Goal: Task Accomplishment & Management: Use online tool/utility

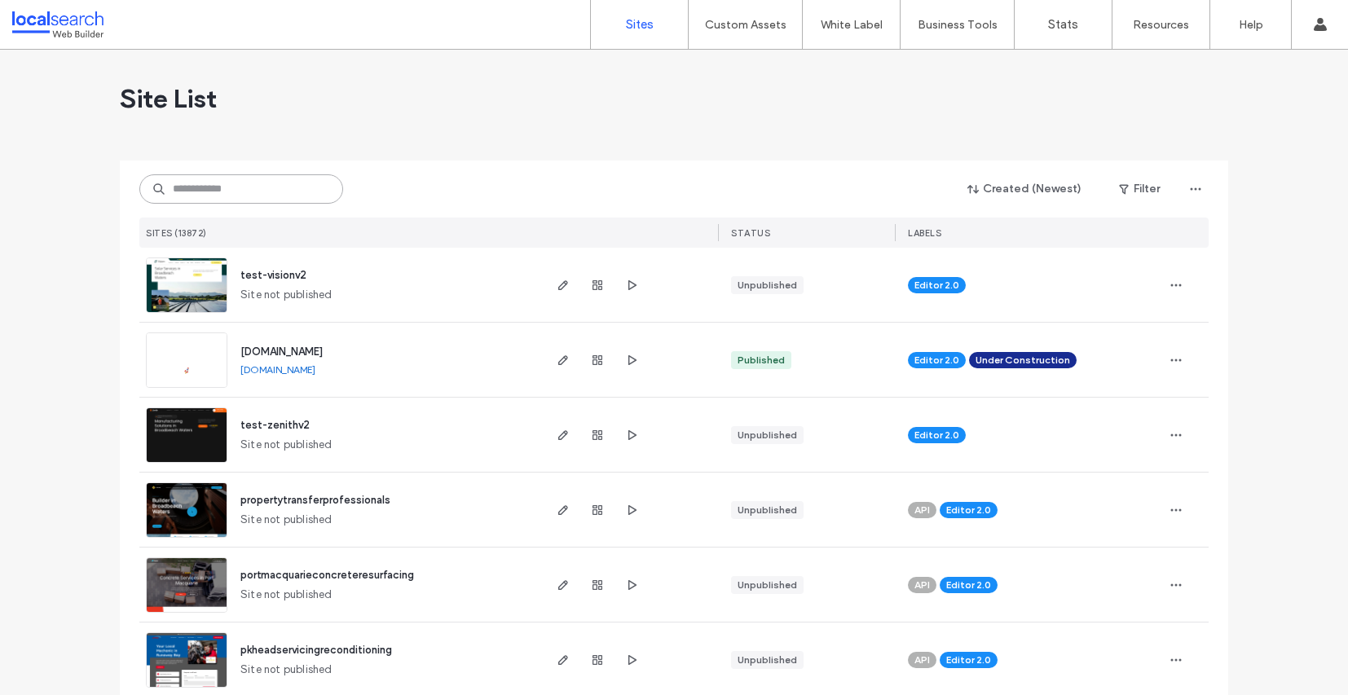
click at [221, 183] on input at bounding box center [241, 188] width 204 height 29
paste input "********"
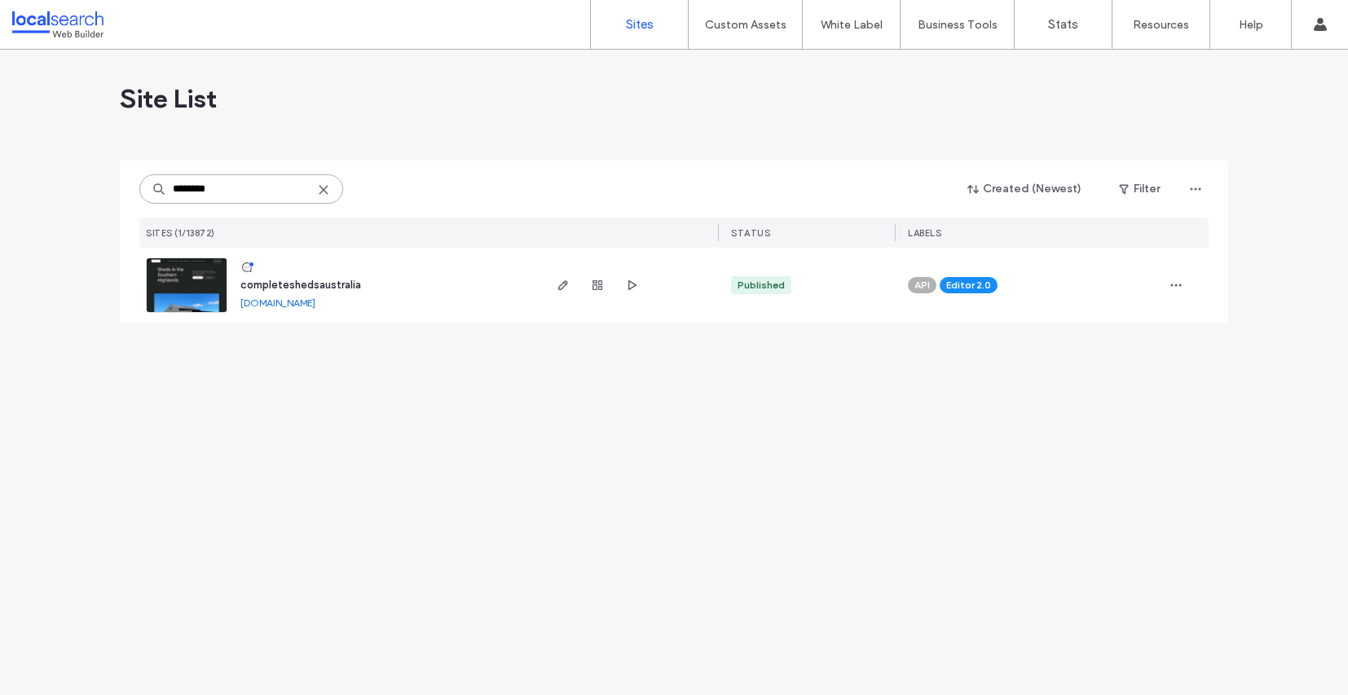
type input "********"
click at [200, 276] on link at bounding box center [187, 285] width 82 height 55
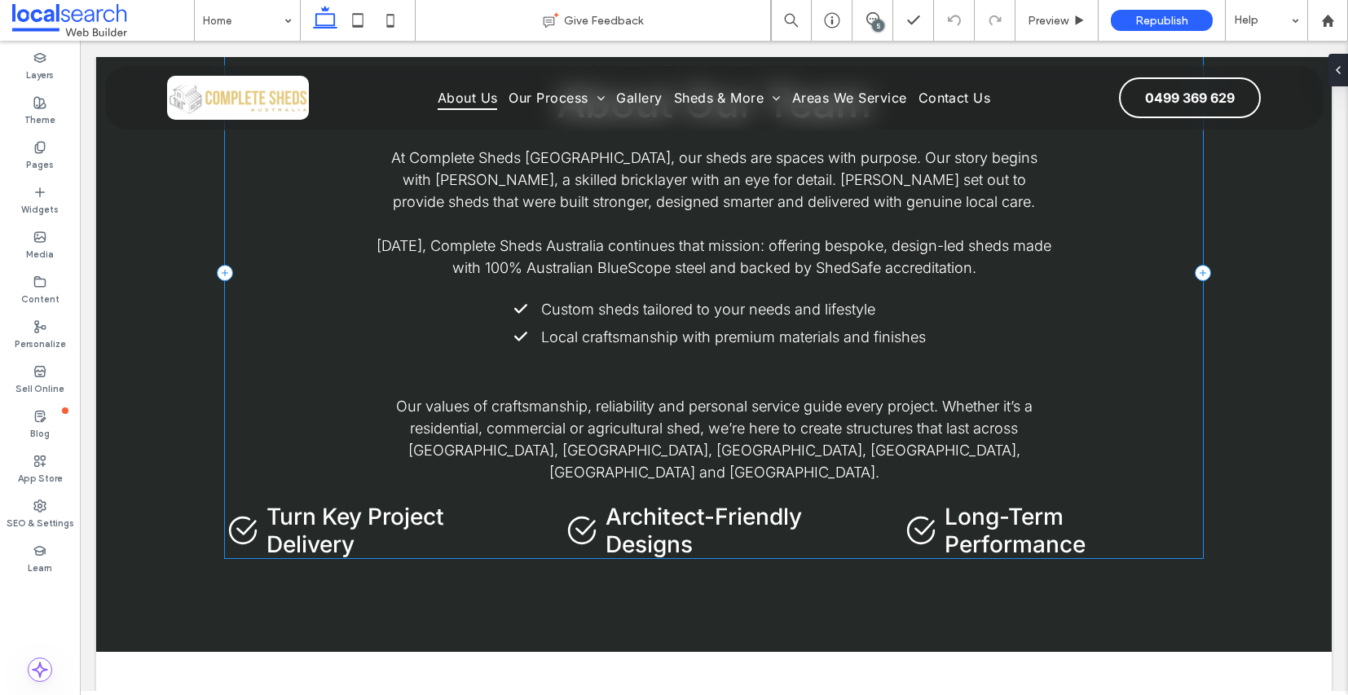
scroll to position [4259, 0]
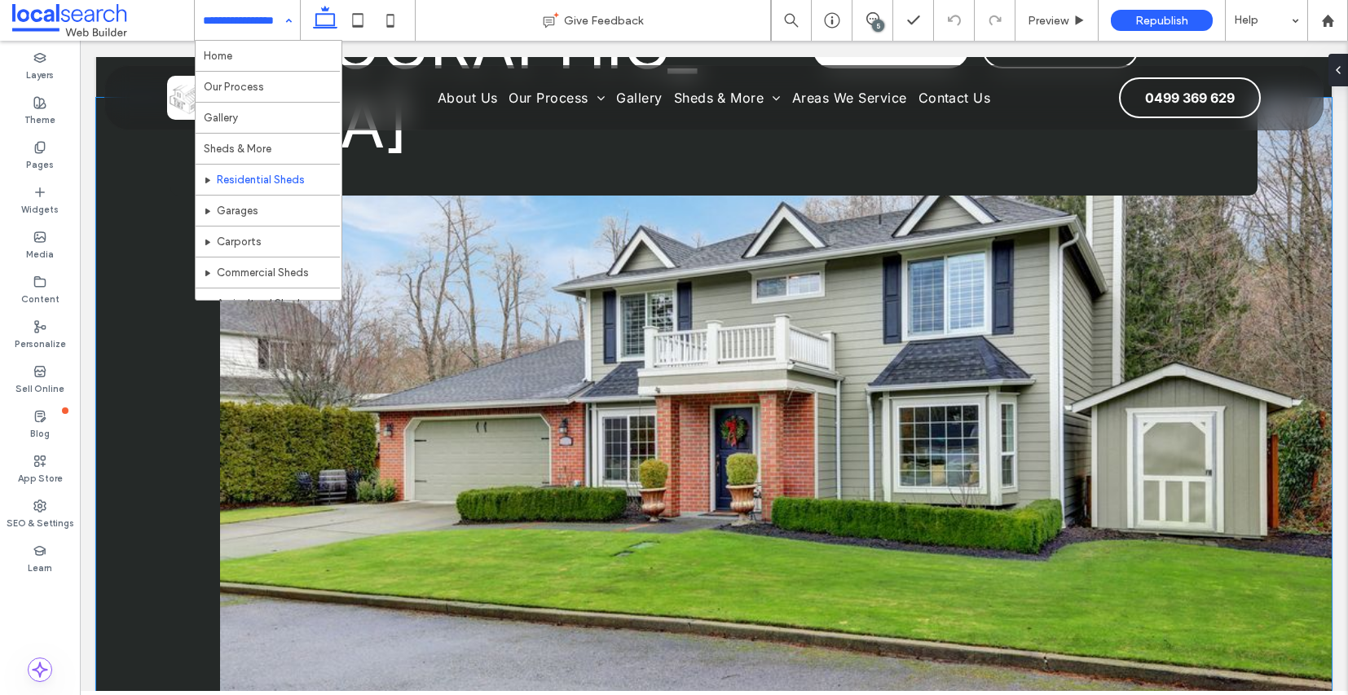
scroll to position [323, 0]
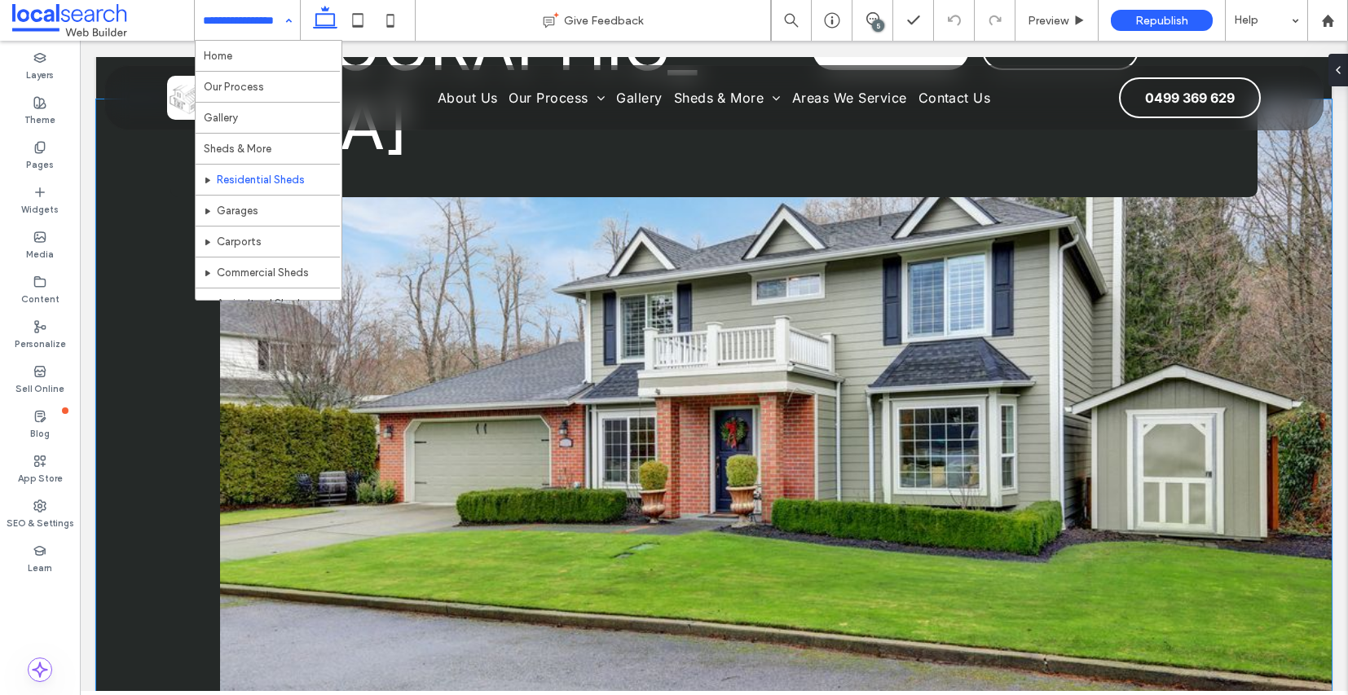
click at [532, 327] on link at bounding box center [776, 445] width 1112 height 693
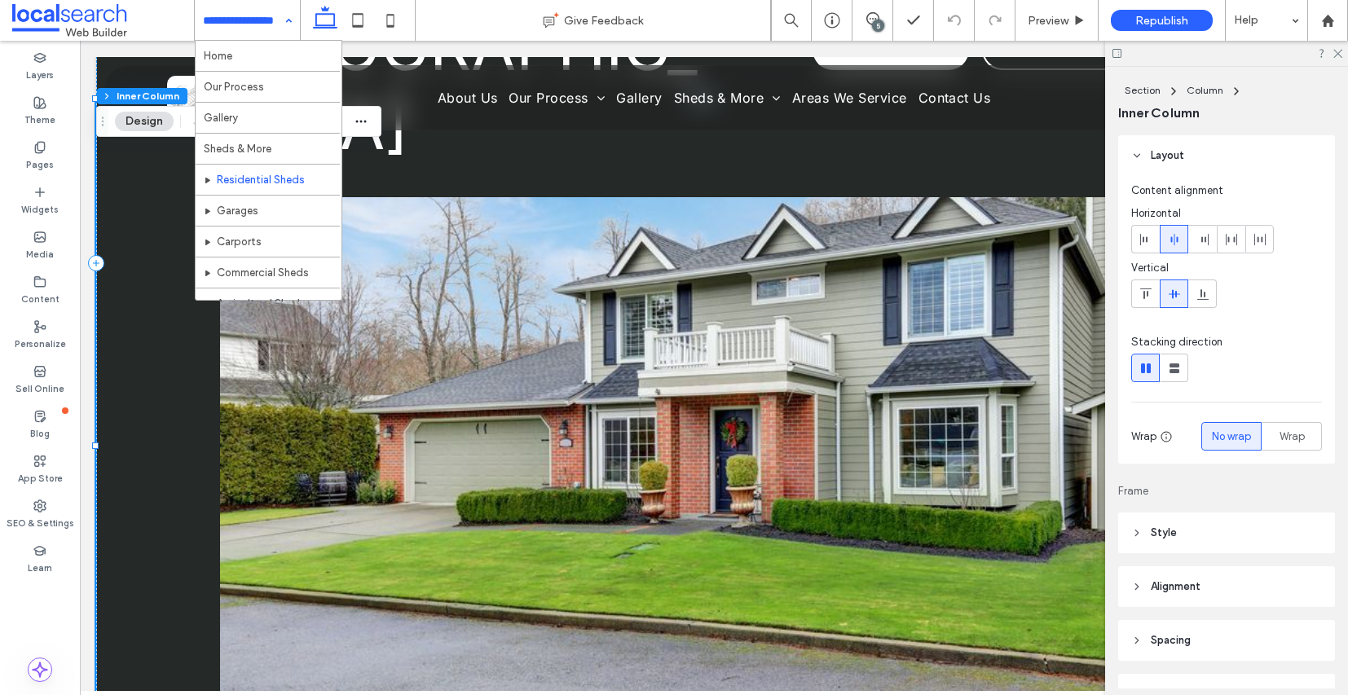
click at [143, 125] on button "Design" at bounding box center [144, 122] width 59 height 20
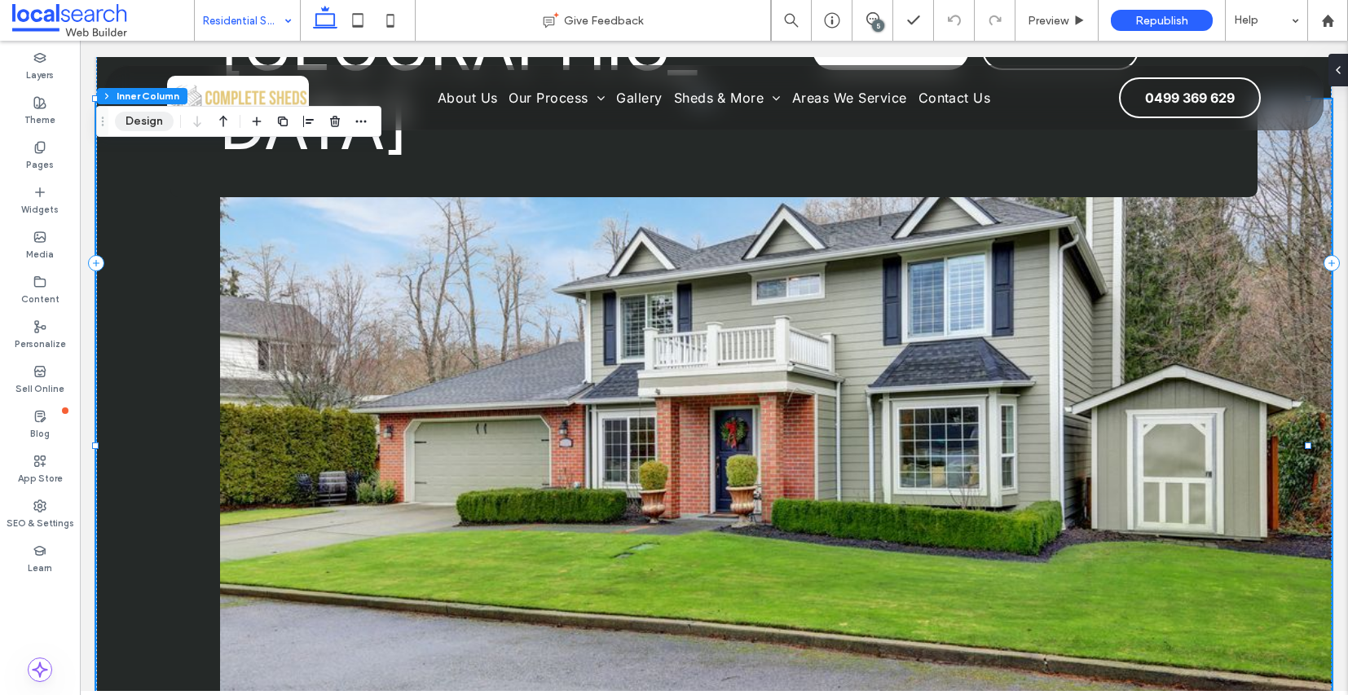
click at [145, 122] on button "Design" at bounding box center [144, 122] width 59 height 20
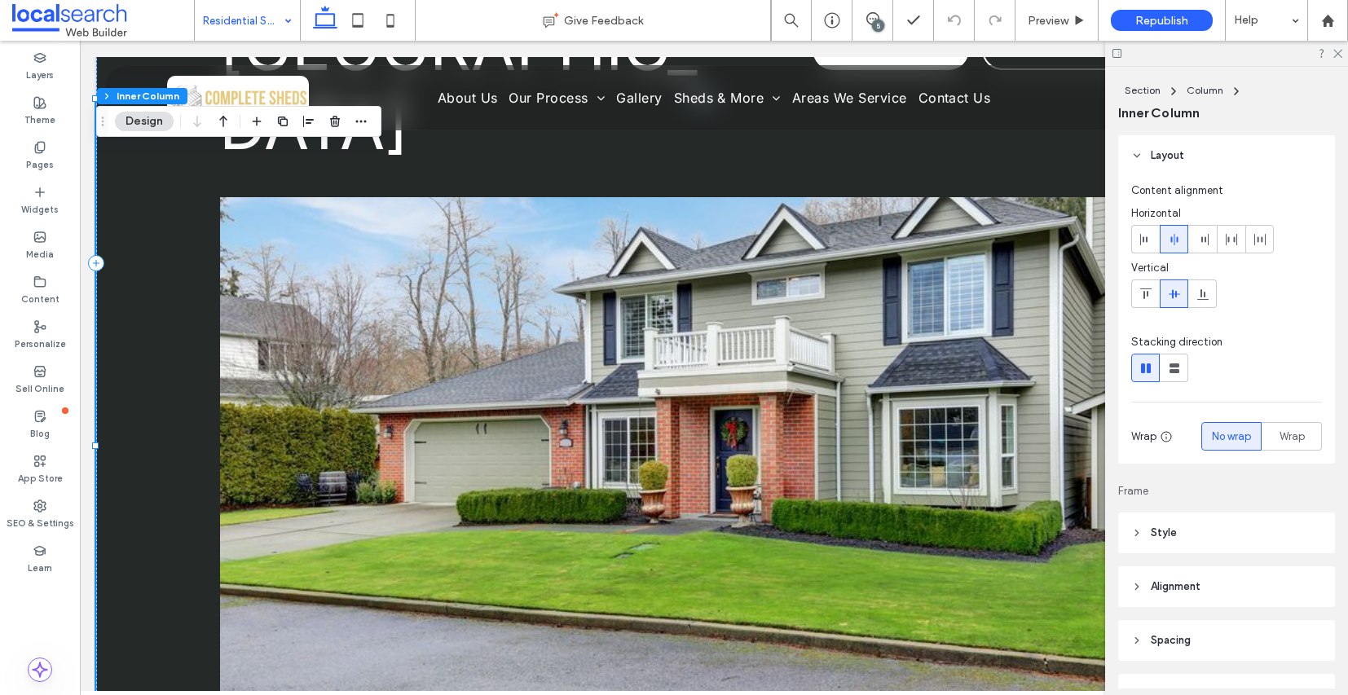
click at [1129, 532] on header "Style" at bounding box center [1226, 533] width 217 height 41
click at [1233, 583] on span "Image" at bounding box center [1227, 577] width 30 height 13
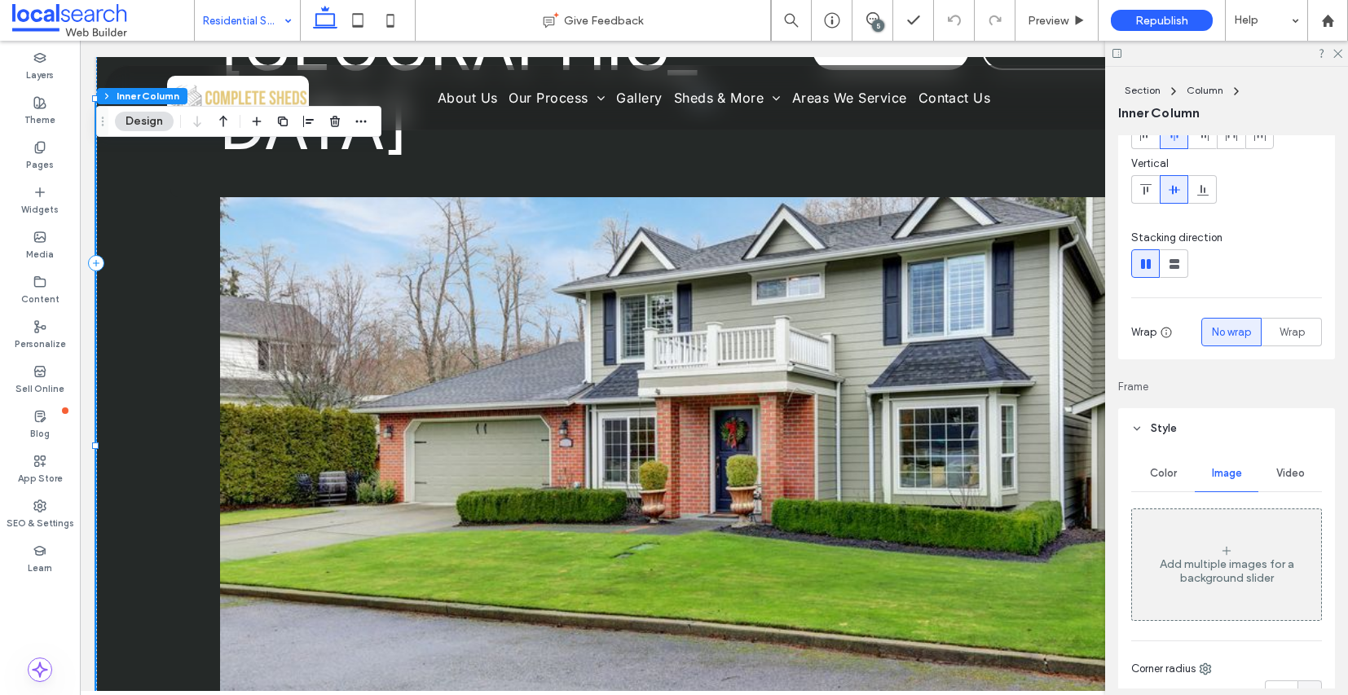
scroll to position [100, 0]
click at [726, 285] on link at bounding box center [776, 445] width 1112 height 693
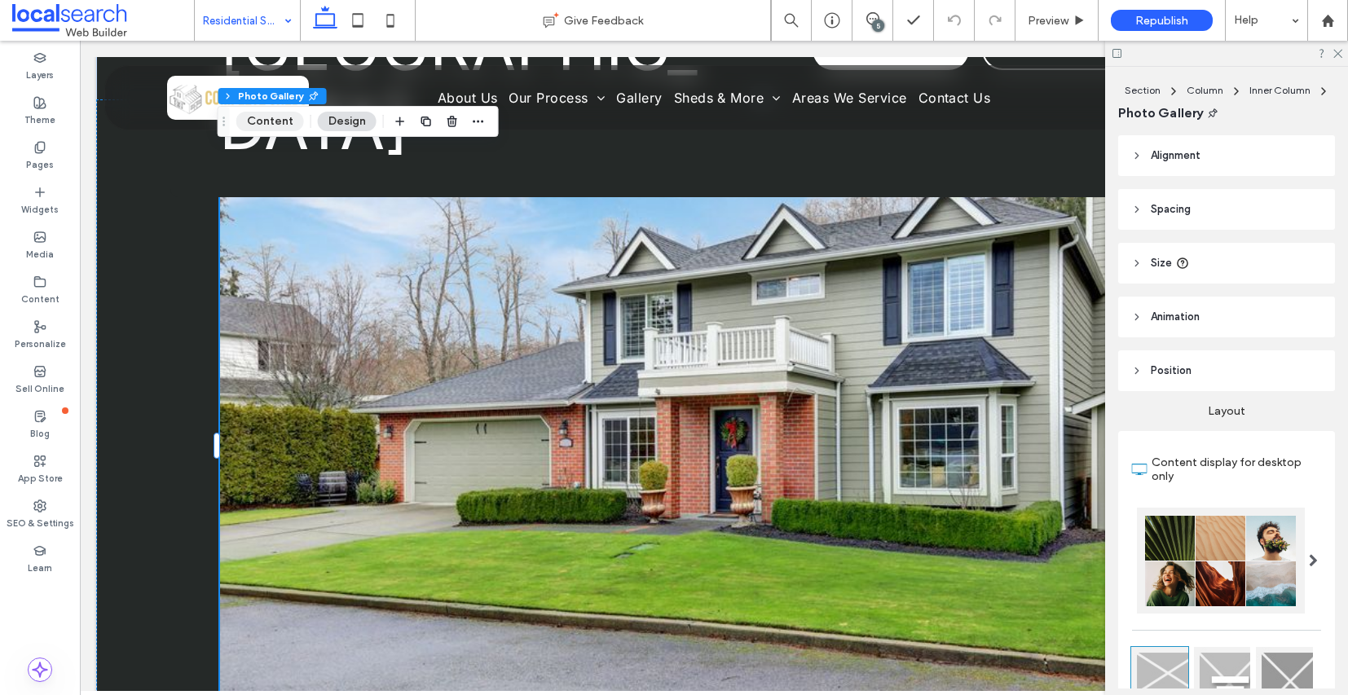
click at [267, 113] on button "Content" at bounding box center [270, 122] width 68 height 20
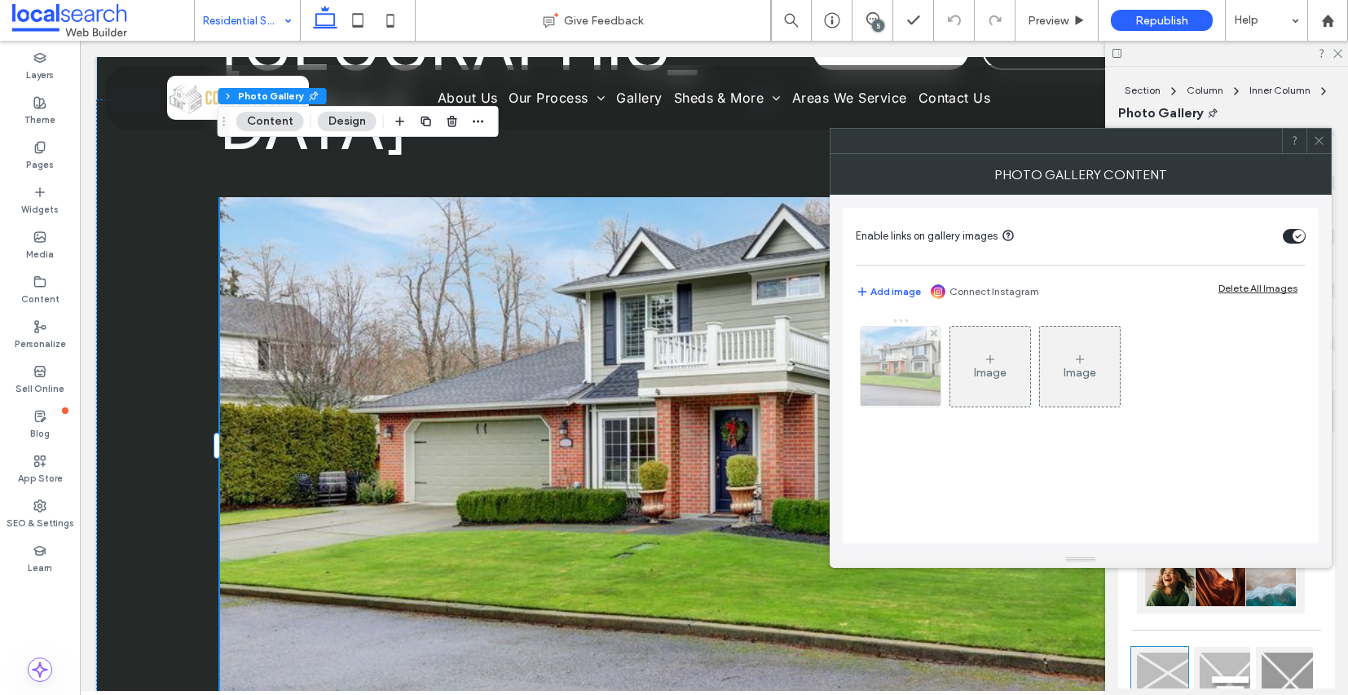
click at [900, 373] on img at bounding box center [901, 367] width 121 height 80
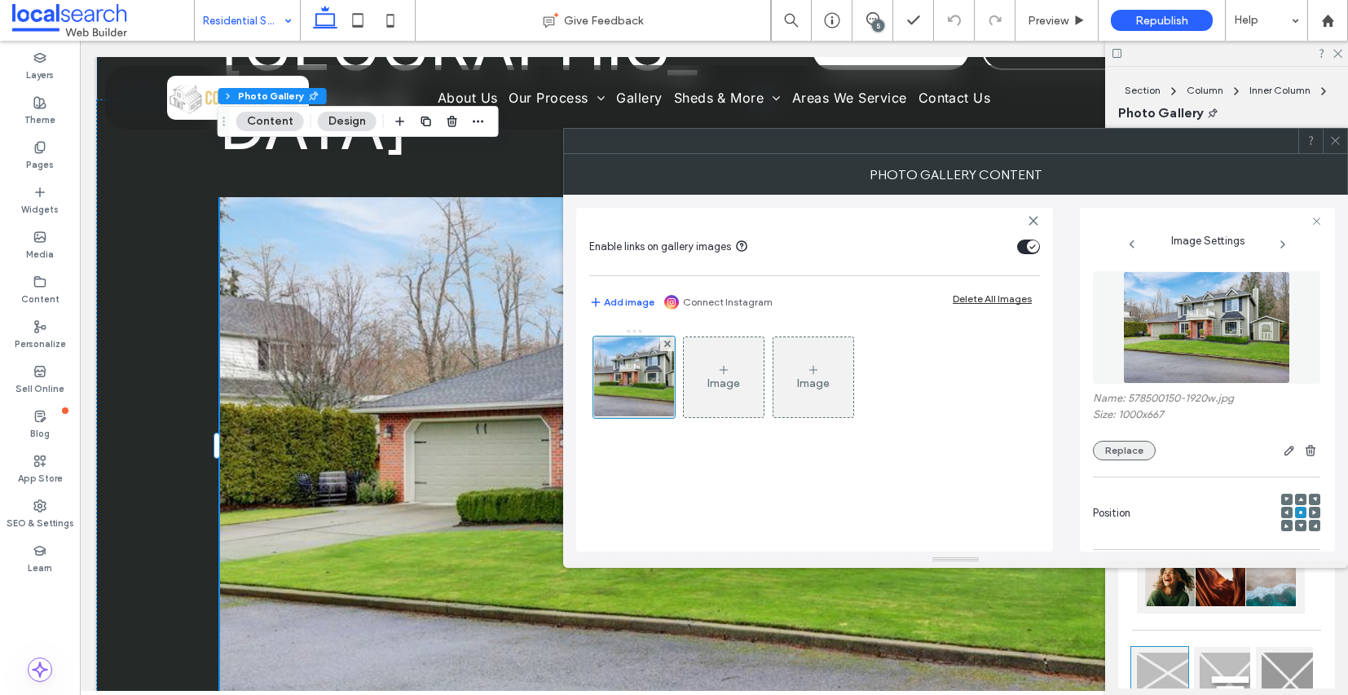
click at [1141, 457] on button "Replace" at bounding box center [1124, 451] width 63 height 20
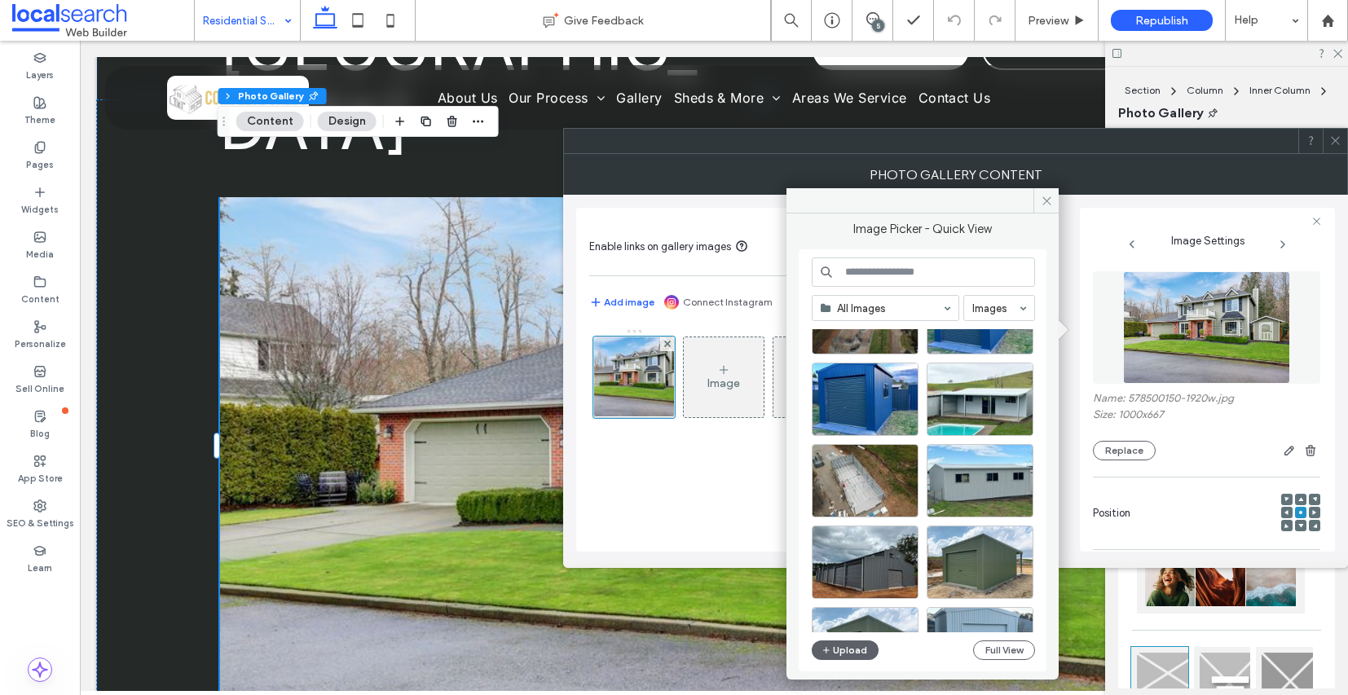
scroll to position [324, 0]
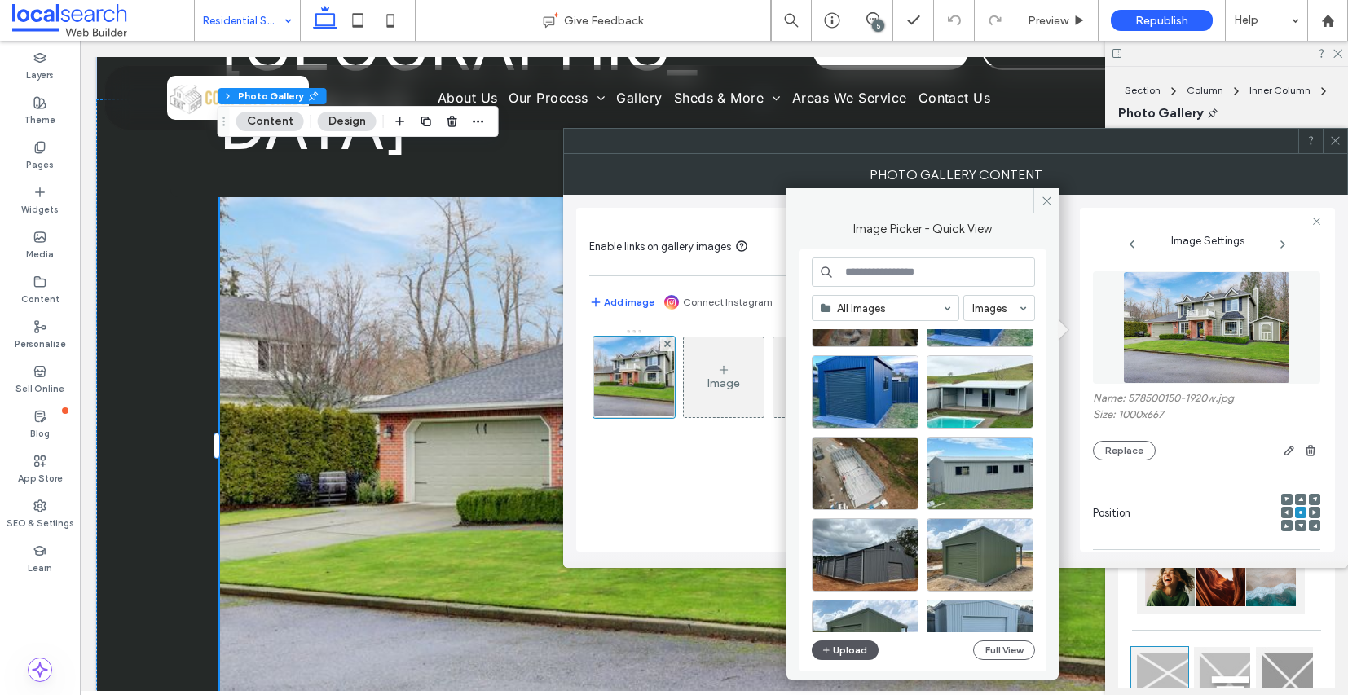
click at [866, 652] on button "Upload" at bounding box center [845, 651] width 67 height 20
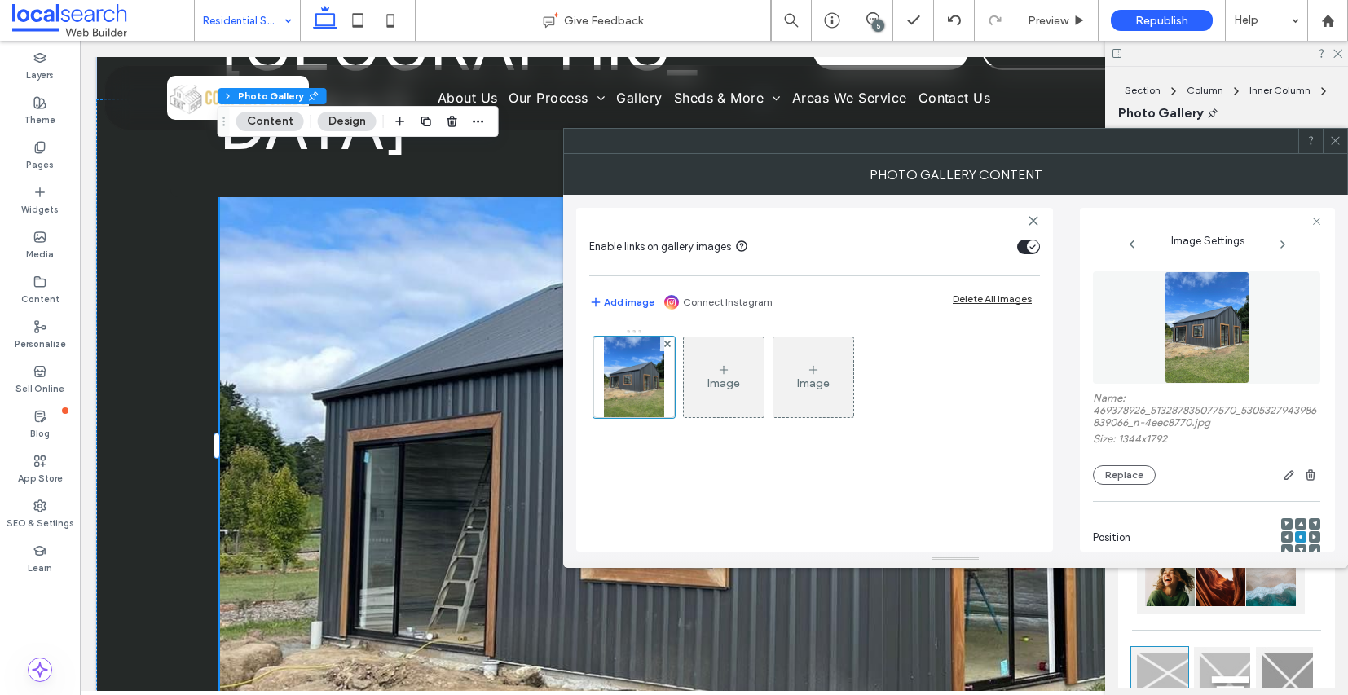
click at [1342, 143] on div at bounding box center [1335, 141] width 24 height 24
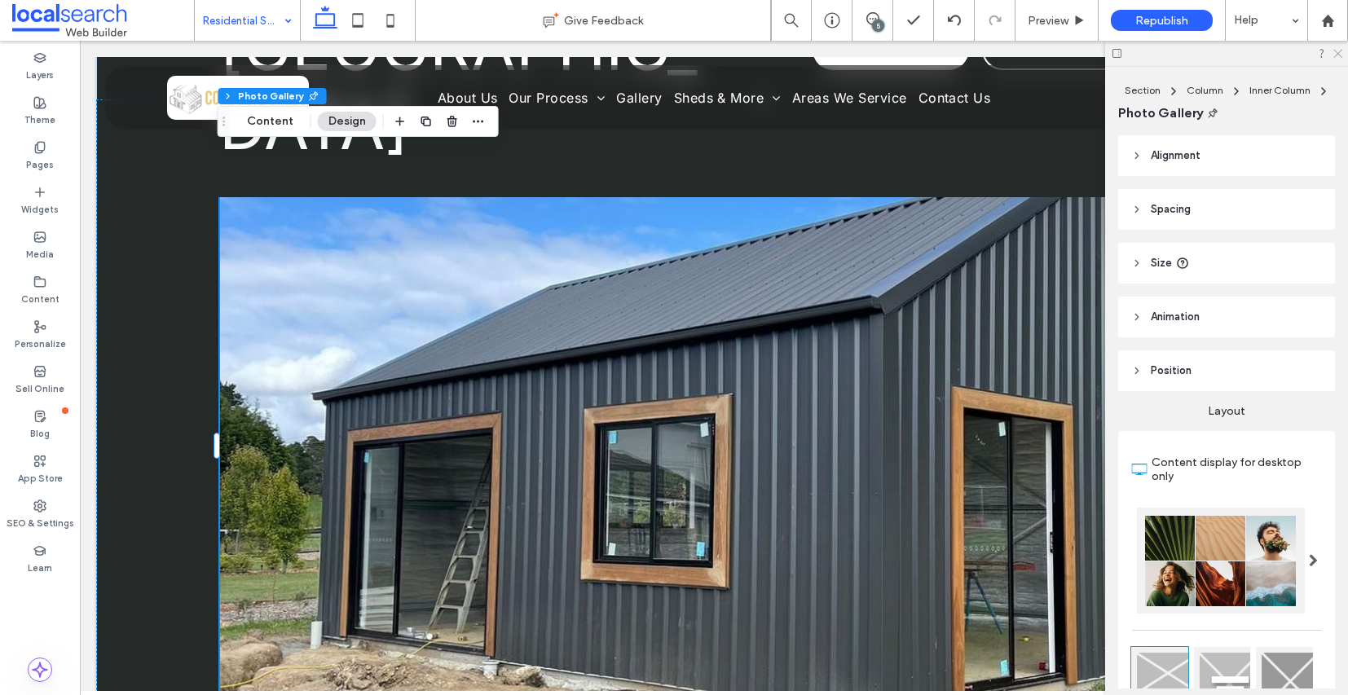
click at [1342, 54] on icon at bounding box center [1337, 52] width 11 height 11
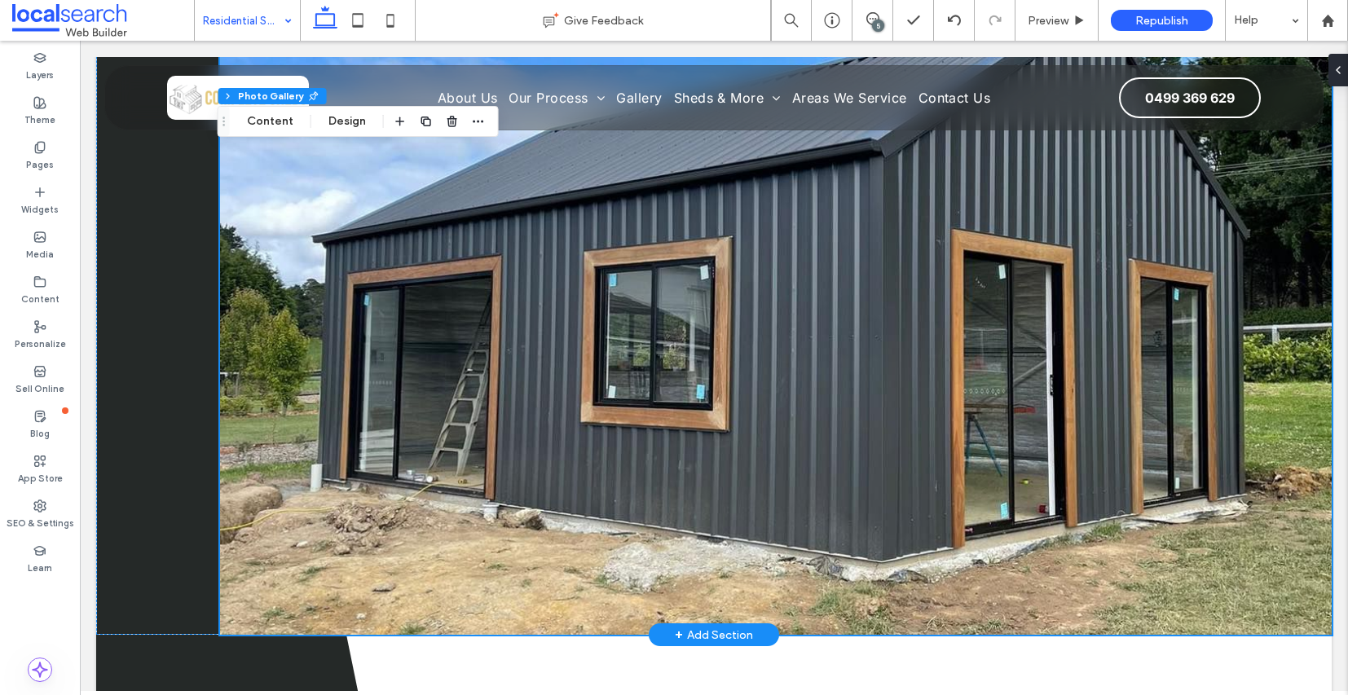
scroll to position [655, 0]
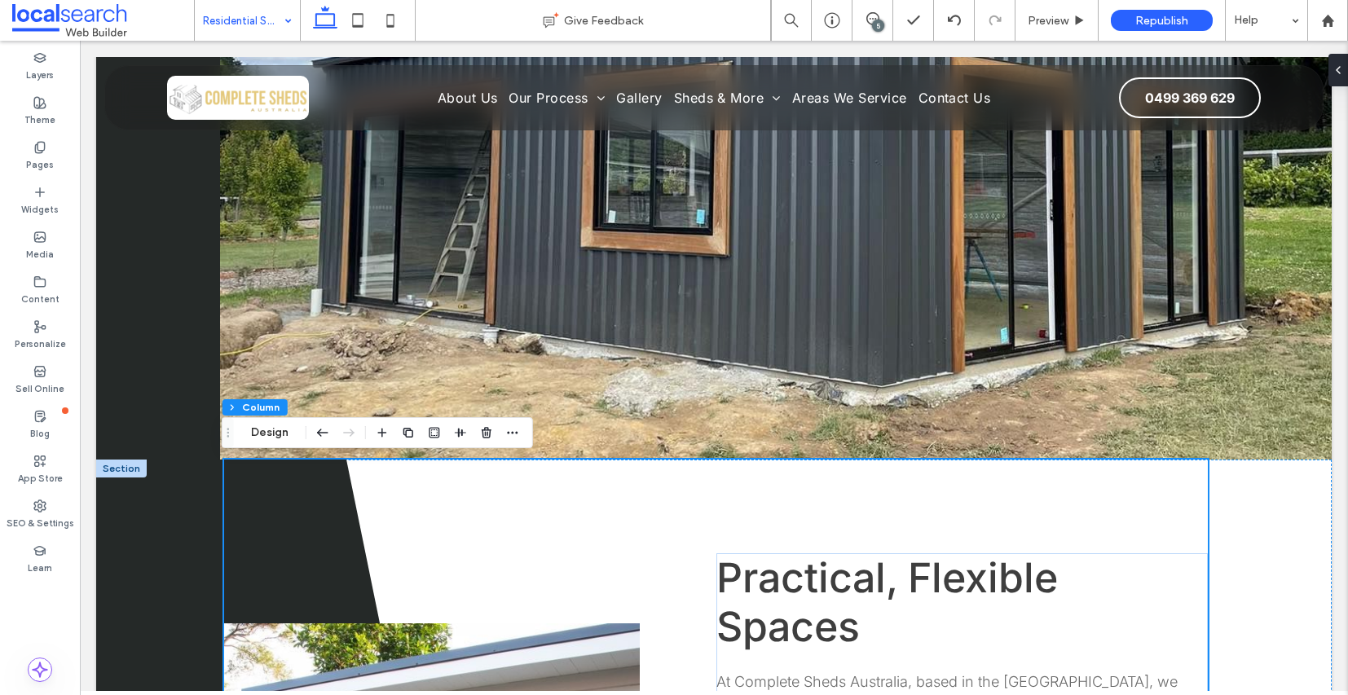
click at [886, 460] on div at bounding box center [704, 460] width 965 height 1
type textarea "*"
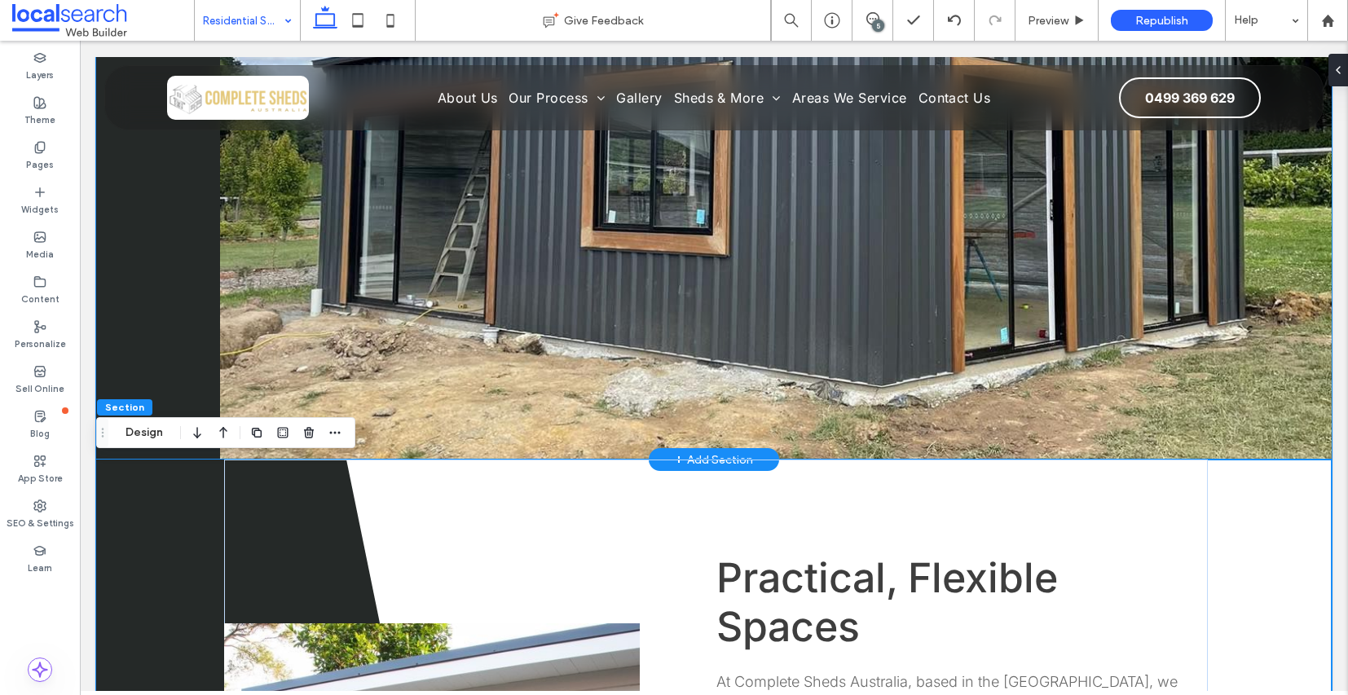
click at [932, 457] on link at bounding box center [776, 113] width 1112 height 693
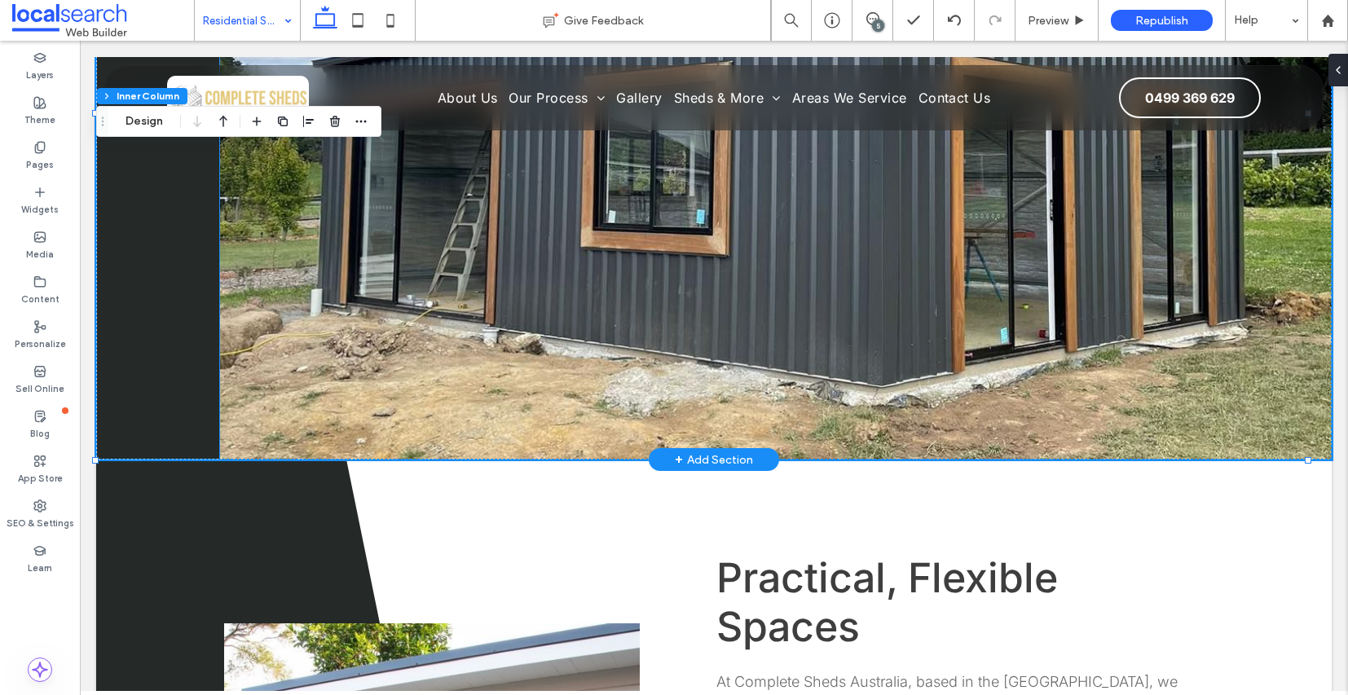
scroll to position [545, 0]
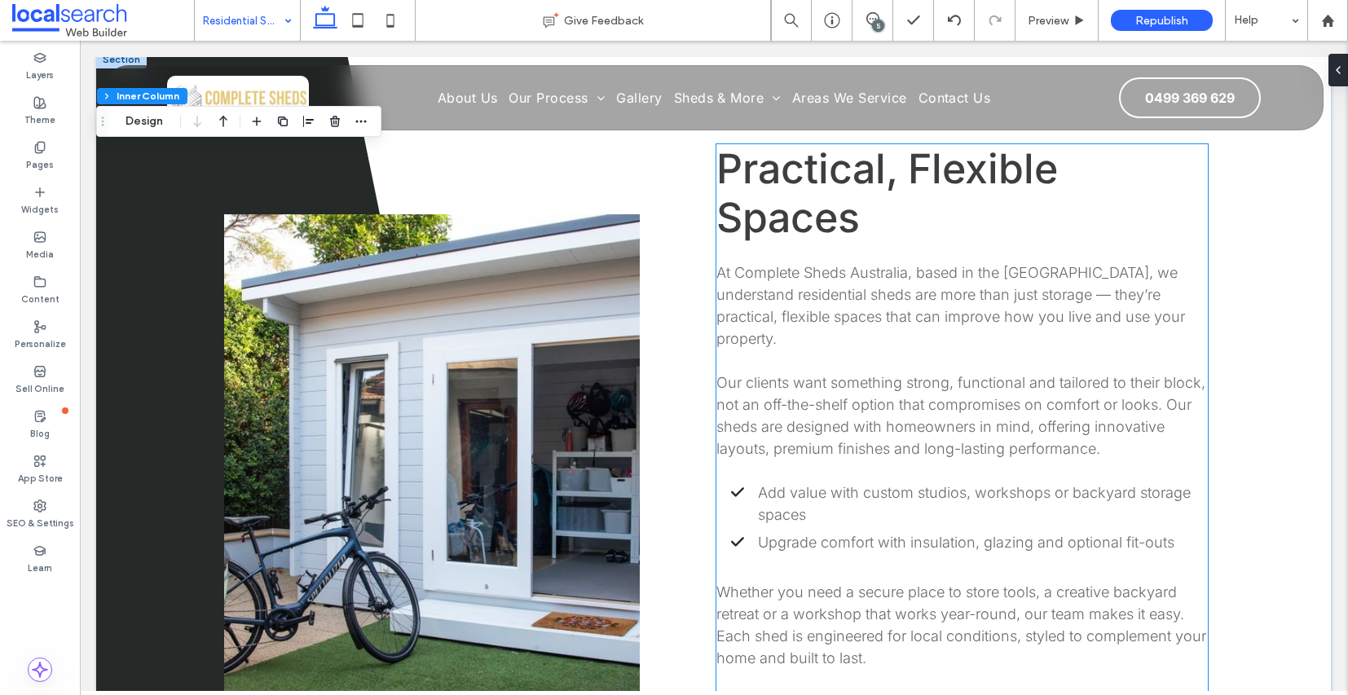
scroll to position [1067, 0]
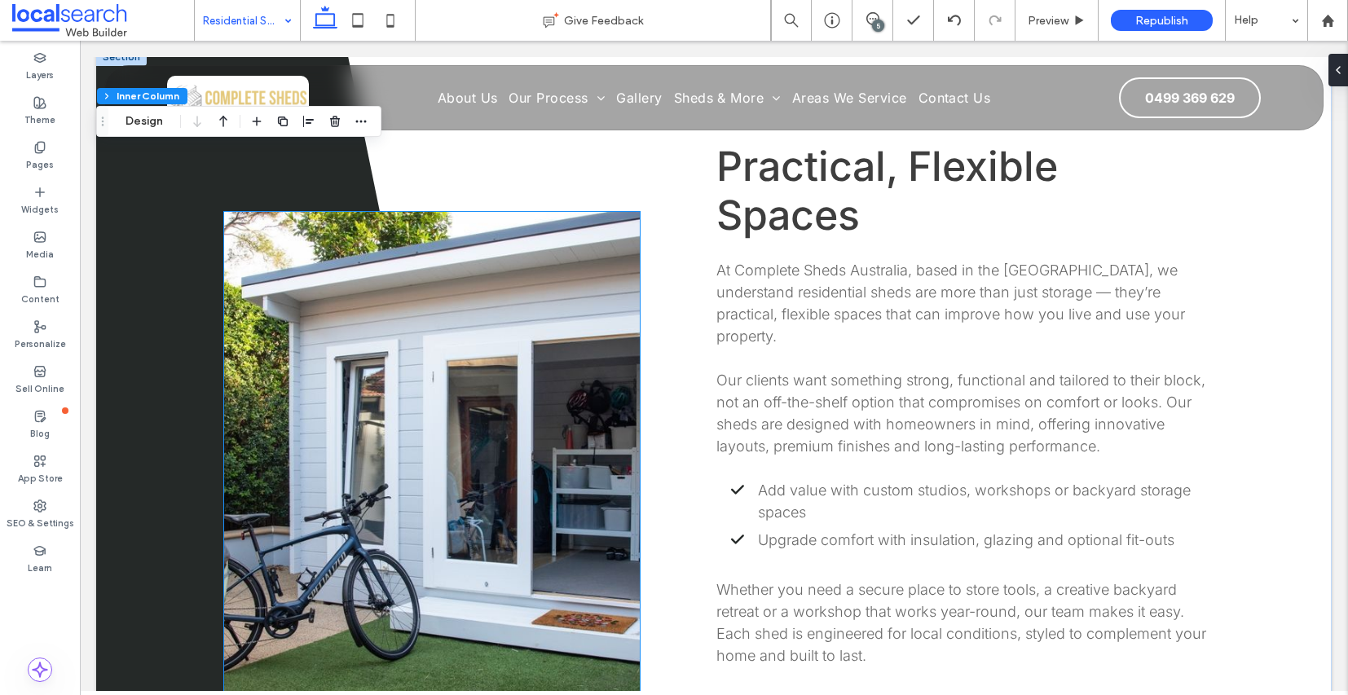
click at [467, 432] on link at bounding box center [432, 456] width 416 height 489
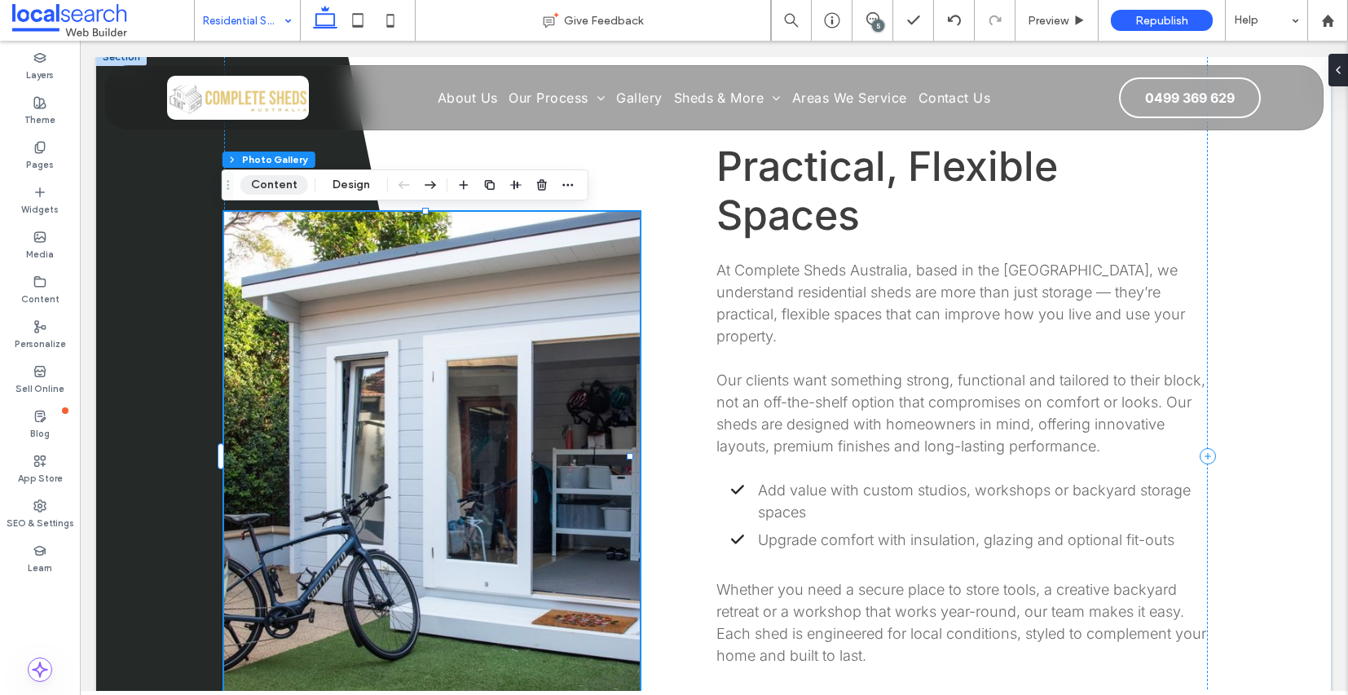
click at [286, 188] on button "Content" at bounding box center [274, 185] width 68 height 20
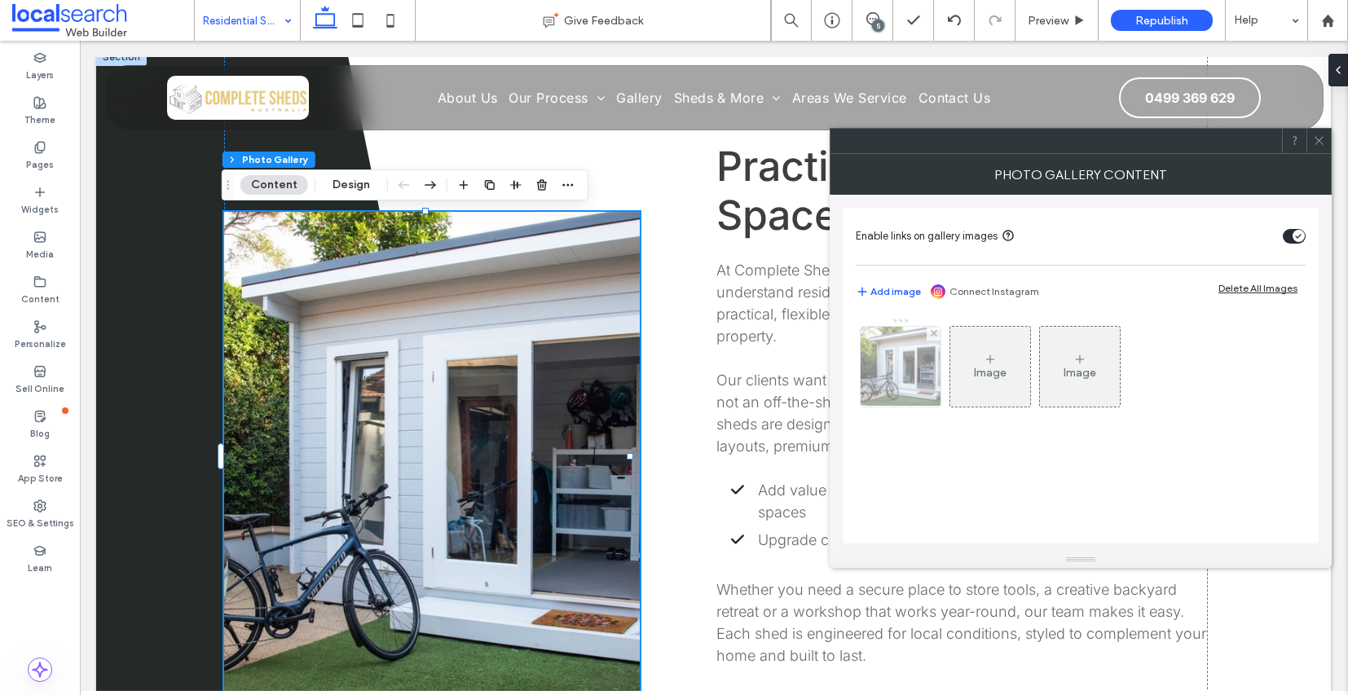
click at [922, 373] on img at bounding box center [901, 367] width 121 height 80
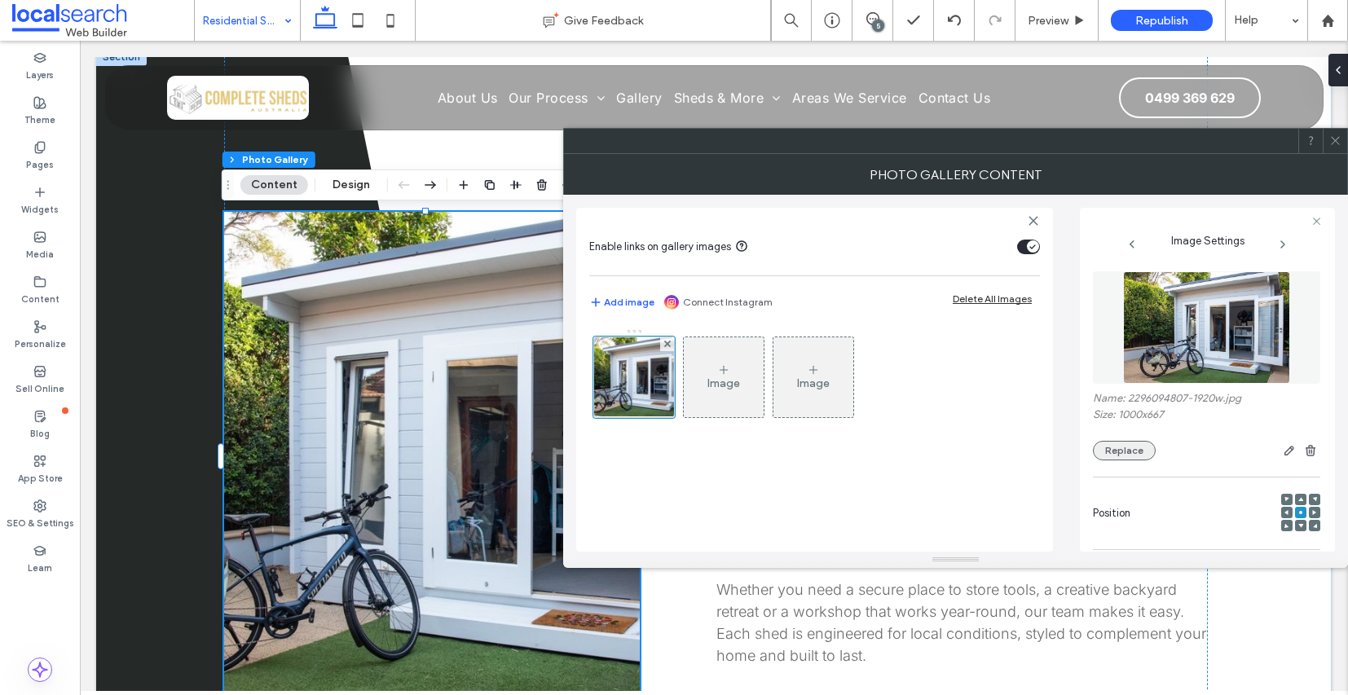
click at [1136, 457] on button "Replace" at bounding box center [1124, 451] width 63 height 20
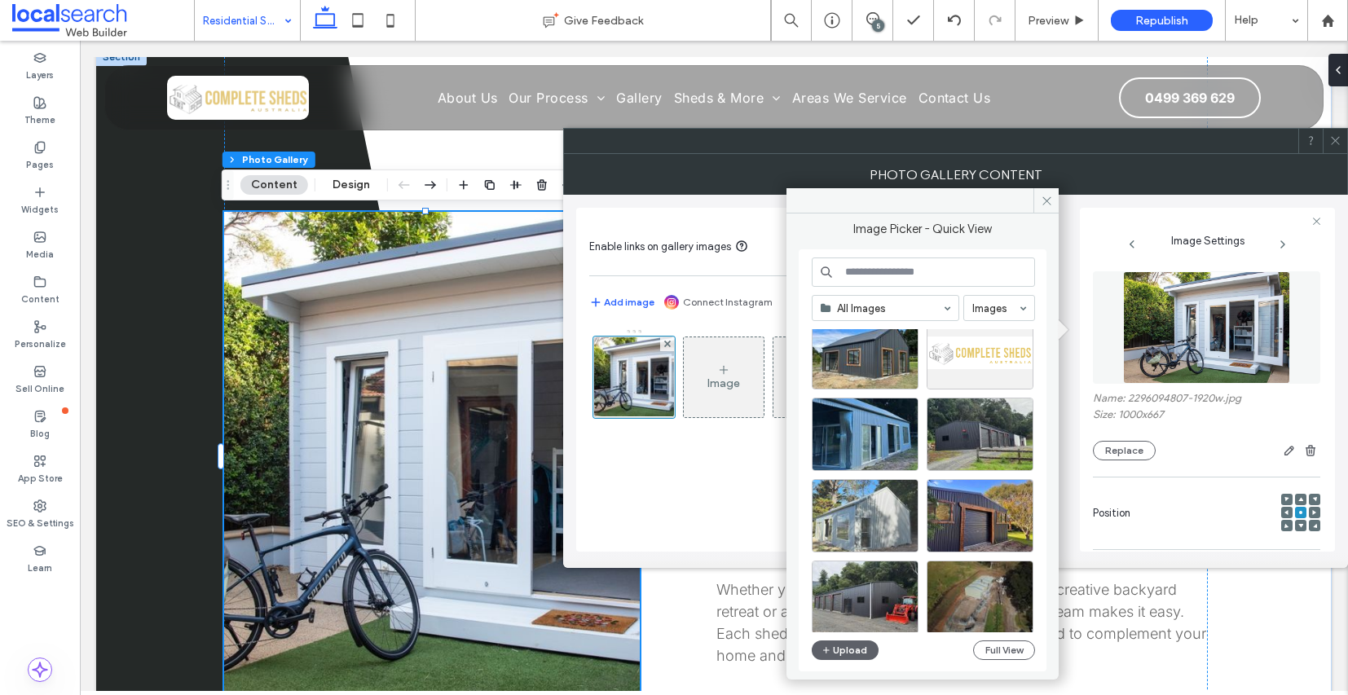
scroll to position [38, 0]
click at [893, 516] on div "Select" at bounding box center [865, 515] width 107 height 73
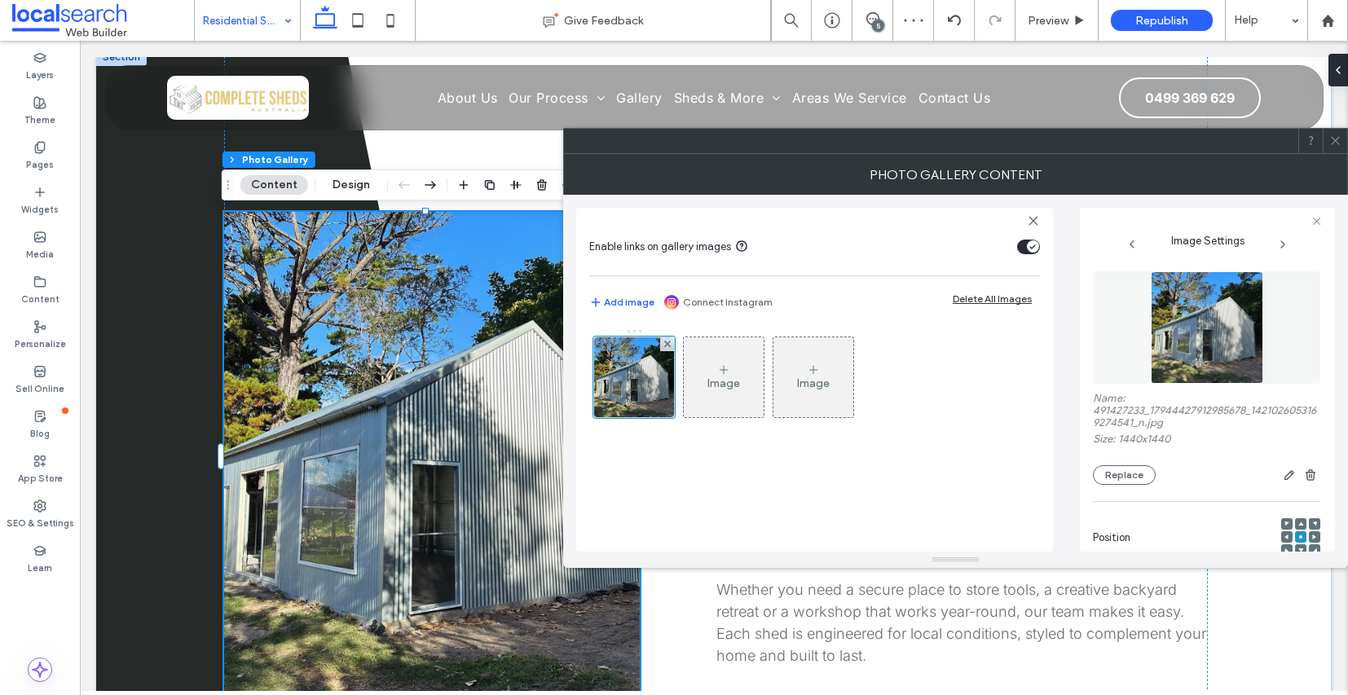
click at [1337, 144] on icon at bounding box center [1336, 141] width 12 height 12
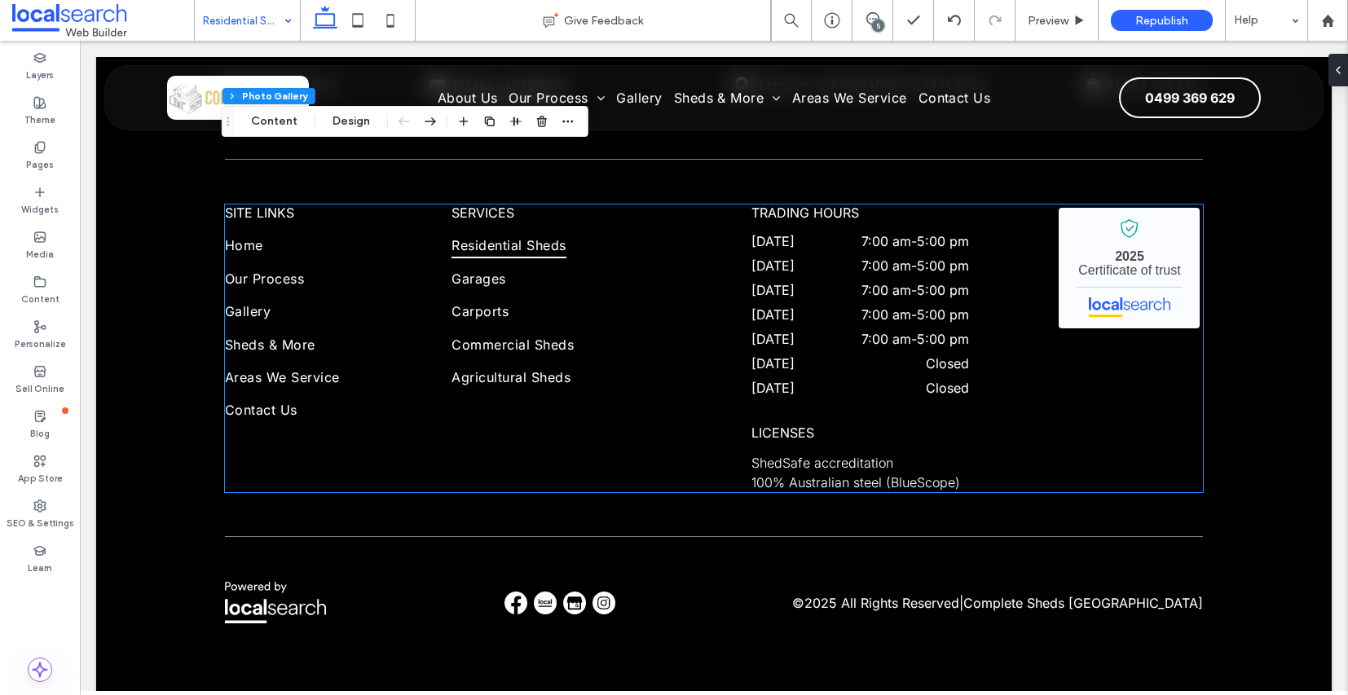
scroll to position [7022, 0]
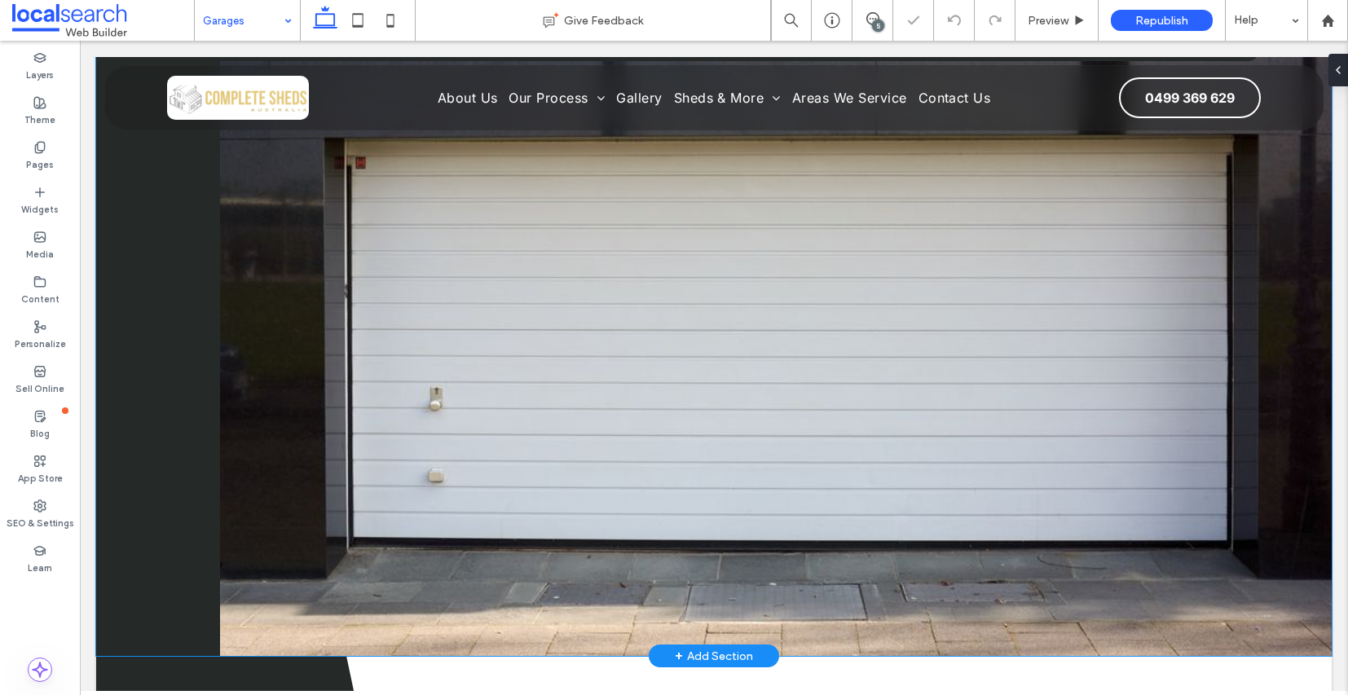
scroll to position [381, 0]
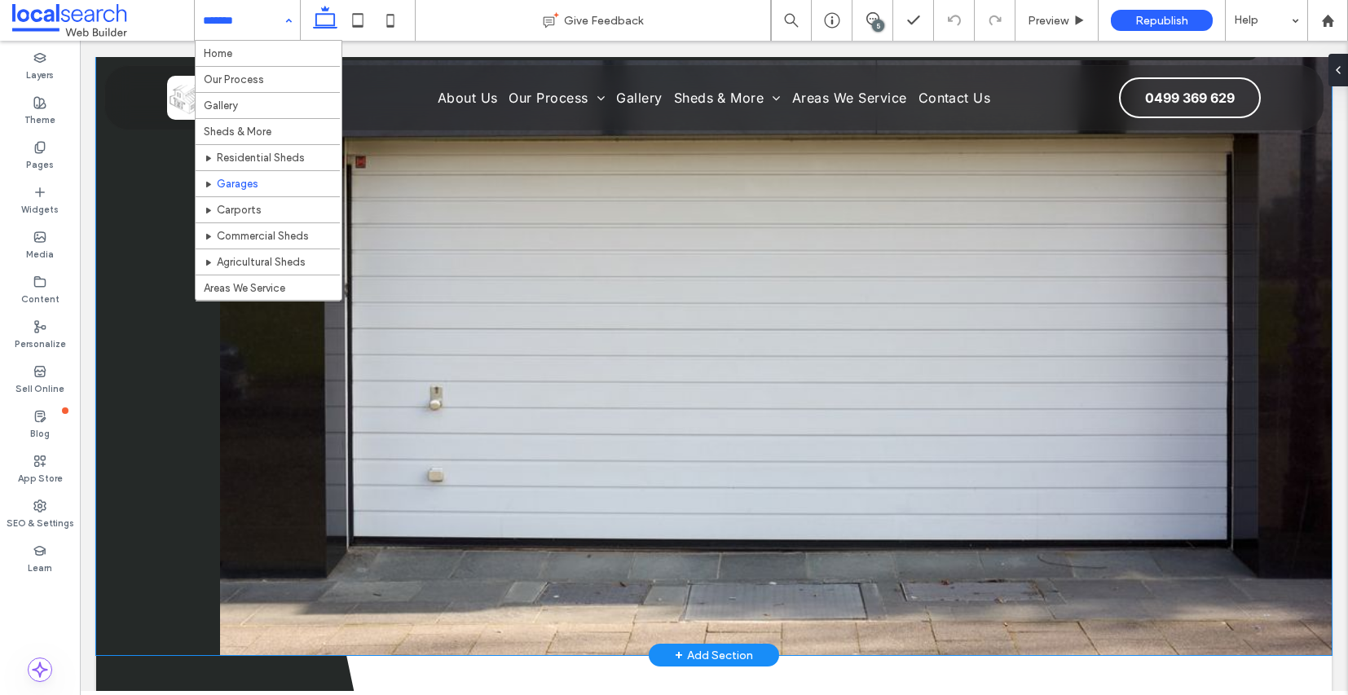
click at [635, 303] on link at bounding box center [776, 308] width 1112 height 693
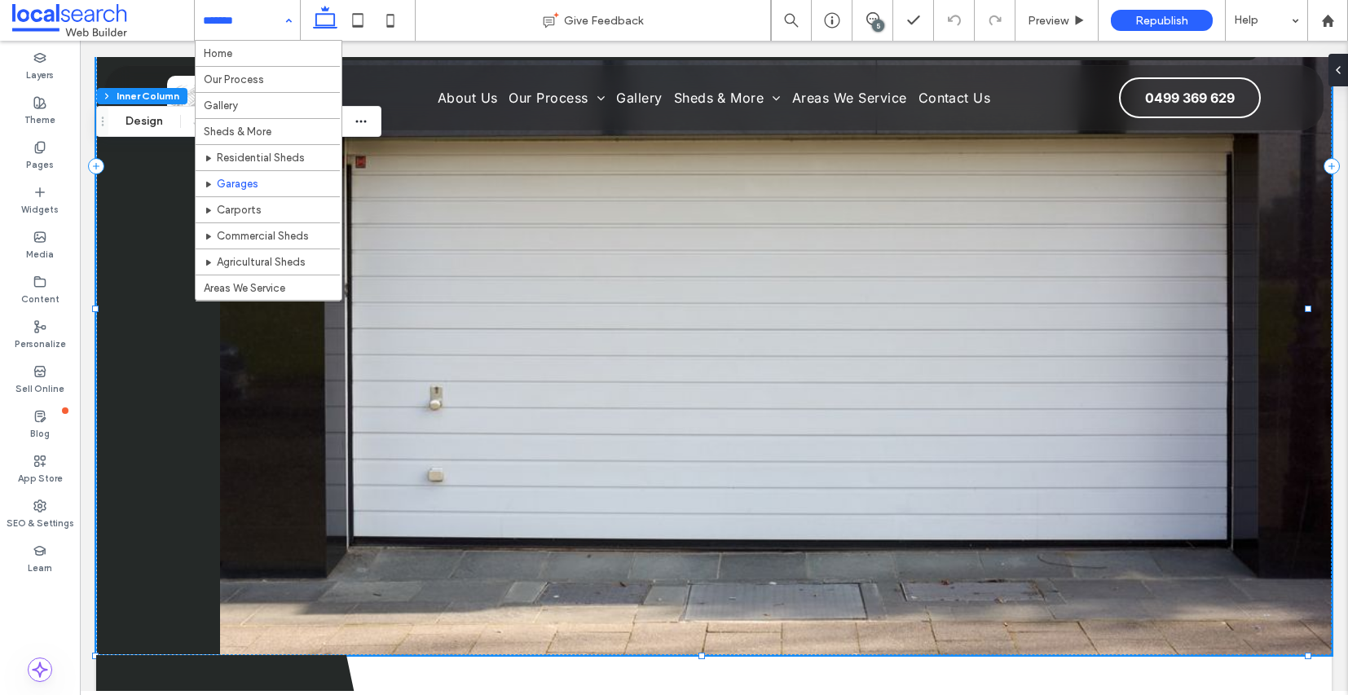
click at [186, 126] on div "Section Column Inner Column Design" at bounding box center [238, 121] width 285 height 31
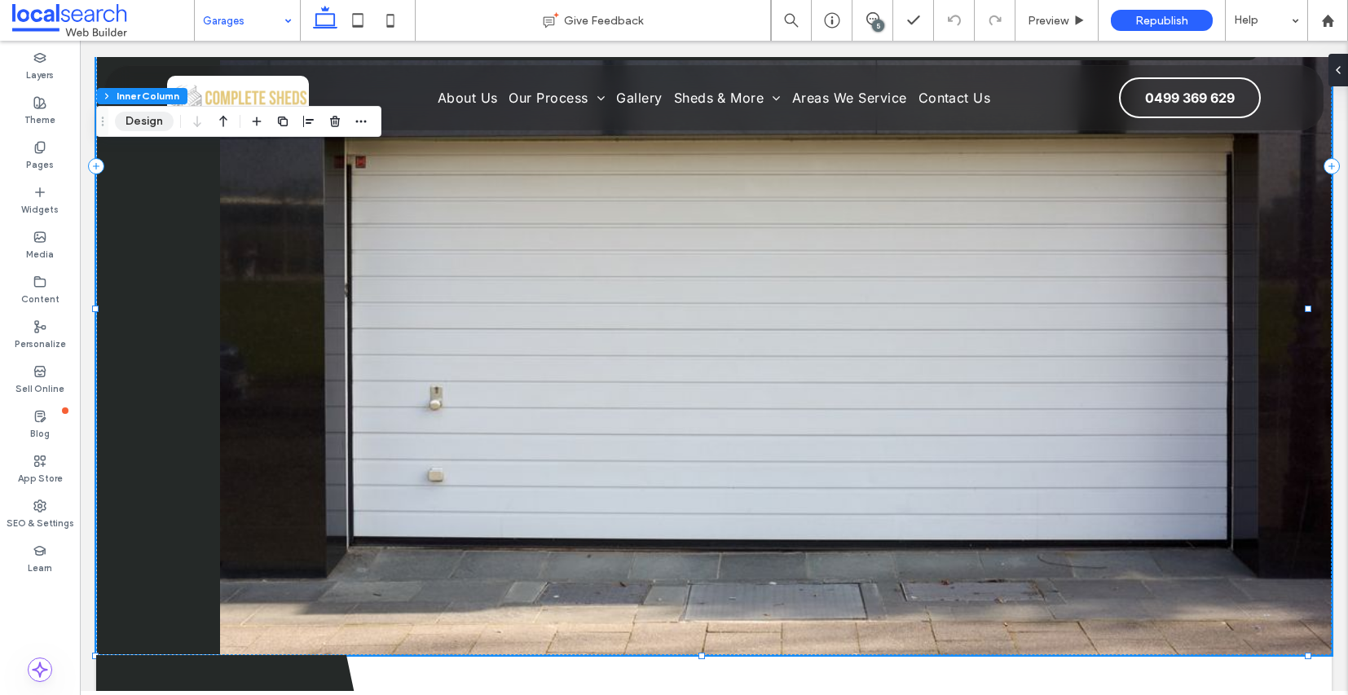
click at [143, 125] on button "Design" at bounding box center [144, 122] width 59 height 20
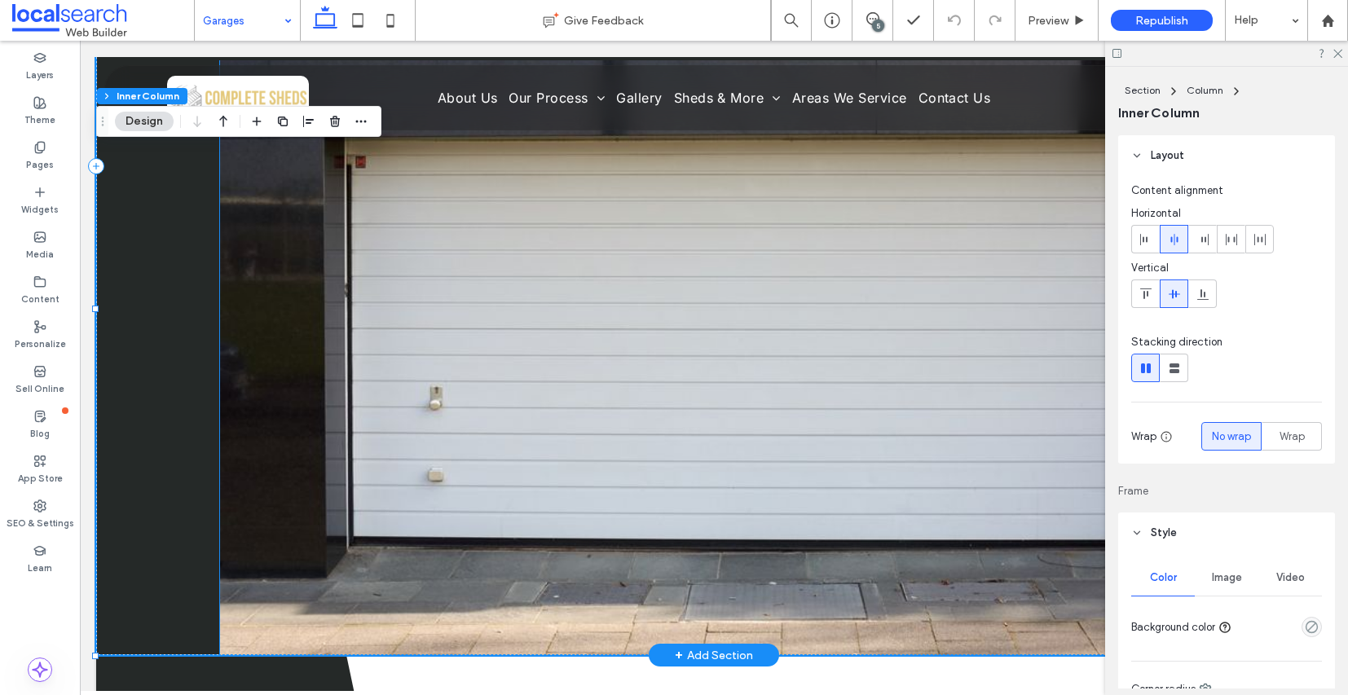
click at [596, 288] on link at bounding box center [776, 308] width 1112 height 693
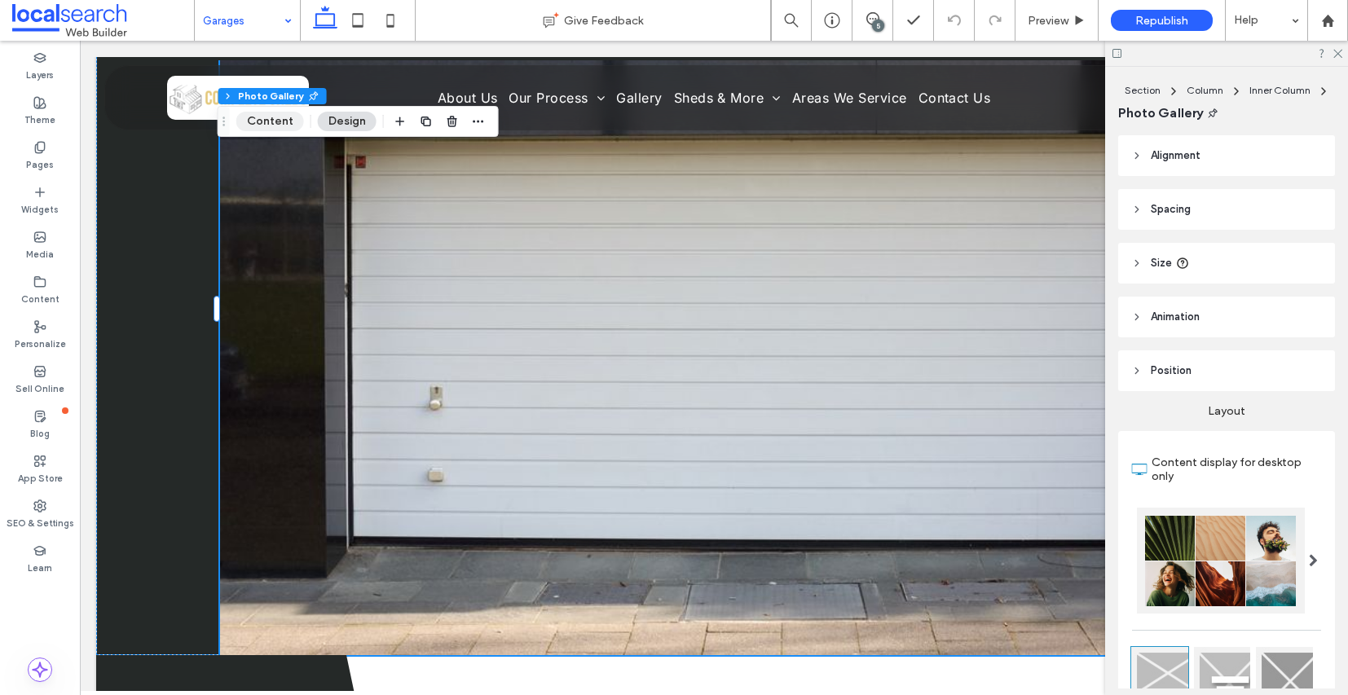
click at [274, 120] on button "Content" at bounding box center [270, 122] width 68 height 20
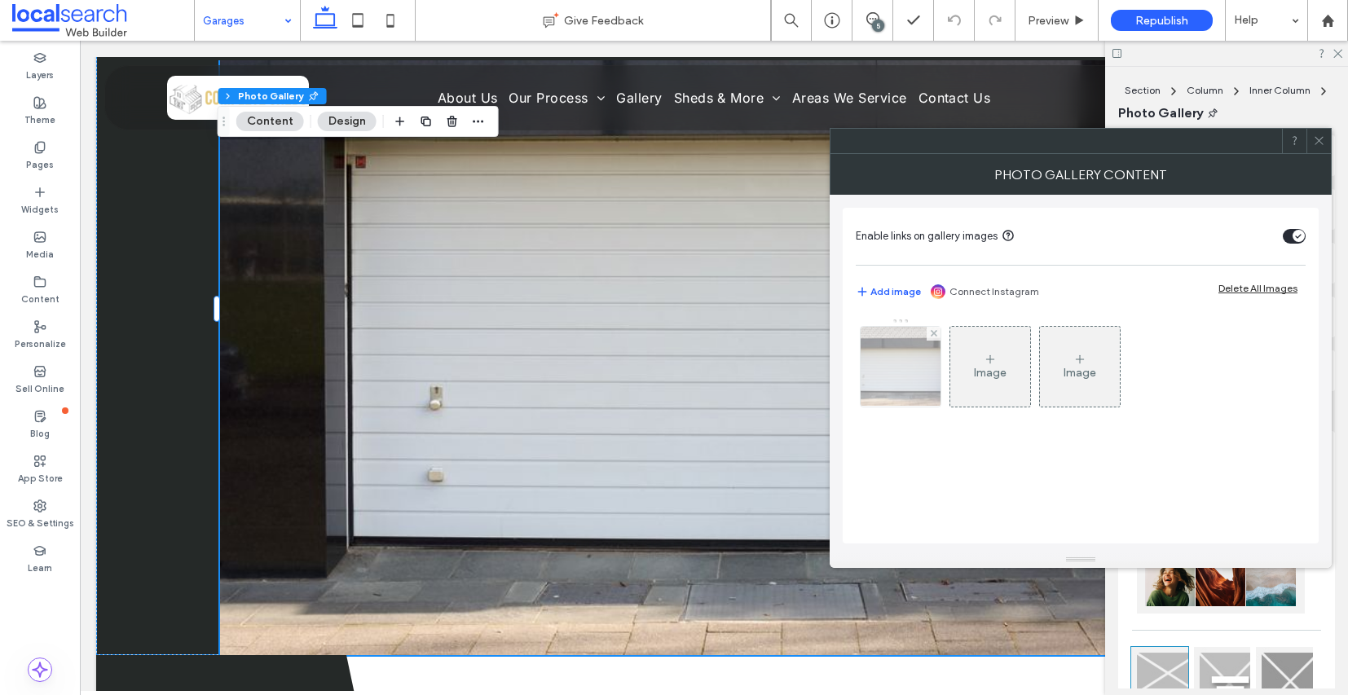
click at [923, 351] on img at bounding box center [901, 367] width 121 height 80
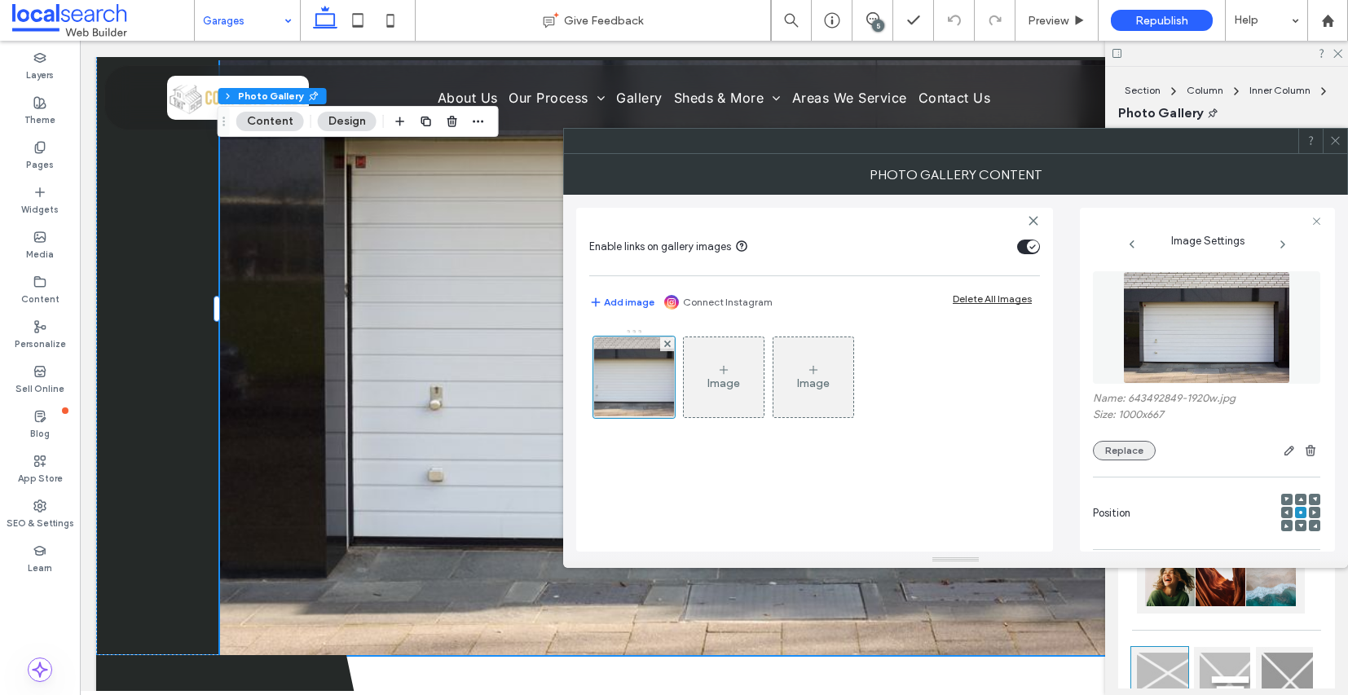
click at [1142, 461] on button "Replace" at bounding box center [1124, 451] width 63 height 20
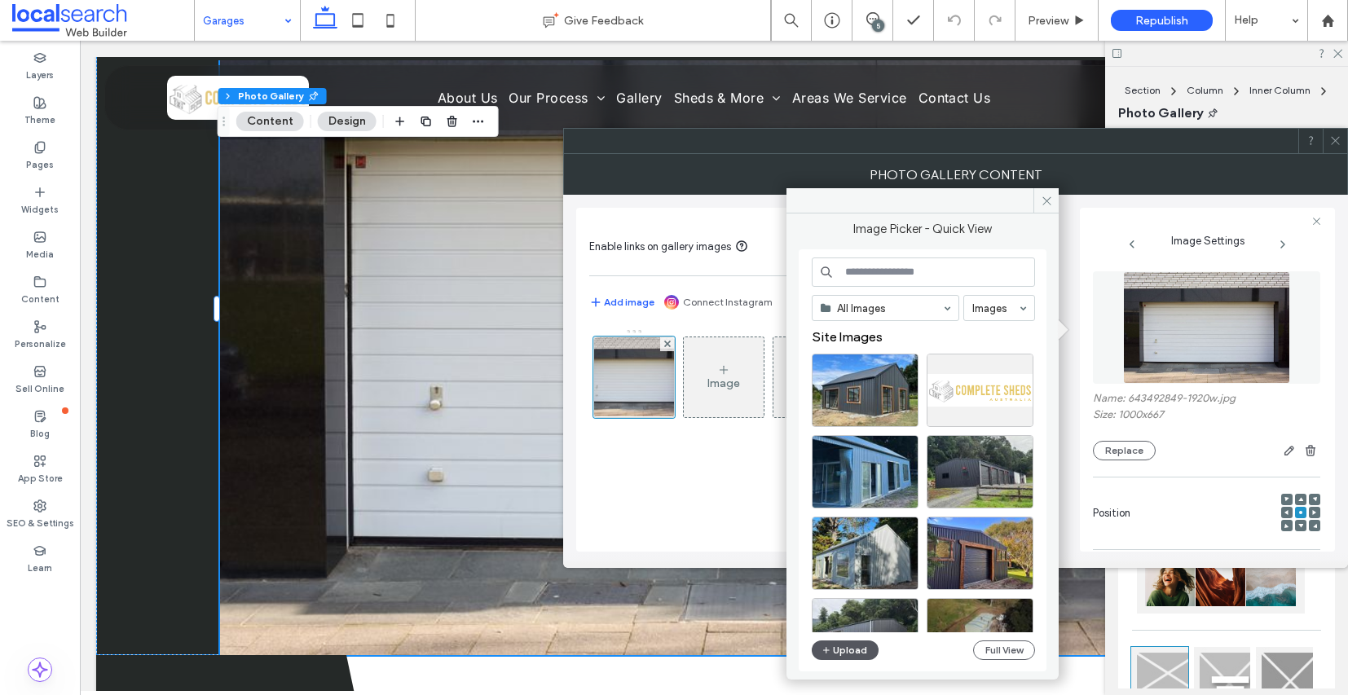
click at [845, 656] on button "Upload" at bounding box center [845, 651] width 67 height 20
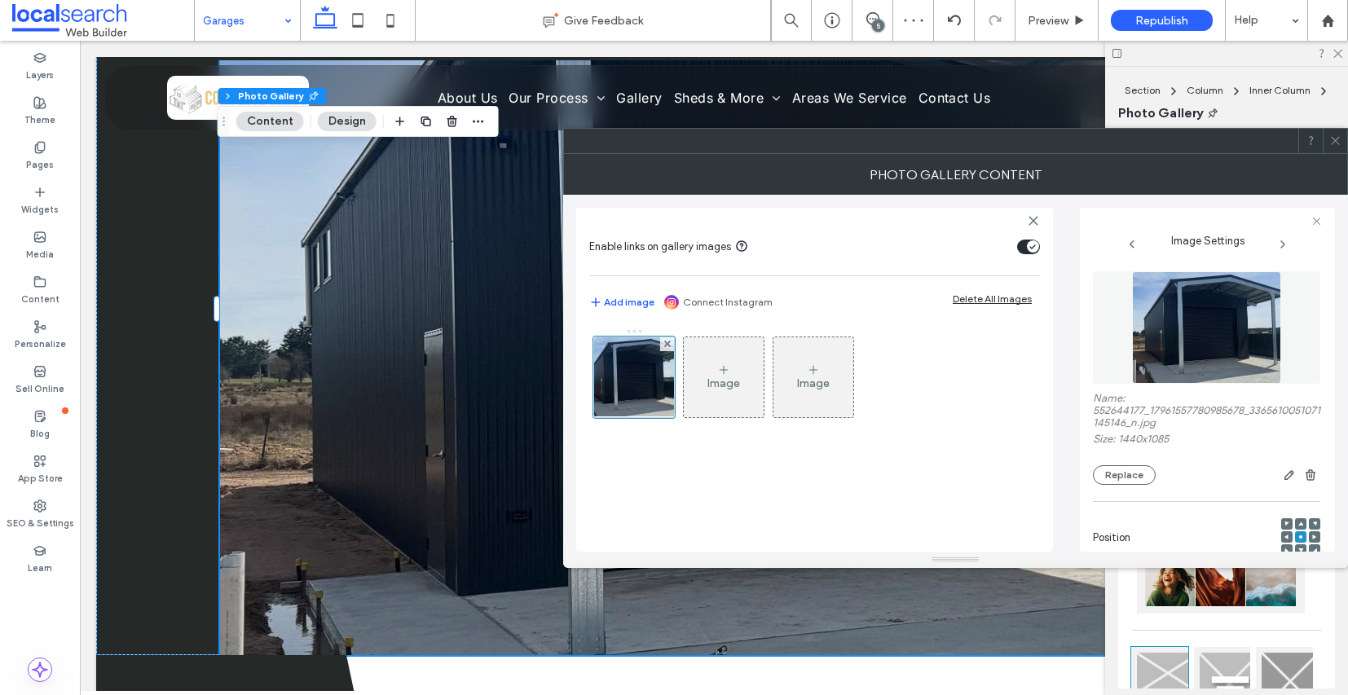
click at [1339, 144] on icon at bounding box center [1336, 141] width 12 height 12
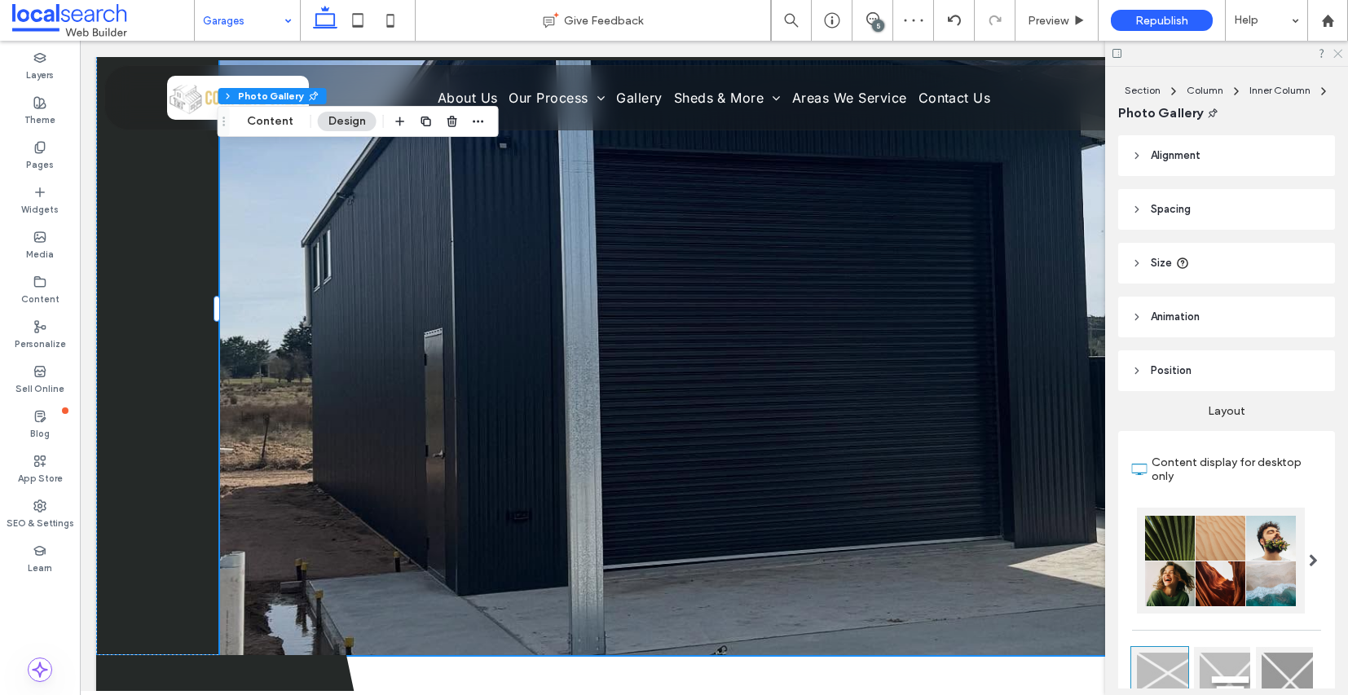
click at [1339, 51] on icon at bounding box center [1337, 52] width 11 height 11
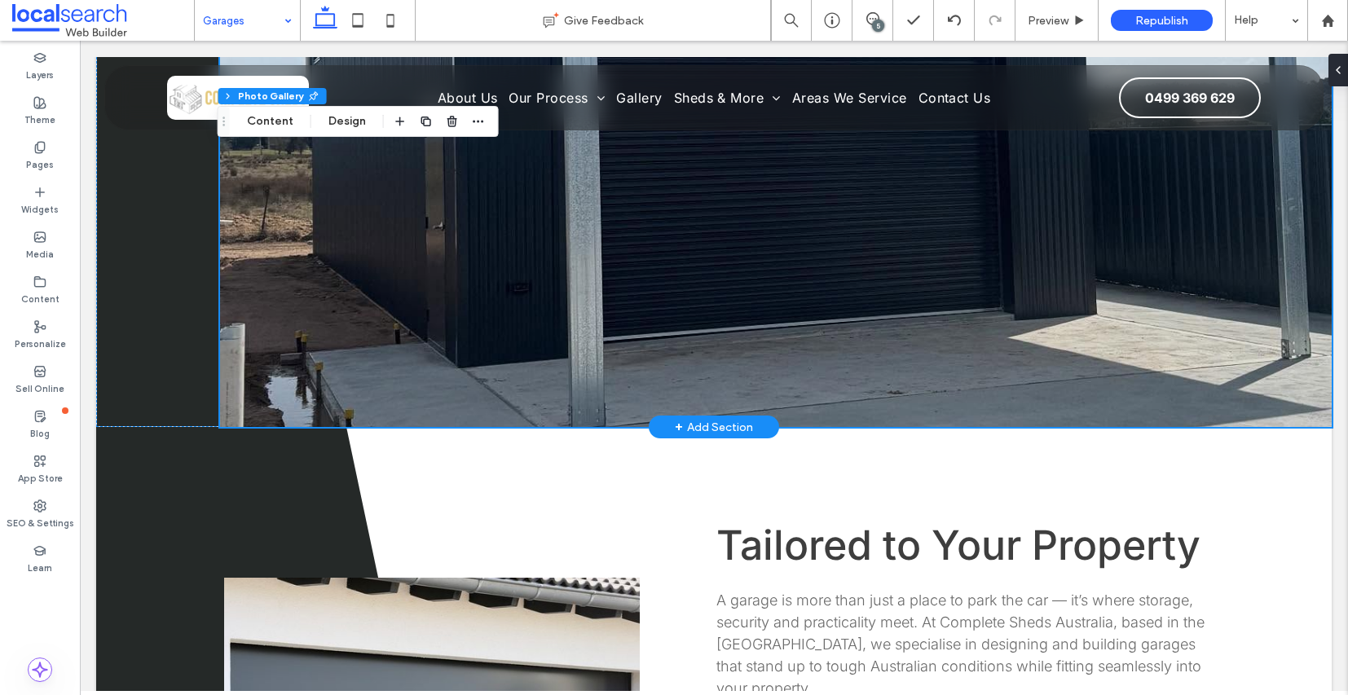
scroll to position [651, 0]
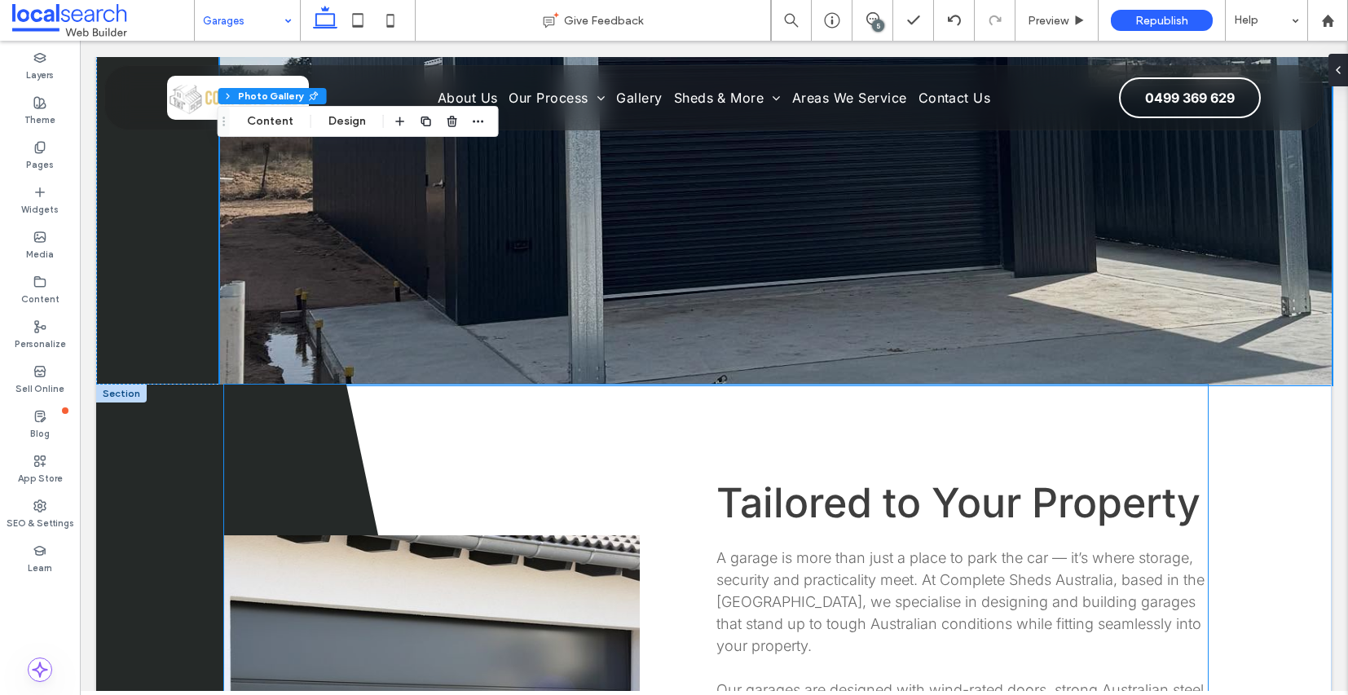
drag, startPoint x: 947, startPoint y: 385, endPoint x: 938, endPoint y: 387, distance: 9.3
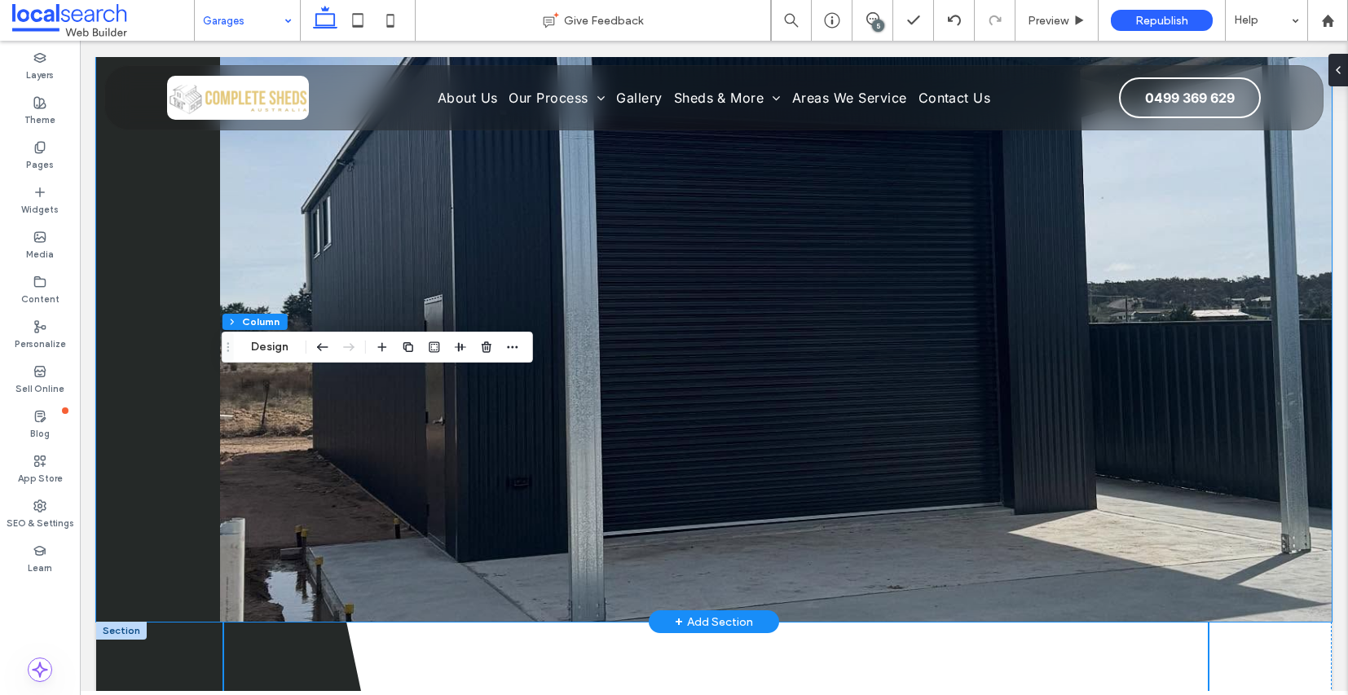
scroll to position [413, 0]
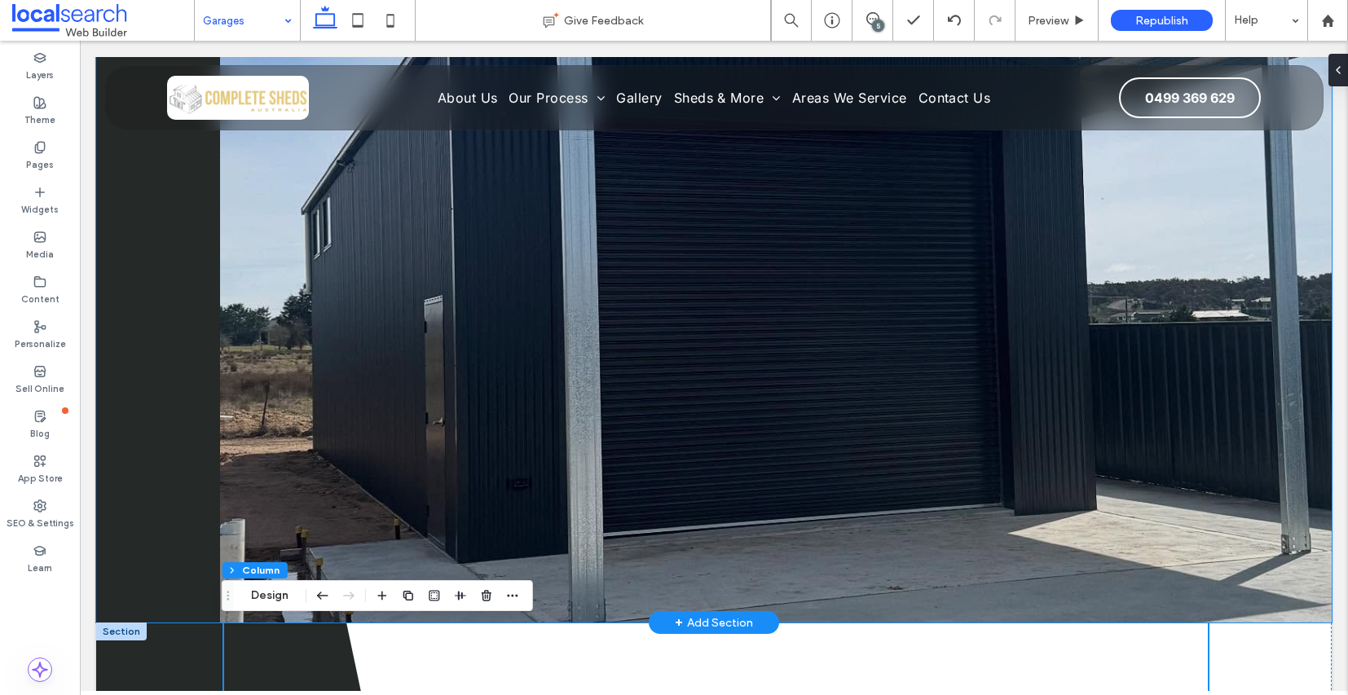
click at [981, 375] on link at bounding box center [776, 276] width 1112 height 693
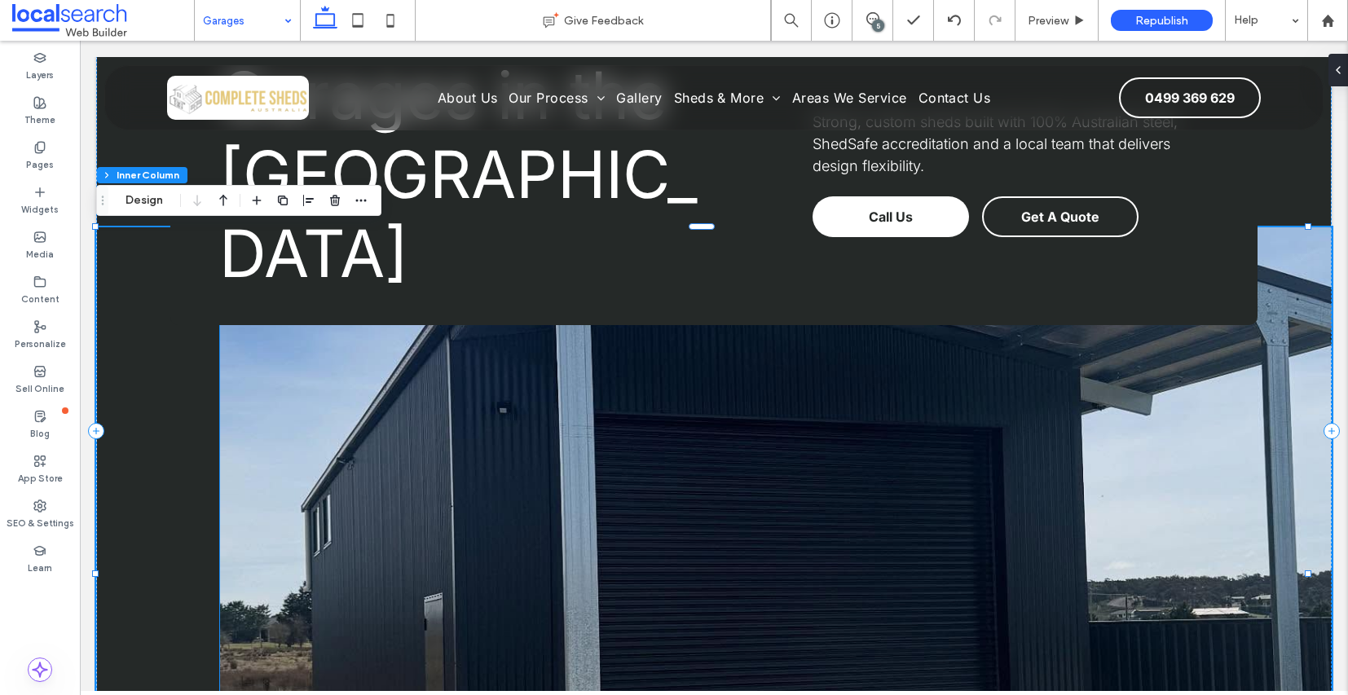
scroll to position [545, 0]
click at [845, 414] on link at bounding box center [776, 573] width 1112 height 693
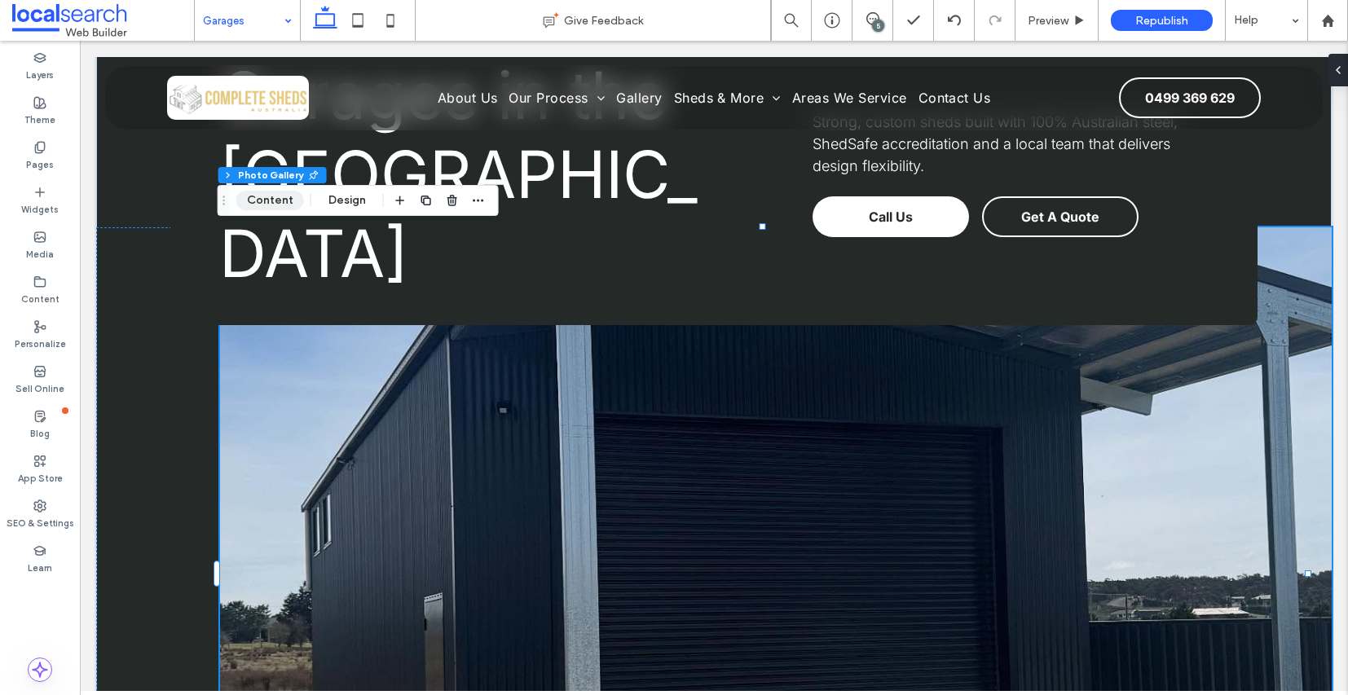
click at [264, 204] on button "Content" at bounding box center [270, 201] width 68 height 20
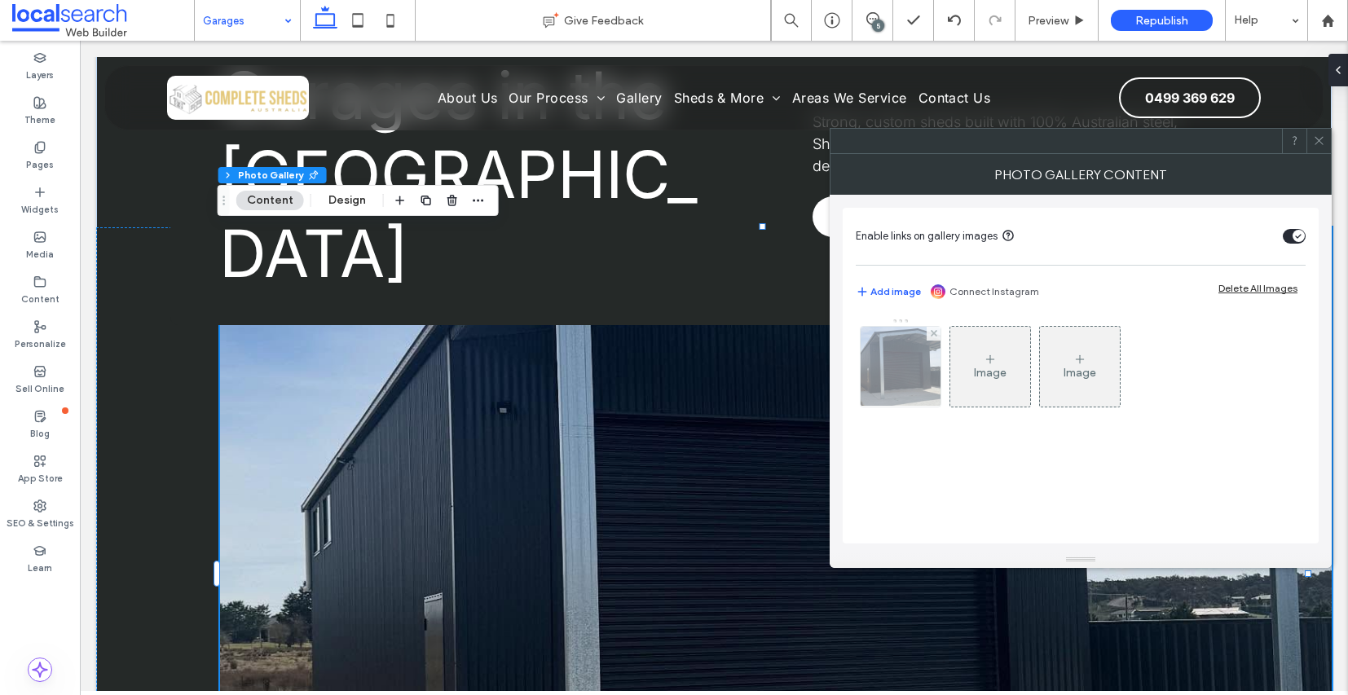
click at [910, 368] on img at bounding box center [901, 367] width 106 height 80
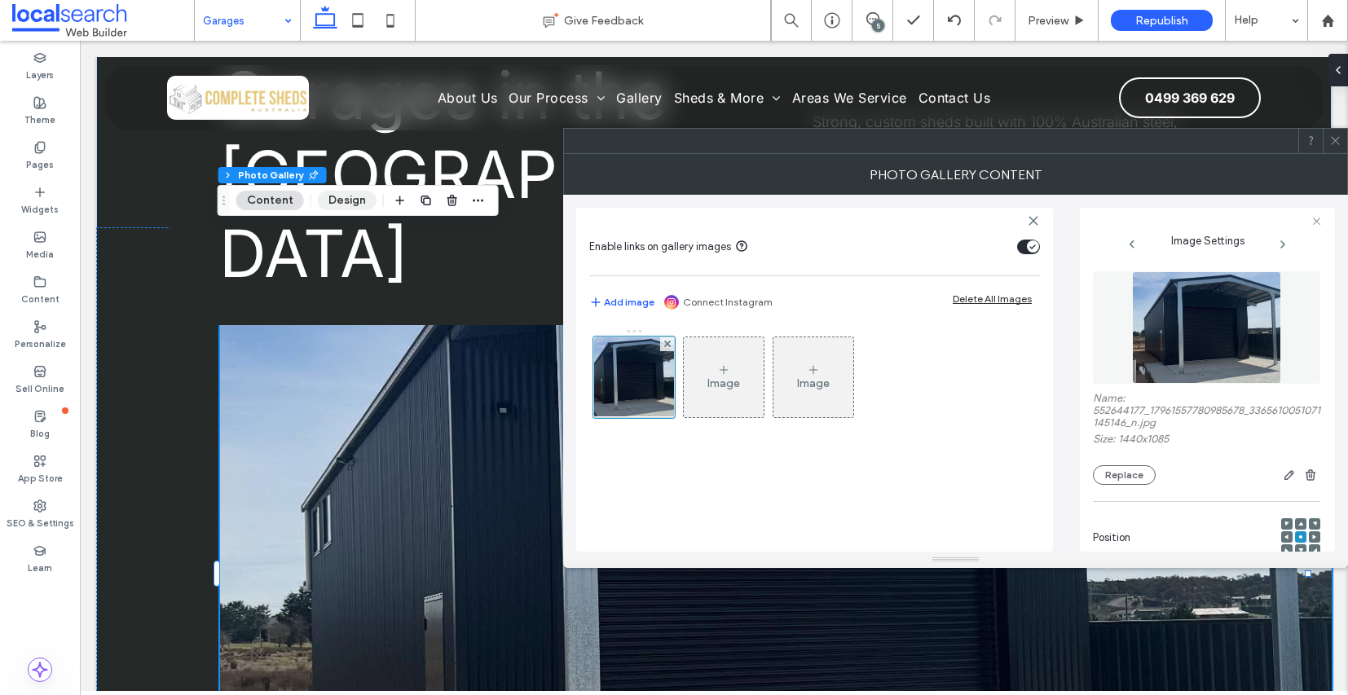
click at [350, 202] on button "Design" at bounding box center [347, 201] width 59 height 20
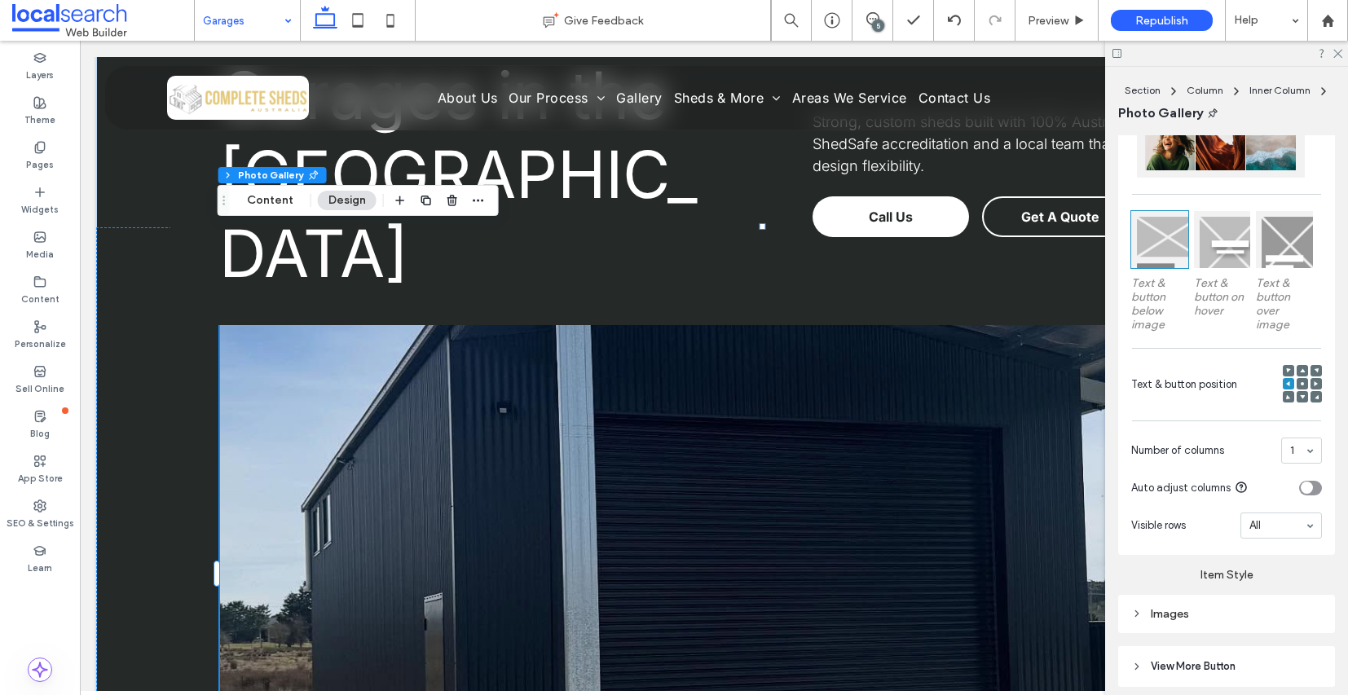
scroll to position [442, 0]
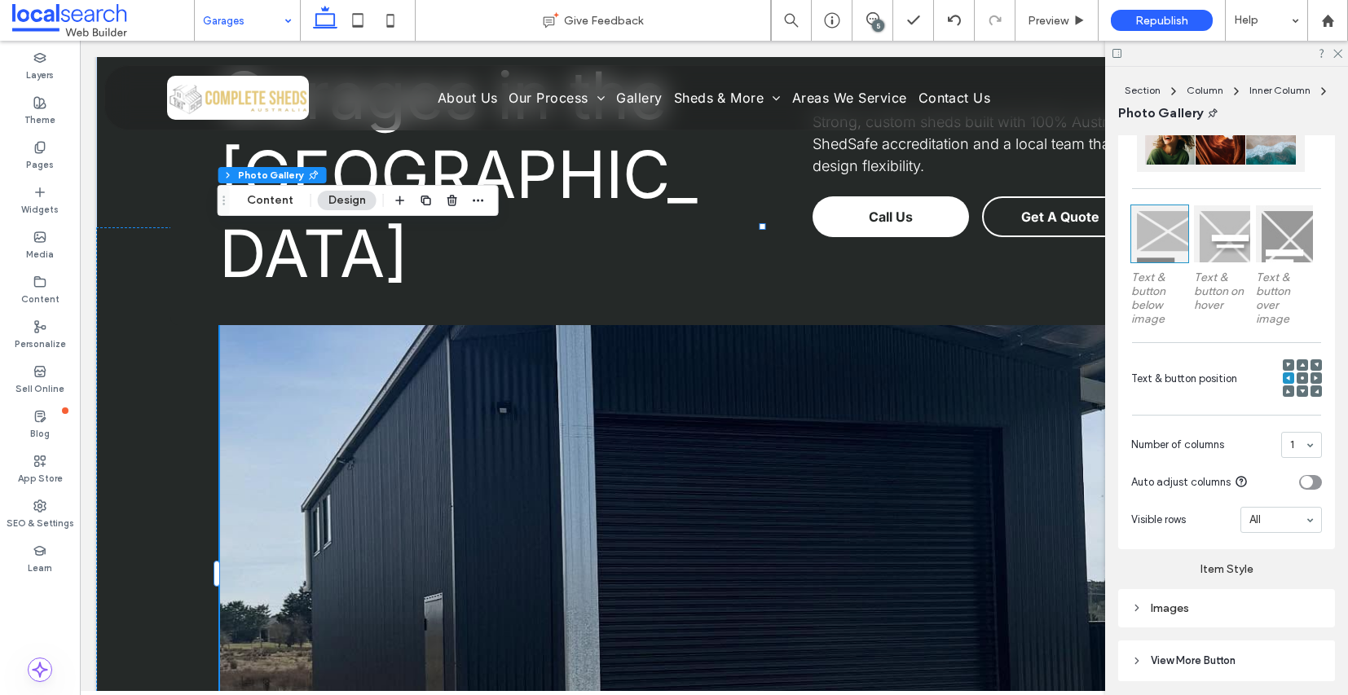
click at [1300, 381] on icon at bounding box center [1302, 378] width 5 height 5
click at [1300, 394] on icon at bounding box center [1302, 391] width 5 height 5
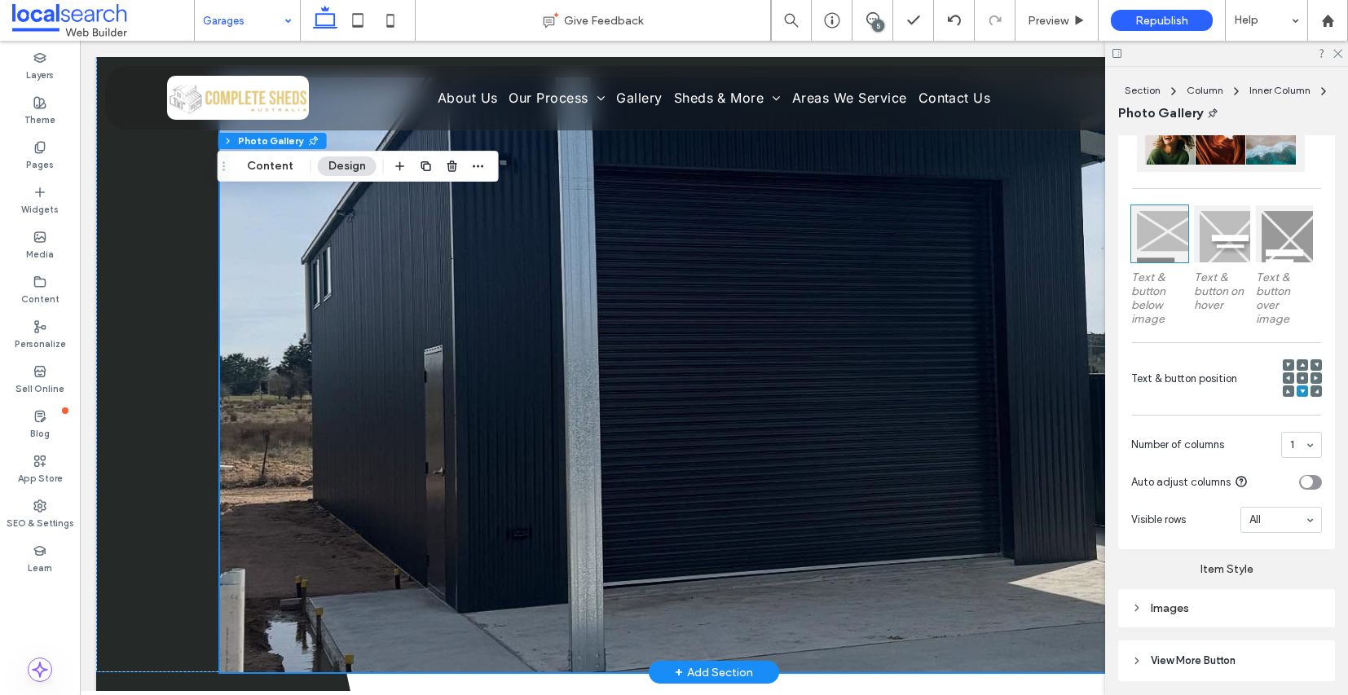
scroll to position [0, 0]
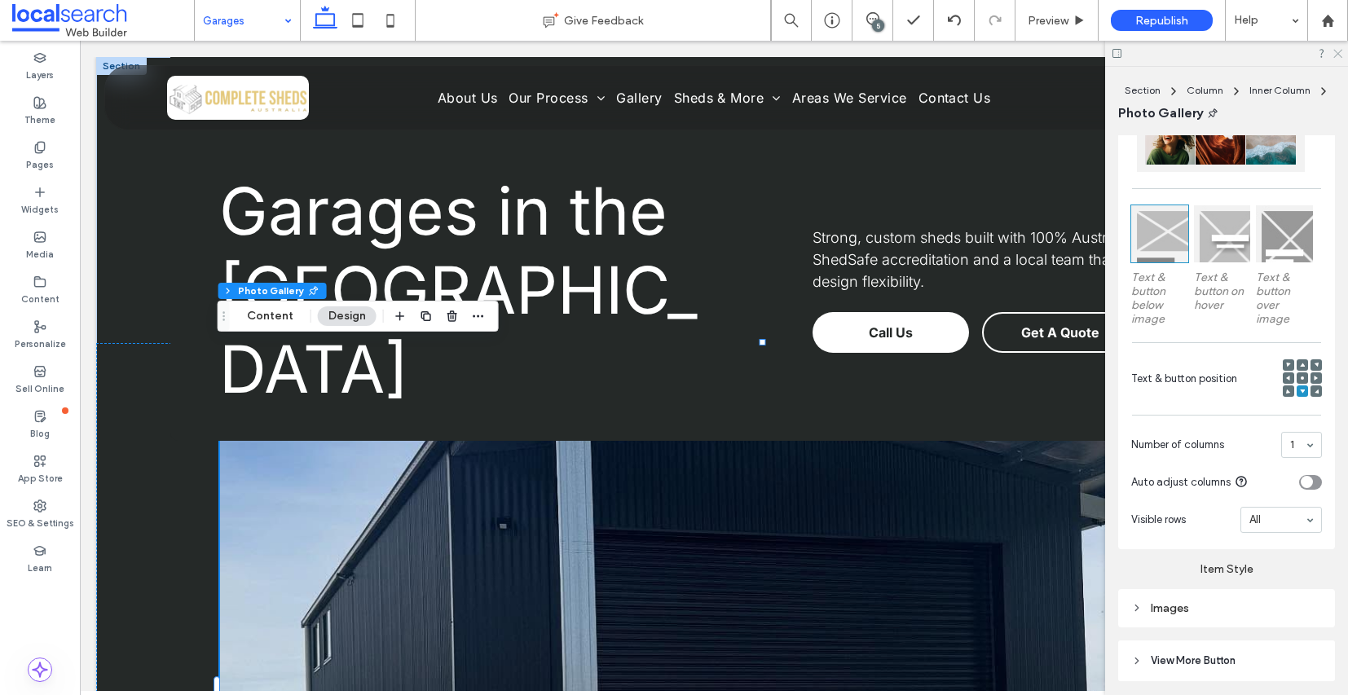
click at [1337, 55] on use at bounding box center [1338, 54] width 9 height 9
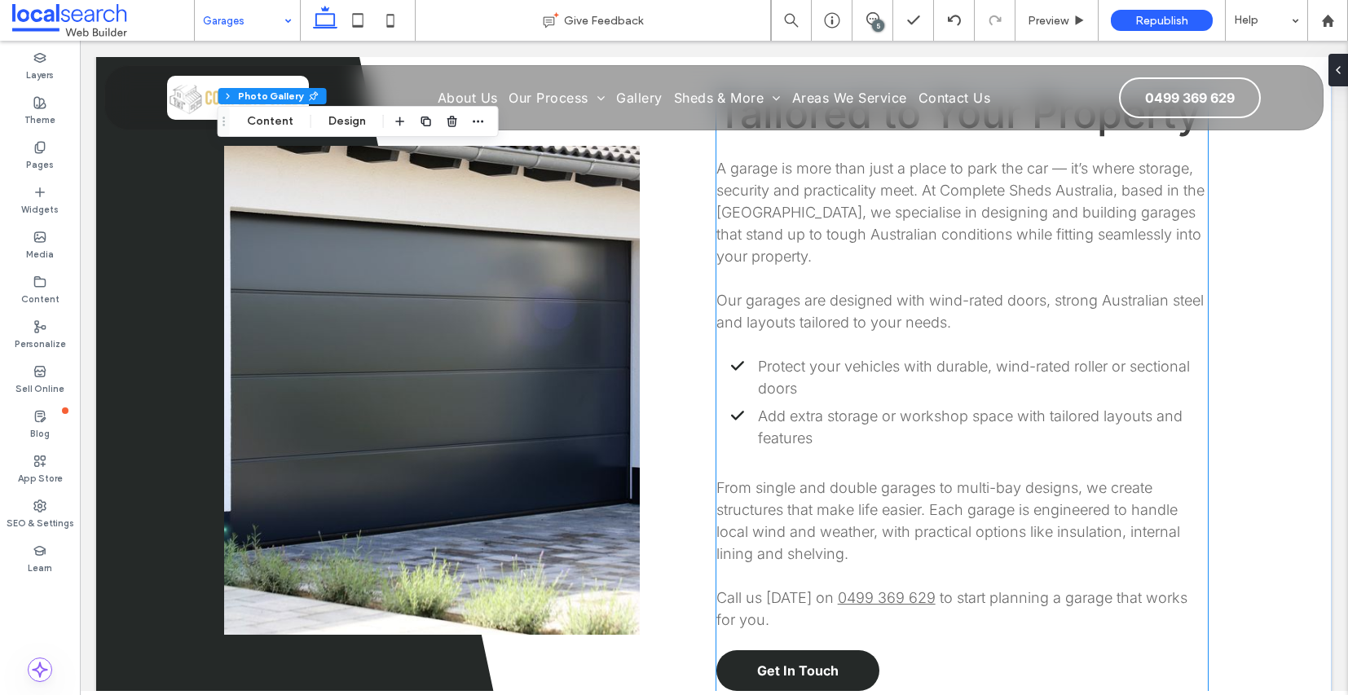
scroll to position [1042, 0]
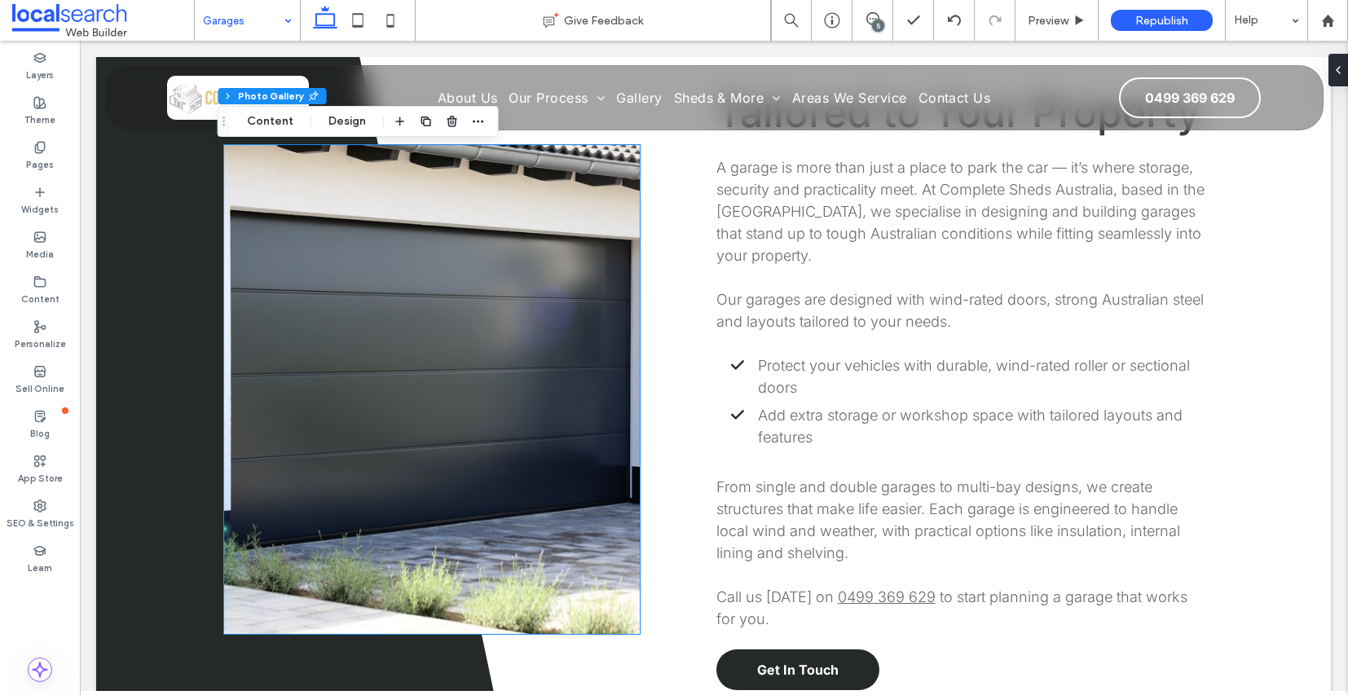
click at [357, 348] on link at bounding box center [432, 389] width 416 height 489
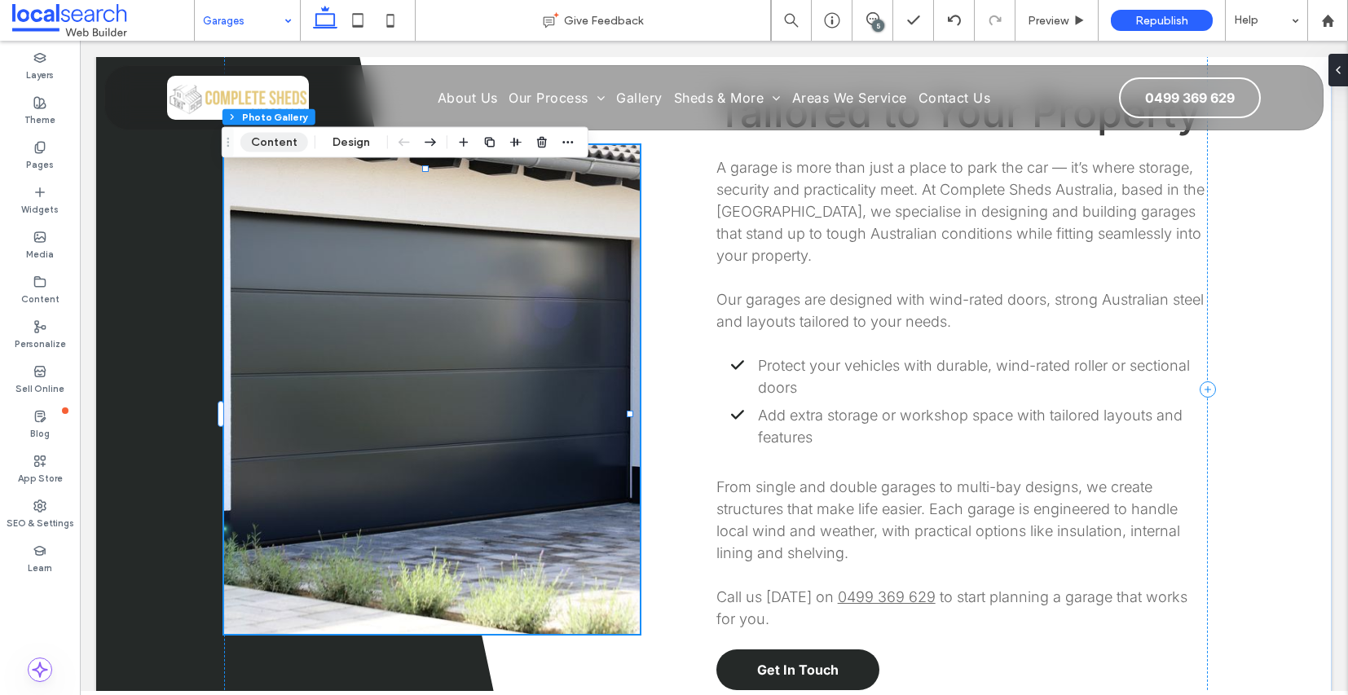
click at [285, 148] on button "Content" at bounding box center [274, 143] width 68 height 20
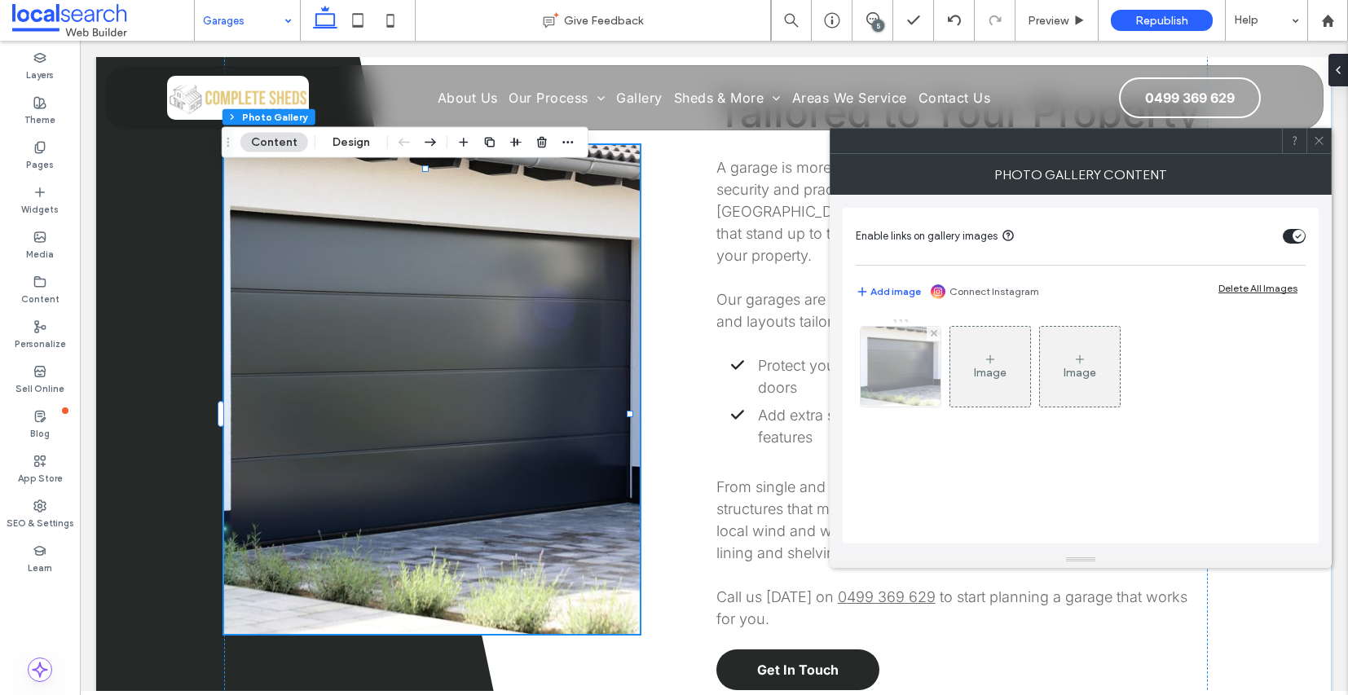
click at [923, 356] on img at bounding box center [901, 367] width 121 height 80
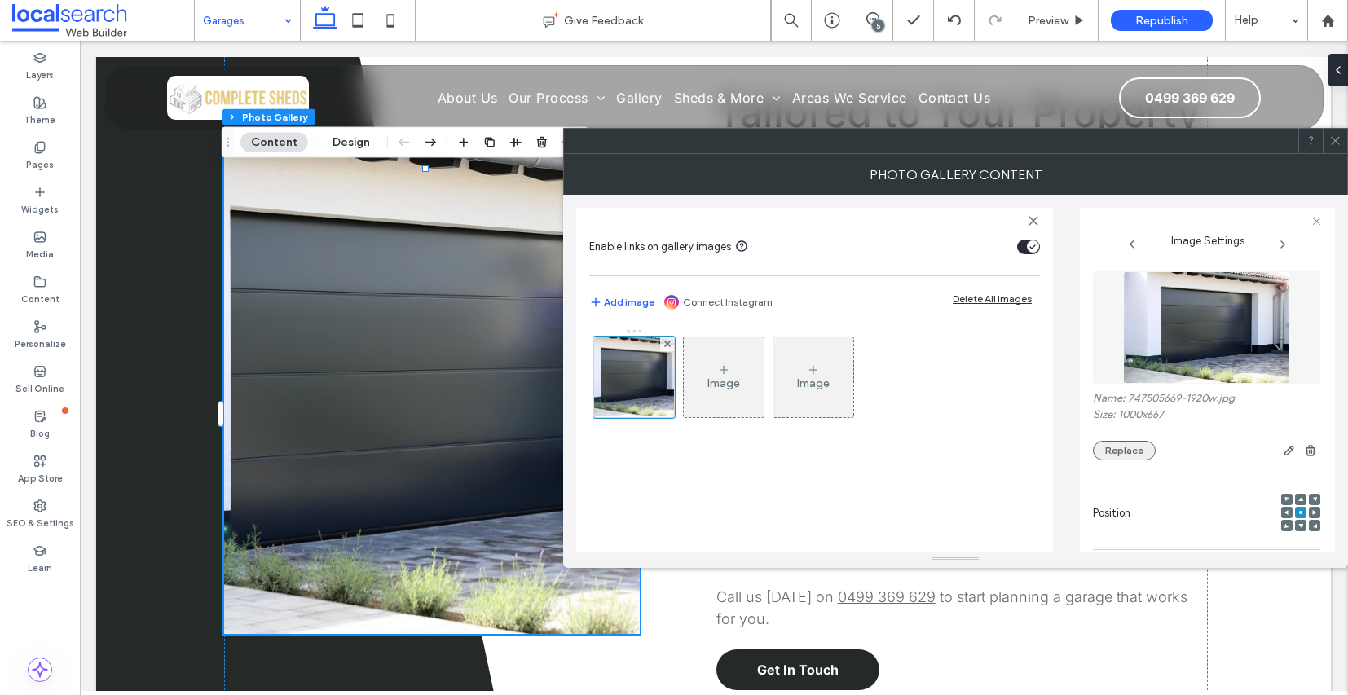
click at [1132, 457] on button "Replace" at bounding box center [1124, 451] width 63 height 20
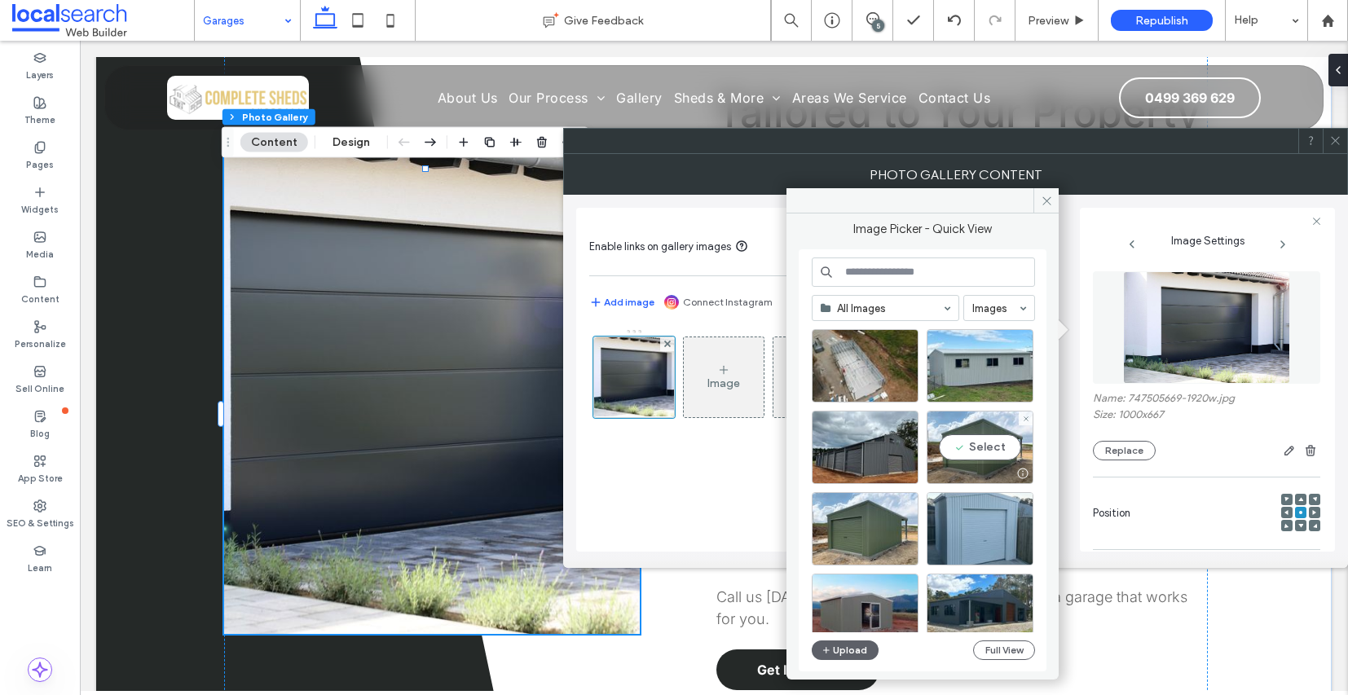
scroll to position [536, 0]
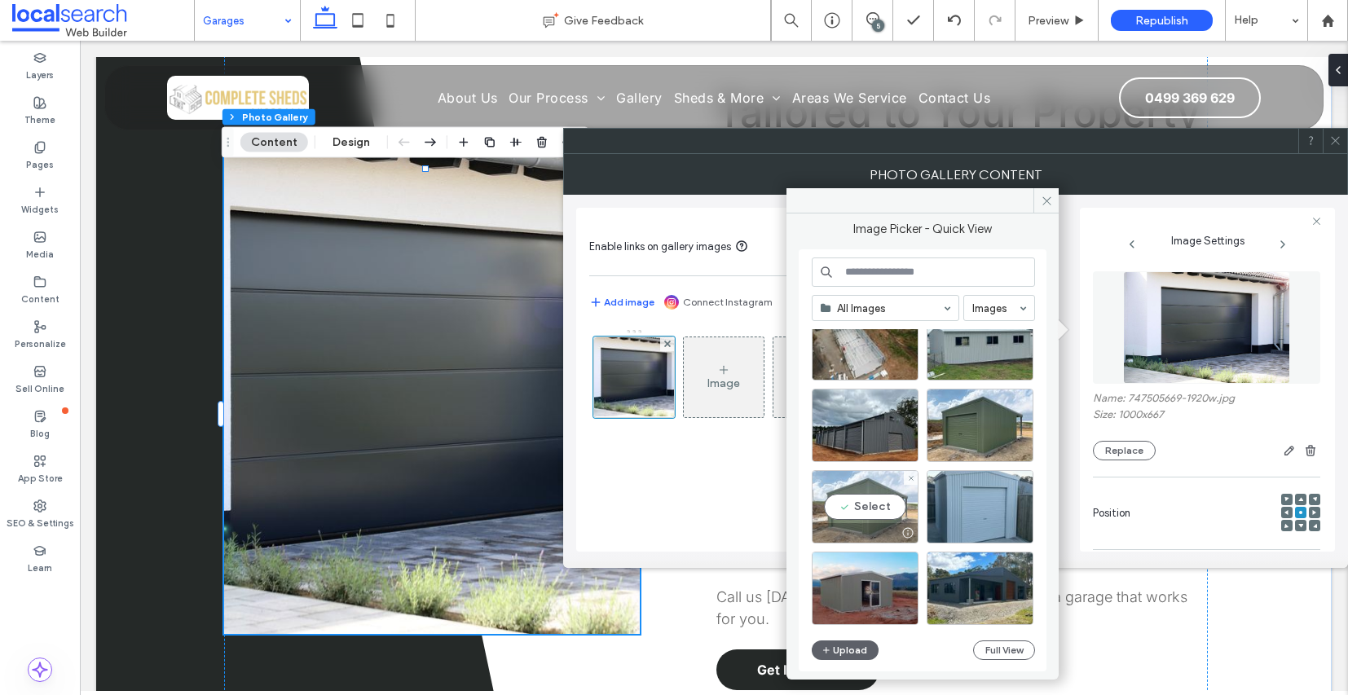
click at [901, 528] on div at bounding box center [908, 533] width 20 height 13
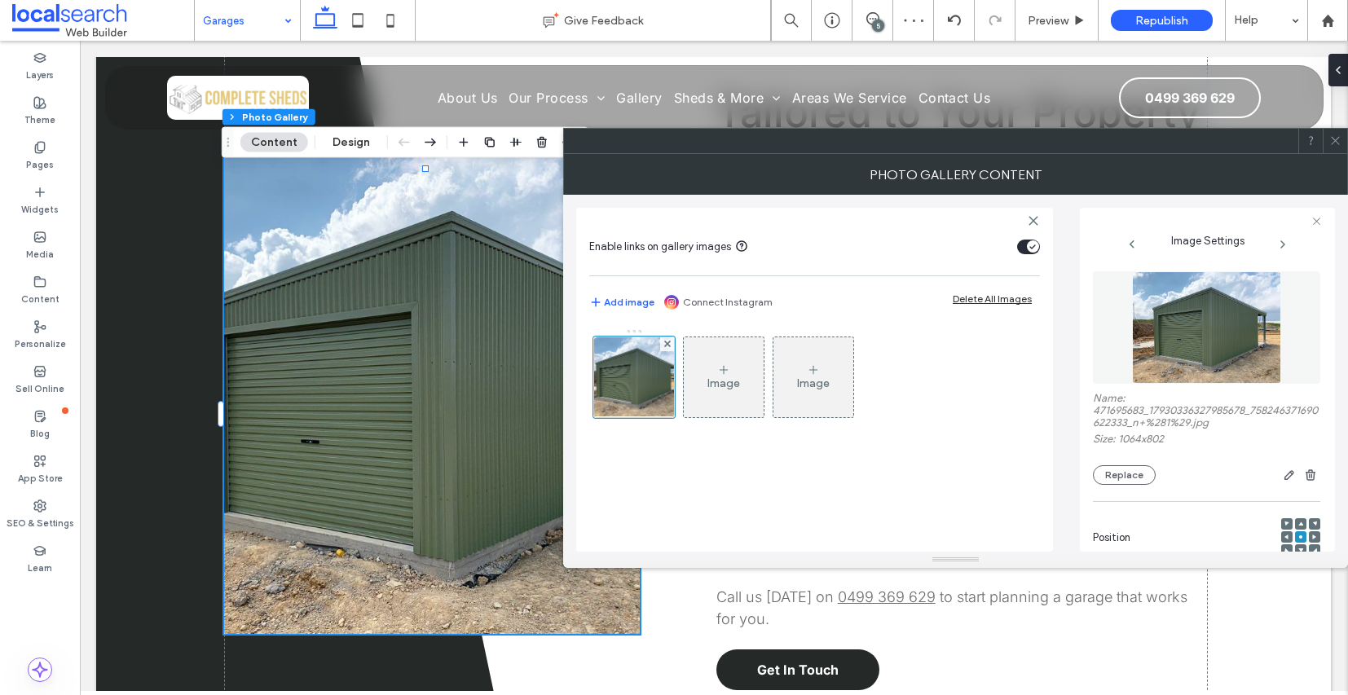
click at [1336, 144] on icon at bounding box center [1336, 141] width 12 height 12
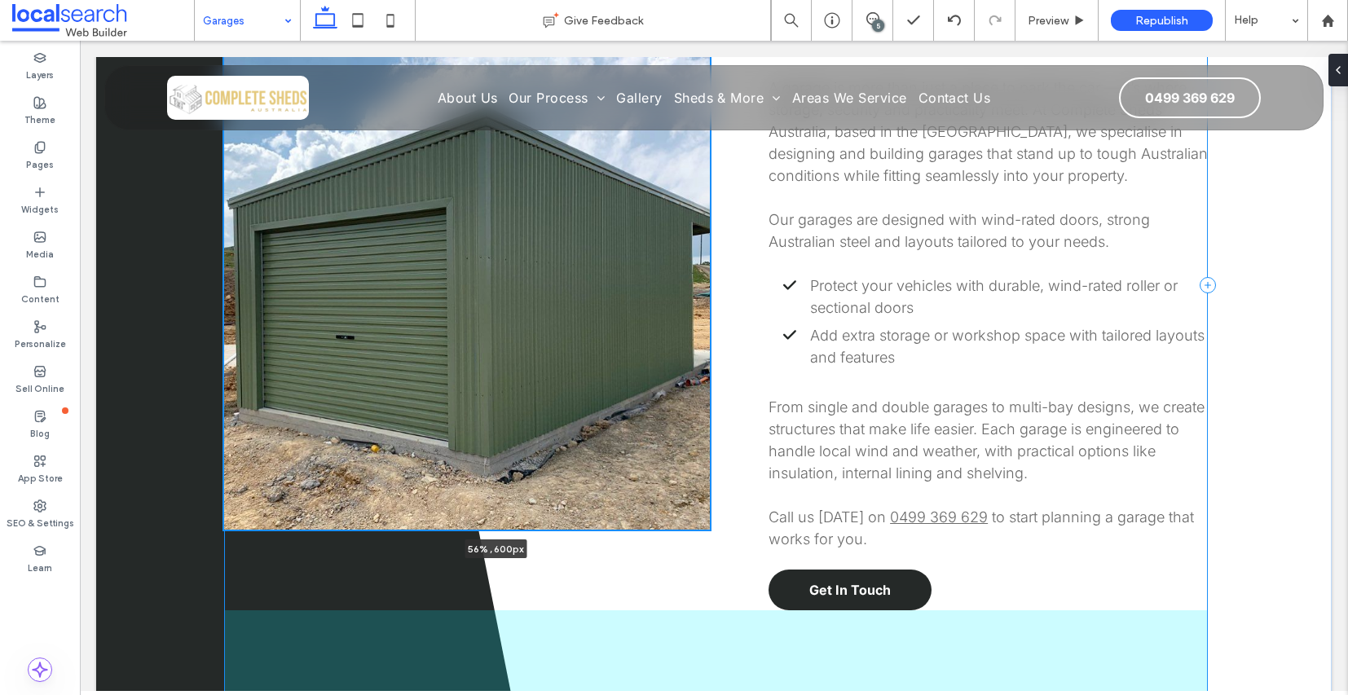
scroll to position [1181, 0]
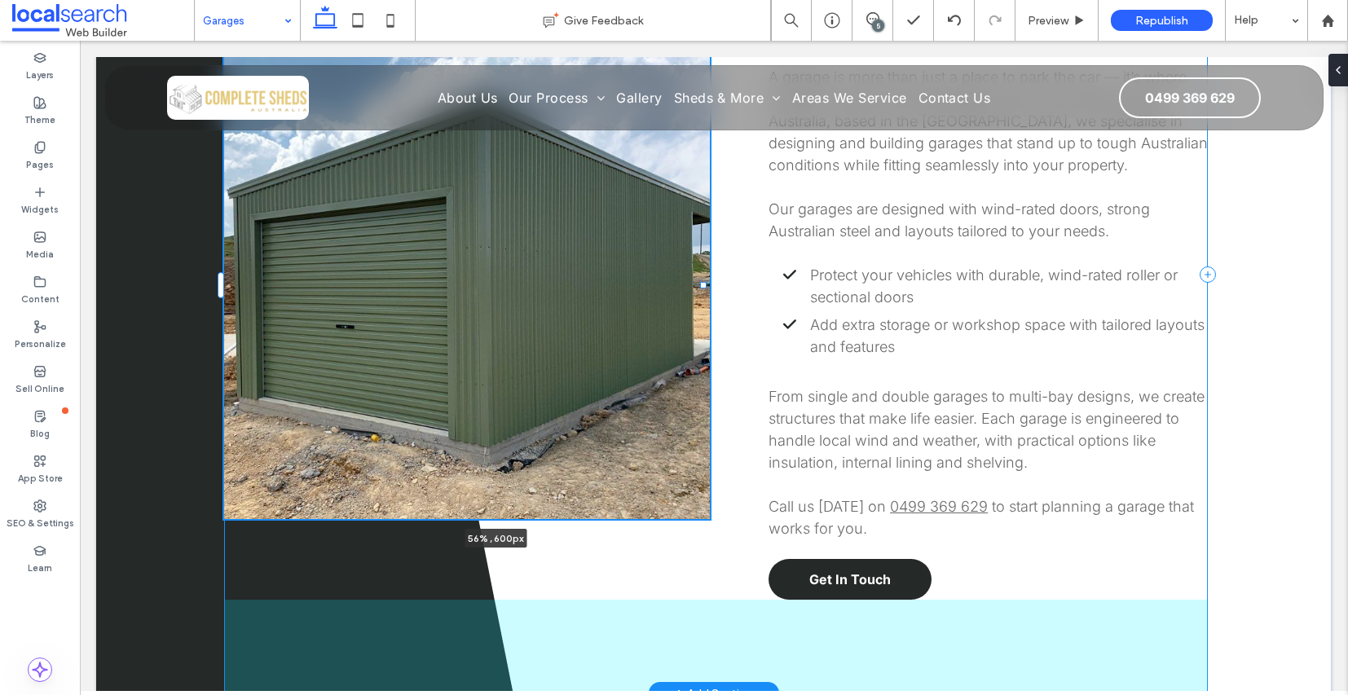
drag, startPoint x: 628, startPoint y: 285, endPoint x: 764, endPoint y: 293, distance: 136.4
click at [764, 293] on div "56% , 600px Tailored to Your Property A garage is more than just a place to par…" at bounding box center [714, 274] width 1236 height 839
type input "**"
type input "****"
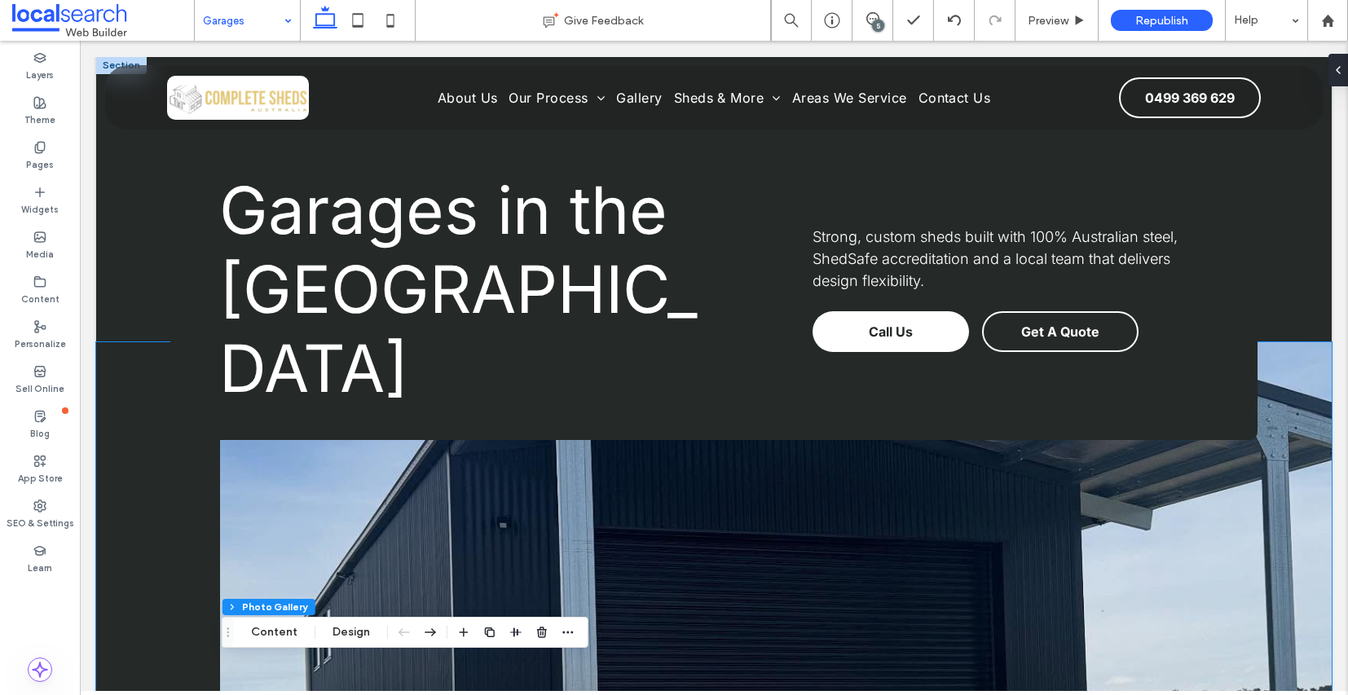
scroll to position [0, 0]
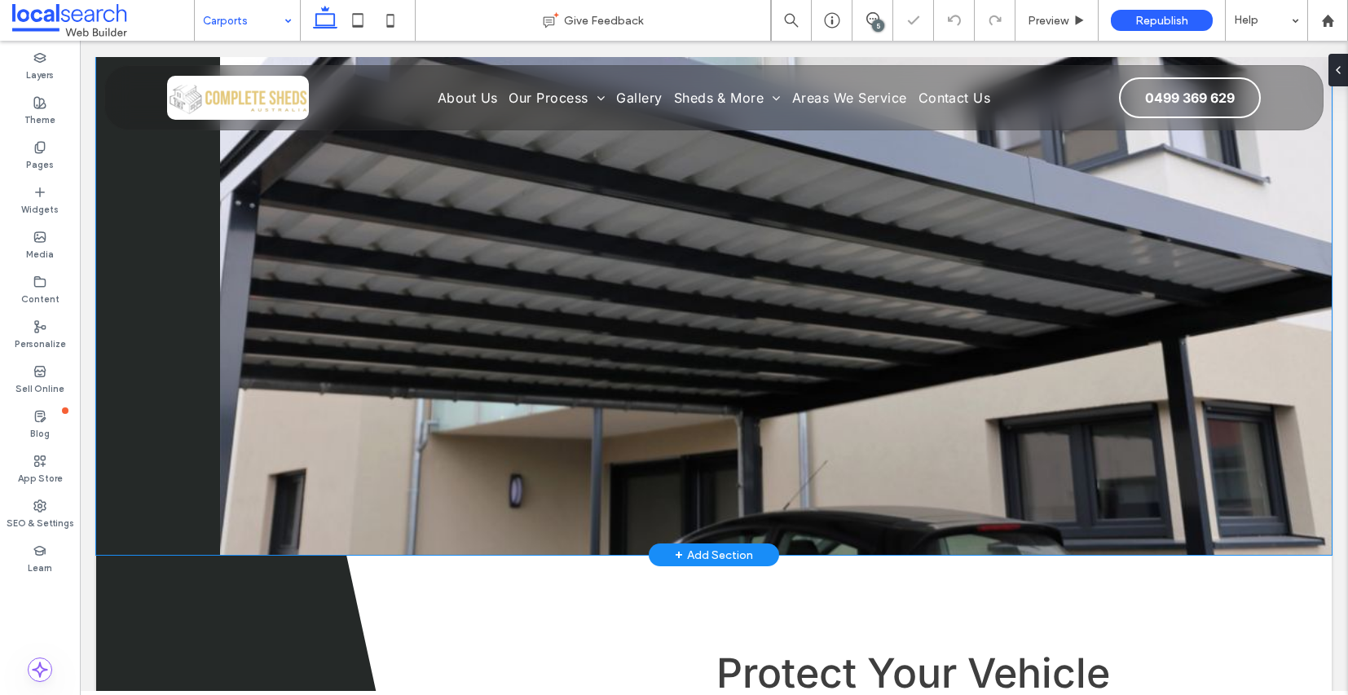
scroll to position [491, 0]
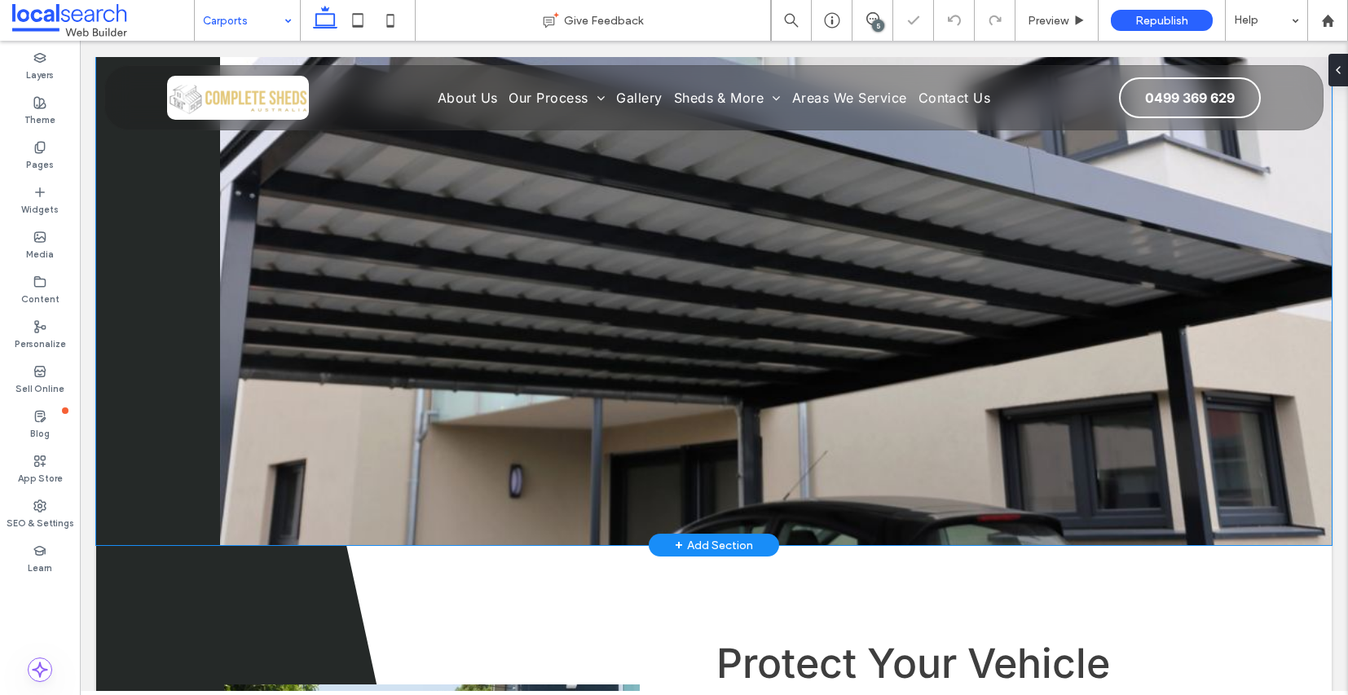
click at [488, 365] on link at bounding box center [776, 198] width 1112 height 693
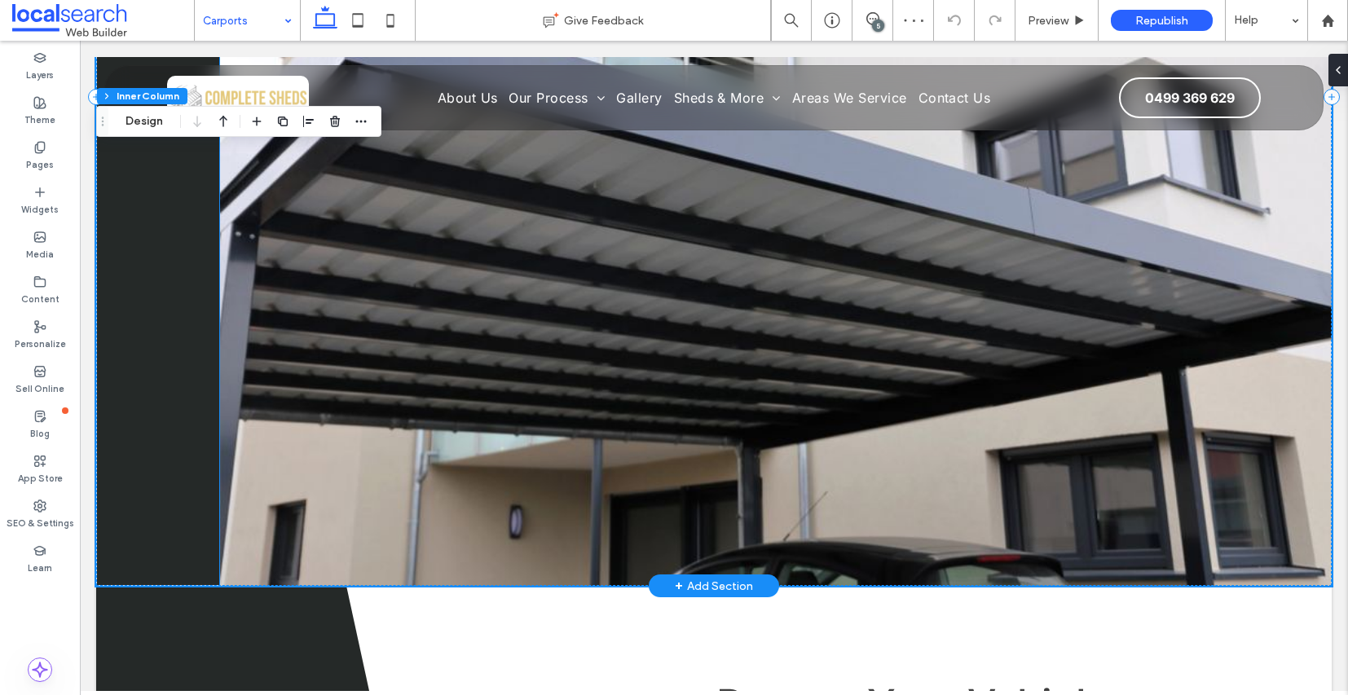
scroll to position [445, 0]
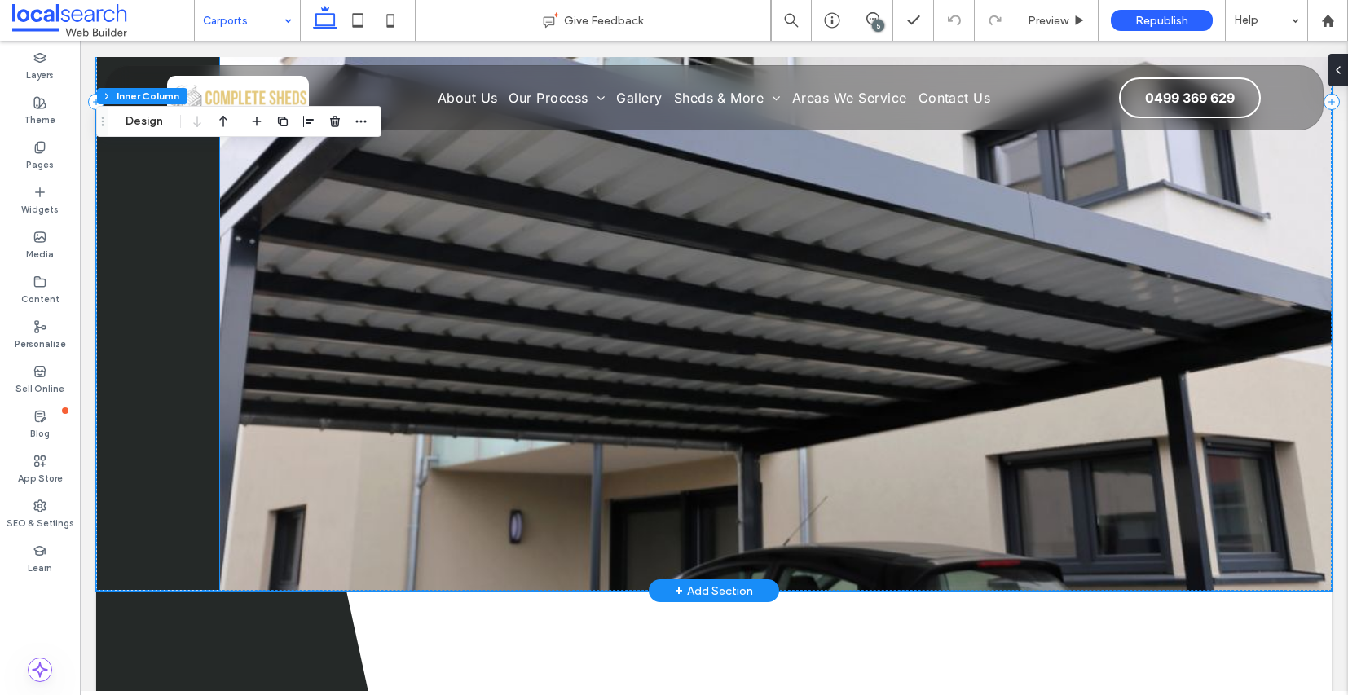
click at [607, 363] on link at bounding box center [776, 244] width 1112 height 693
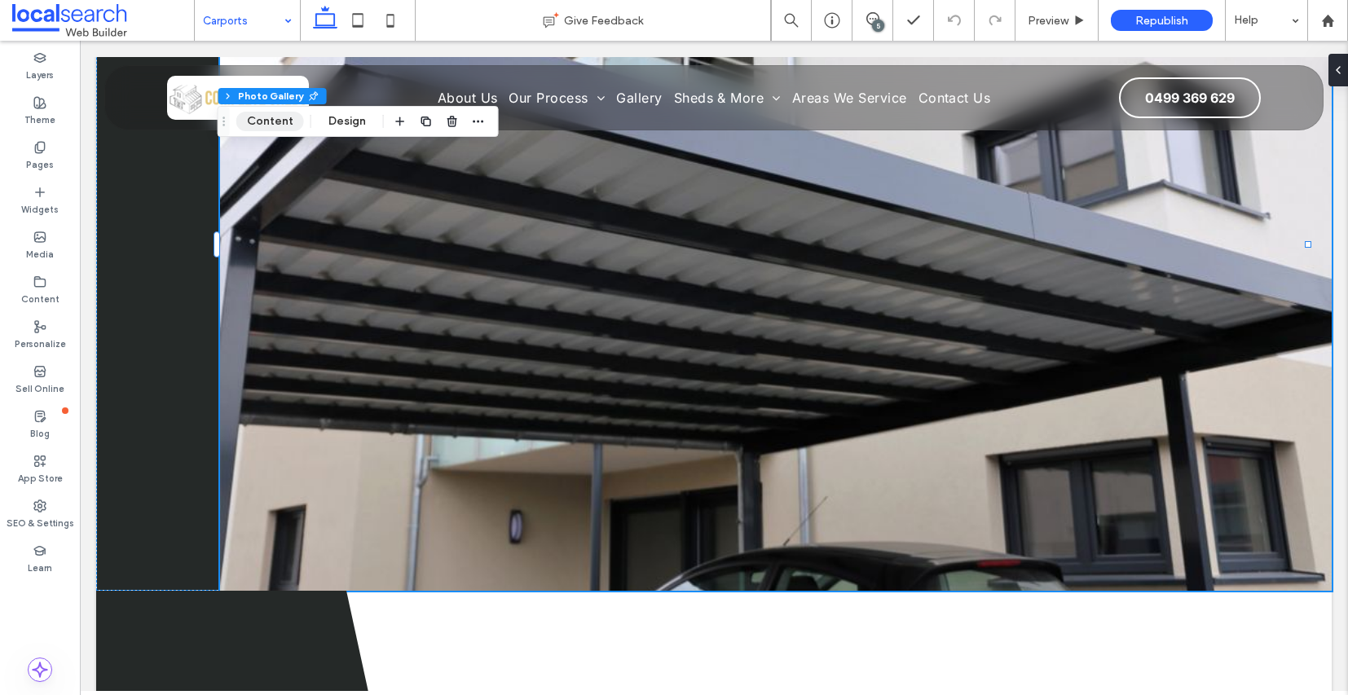
click at [271, 119] on button "Content" at bounding box center [270, 122] width 68 height 20
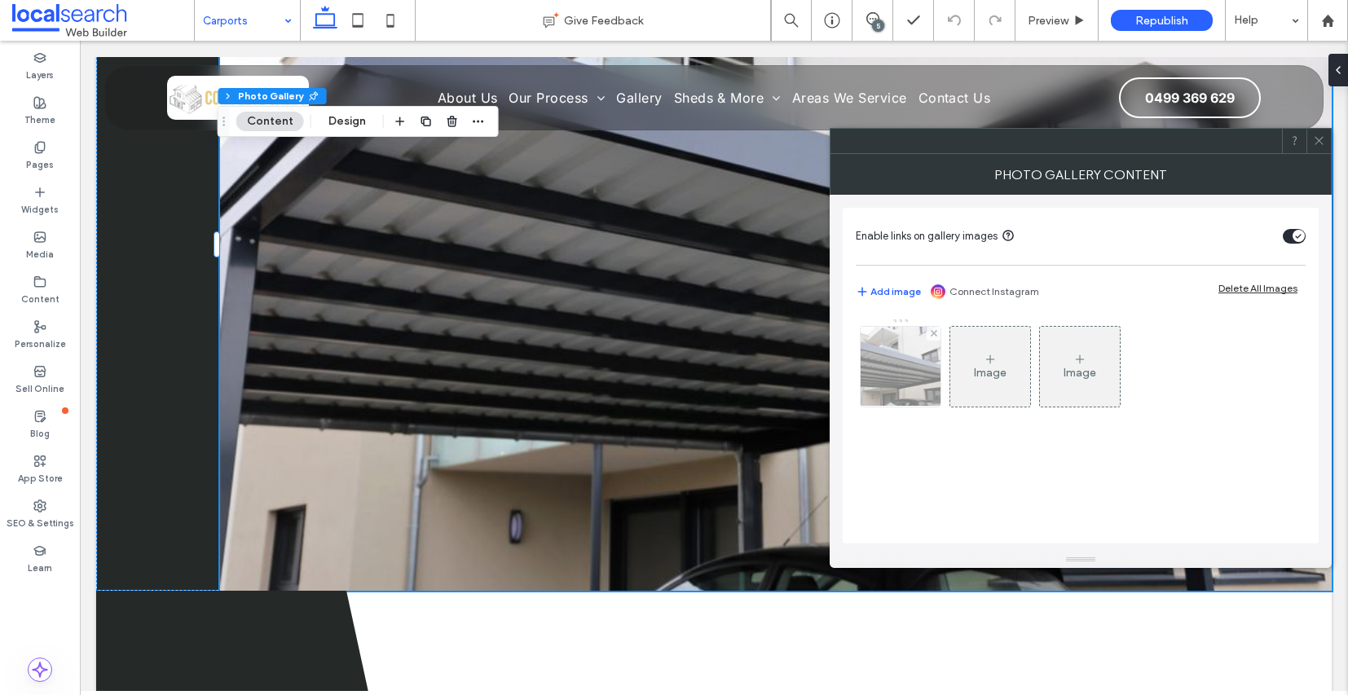
click at [896, 368] on img at bounding box center [901, 367] width 121 height 80
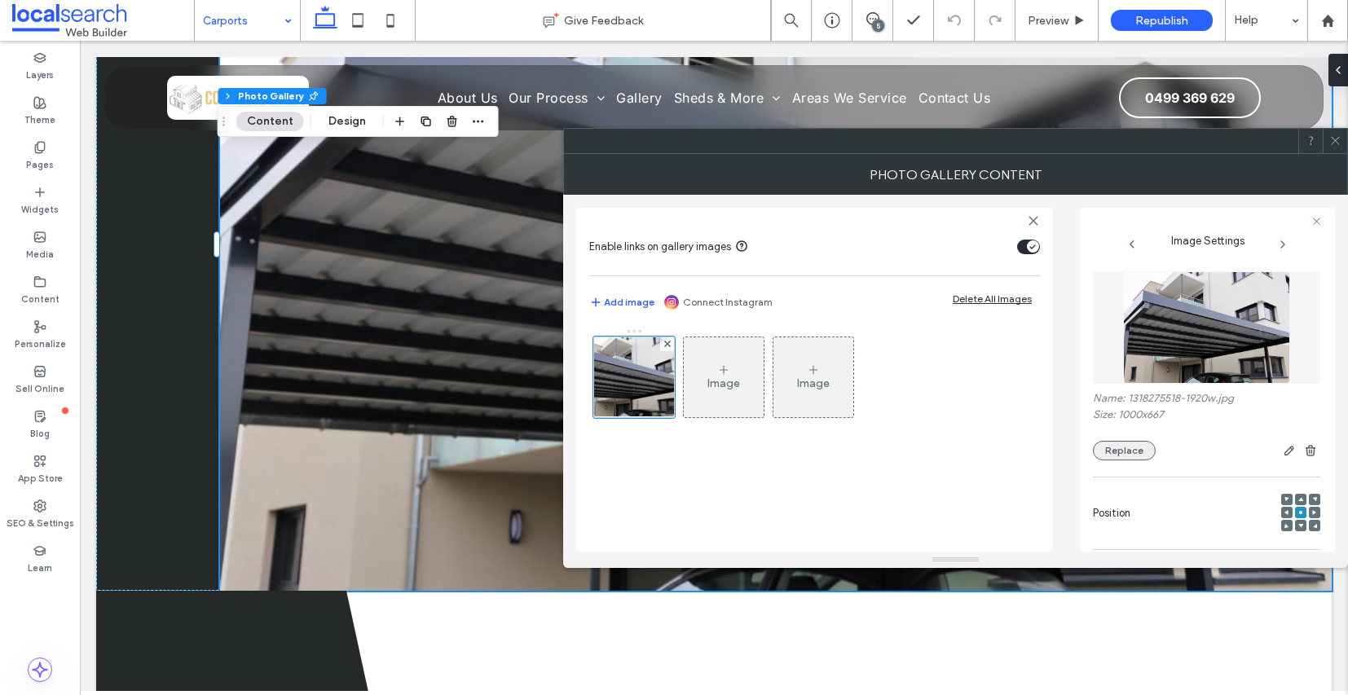
click at [1116, 457] on button "Replace" at bounding box center [1124, 451] width 63 height 20
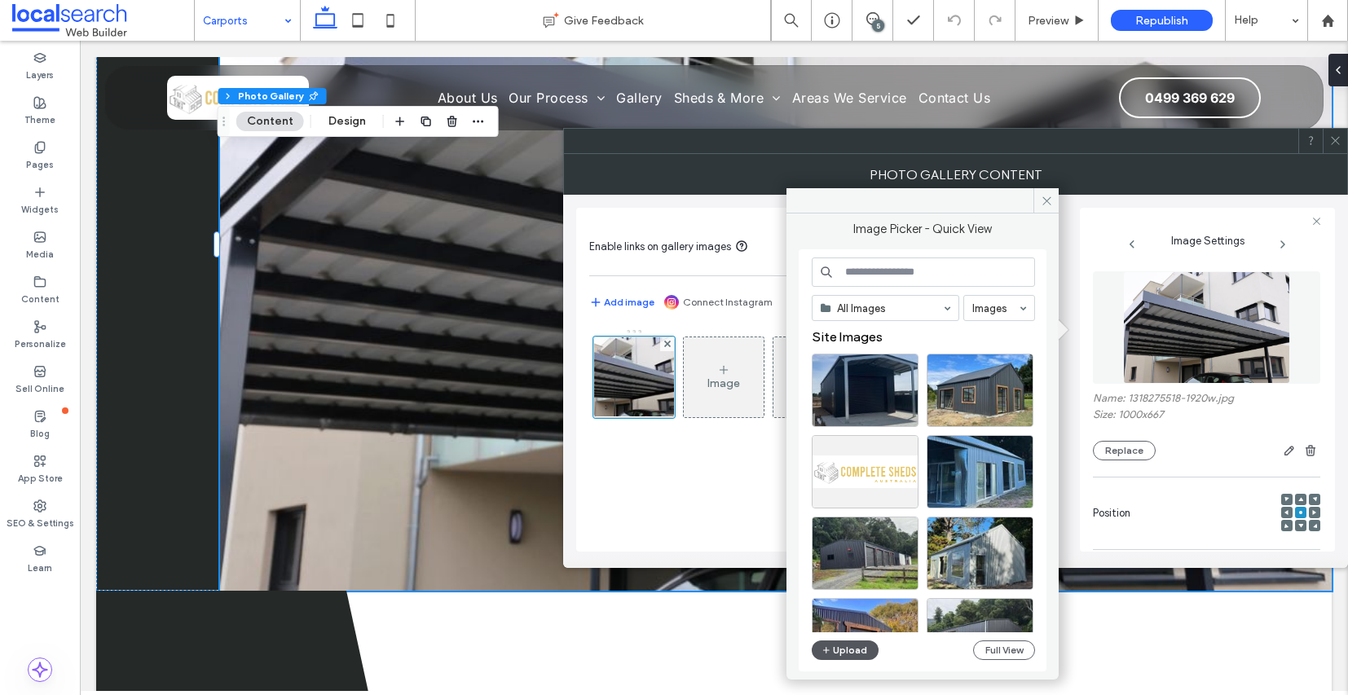
click at [841, 655] on button "Upload" at bounding box center [845, 651] width 67 height 20
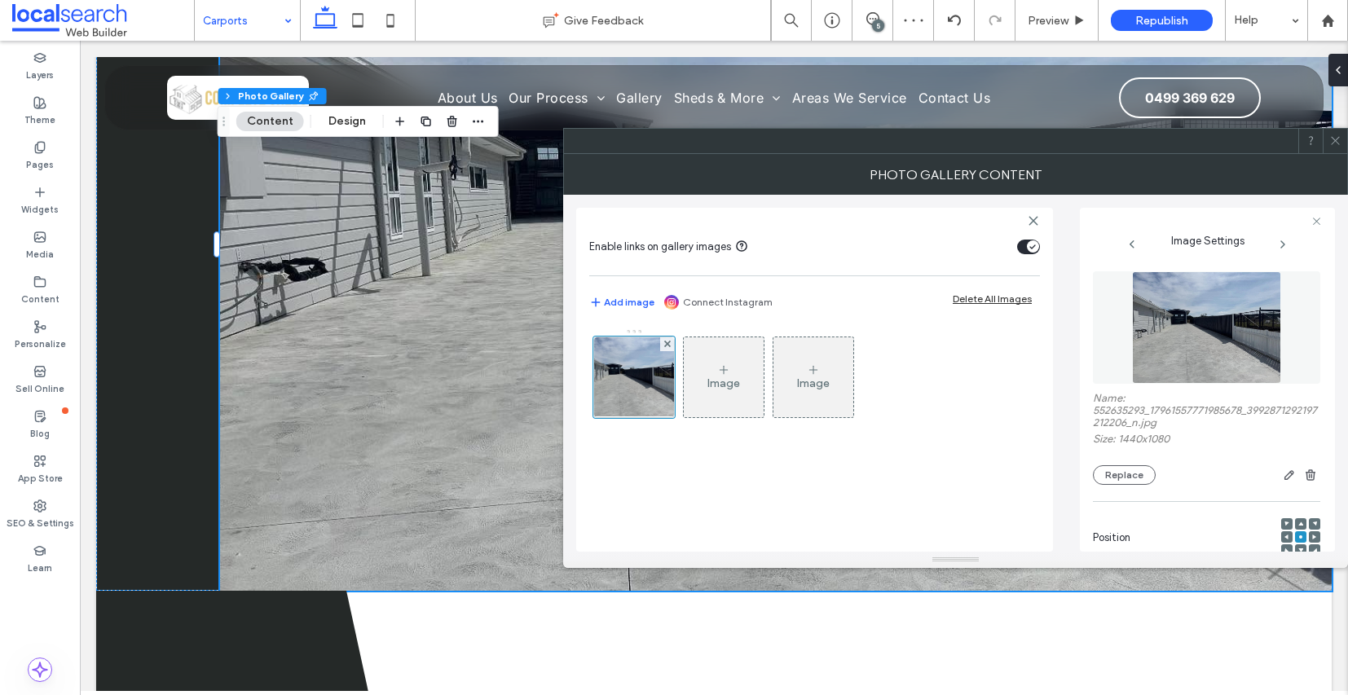
click at [1336, 140] on icon at bounding box center [1336, 141] width 12 height 12
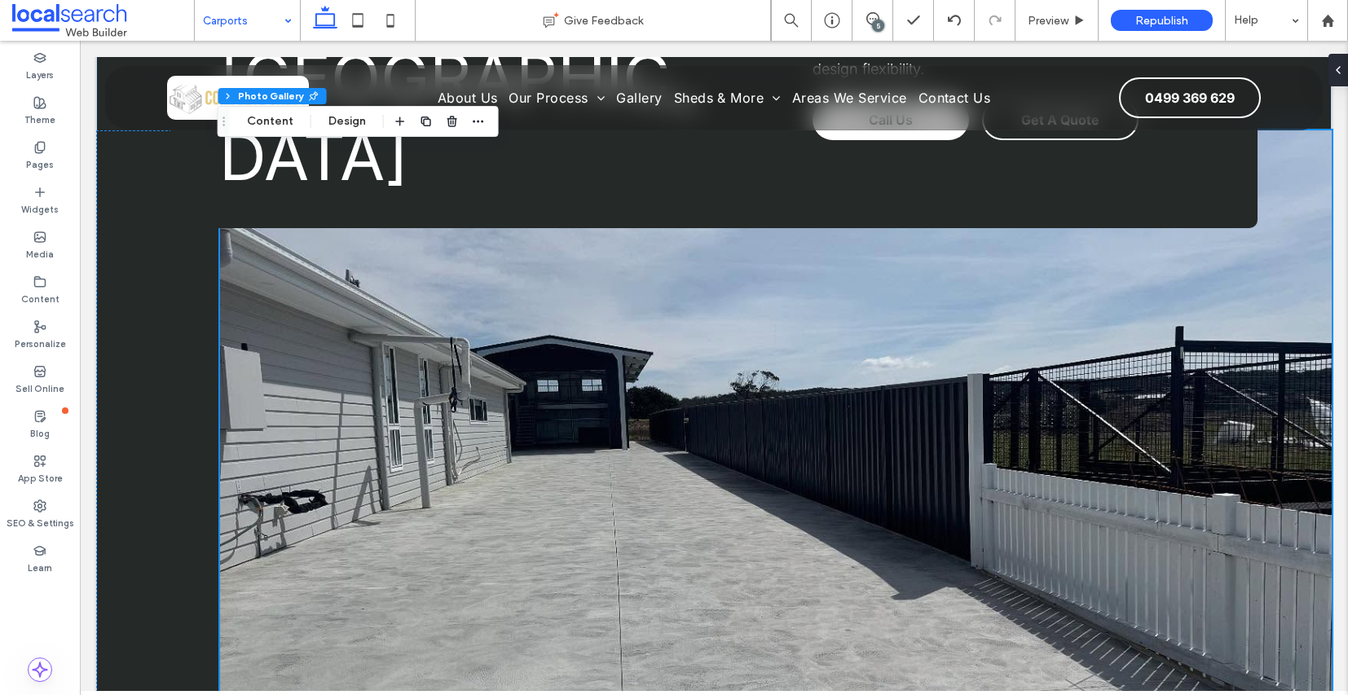
scroll to position [214, 0]
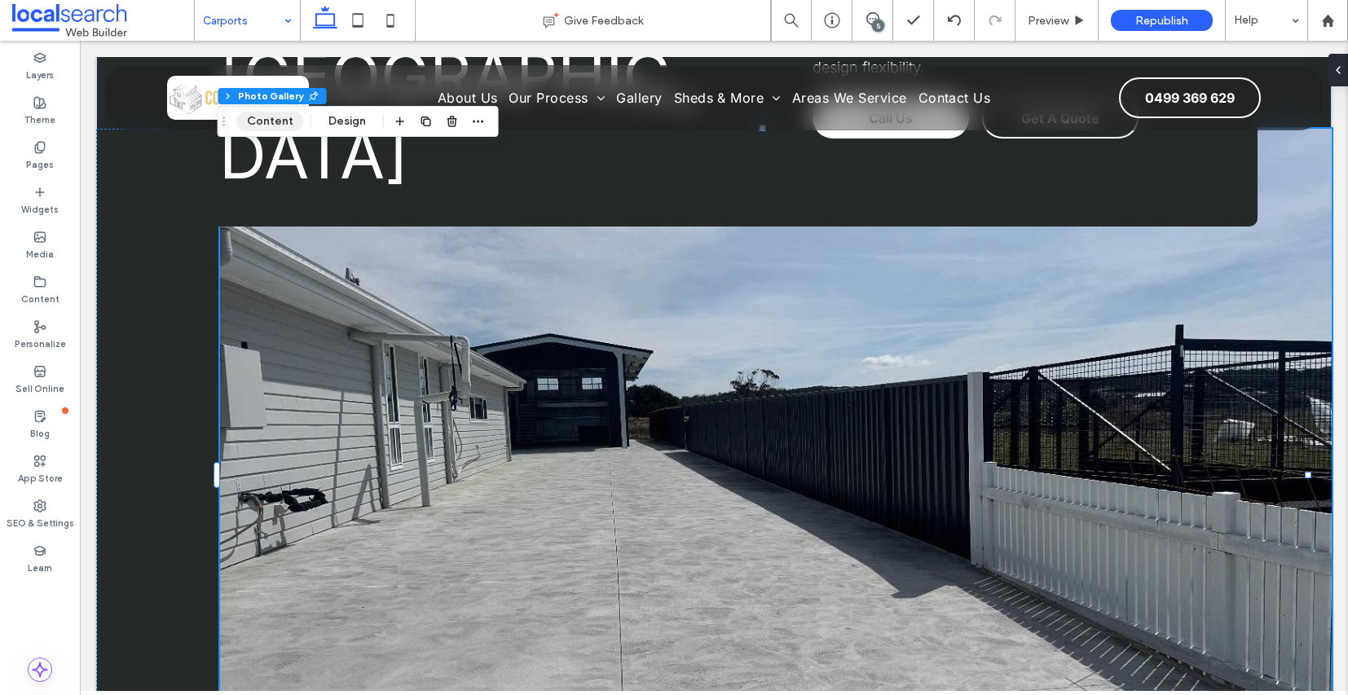
click at [290, 119] on button "Content" at bounding box center [270, 122] width 68 height 20
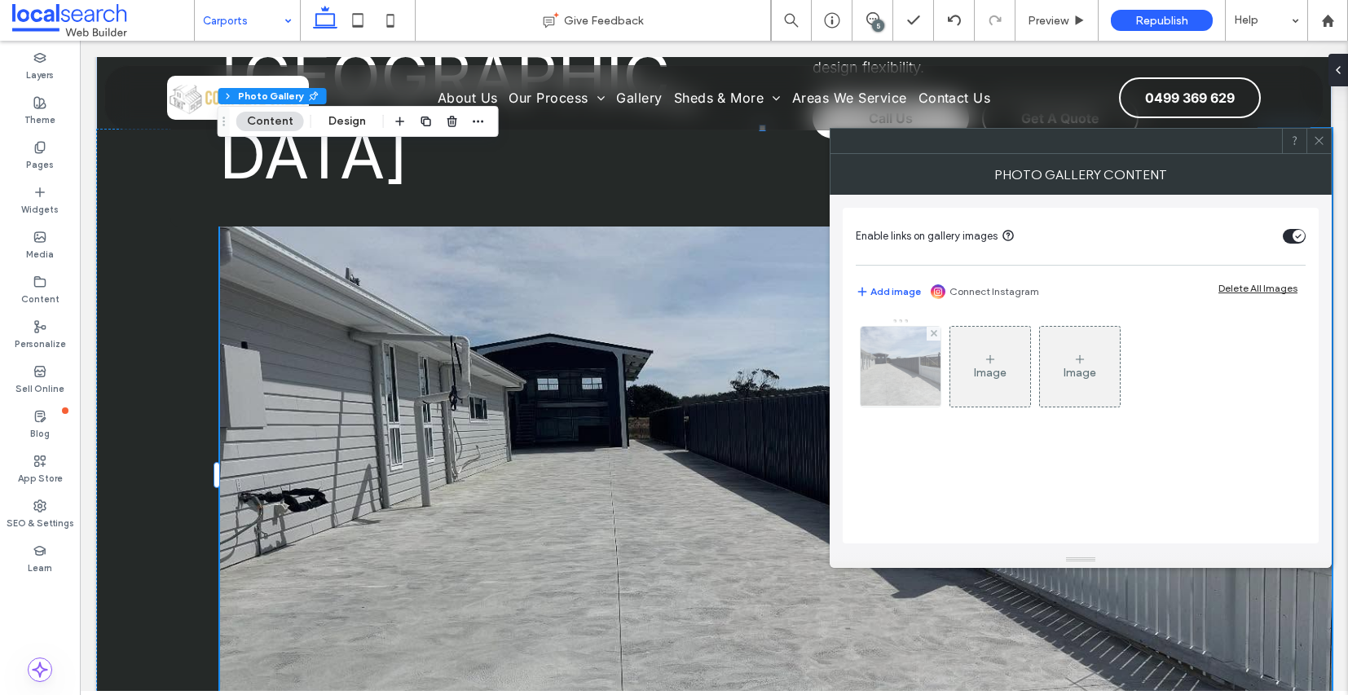
click at [916, 380] on img at bounding box center [901, 367] width 107 height 80
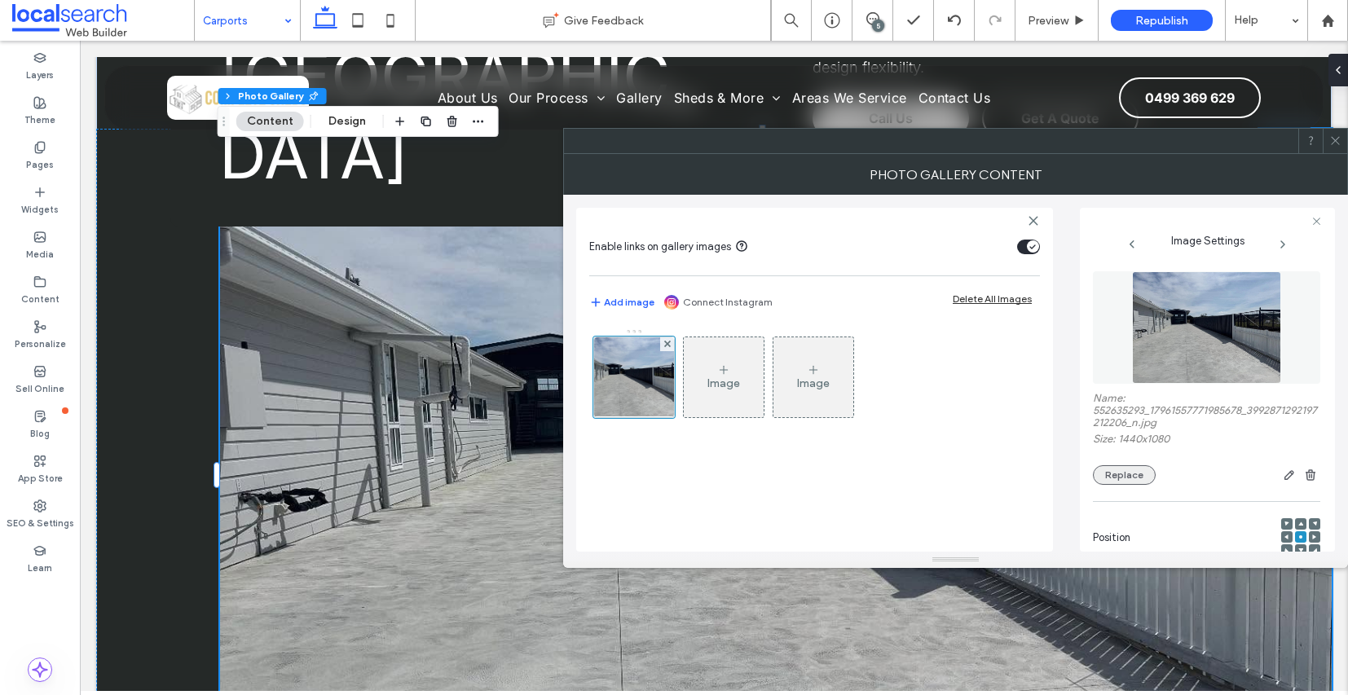
click at [1138, 485] on button "Replace" at bounding box center [1124, 475] width 63 height 20
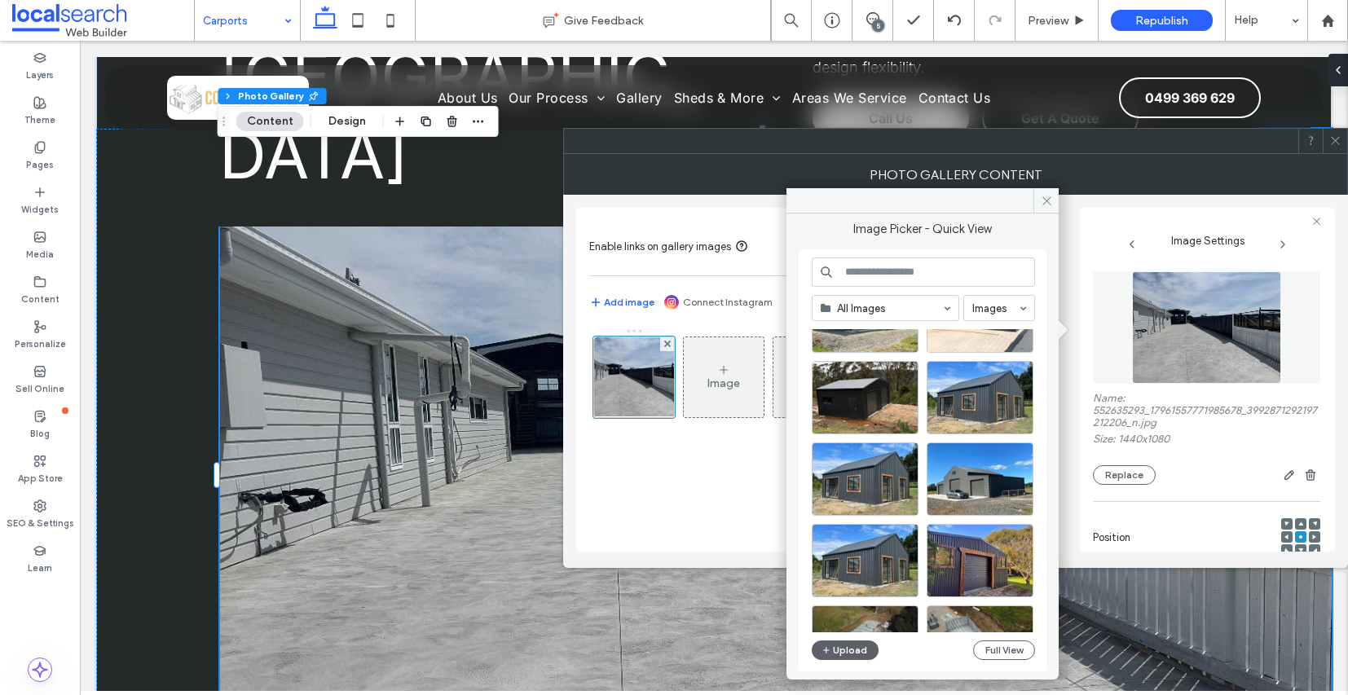
scroll to position [891, 0]
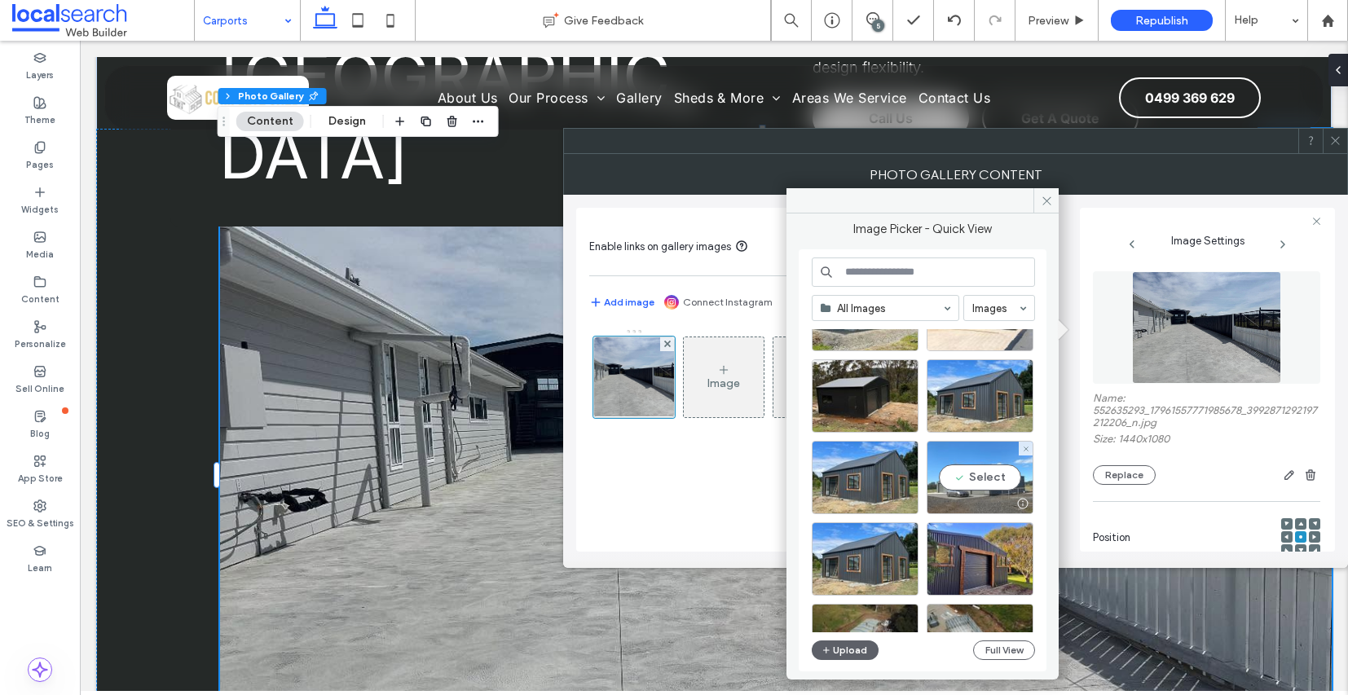
click at [1009, 490] on div "Select" at bounding box center [980, 477] width 107 height 73
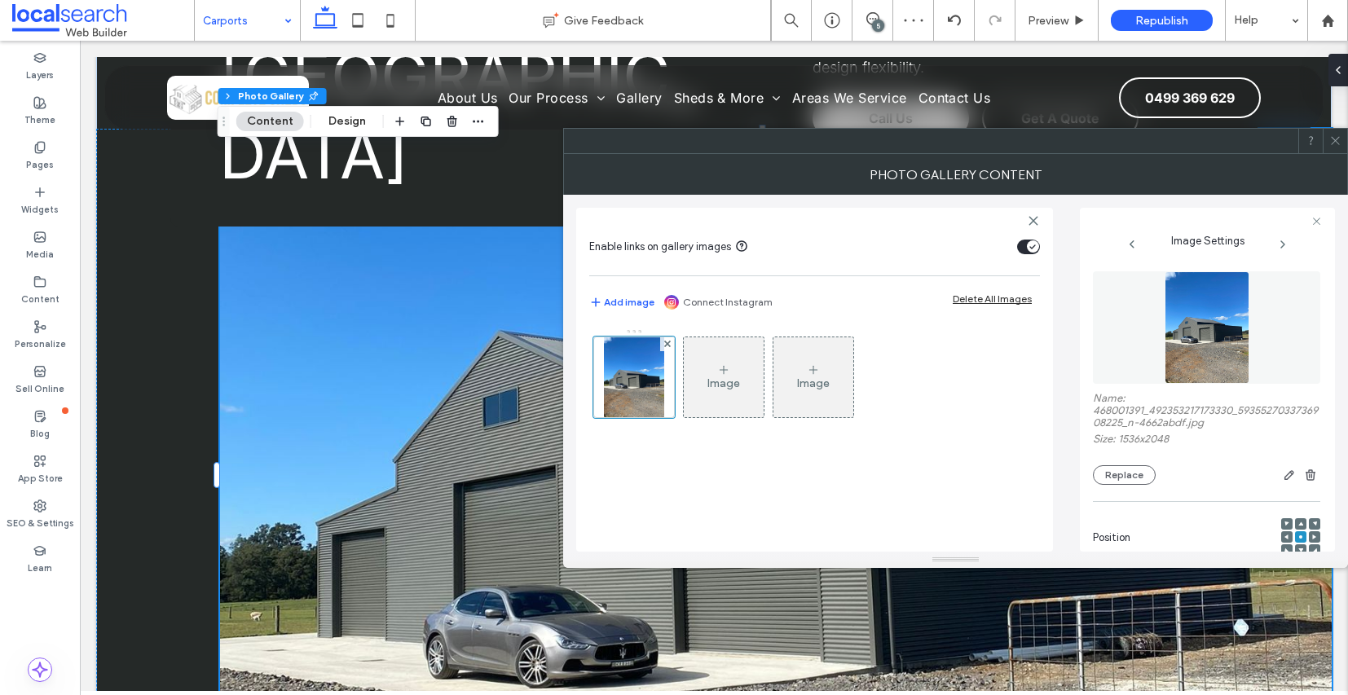
click at [1339, 148] on span at bounding box center [1336, 141] width 12 height 24
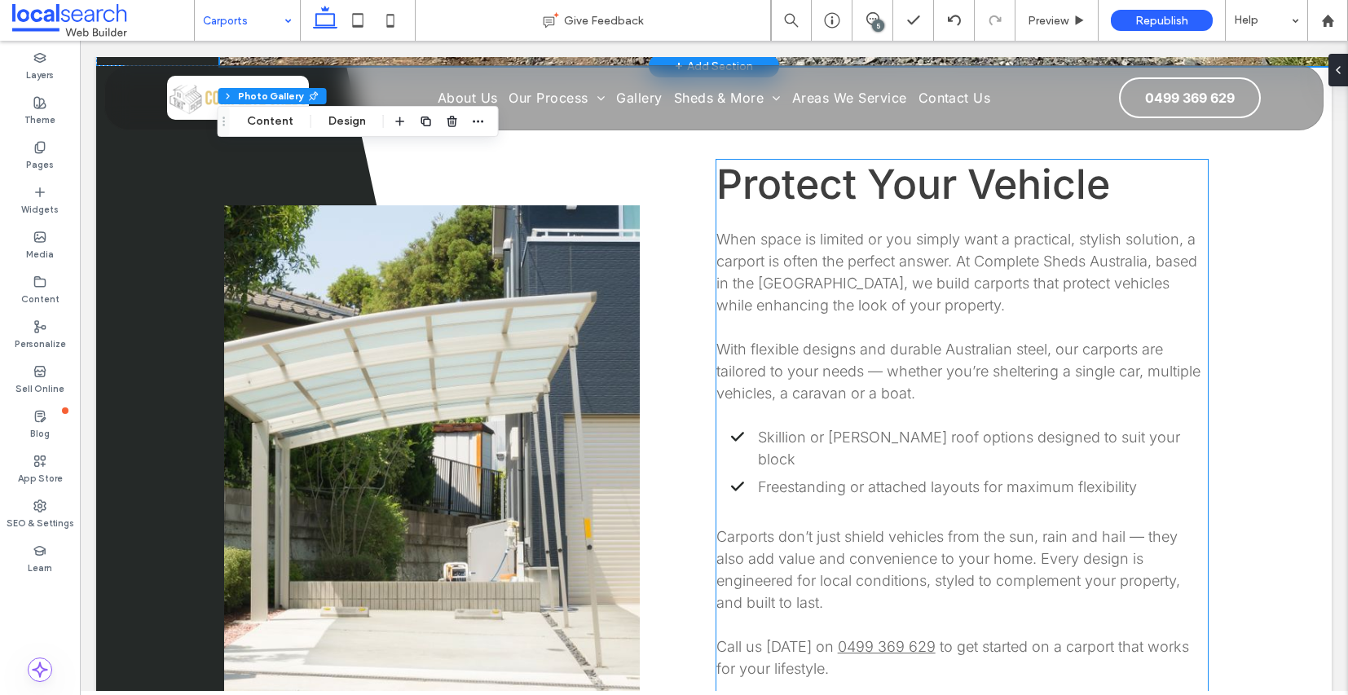
scroll to position [990, 0]
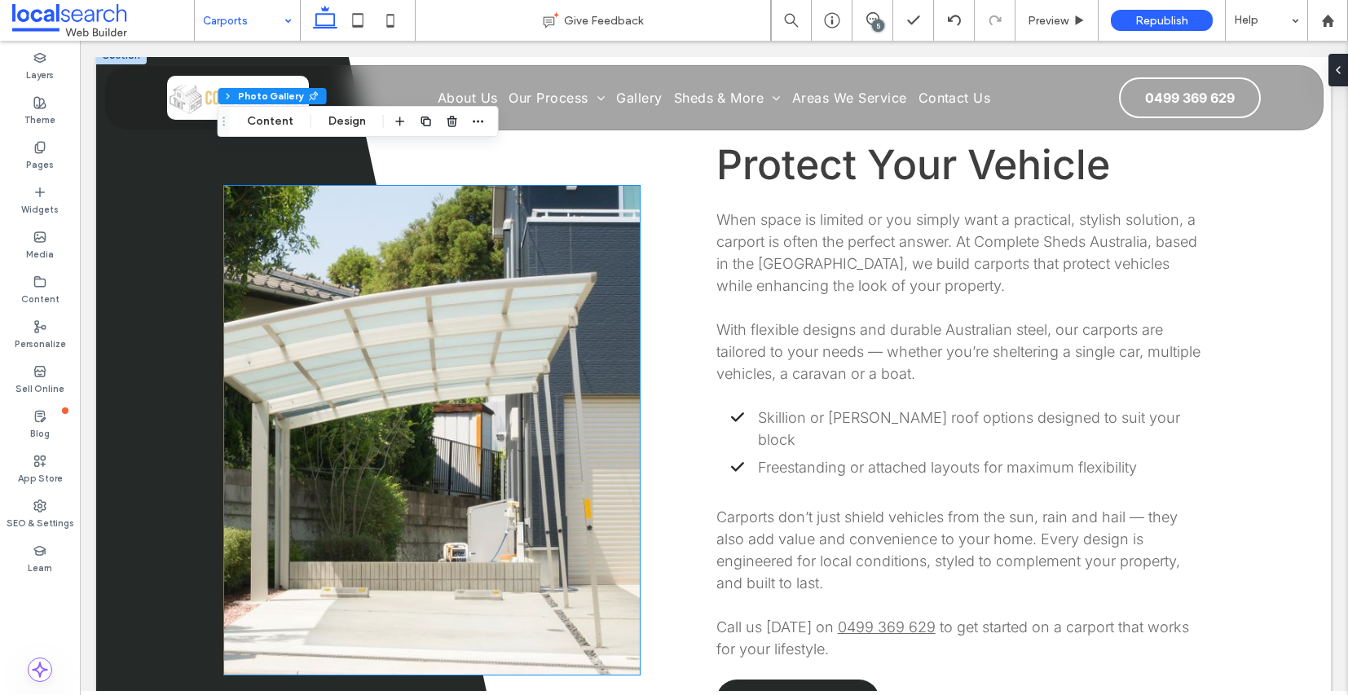
click at [463, 393] on link at bounding box center [432, 430] width 416 height 489
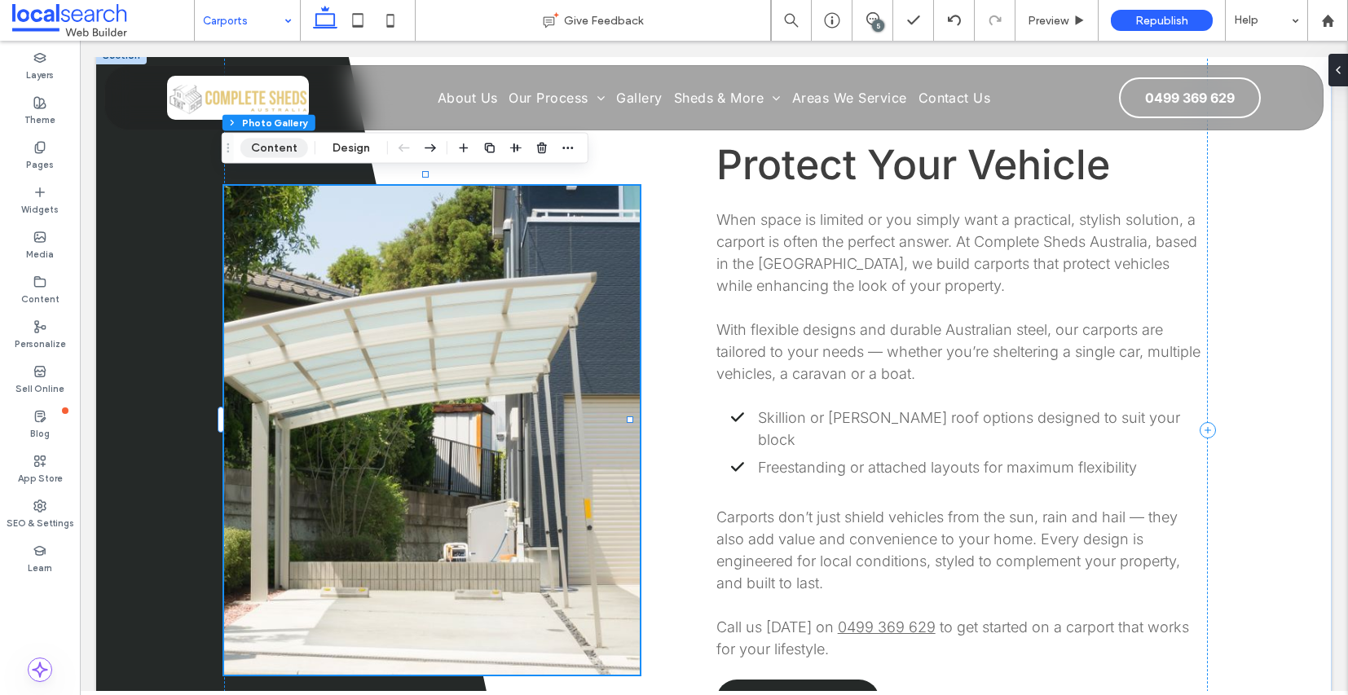
click at [283, 153] on button "Content" at bounding box center [274, 149] width 68 height 20
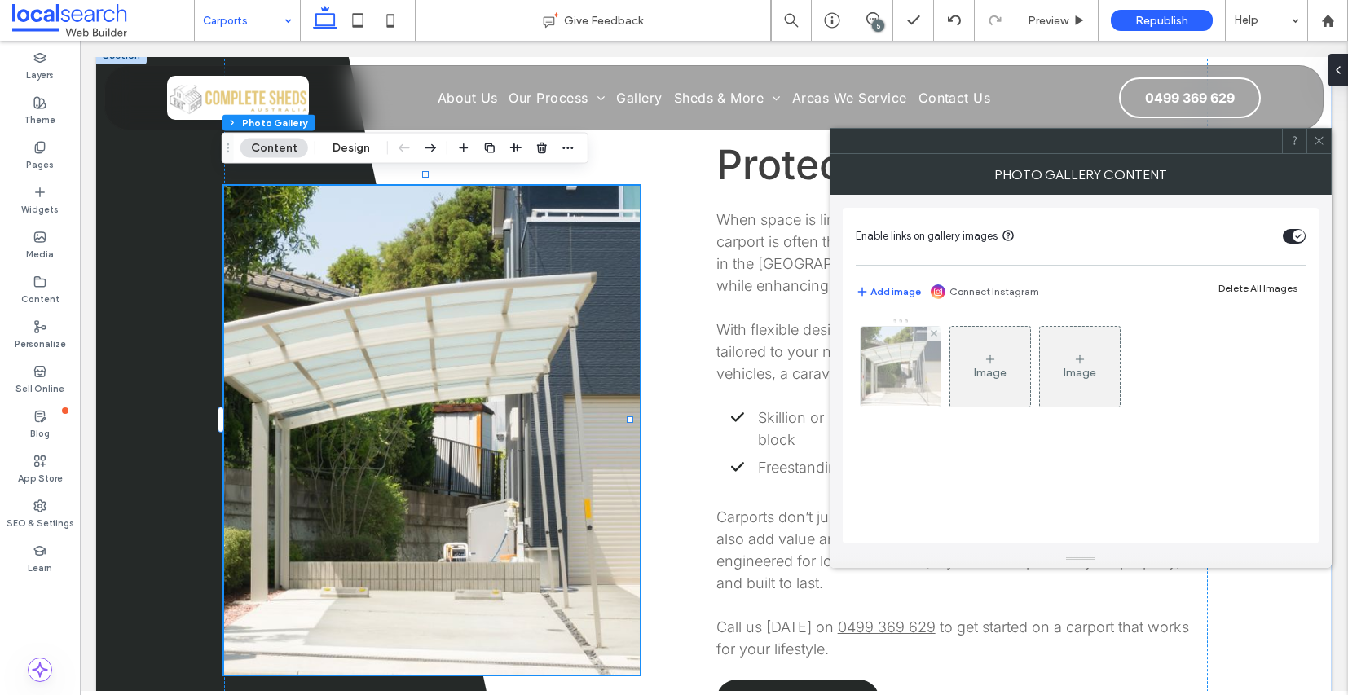
click at [898, 362] on img at bounding box center [901, 367] width 123 height 80
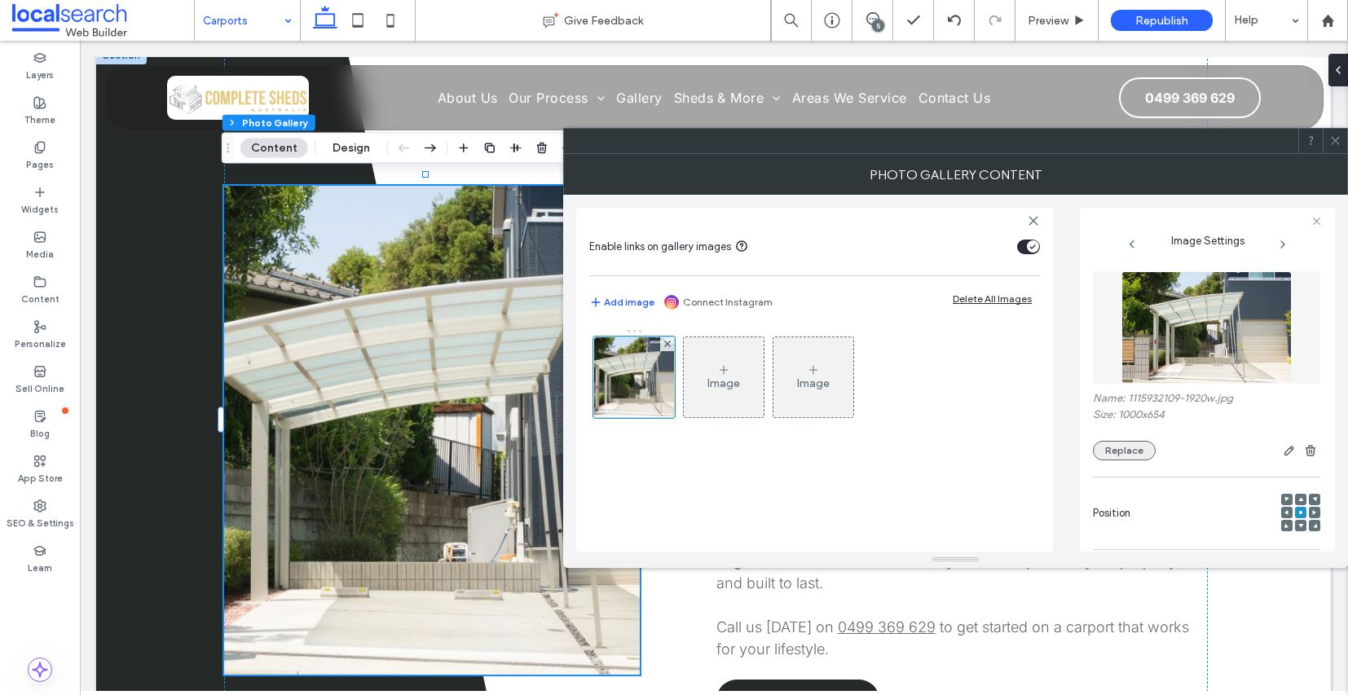
click at [1135, 455] on button "Replace" at bounding box center [1124, 451] width 63 height 20
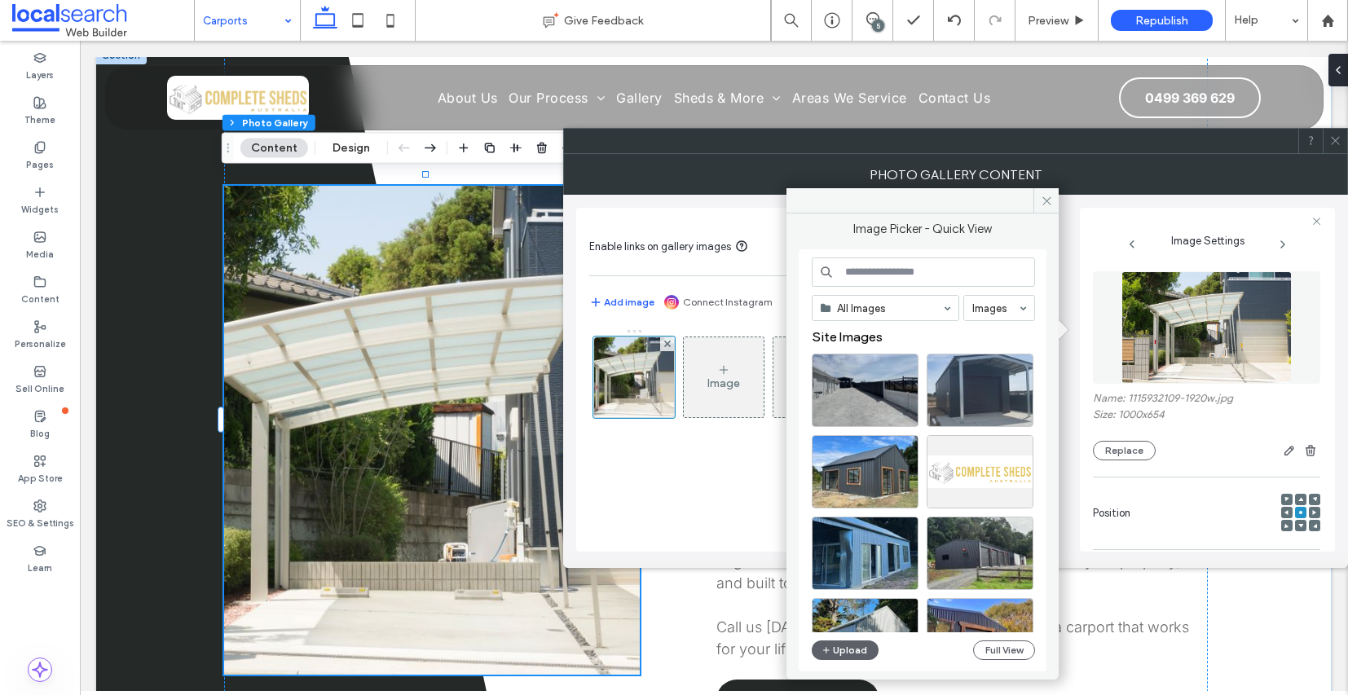
click at [1017, 391] on div at bounding box center [980, 390] width 107 height 73
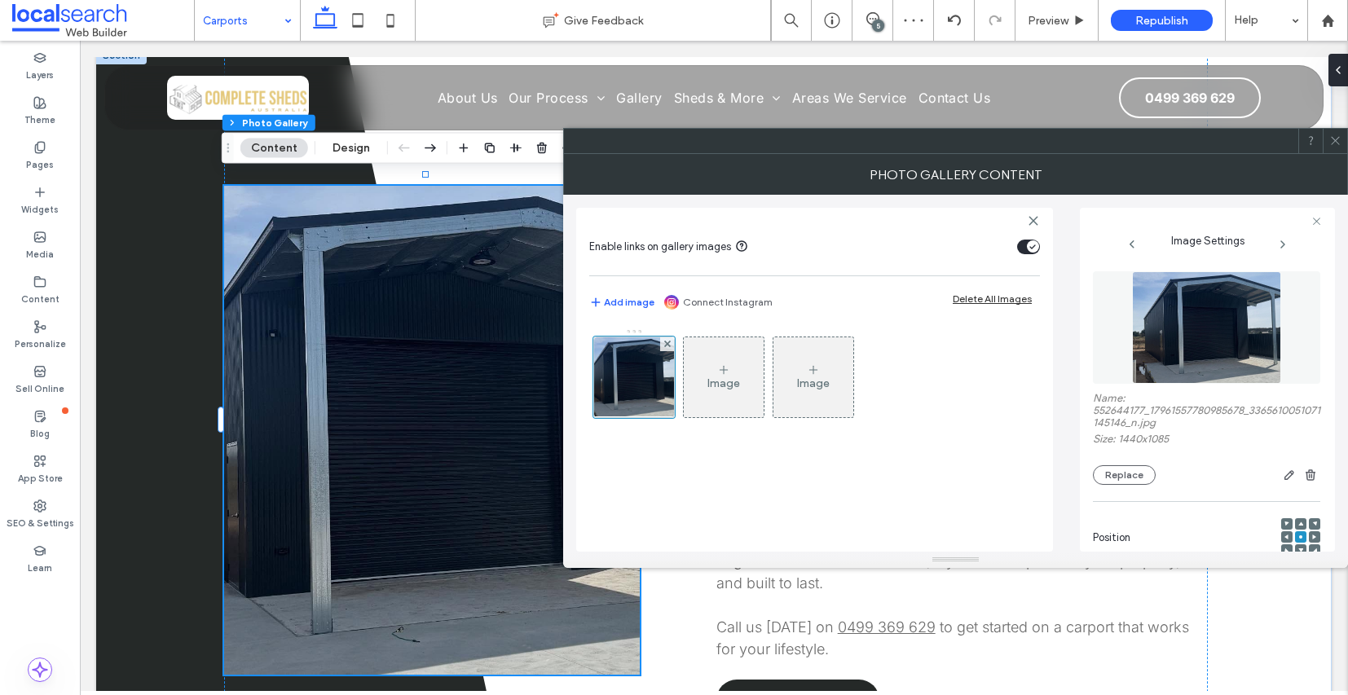
click at [1330, 146] on icon at bounding box center [1336, 141] width 12 height 12
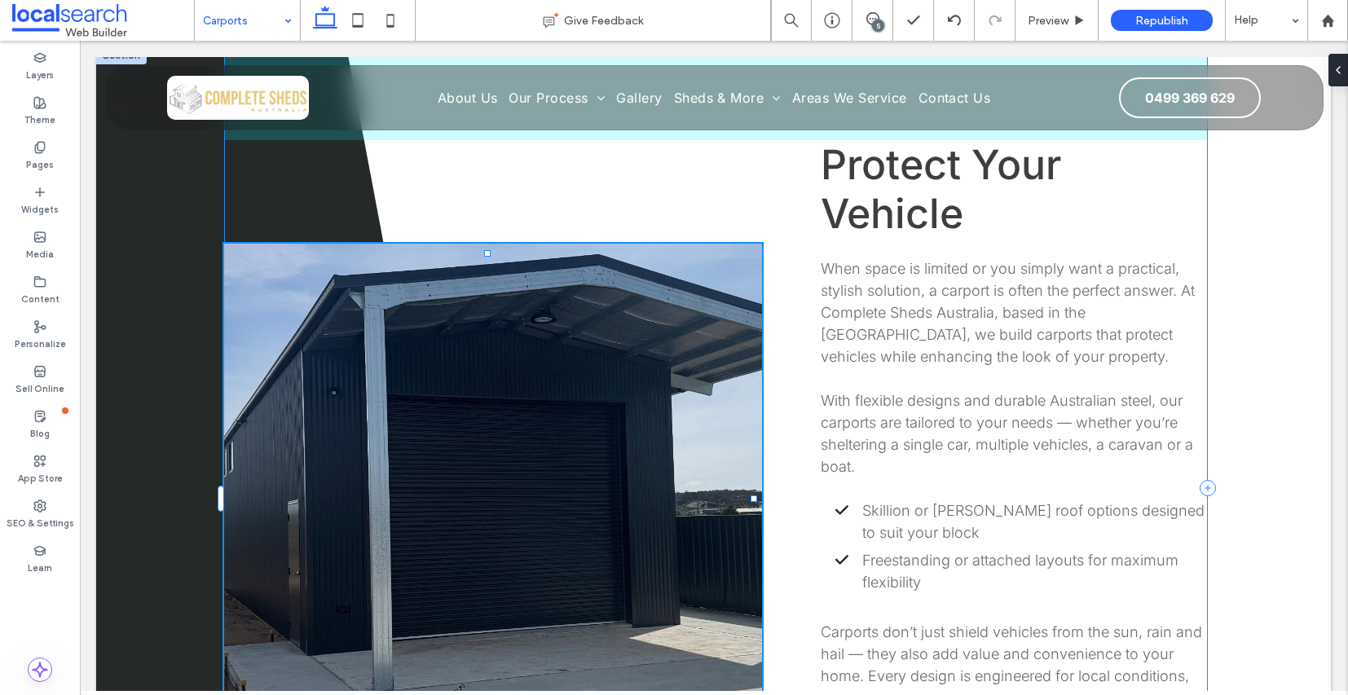
drag, startPoint x: 631, startPoint y: 421, endPoint x: 907, endPoint y: 447, distance: 277.5
click at [907, 447] on div "71% , 600px Protect Your Vehicle When space is limited or you simply want a pra…" at bounding box center [714, 487] width 1236 height 883
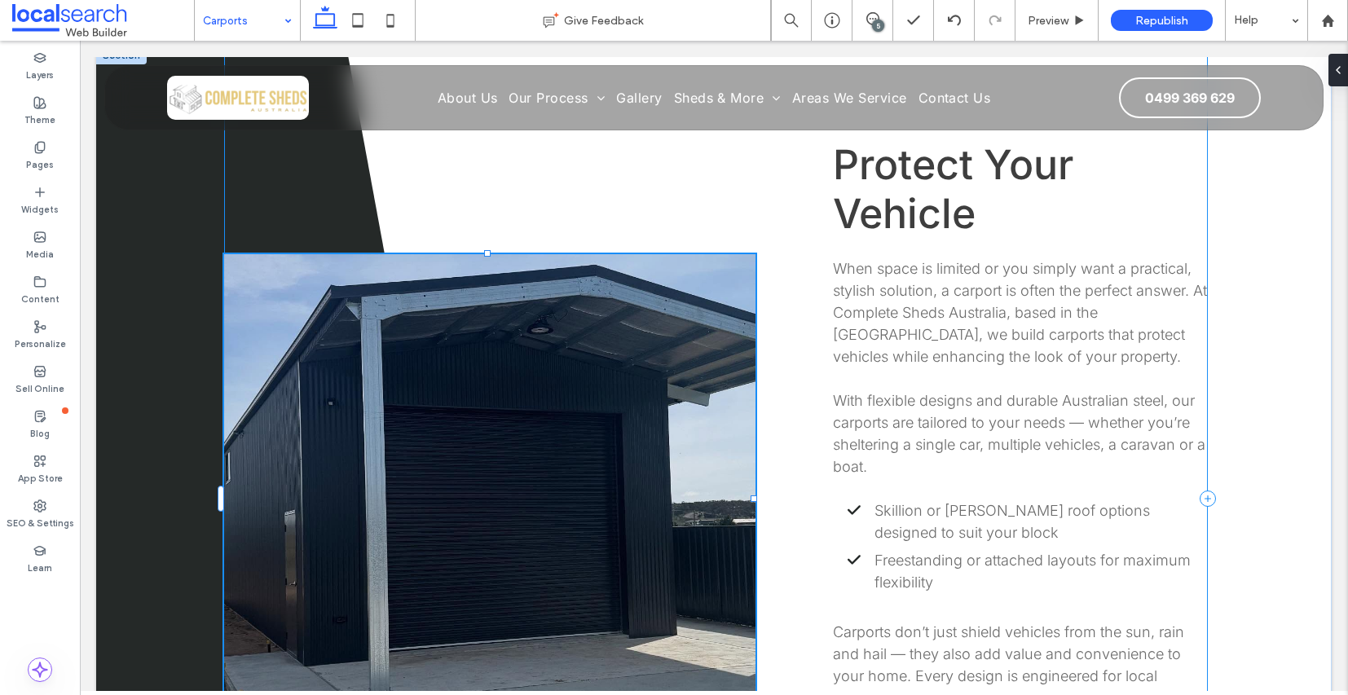
type input "**"
type input "****"
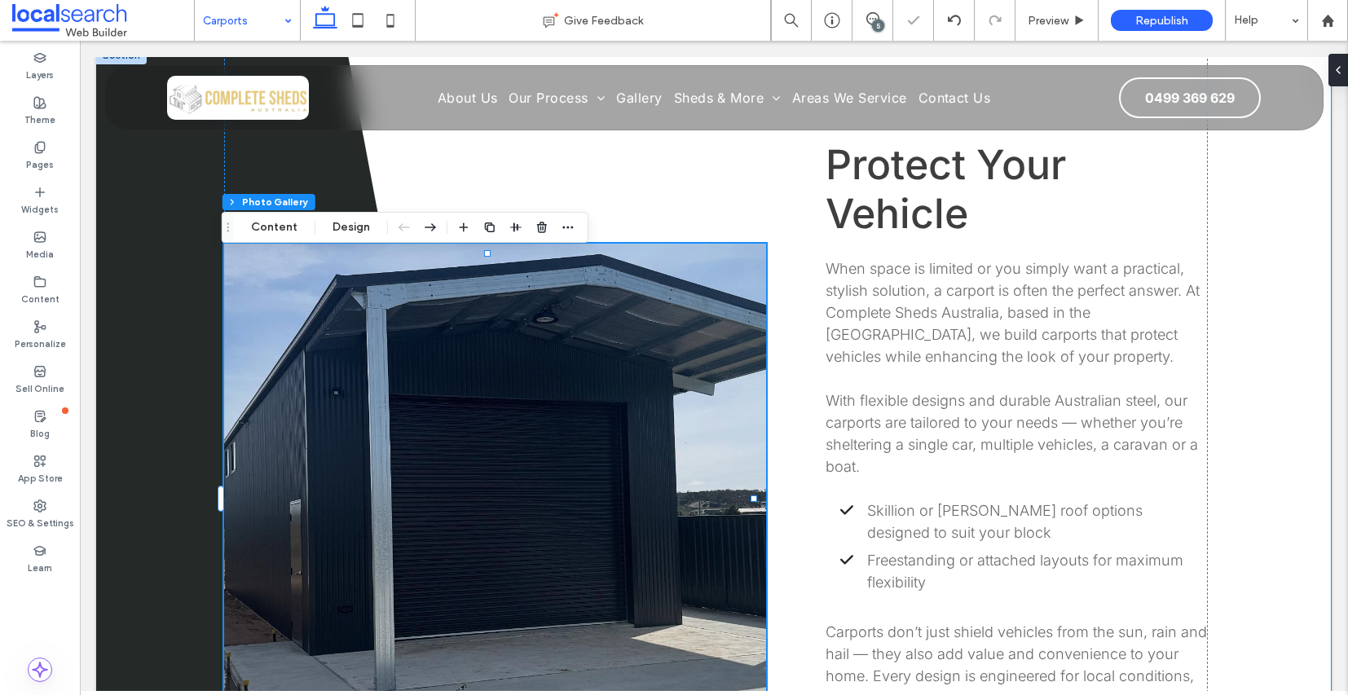
drag, startPoint x: 1221, startPoint y: 442, endPoint x: 1215, endPoint y: 448, distance: 9.2
click at [1221, 442] on div "71% , 600px Protect Your Vehicle When space is limited or you simply want a pra…" at bounding box center [714, 487] width 1236 height 883
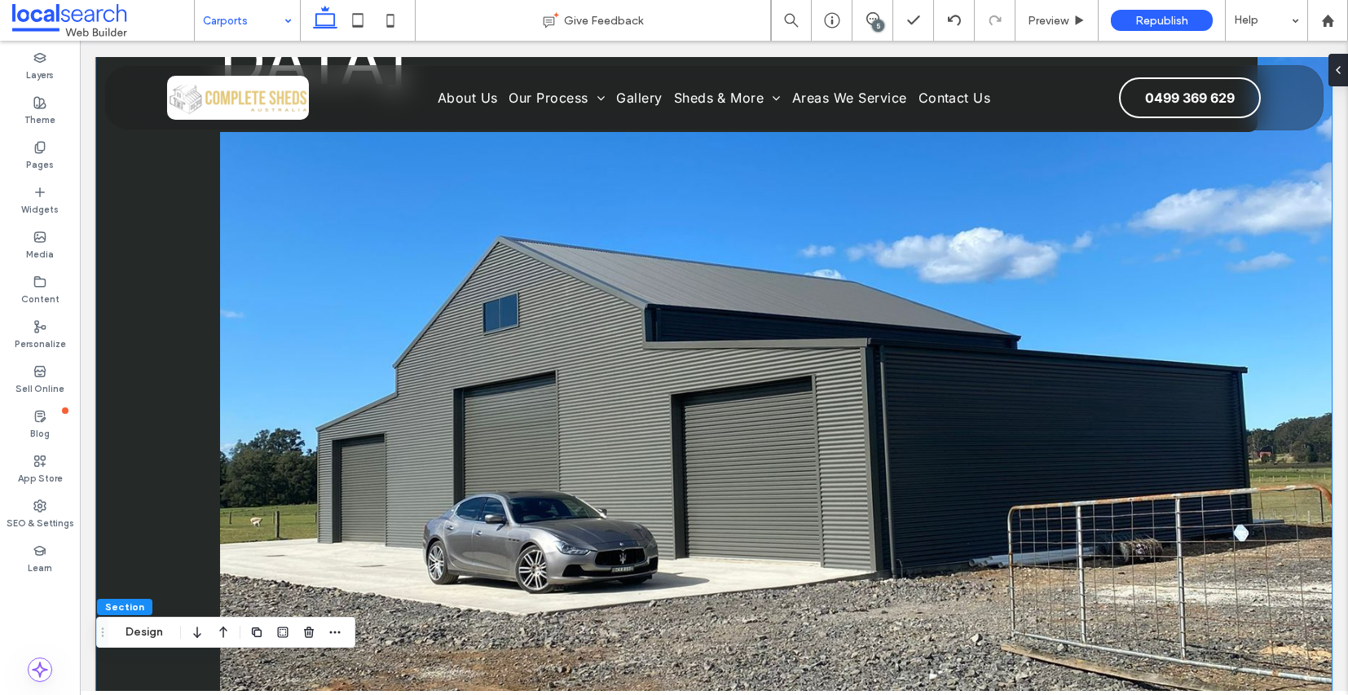
scroll to position [295, 0]
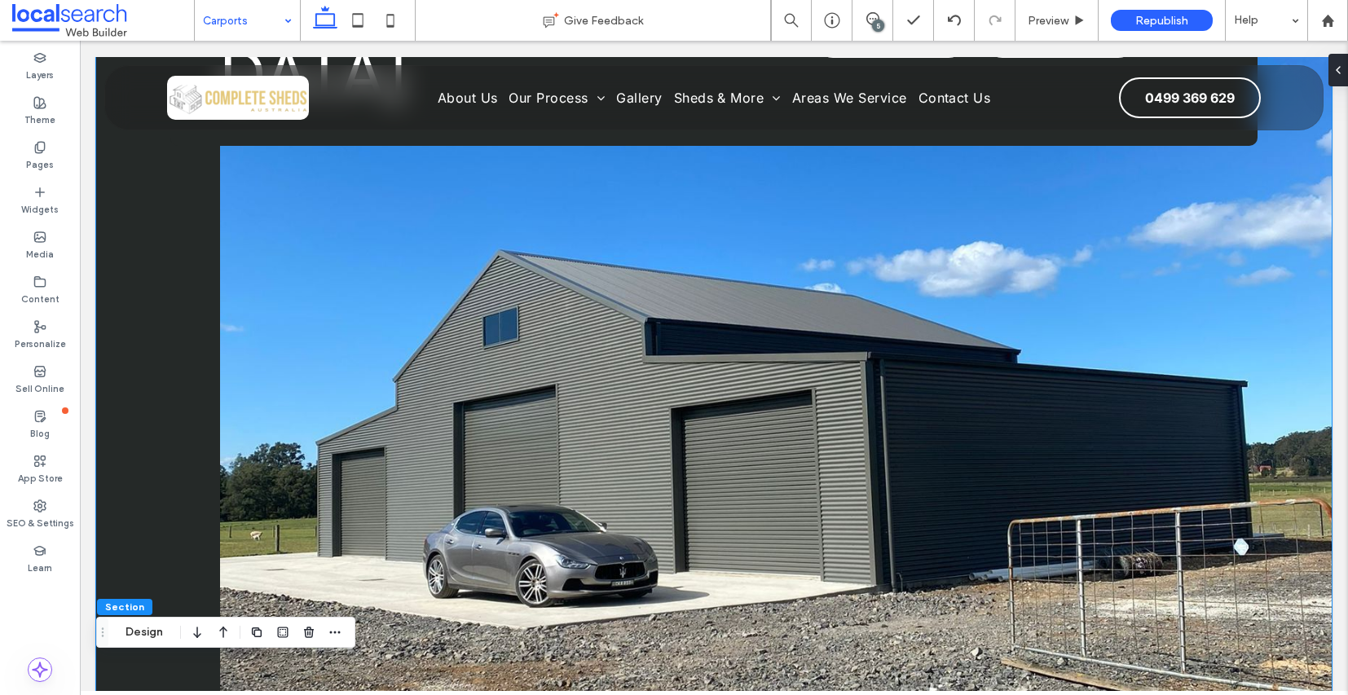
click at [631, 364] on link at bounding box center [776, 394] width 1112 height 693
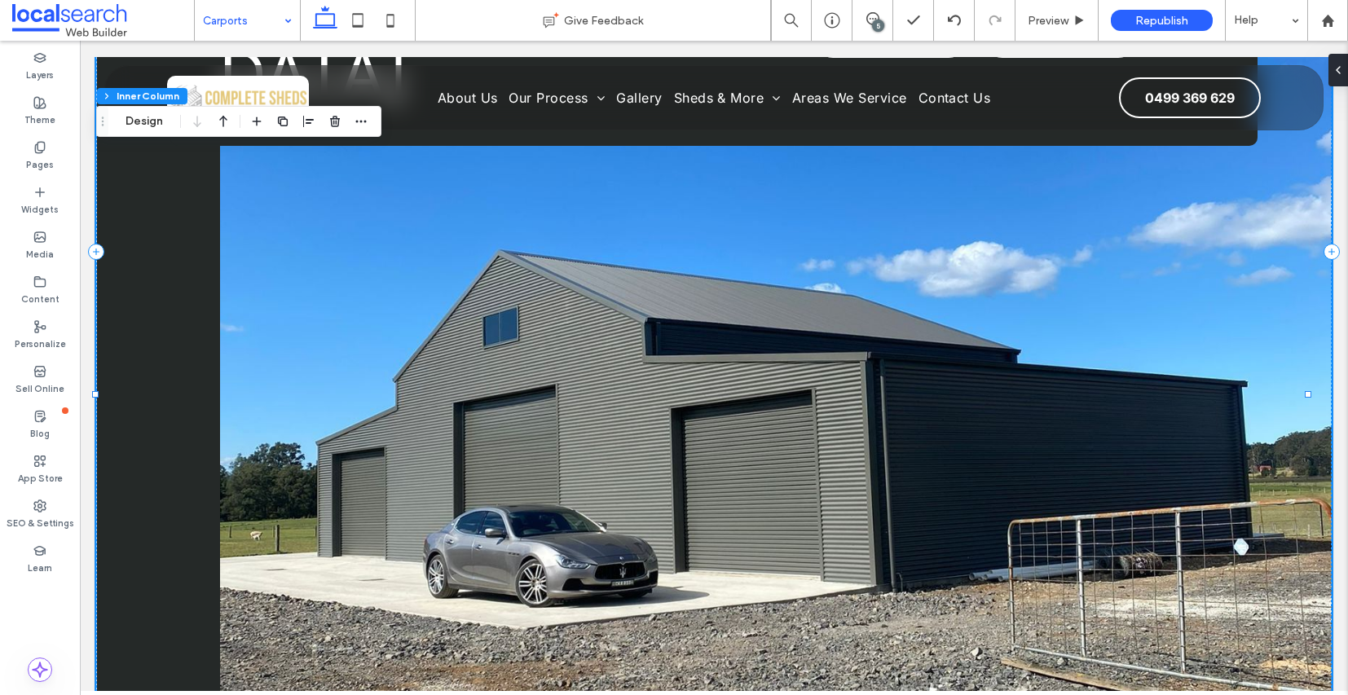
click at [630, 364] on link at bounding box center [776, 394] width 1112 height 693
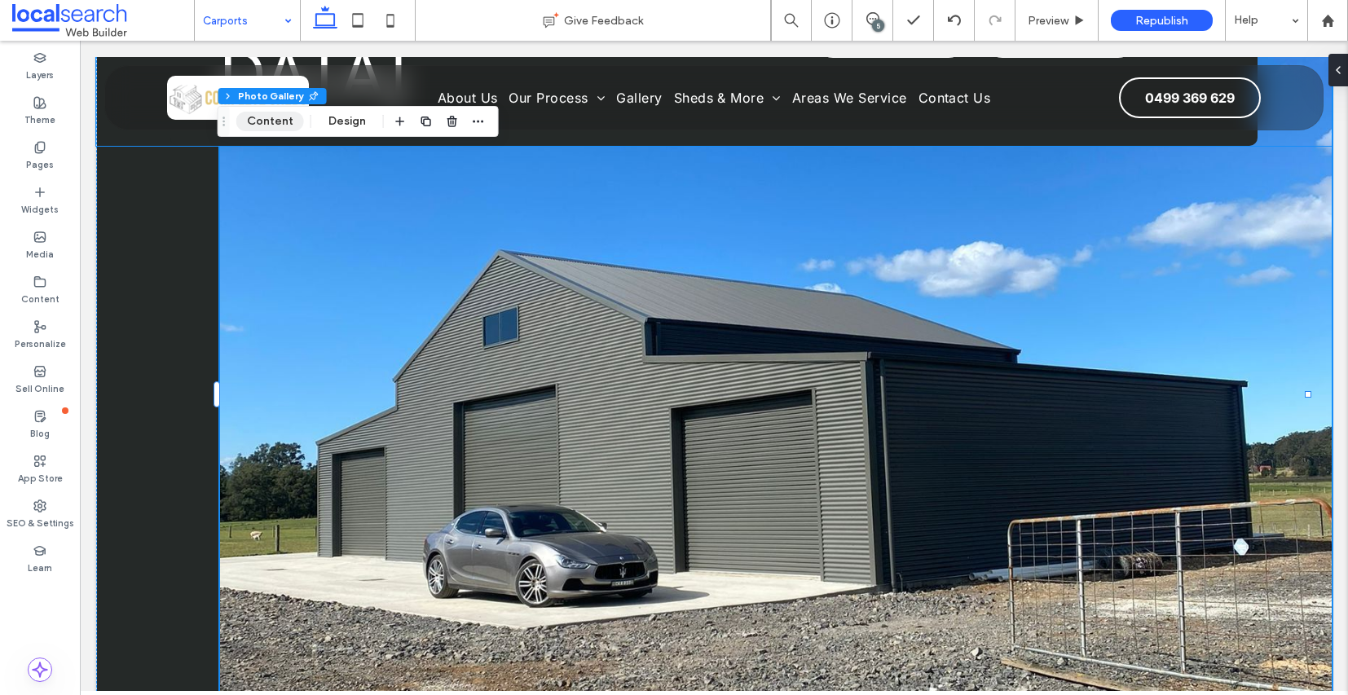
click at [253, 126] on button "Content" at bounding box center [270, 122] width 68 height 20
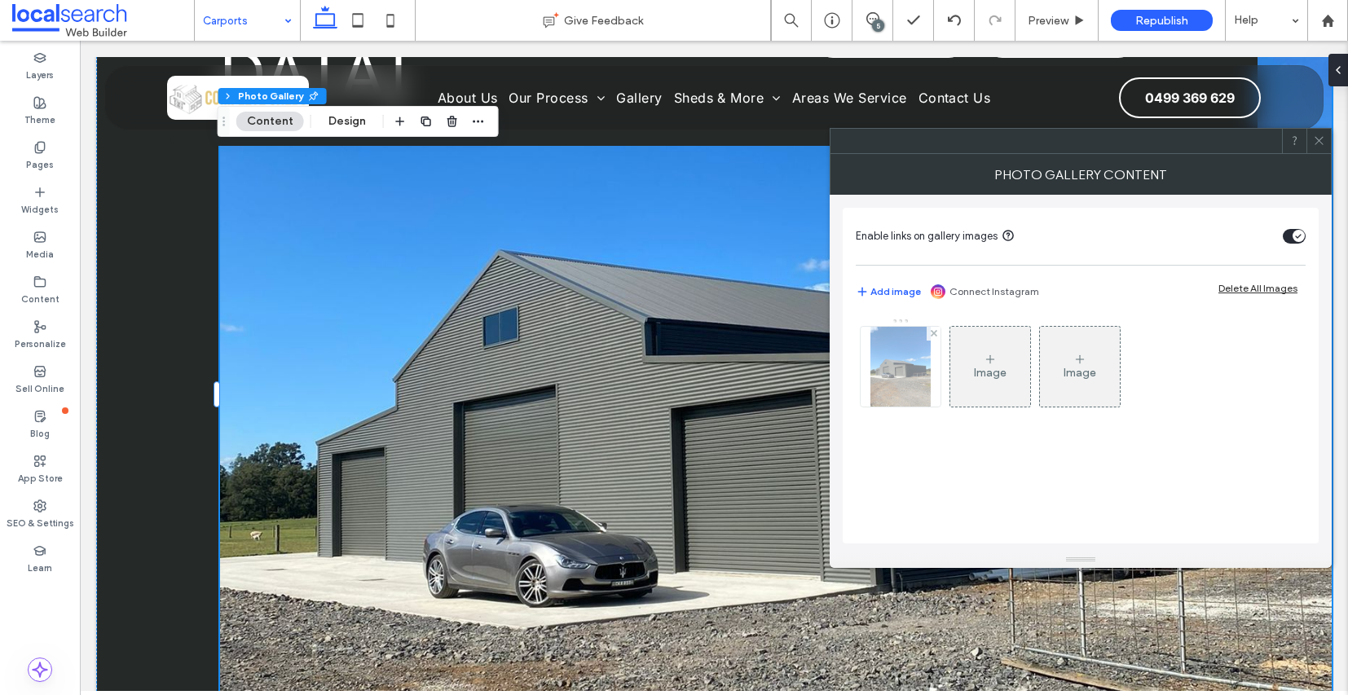
click at [893, 373] on img at bounding box center [901, 367] width 60 height 80
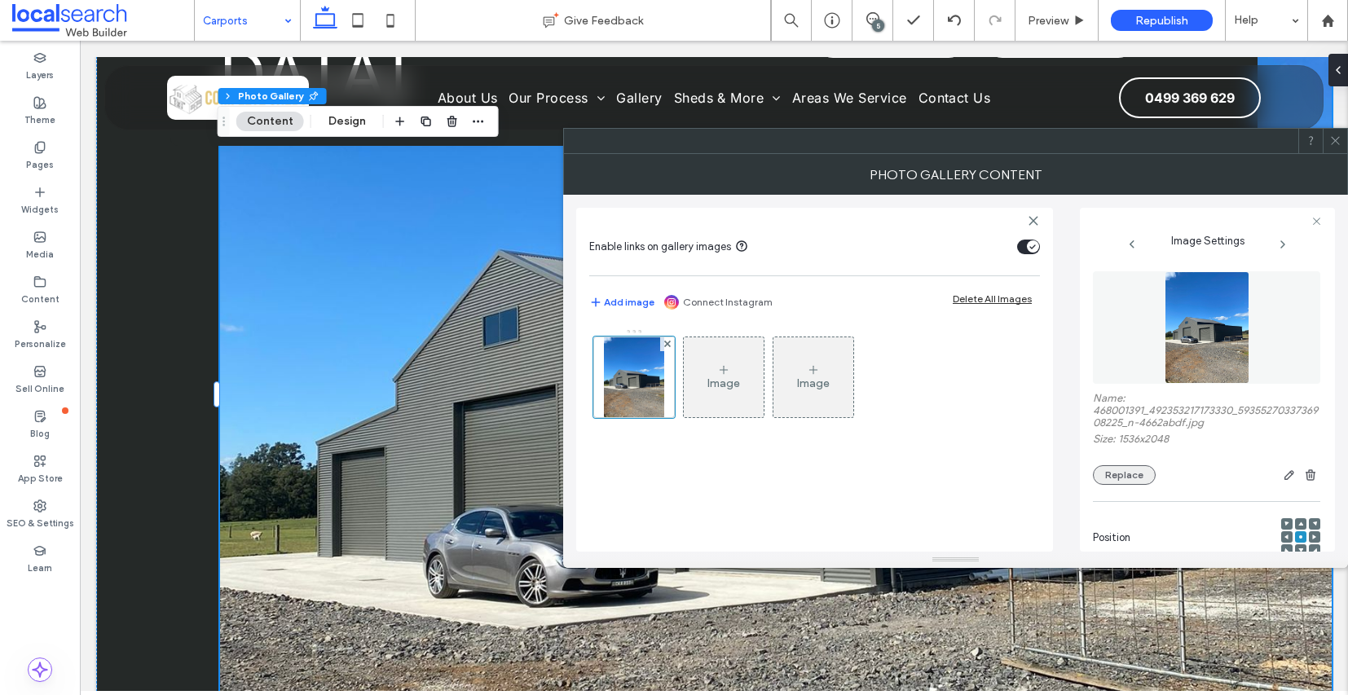
click at [1121, 485] on button "Replace" at bounding box center [1124, 475] width 63 height 20
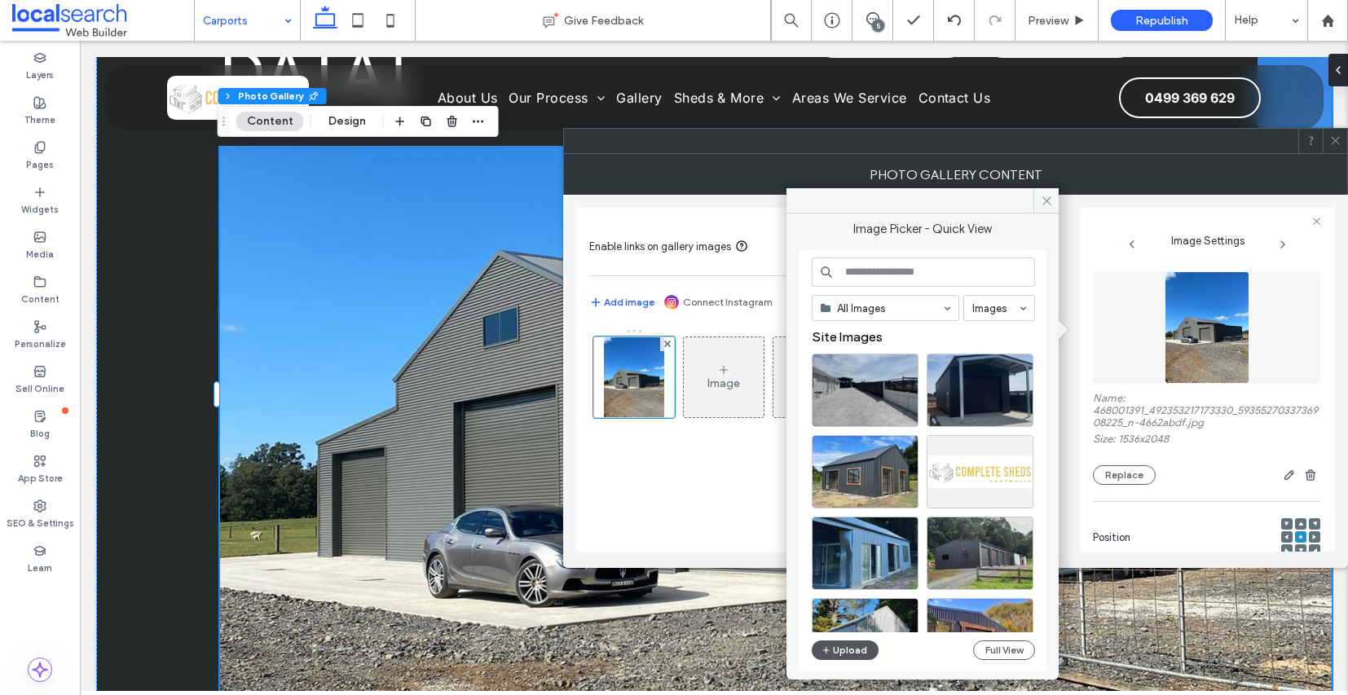
click at [855, 658] on button "Upload" at bounding box center [845, 651] width 67 height 20
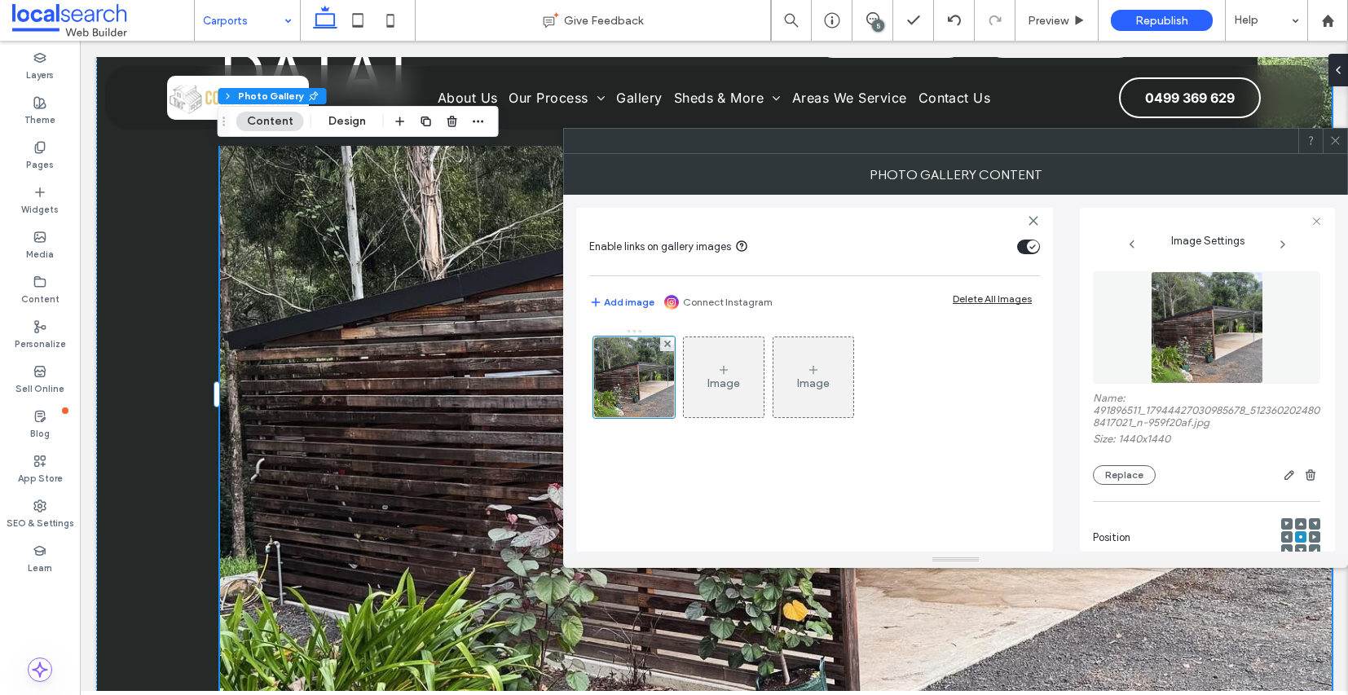
click at [1339, 144] on icon at bounding box center [1336, 141] width 12 height 12
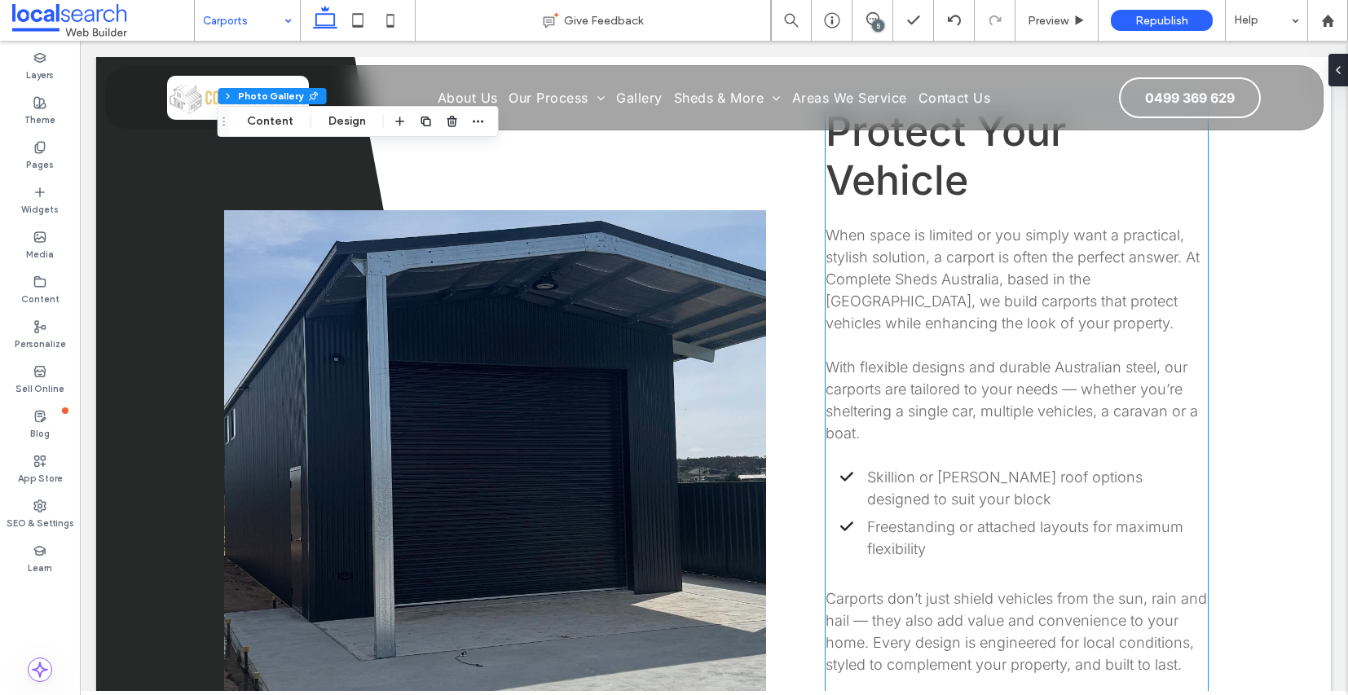
scroll to position [1102, 0]
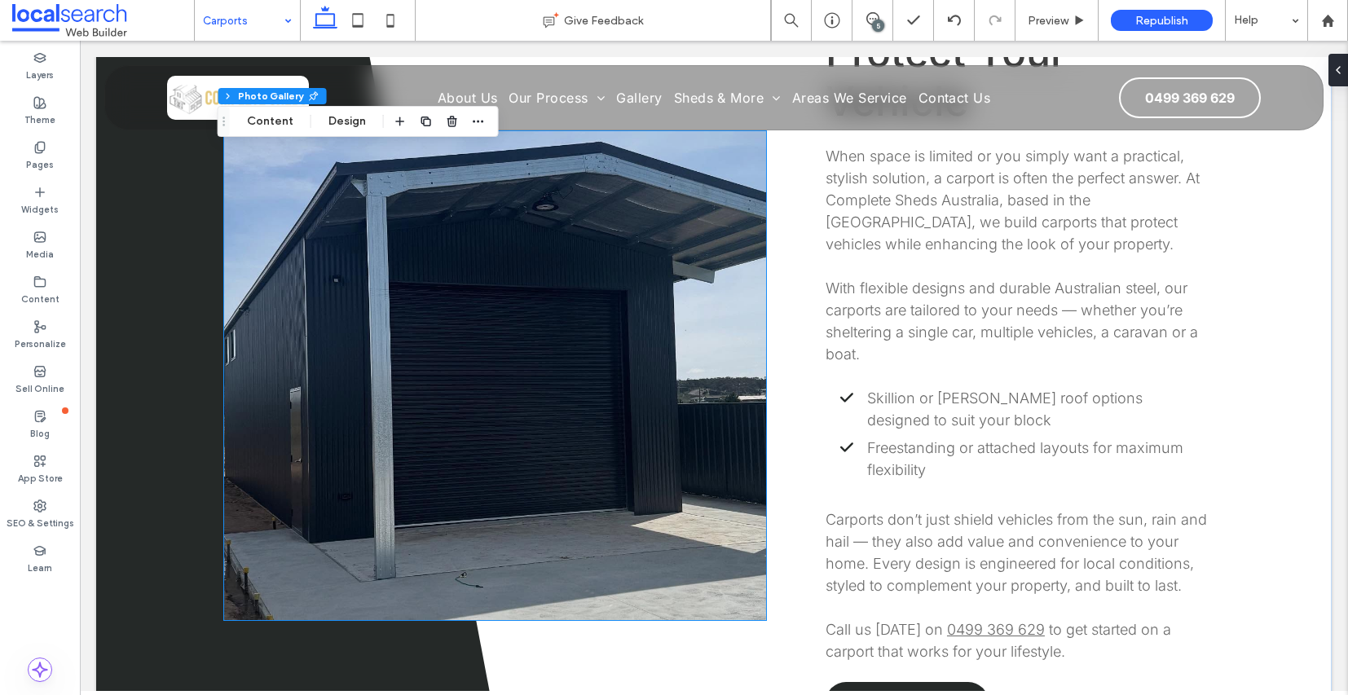
click at [589, 479] on link at bounding box center [495, 375] width 543 height 489
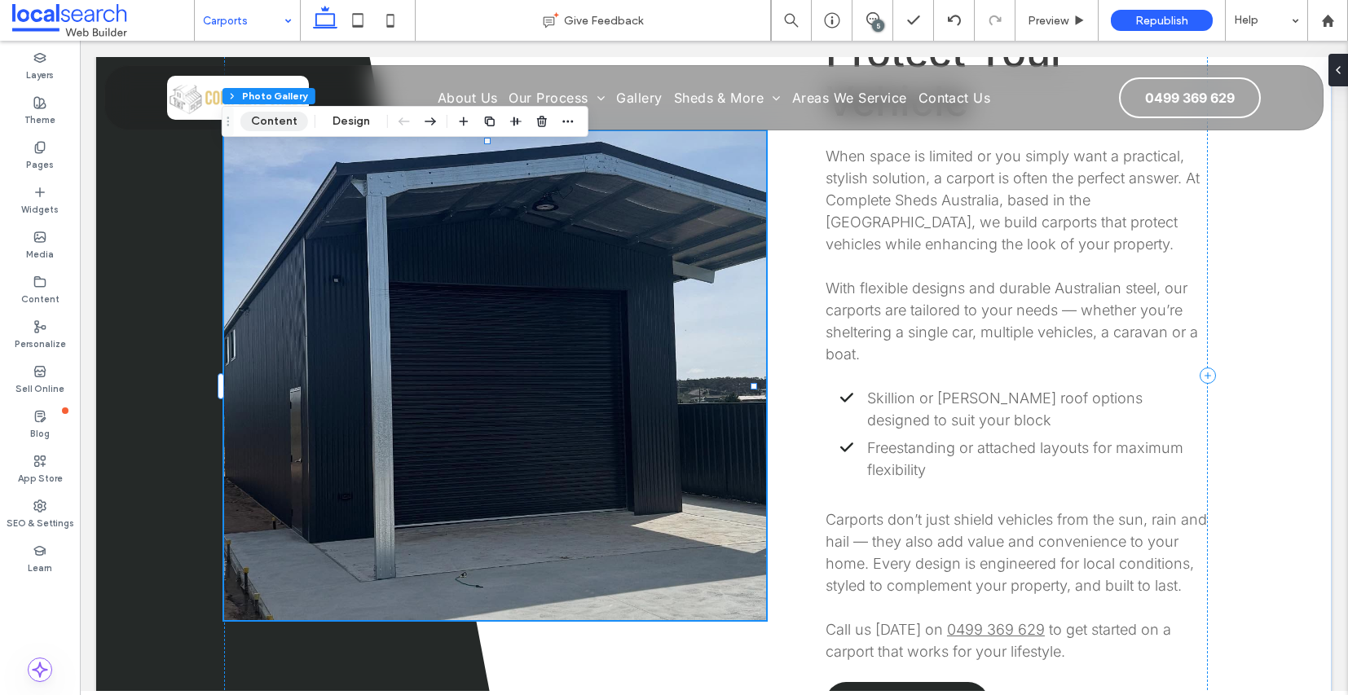
click at [277, 116] on button "Content" at bounding box center [274, 122] width 68 height 20
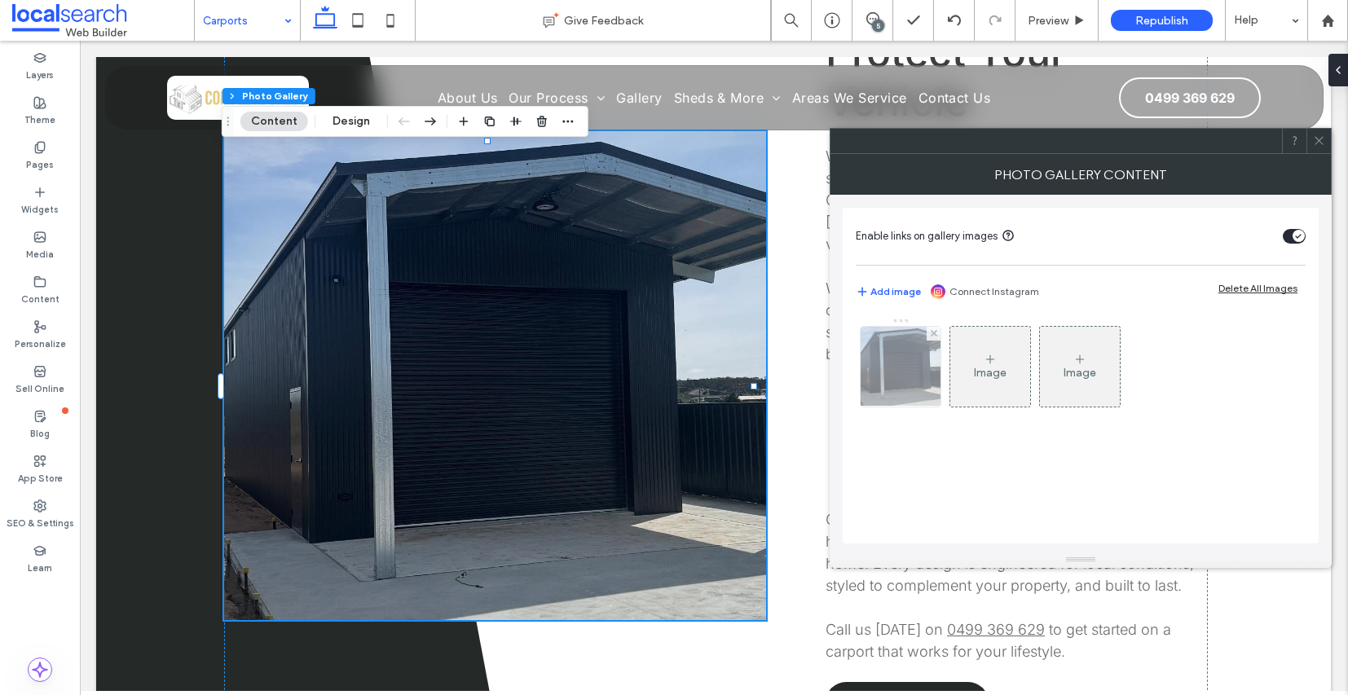
click at [899, 342] on img at bounding box center [901, 367] width 106 height 80
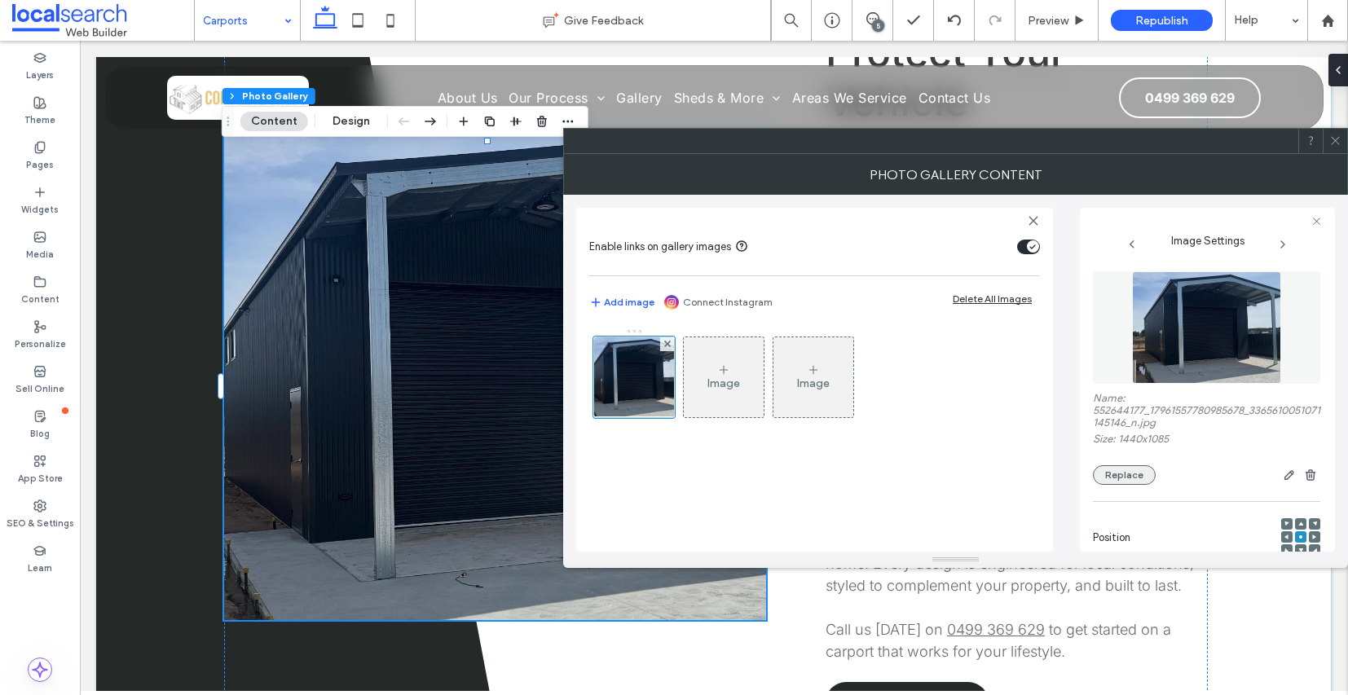
click at [1113, 481] on button "Replace" at bounding box center [1124, 475] width 63 height 20
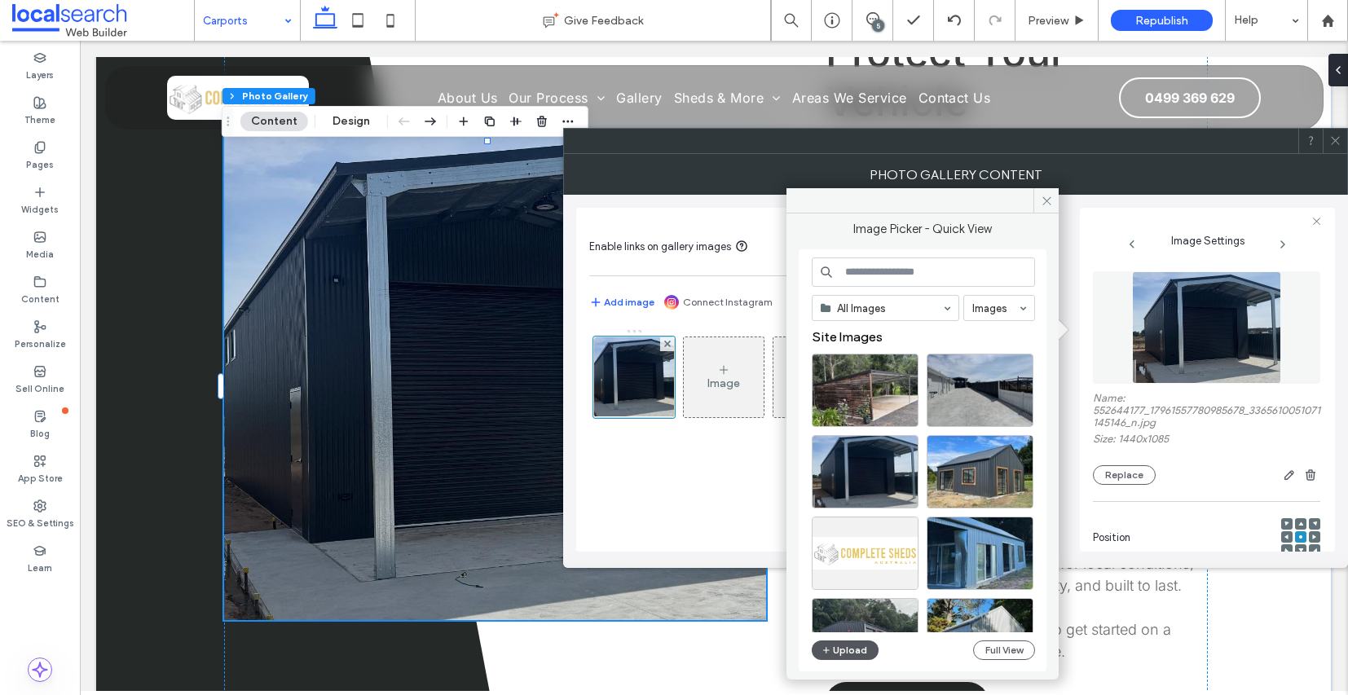
click at [856, 651] on button "Upload" at bounding box center [845, 651] width 67 height 20
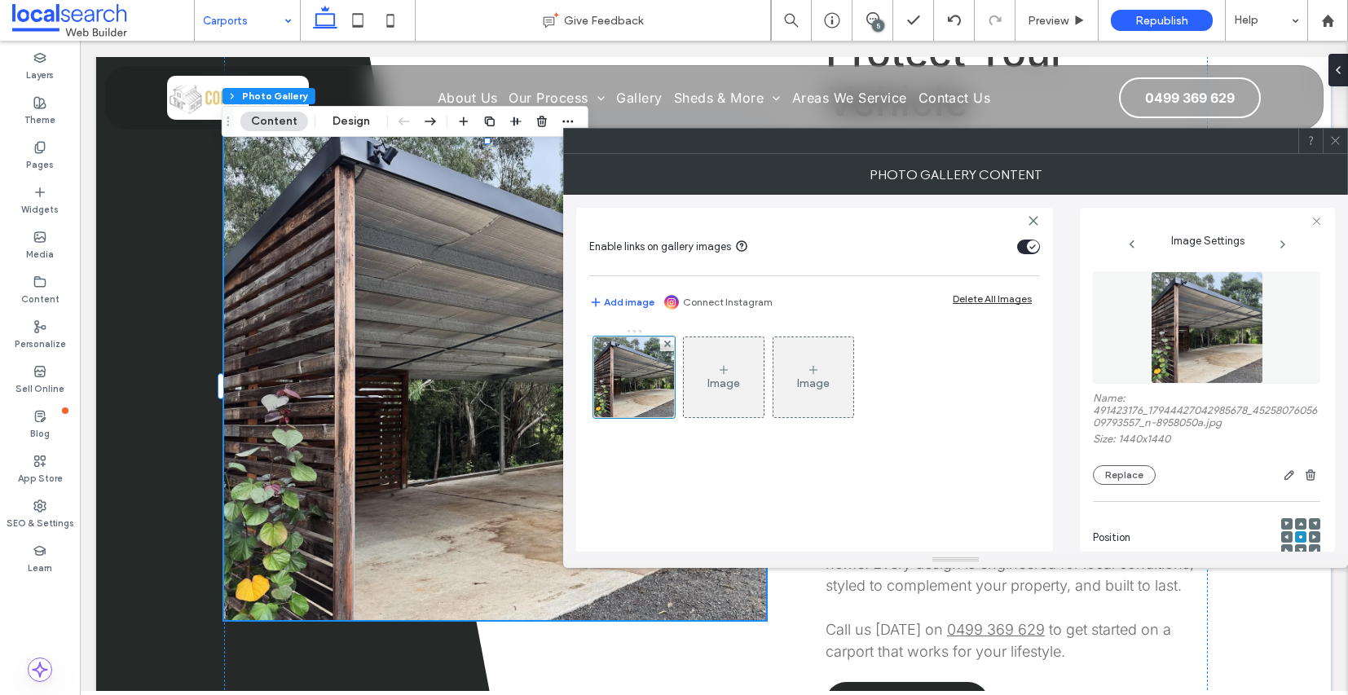
click at [1337, 142] on icon at bounding box center [1336, 141] width 12 height 12
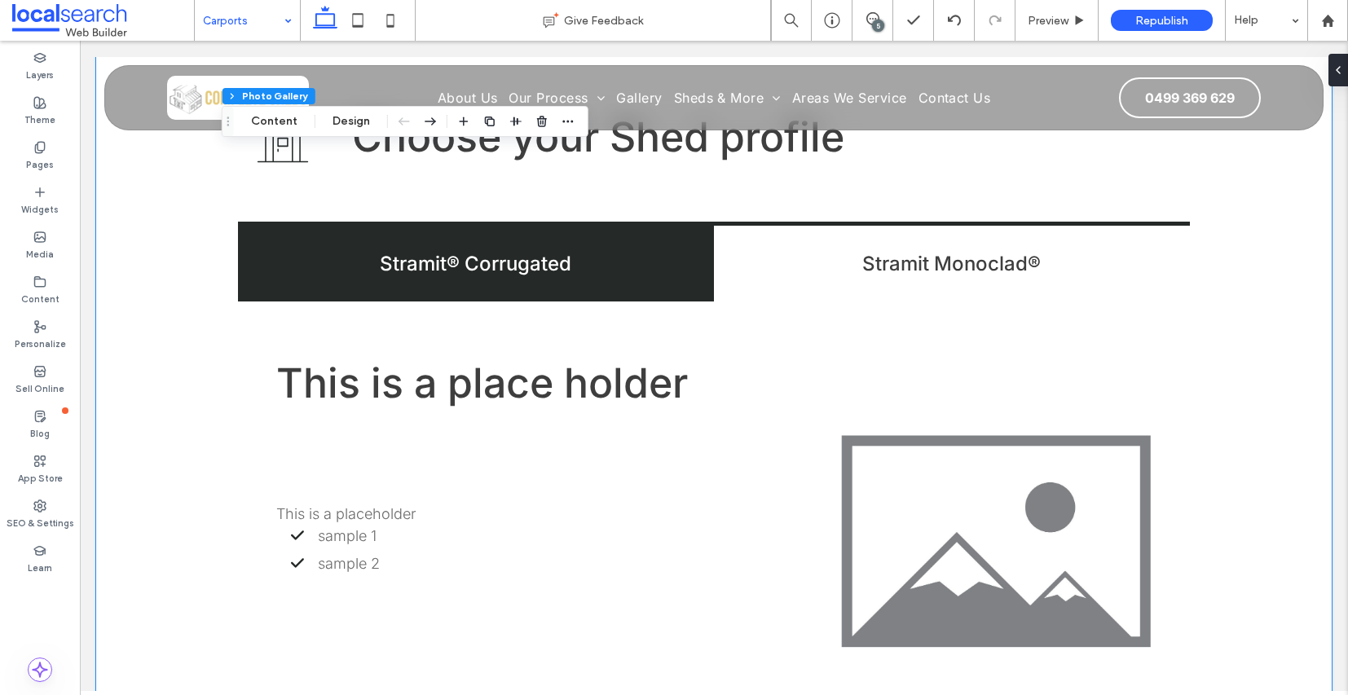
scroll to position [3740, 0]
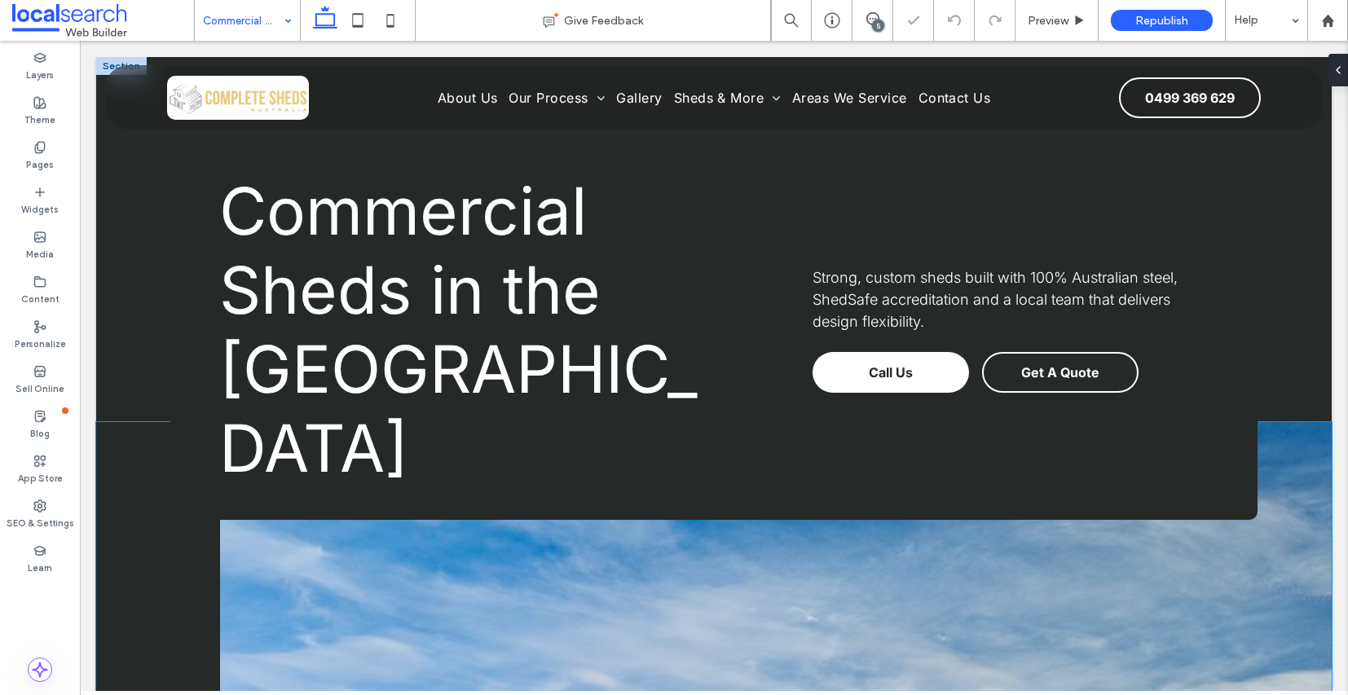
scroll to position [350, 0]
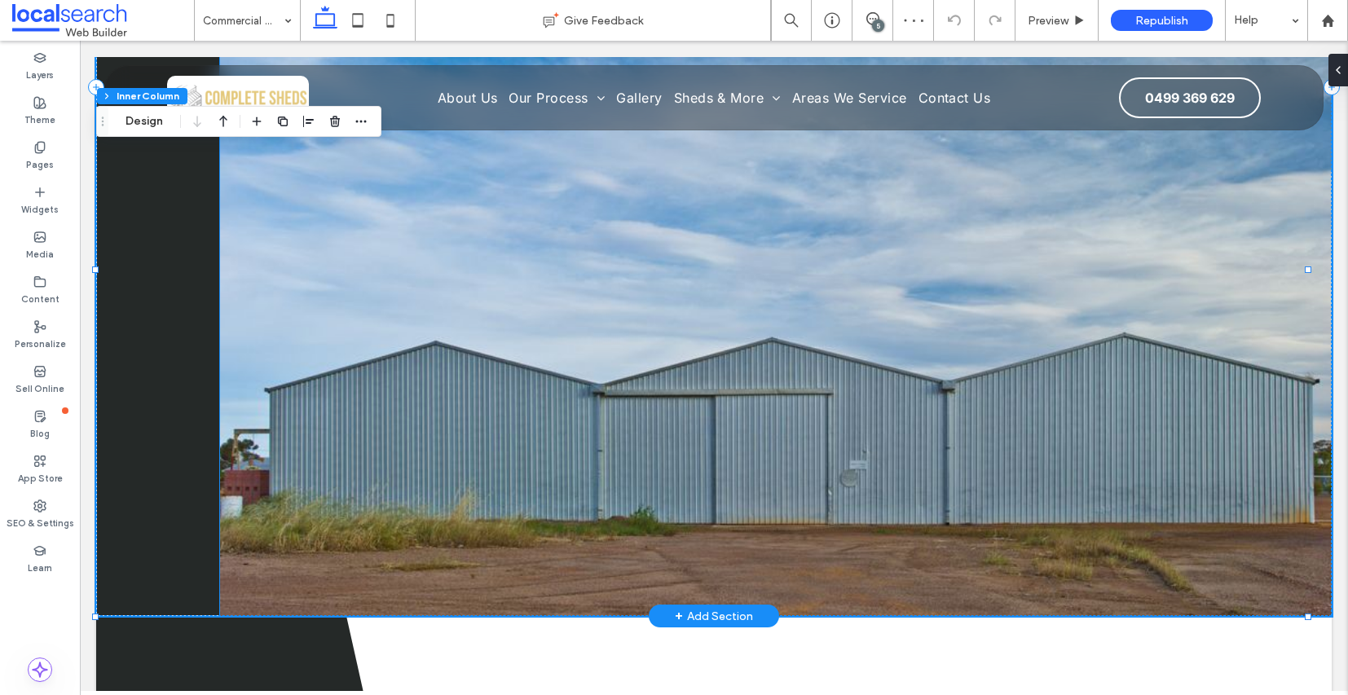
scroll to position [545, 0]
click at [428, 328] on link at bounding box center [776, 269] width 1112 height 693
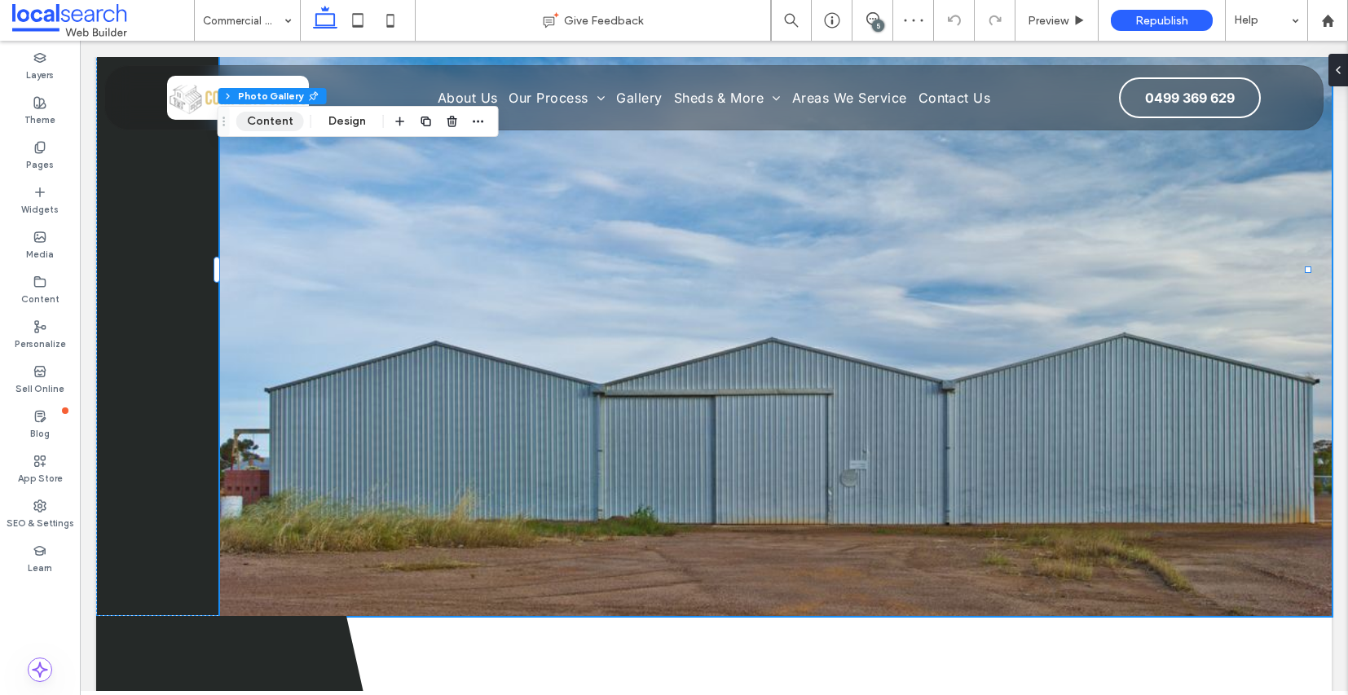
click at [275, 121] on button "Content" at bounding box center [270, 122] width 68 height 20
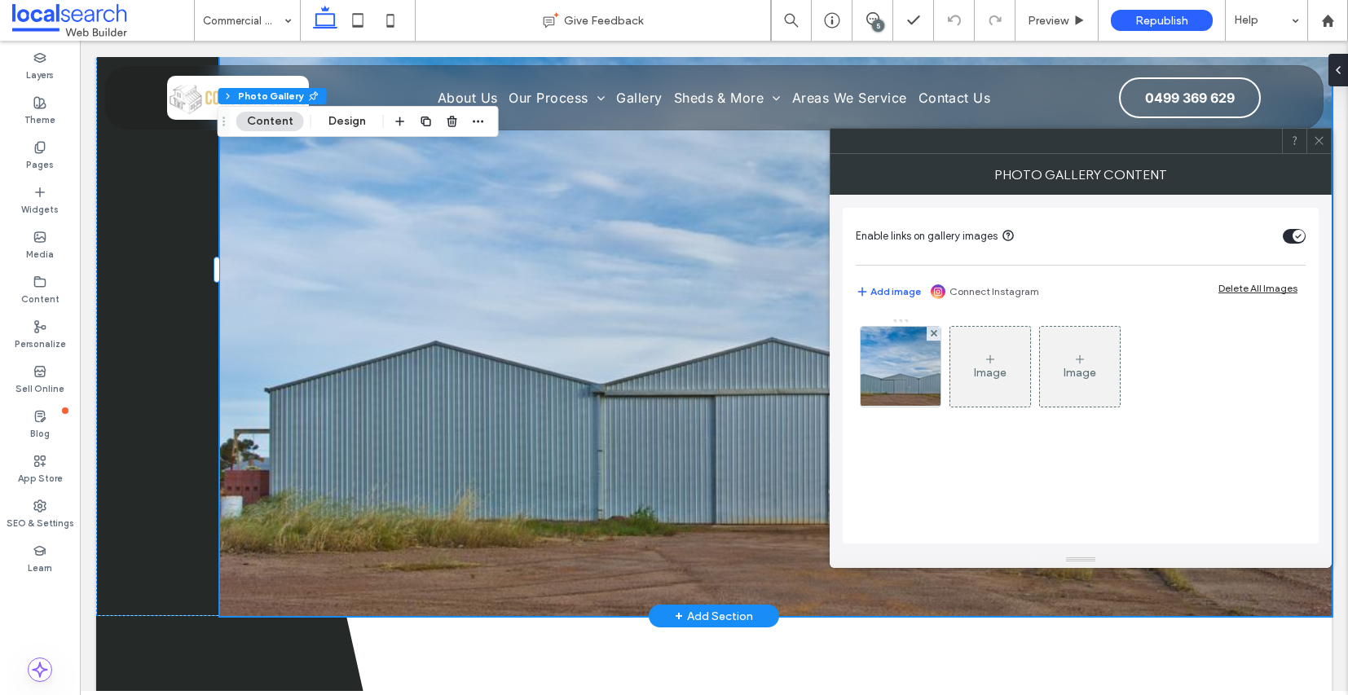
click at [576, 328] on link at bounding box center [776, 269] width 1112 height 693
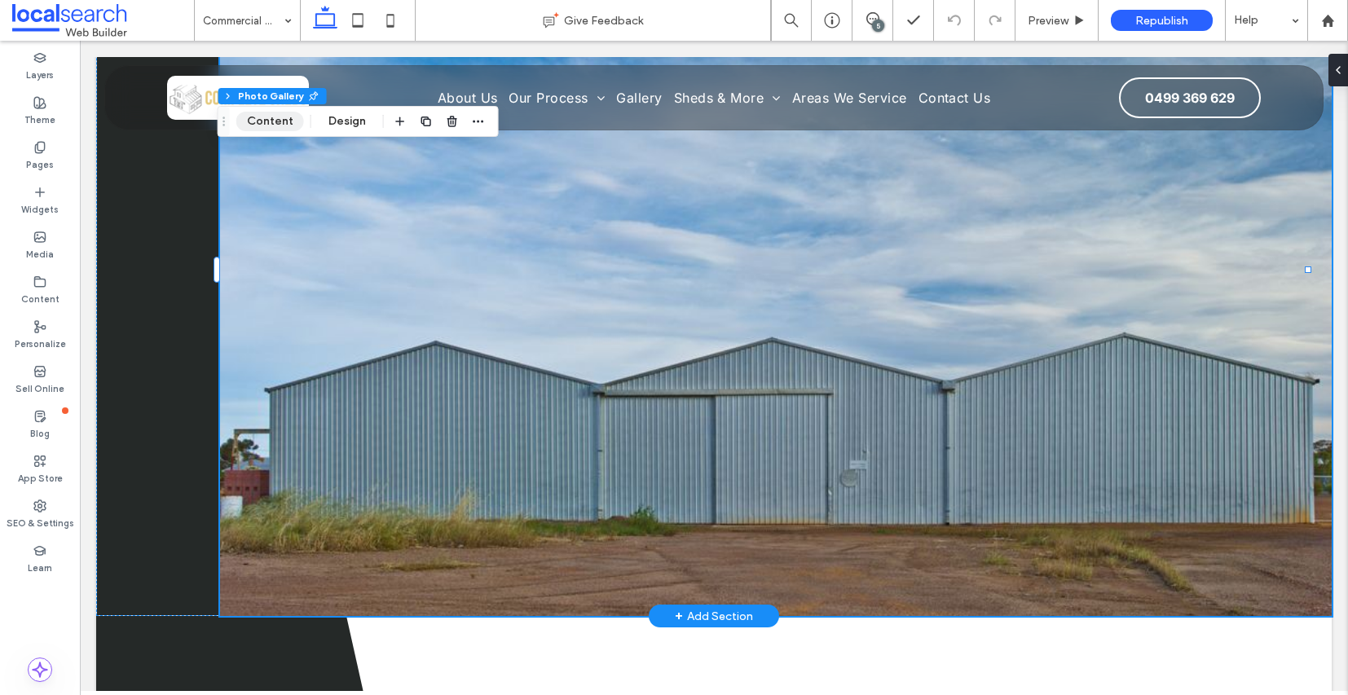
click at [266, 126] on button "Content" at bounding box center [270, 122] width 68 height 20
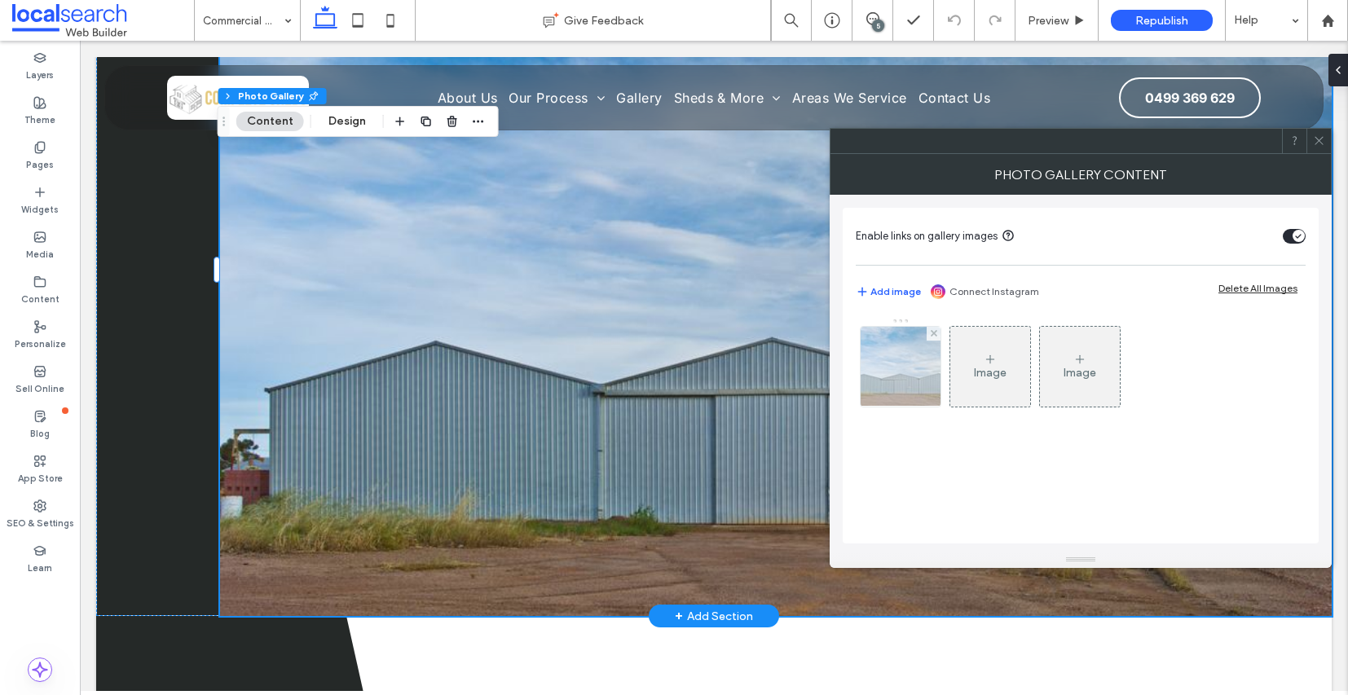
click at [889, 380] on img at bounding box center [901, 367] width 121 height 80
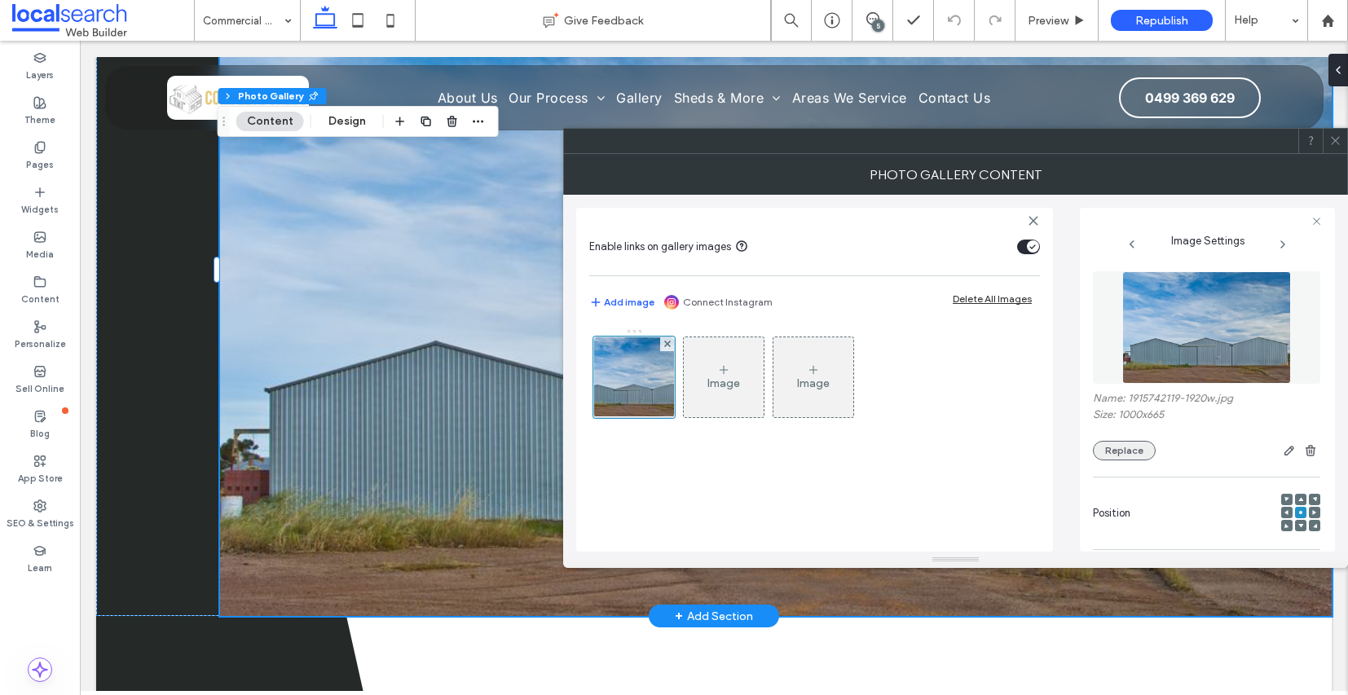
click at [1143, 459] on button "Replace" at bounding box center [1124, 451] width 63 height 20
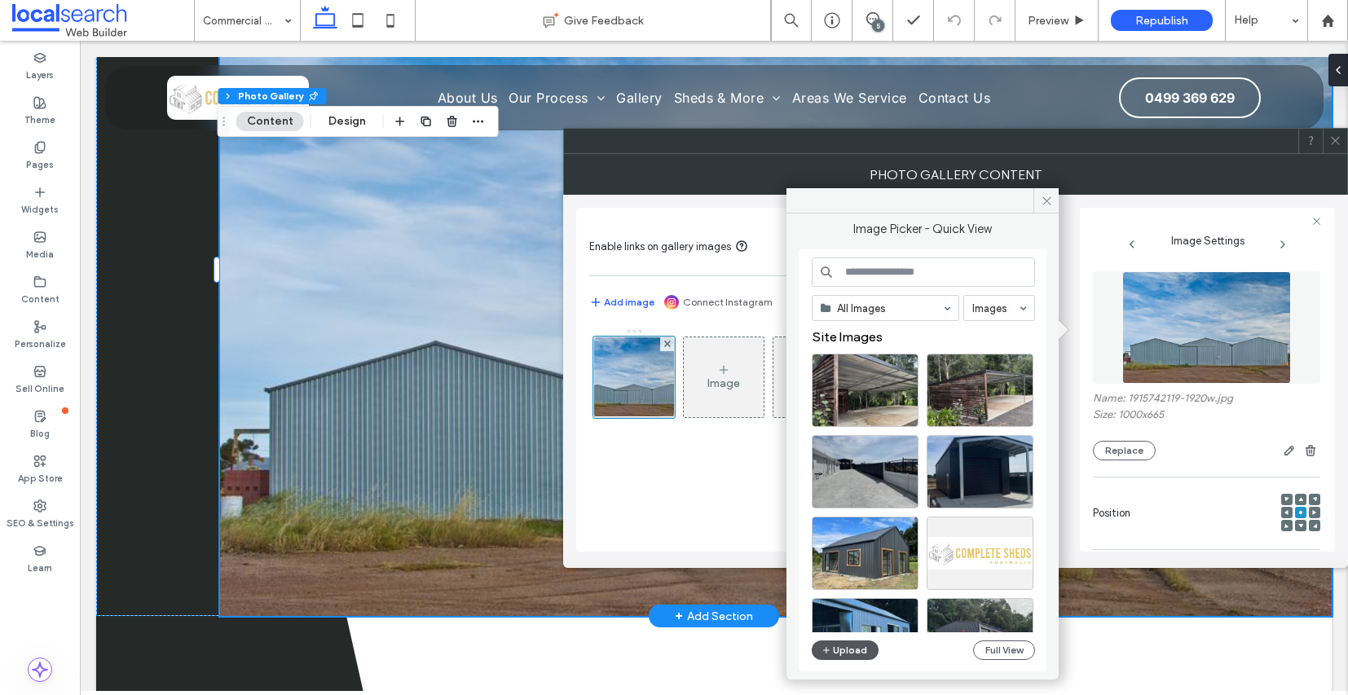
click at [846, 649] on button "Upload" at bounding box center [845, 651] width 67 height 20
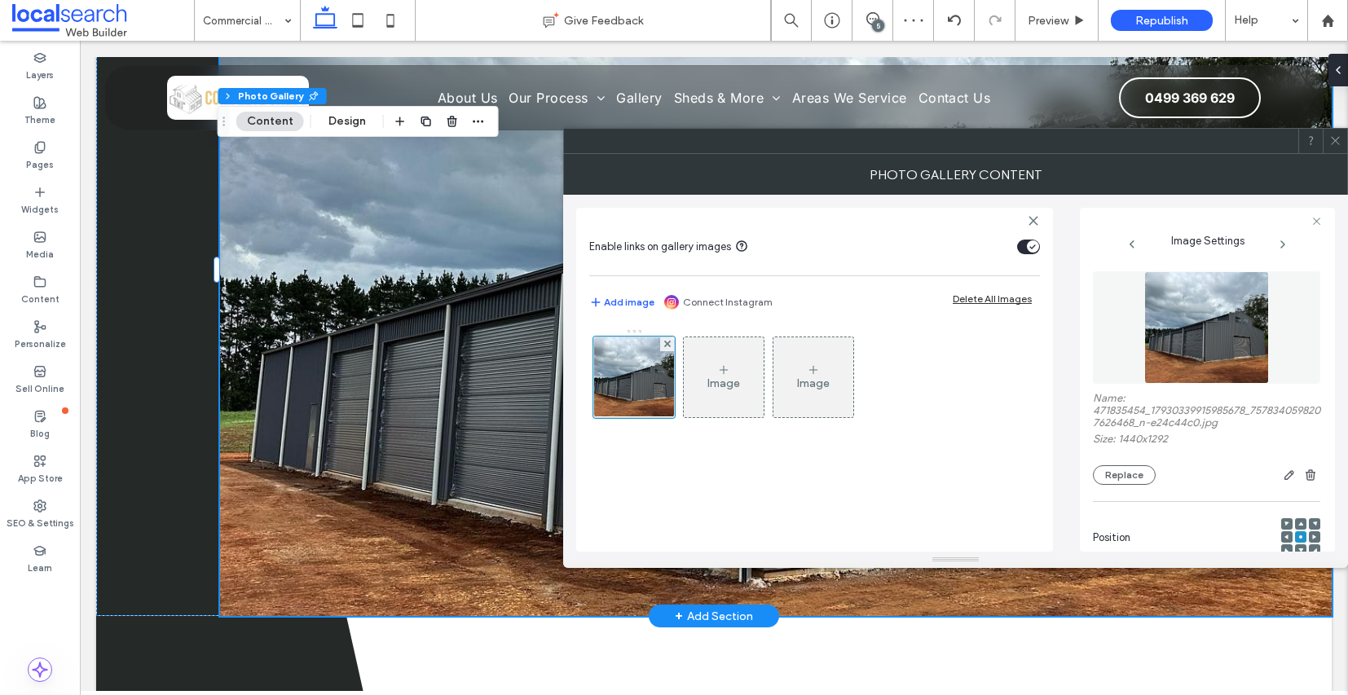
click at [1333, 140] on icon at bounding box center [1336, 141] width 12 height 12
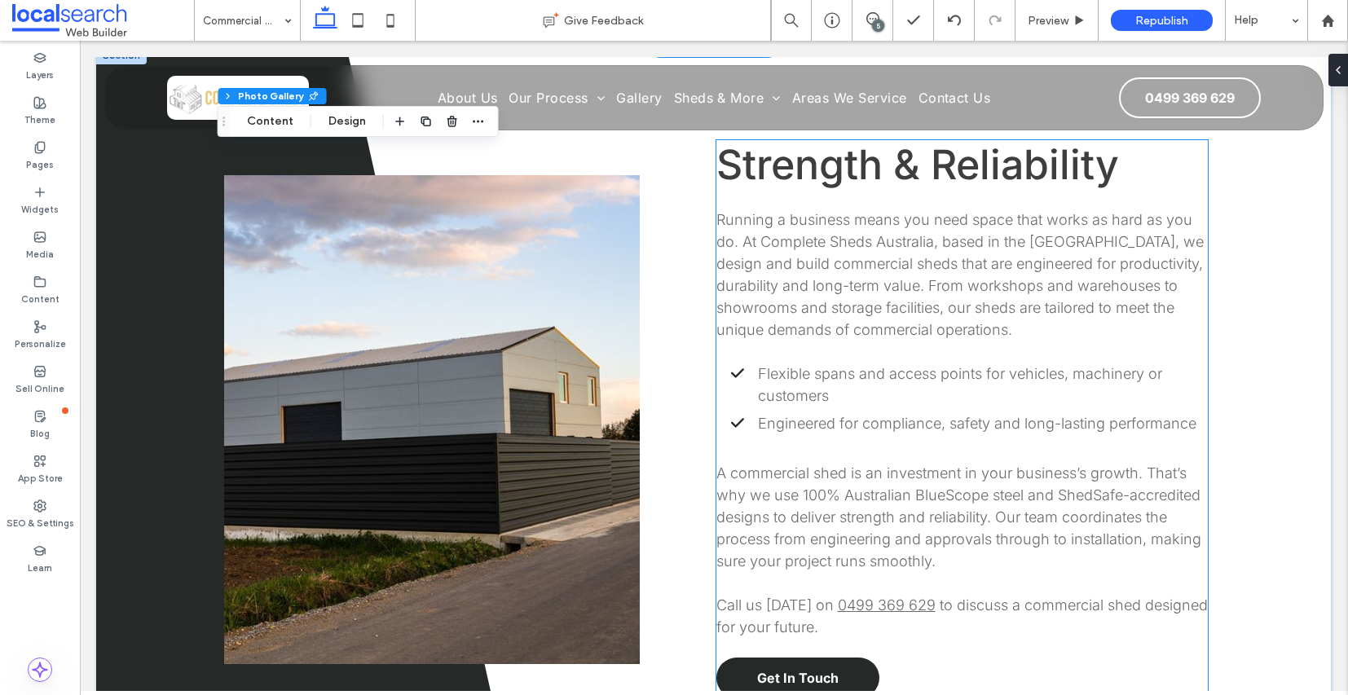
scroll to position [1100, 0]
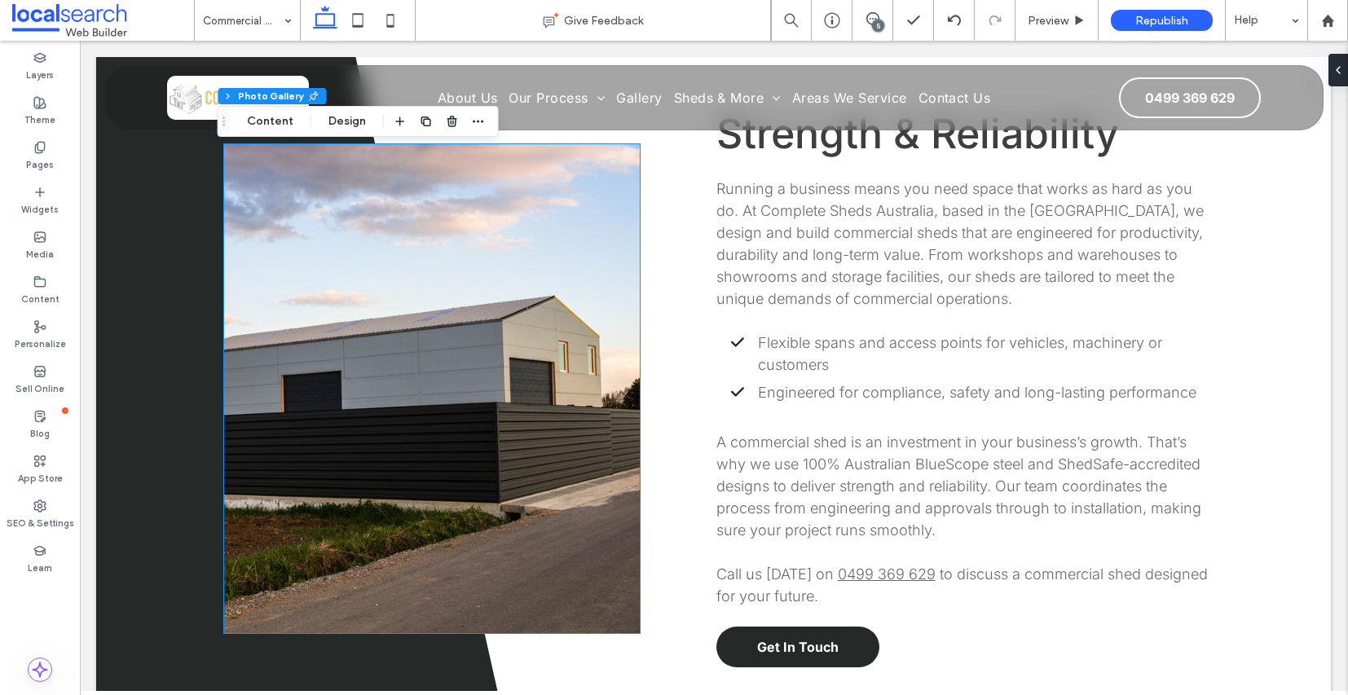
click at [436, 364] on link at bounding box center [432, 388] width 416 height 489
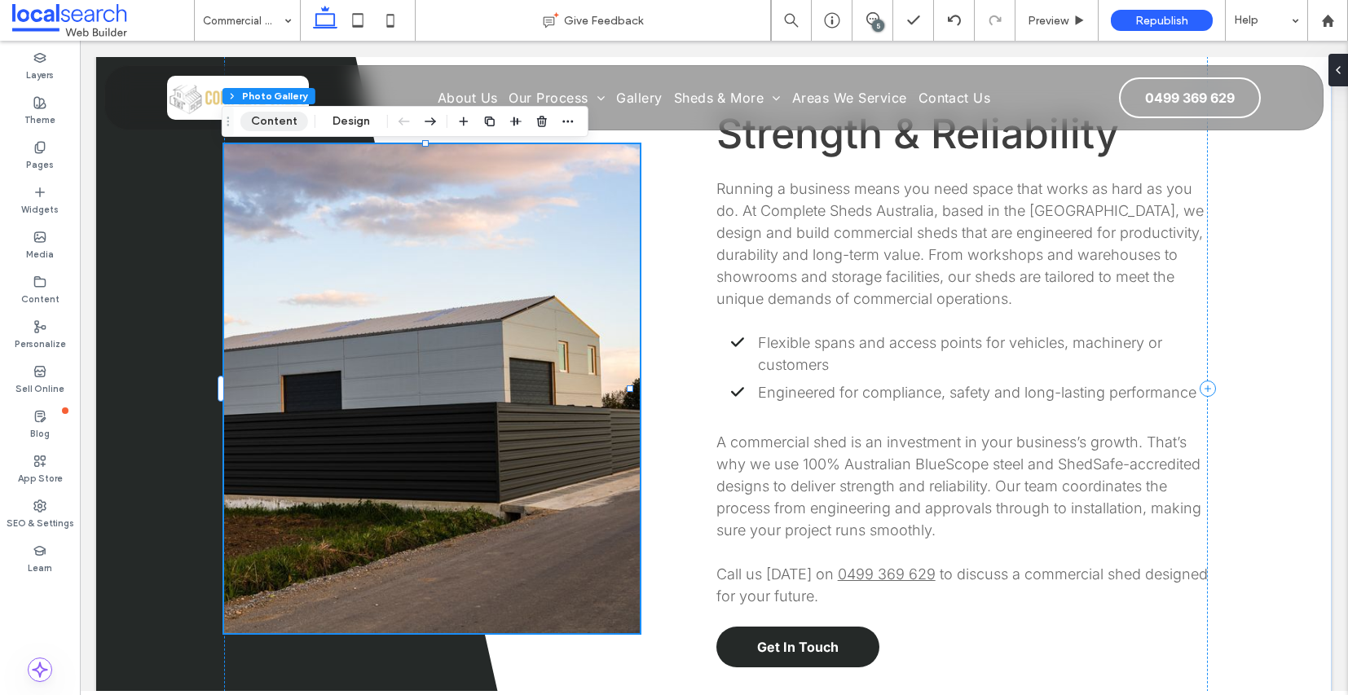
click at [282, 124] on button "Content" at bounding box center [274, 122] width 68 height 20
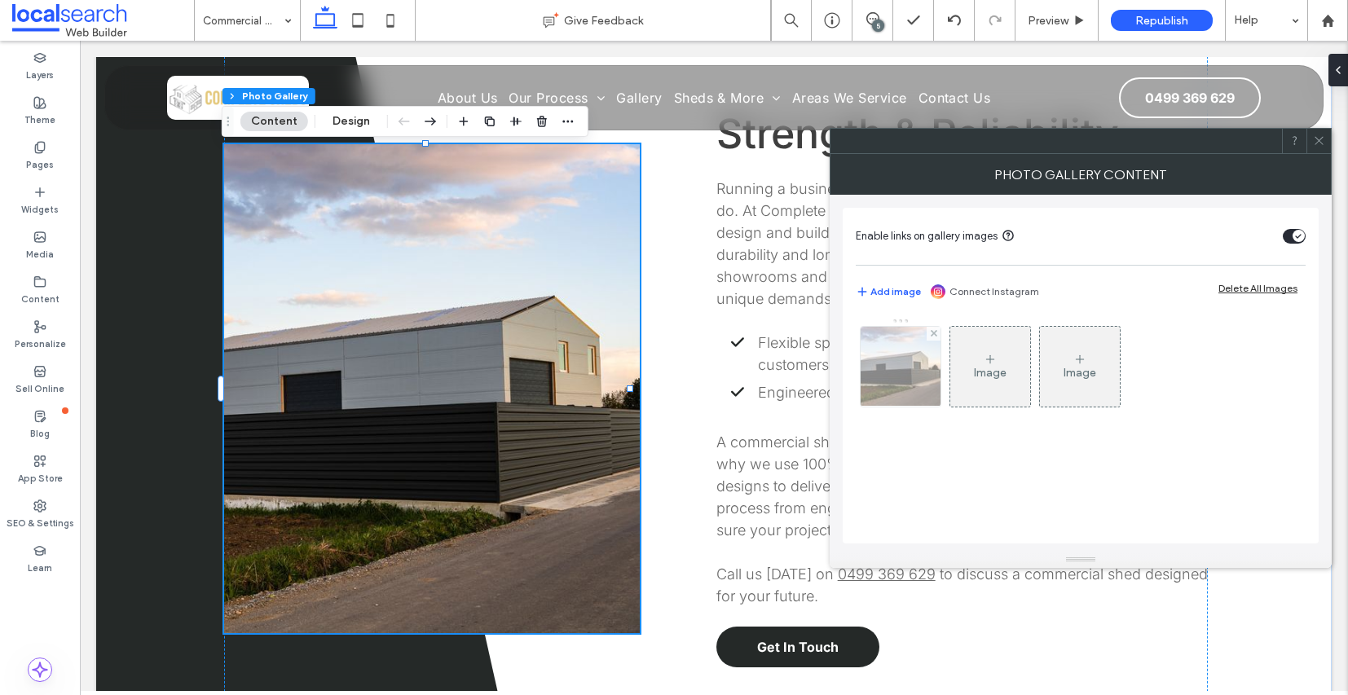
click at [919, 375] on img at bounding box center [901, 367] width 121 height 80
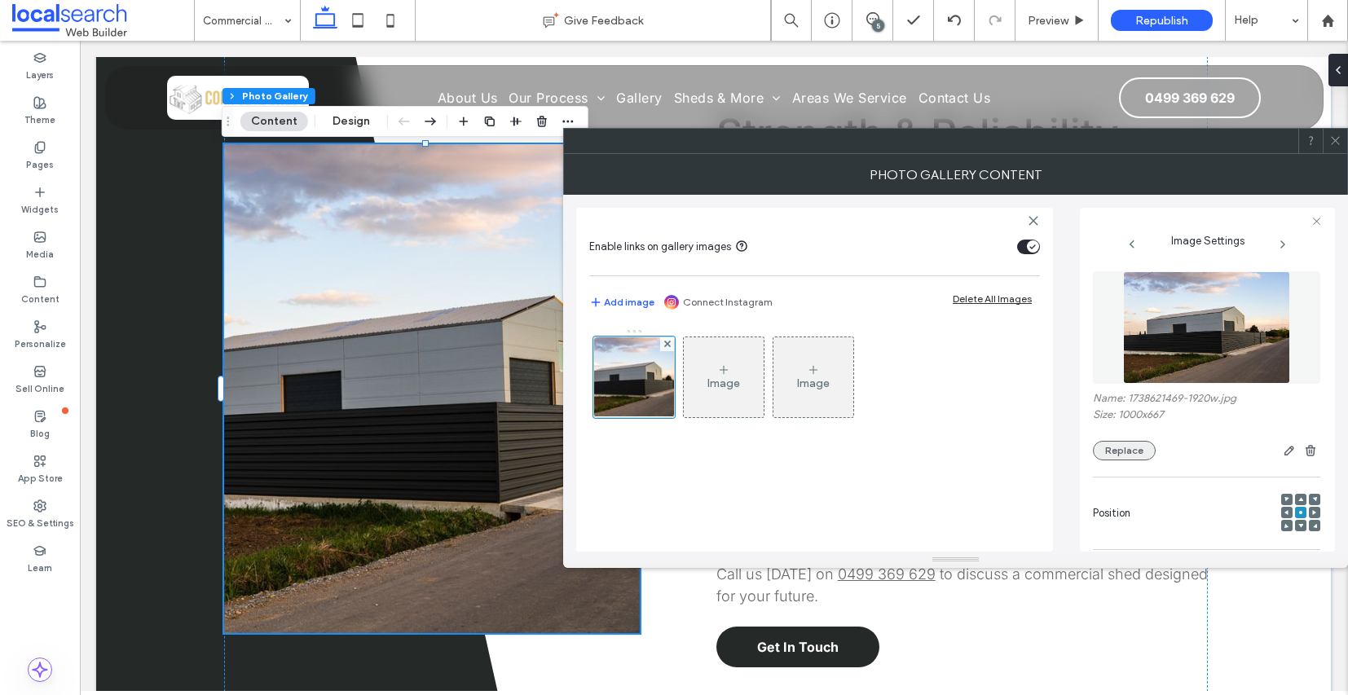
click at [1124, 457] on button "Replace" at bounding box center [1124, 451] width 63 height 20
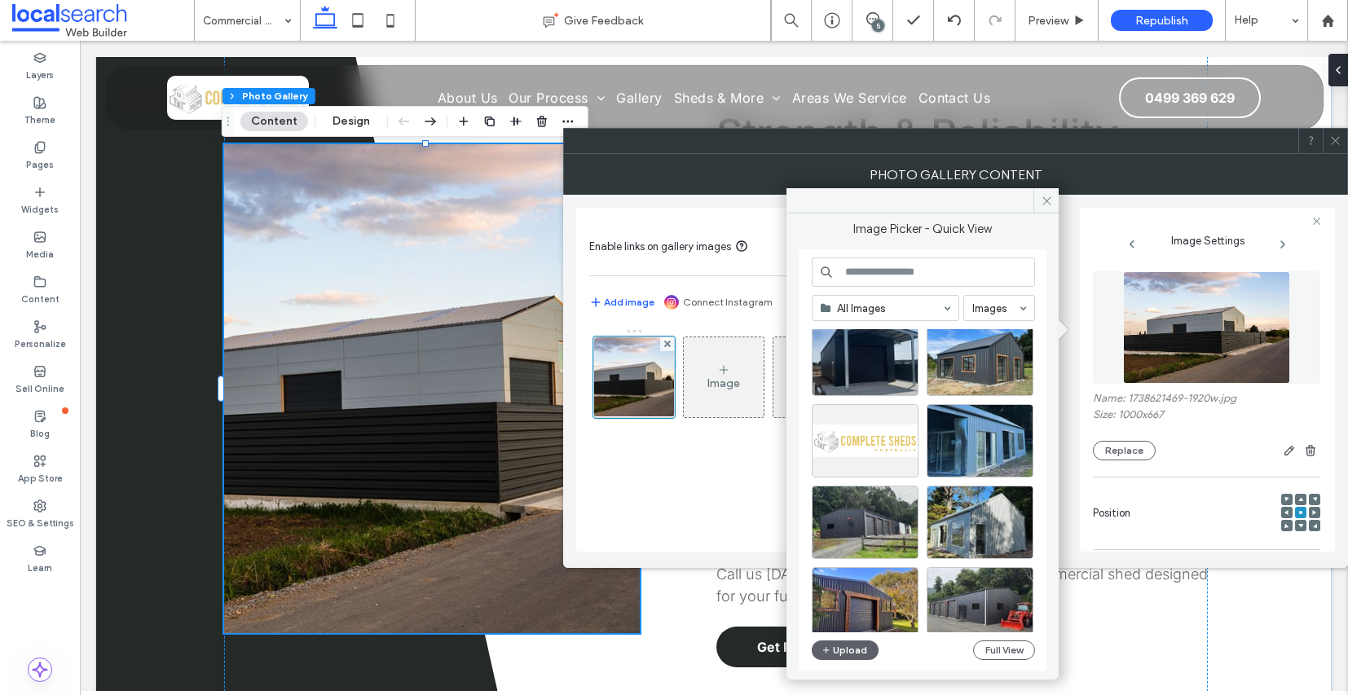
scroll to position [293, 0]
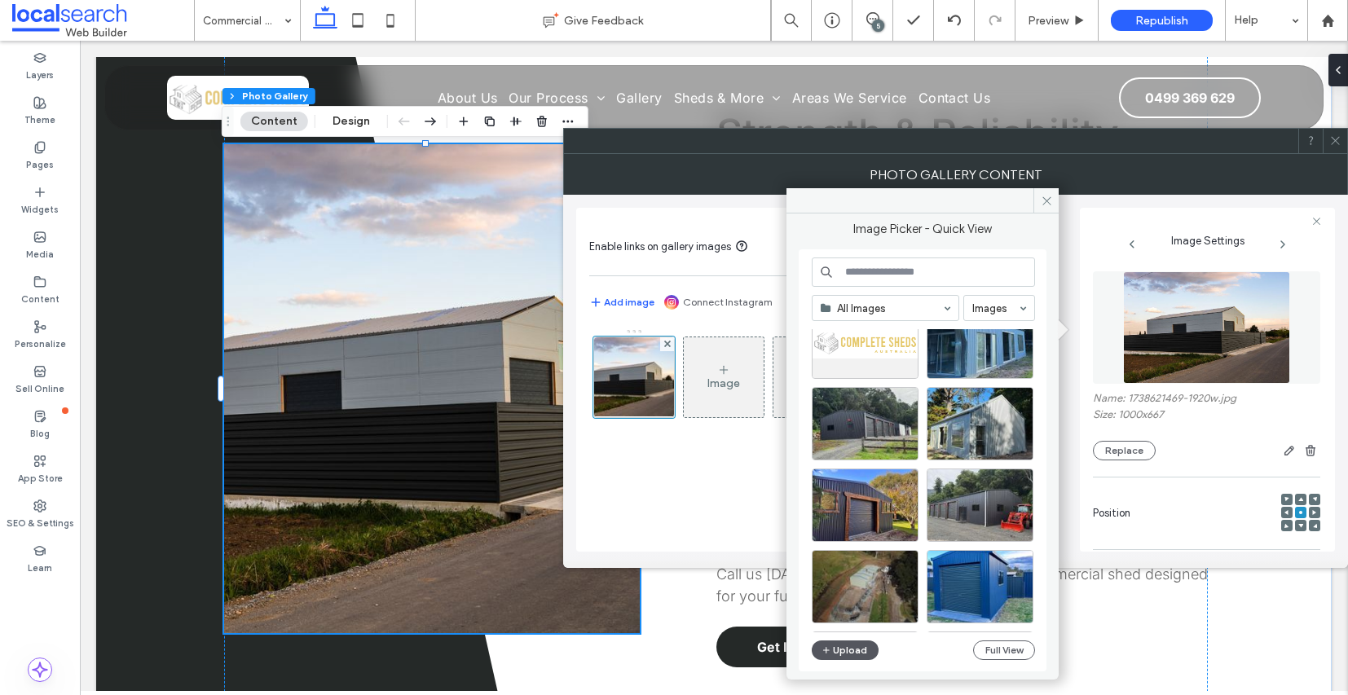
click at [855, 652] on button "Upload" at bounding box center [845, 651] width 67 height 20
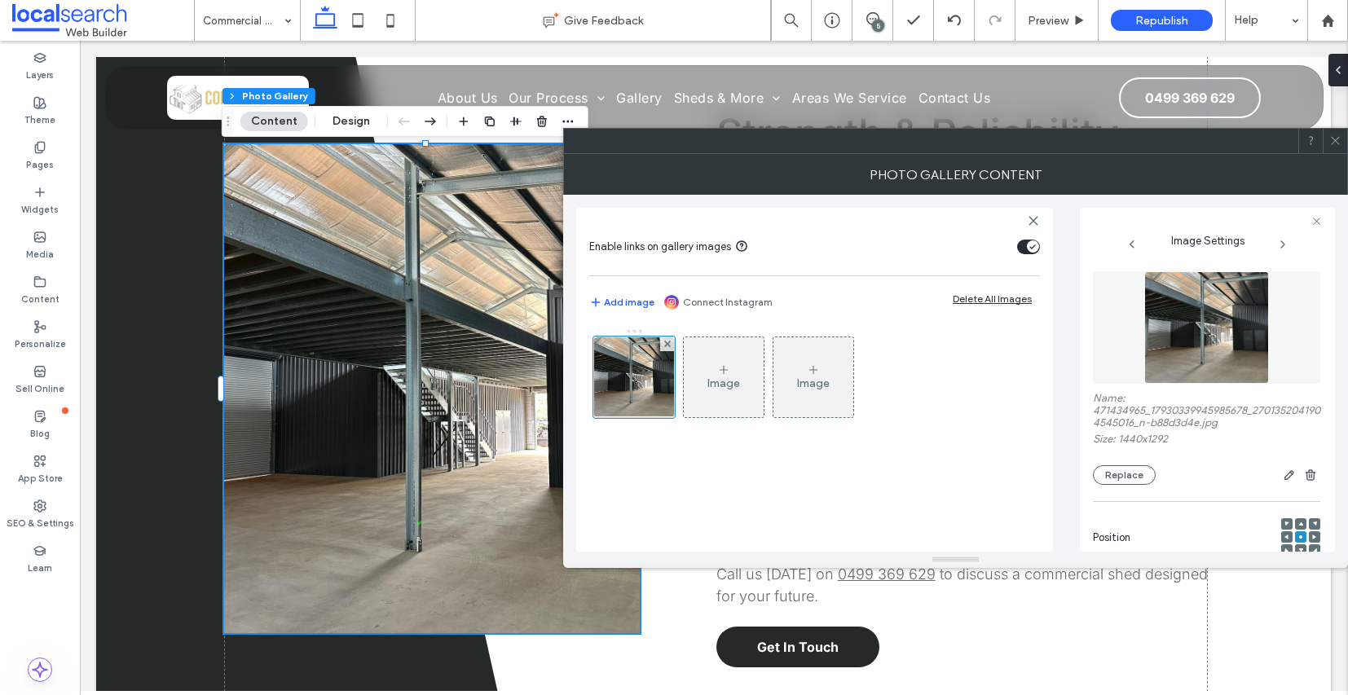
click at [1332, 145] on icon at bounding box center [1336, 141] width 12 height 12
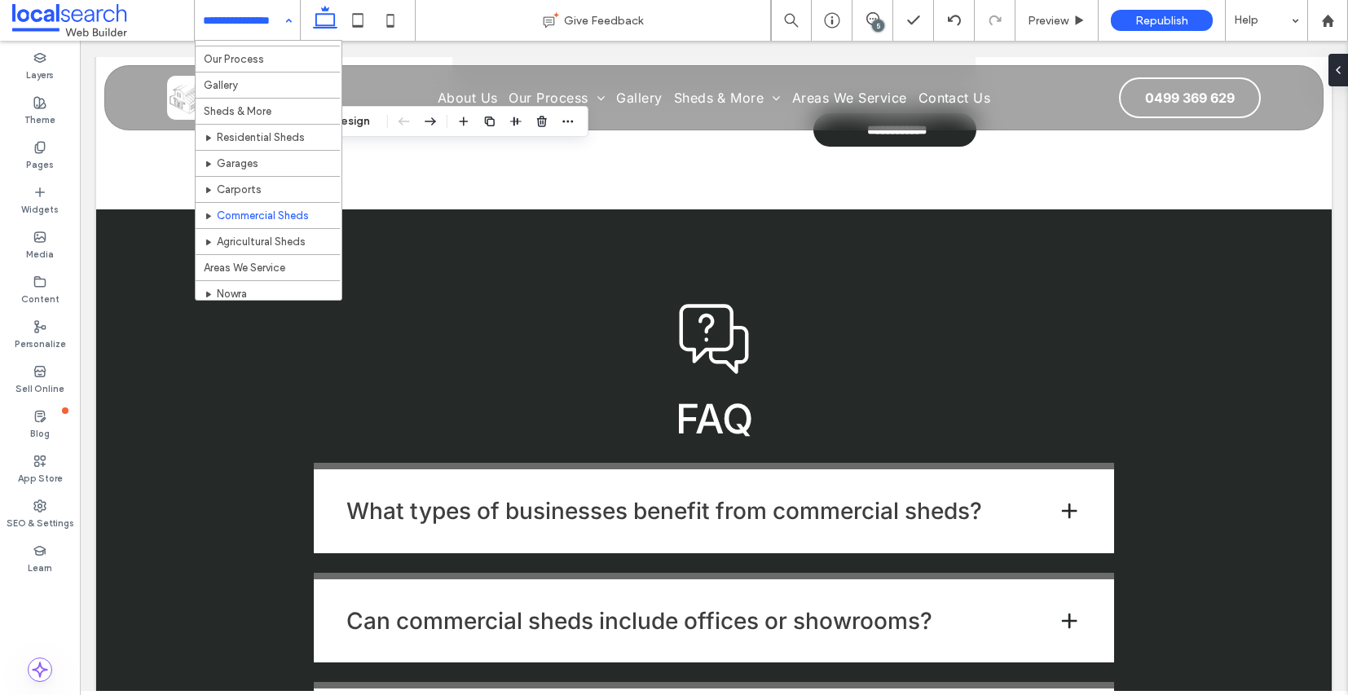
scroll to position [38, 0]
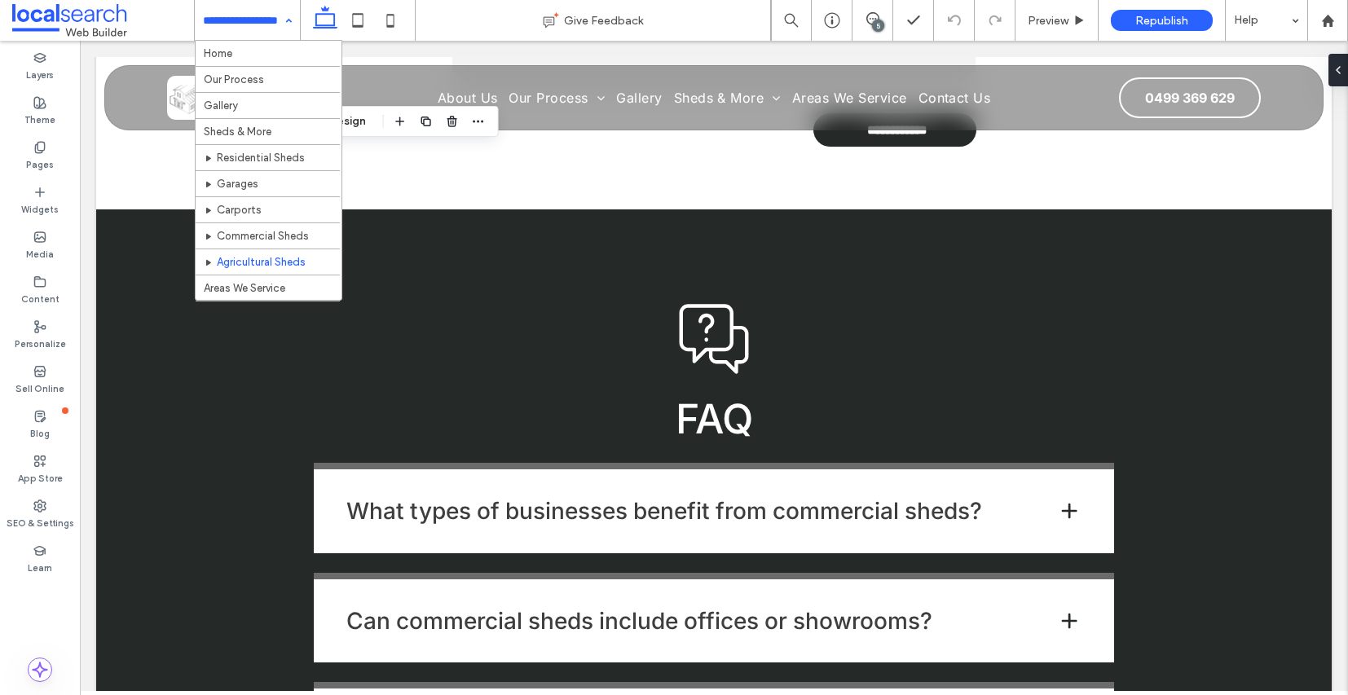
click at [240, 4] on input at bounding box center [243, 20] width 81 height 41
click at [240, 22] on input at bounding box center [243, 20] width 81 height 41
click at [449, 23] on div "Give Feedback" at bounding box center [593, 20] width 355 height 16
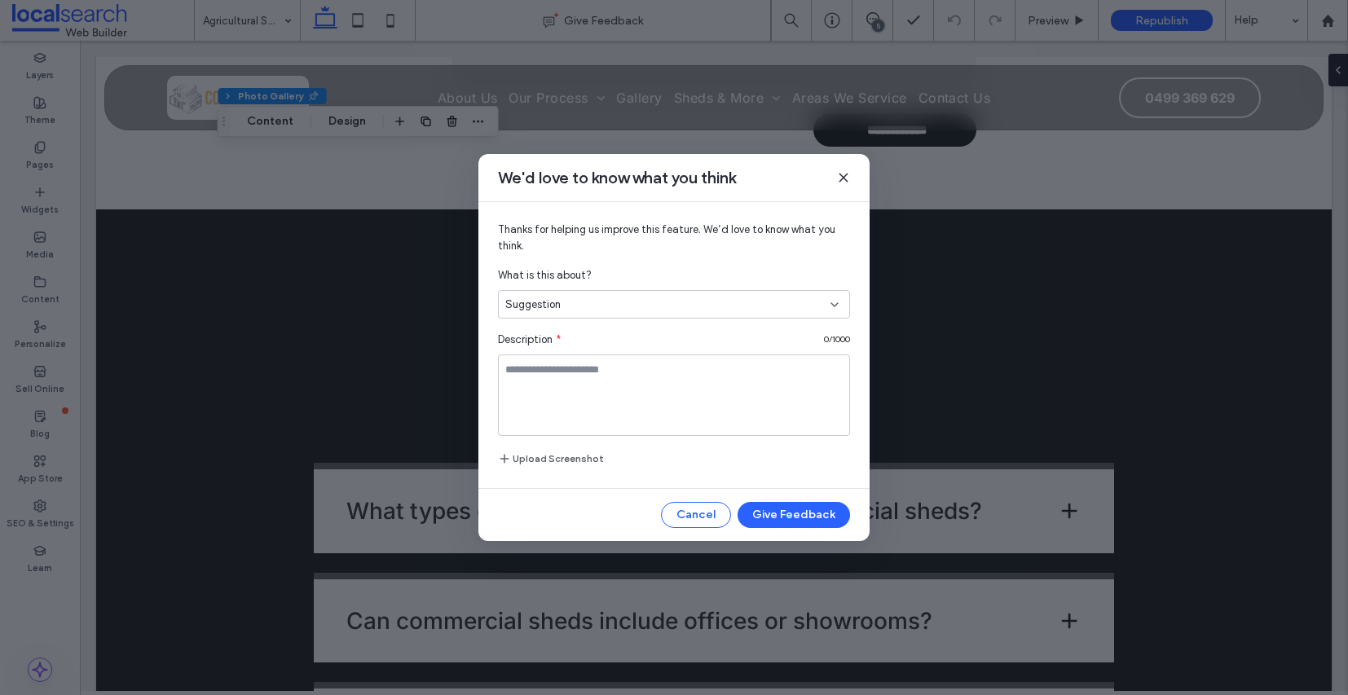
click at [845, 171] on icon at bounding box center [843, 177] width 13 height 13
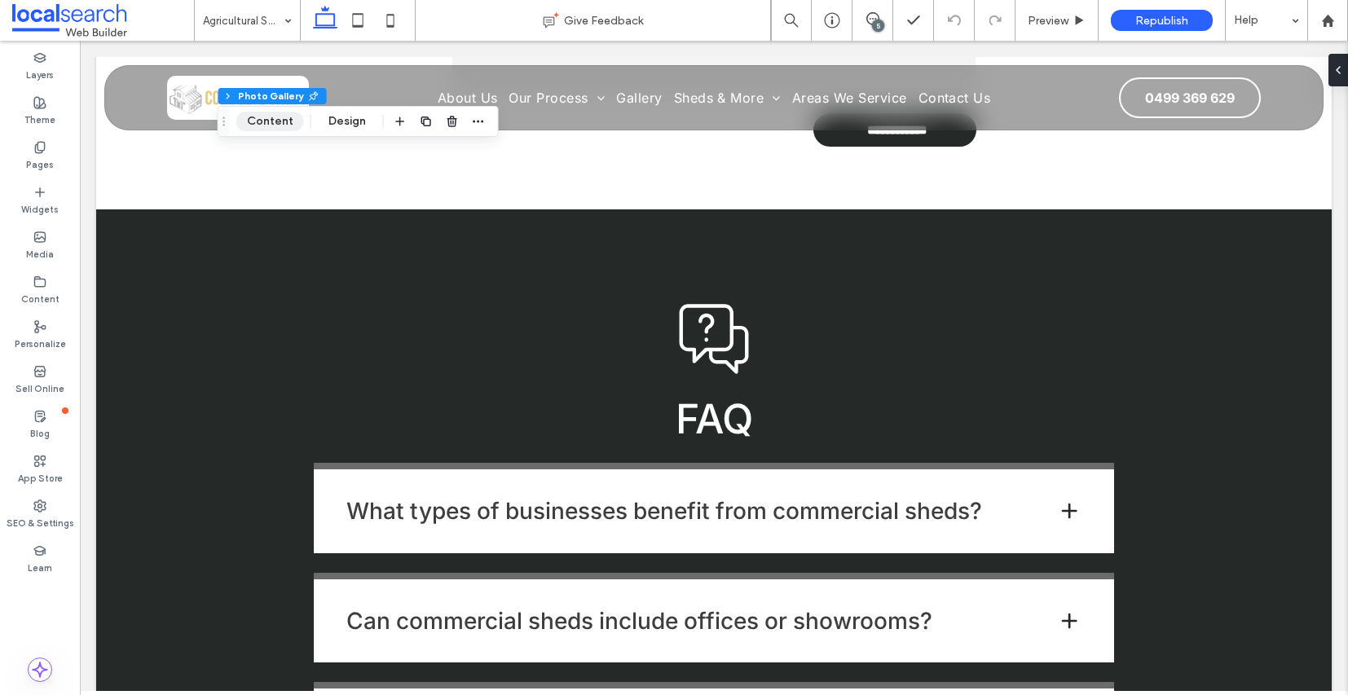
click at [273, 119] on button "Content" at bounding box center [270, 122] width 68 height 20
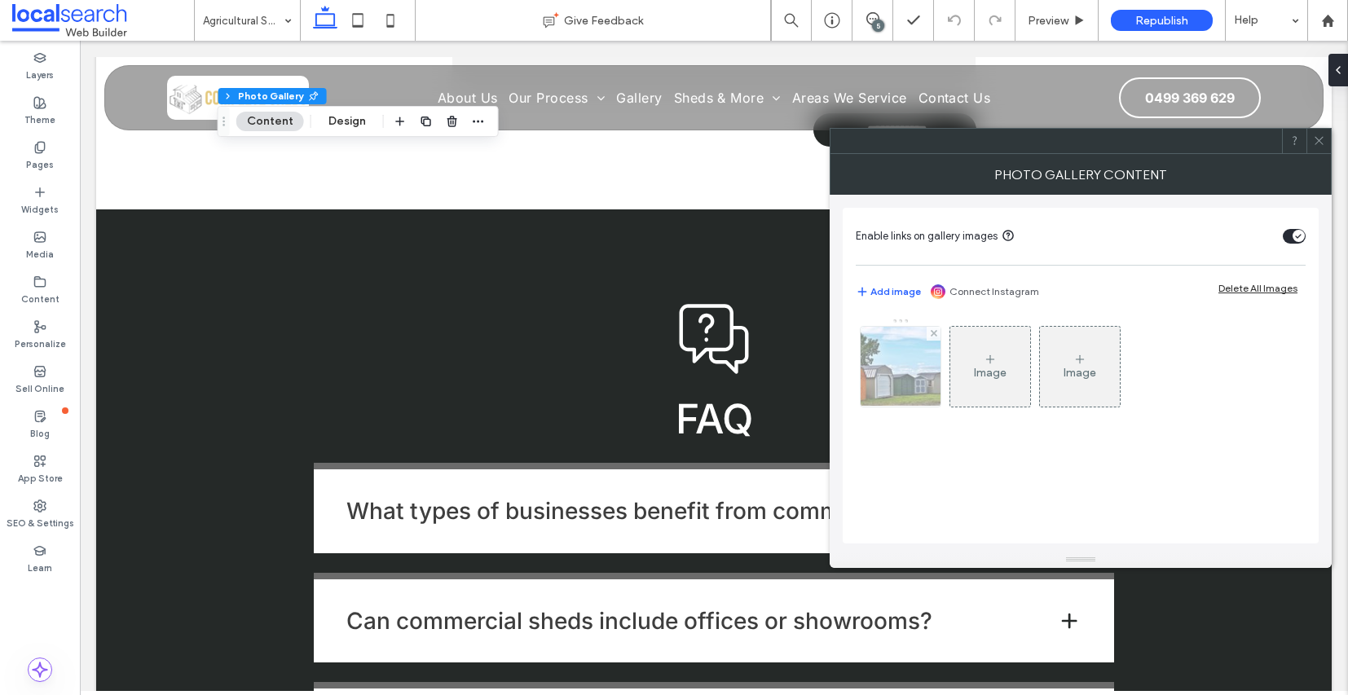
click at [908, 376] on img at bounding box center [901, 367] width 121 height 80
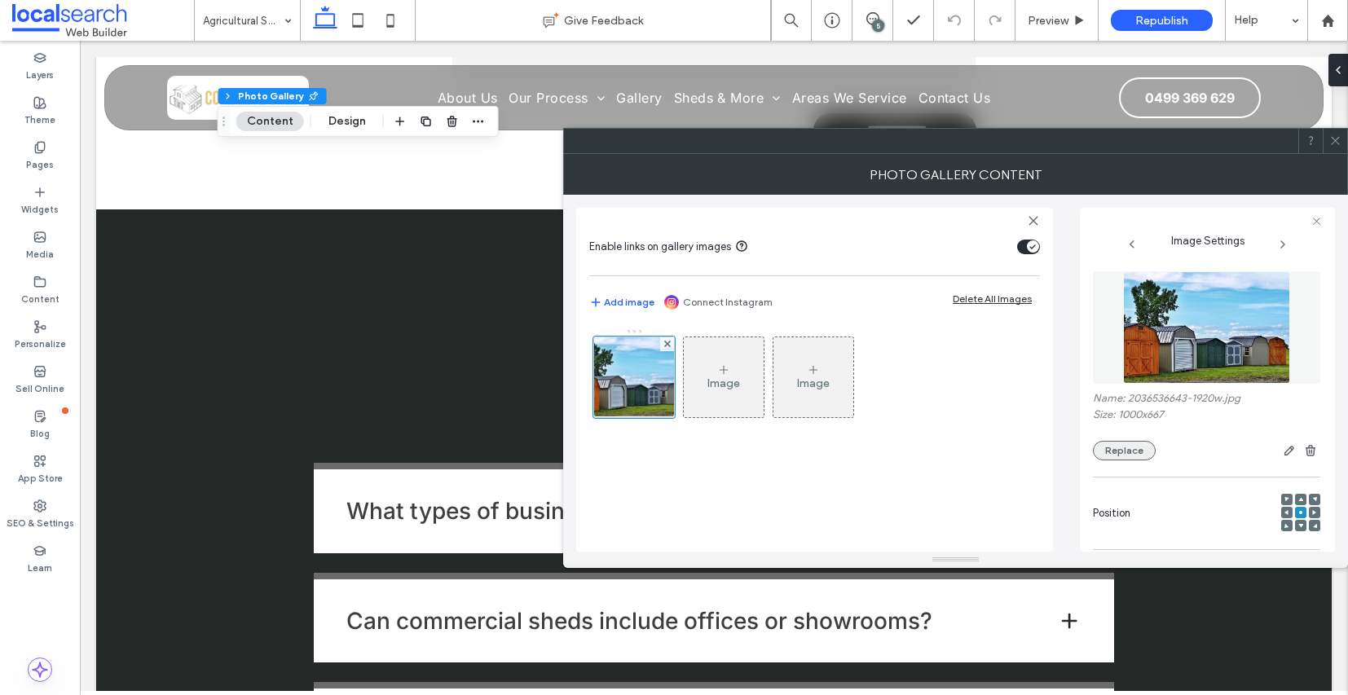
click at [1123, 461] on button "Replace" at bounding box center [1124, 451] width 63 height 20
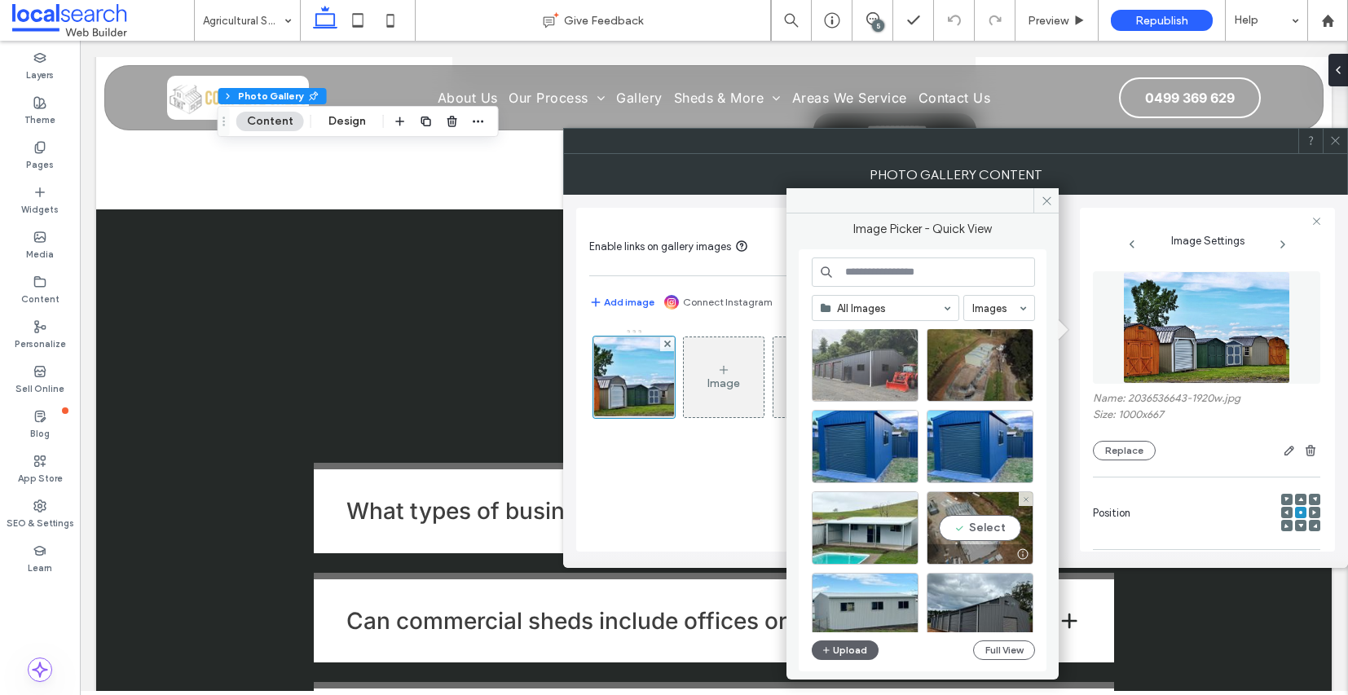
scroll to position [509, 0]
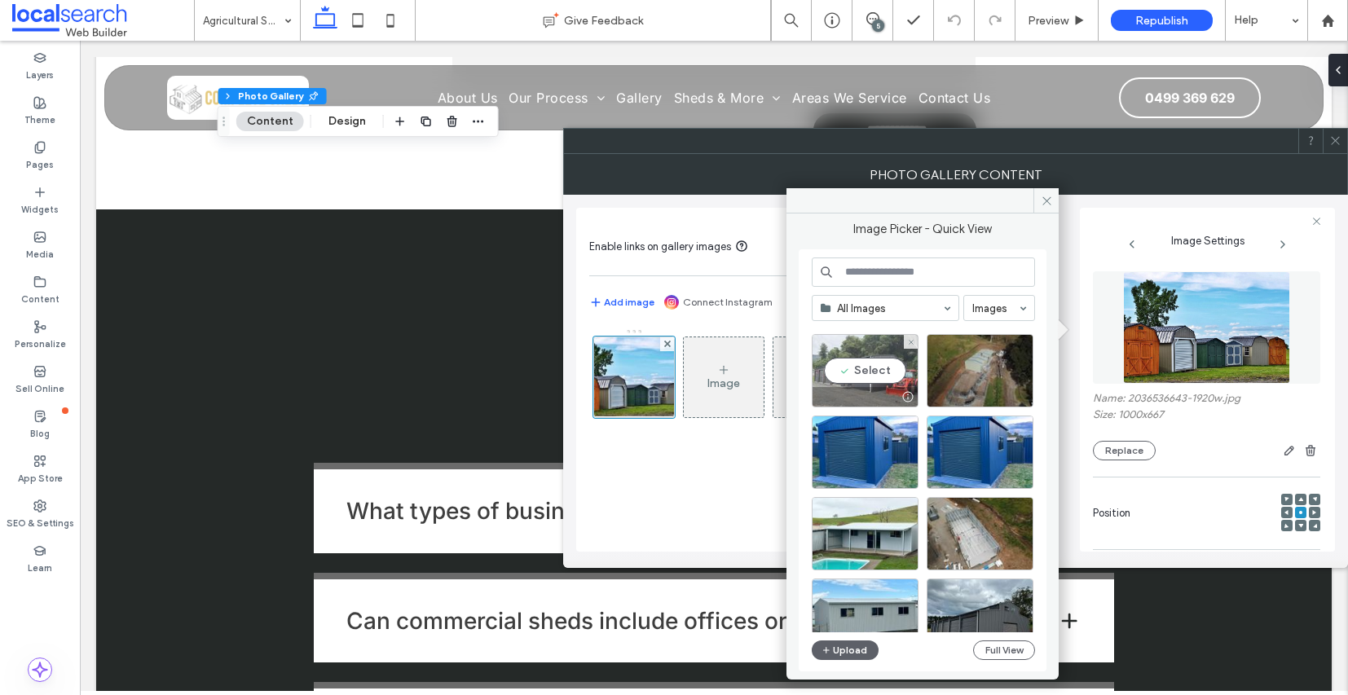
click at [838, 353] on div "Select" at bounding box center [865, 370] width 107 height 73
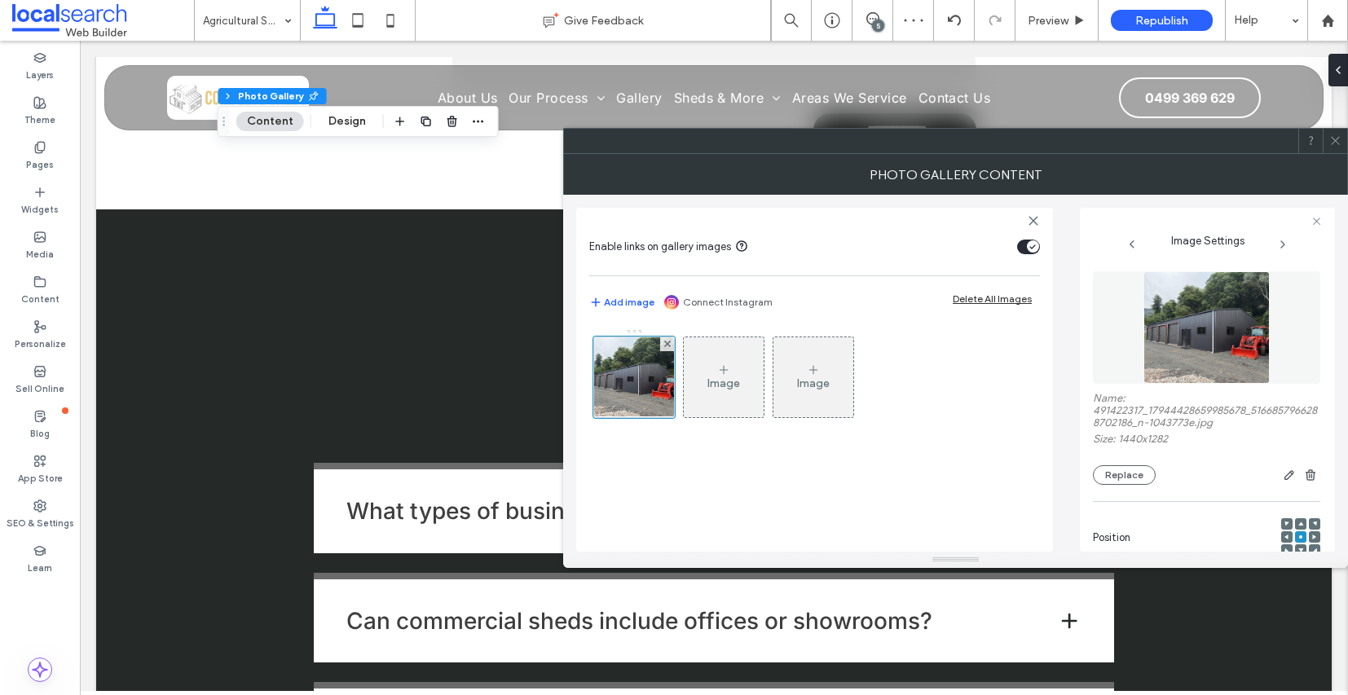
click at [1335, 142] on icon at bounding box center [1336, 141] width 12 height 12
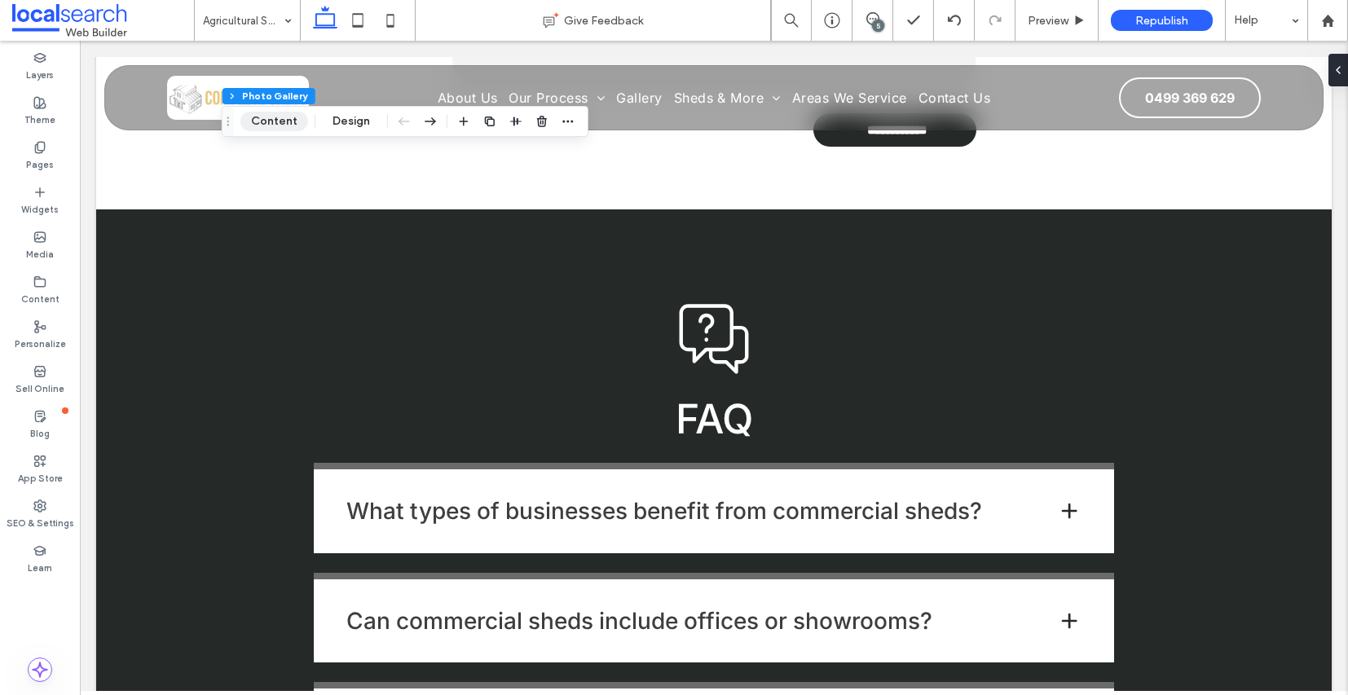
click at [283, 127] on button "Content" at bounding box center [274, 122] width 68 height 20
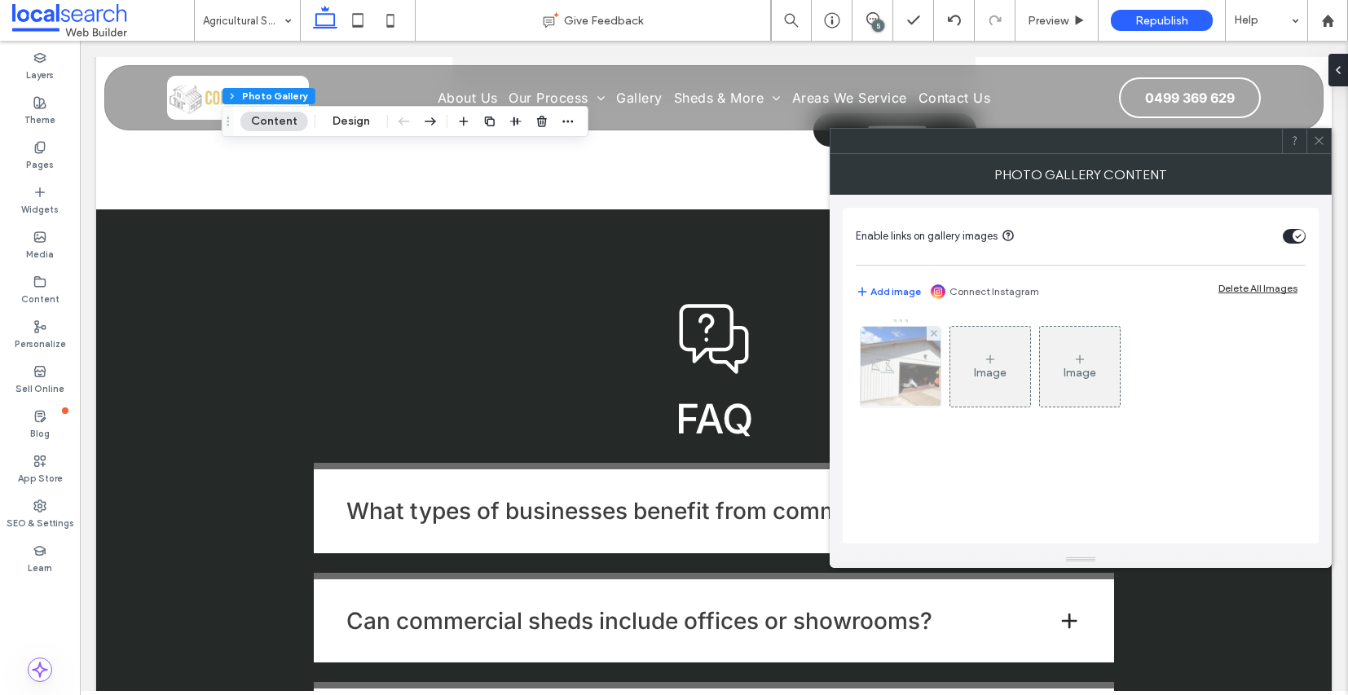
click at [911, 374] on img at bounding box center [901, 367] width 121 height 80
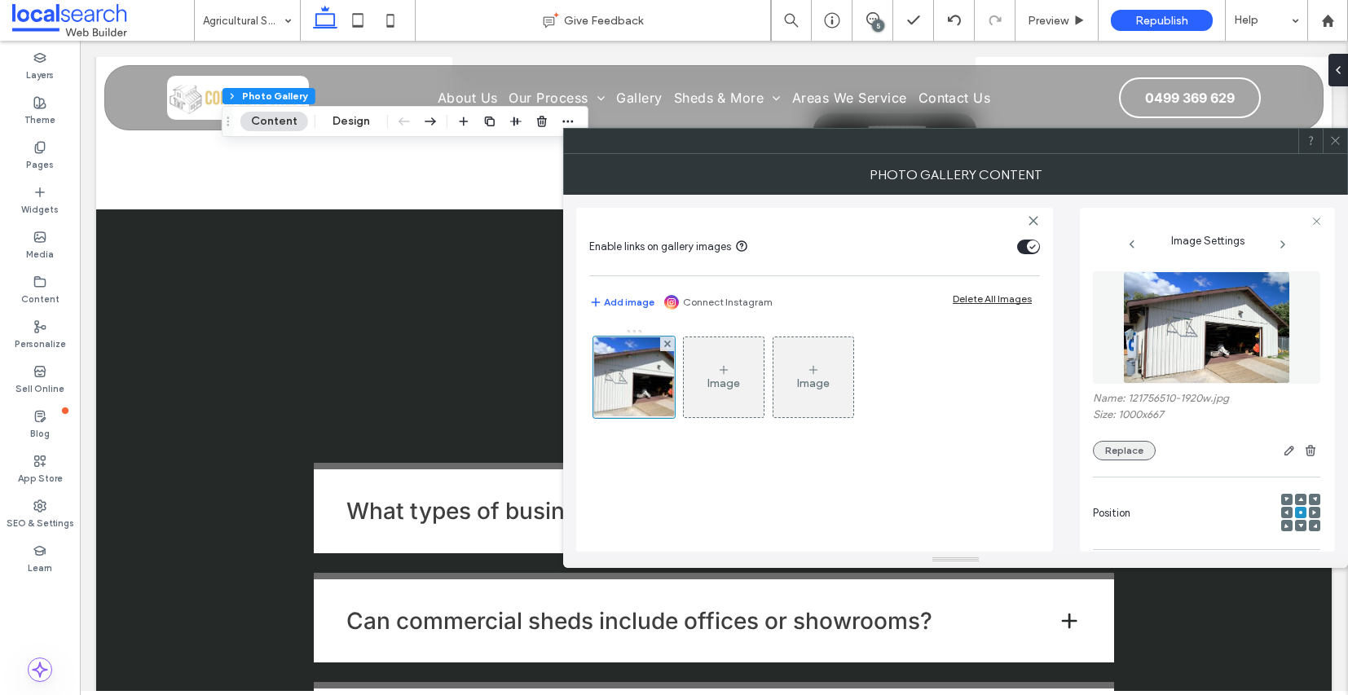
click at [1121, 455] on button "Replace" at bounding box center [1124, 451] width 63 height 20
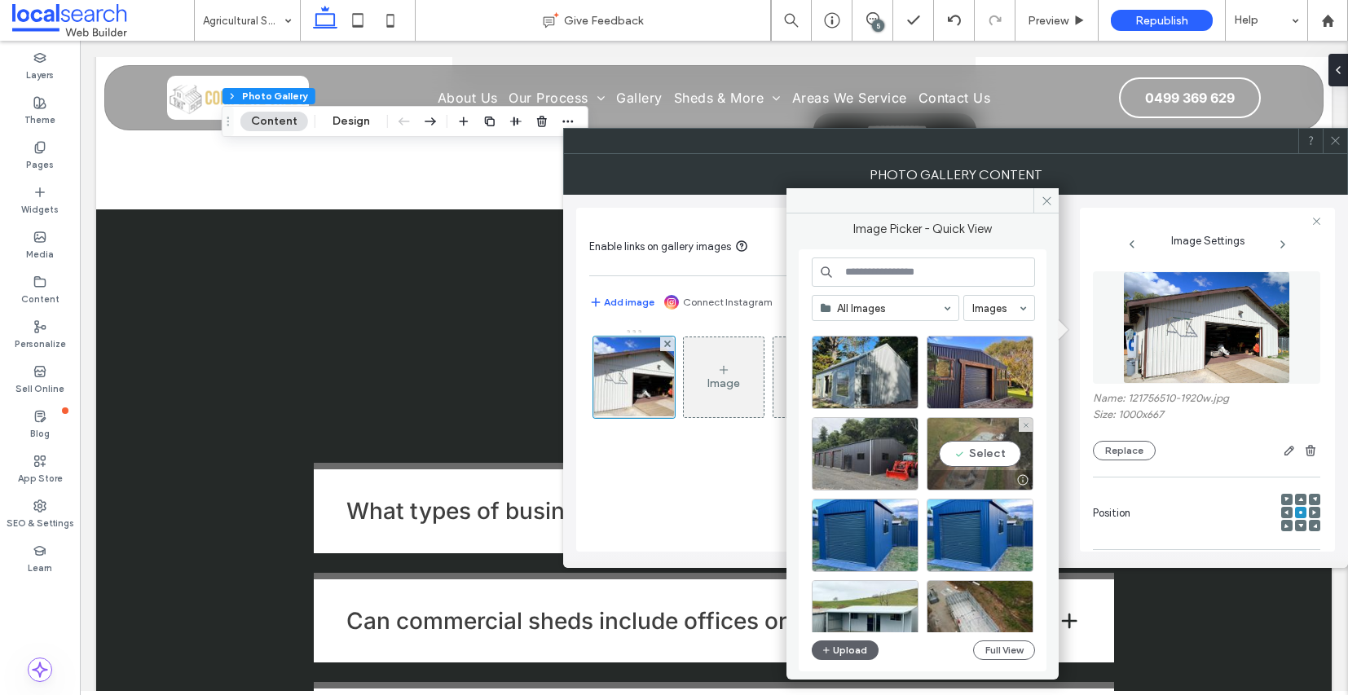
scroll to position [445, 0]
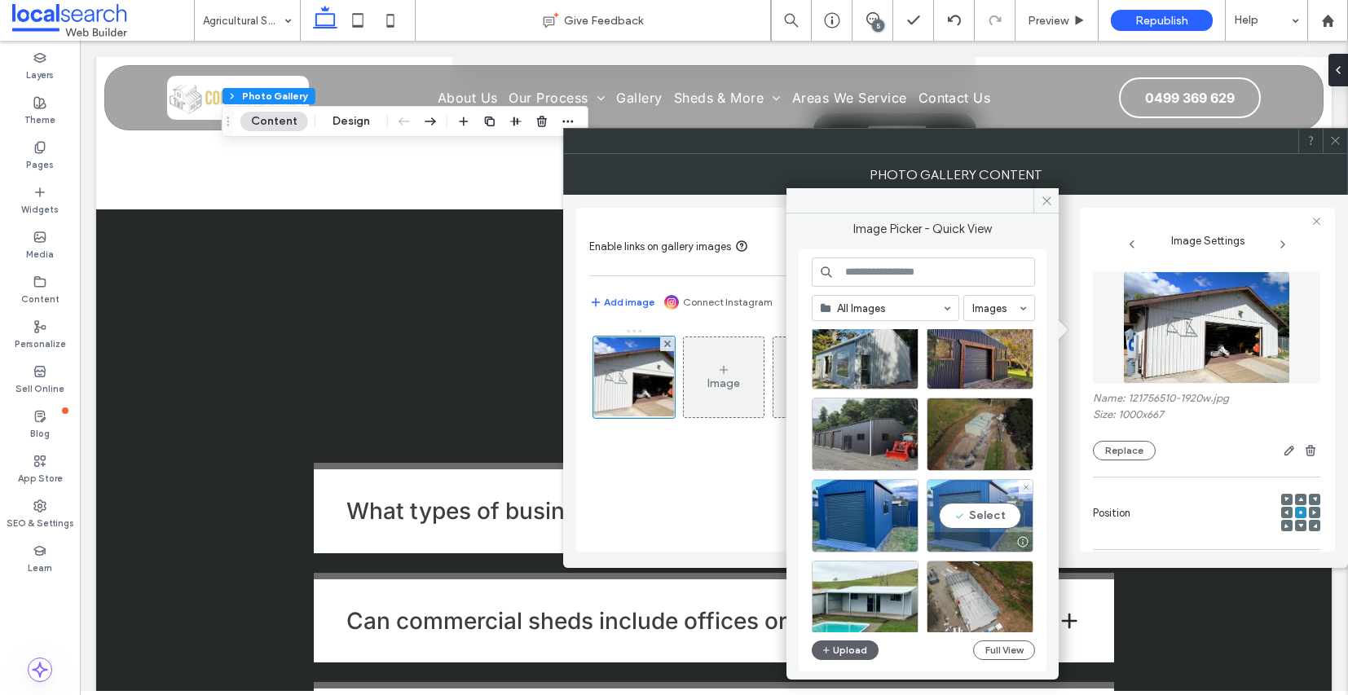
click at [1002, 511] on div "Select" at bounding box center [980, 515] width 107 height 73
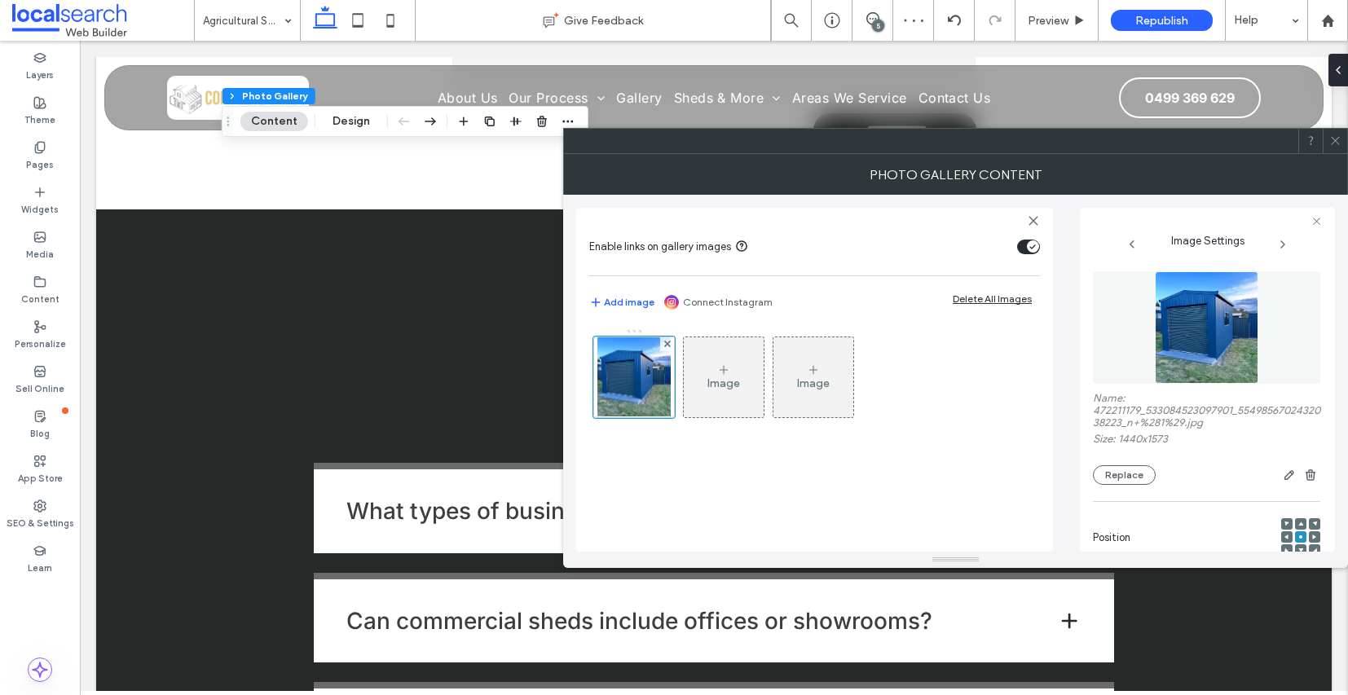
click at [1340, 141] on icon at bounding box center [1336, 141] width 12 height 12
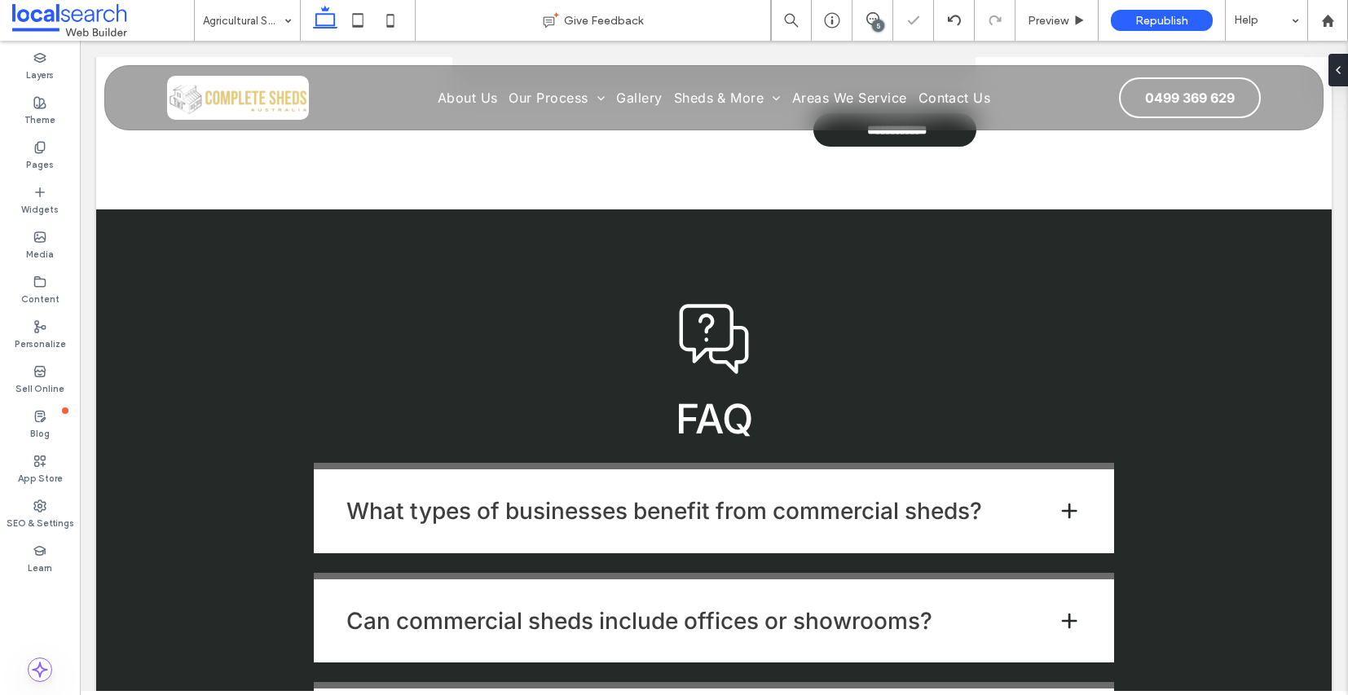
type input "**"
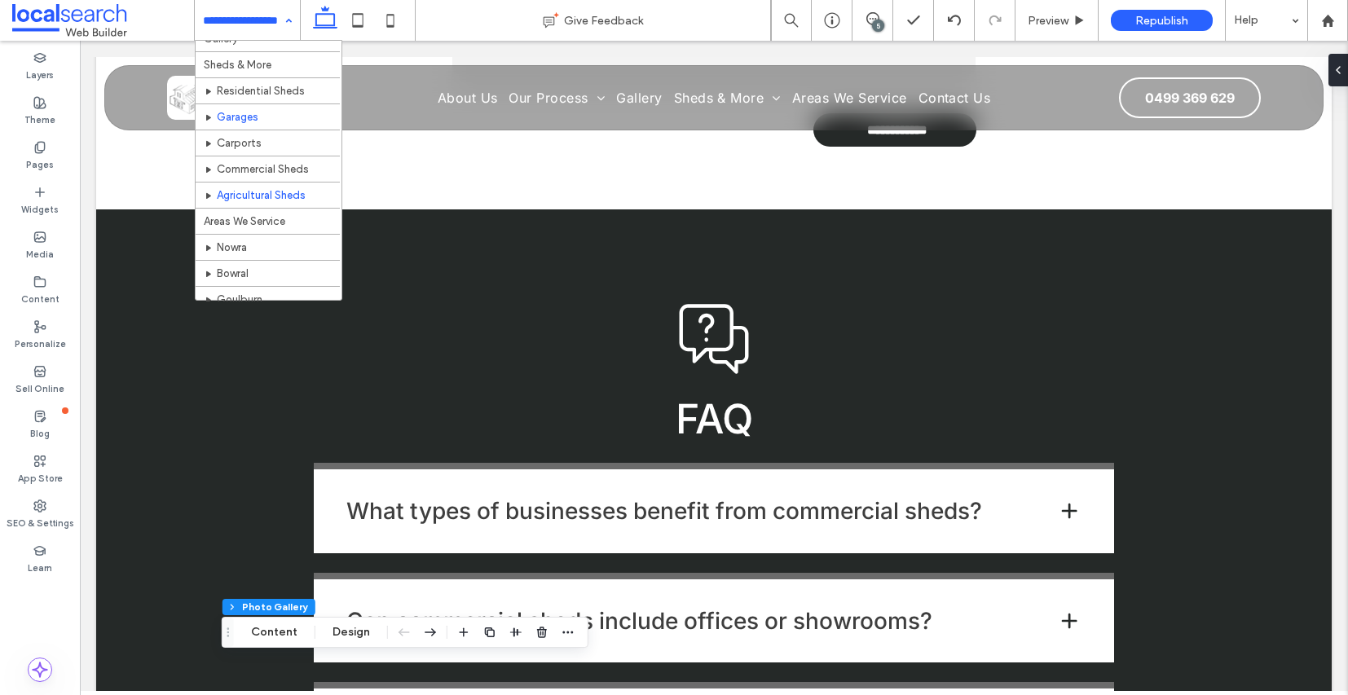
scroll to position [83, 0]
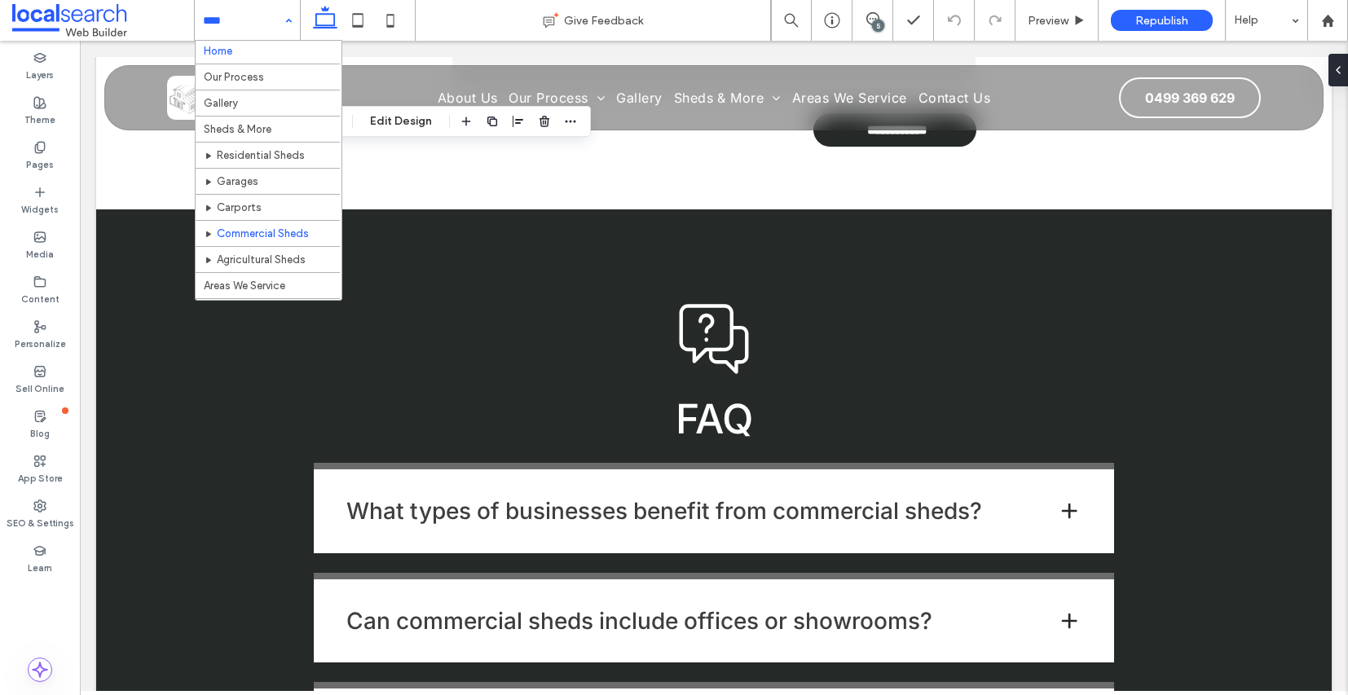
scroll to position [3, 0]
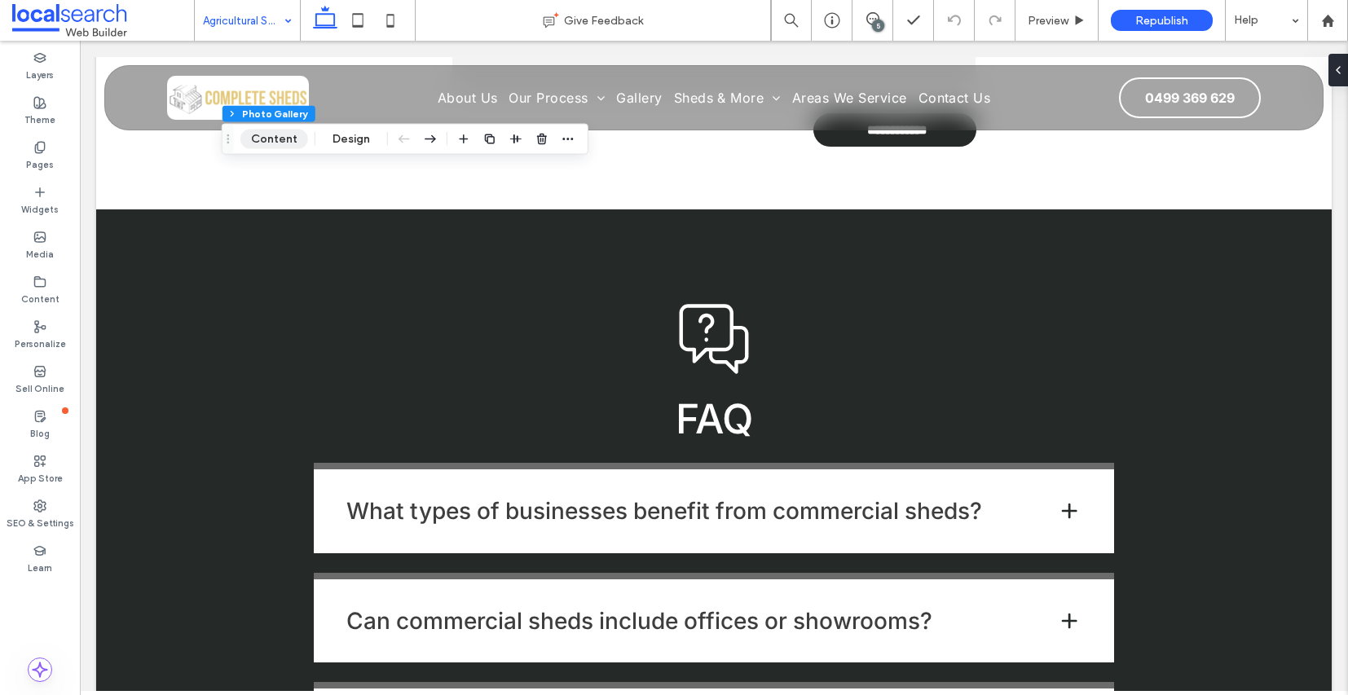
click at [277, 141] on button "Content" at bounding box center [274, 140] width 68 height 20
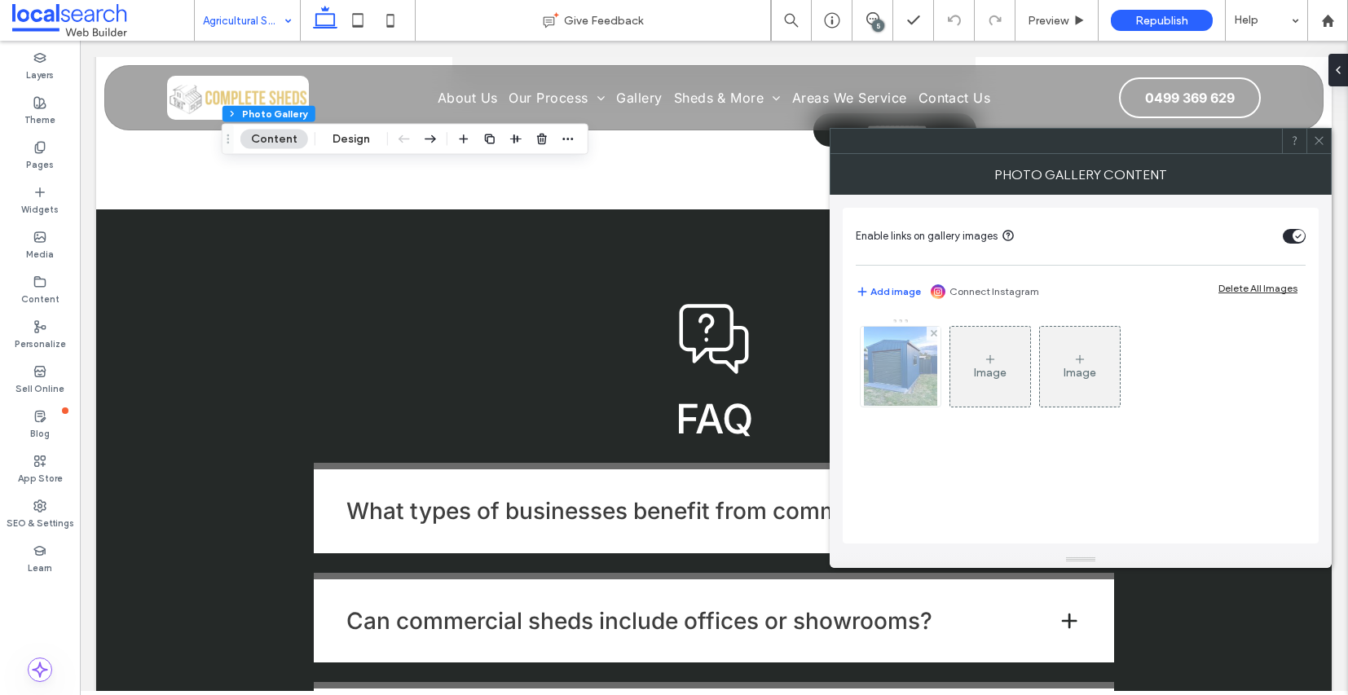
click at [898, 376] on img at bounding box center [900, 367] width 73 height 80
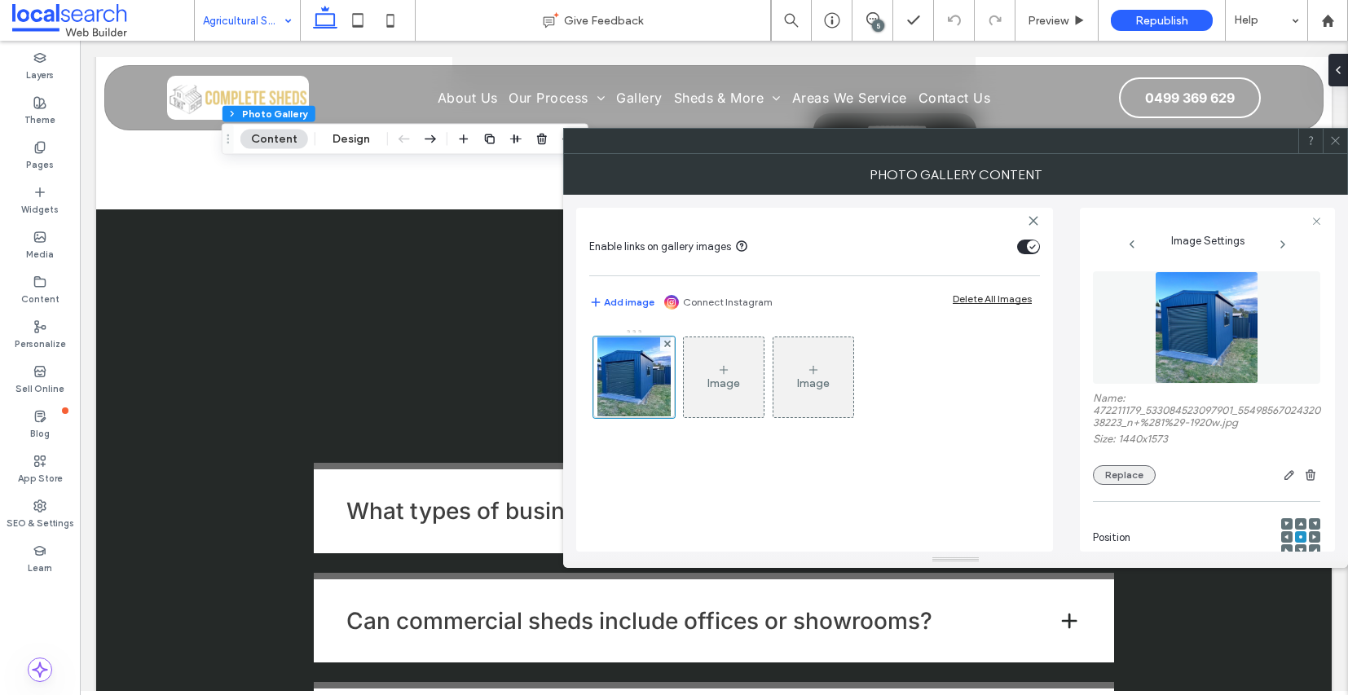
click at [1117, 485] on button "Replace" at bounding box center [1124, 475] width 63 height 20
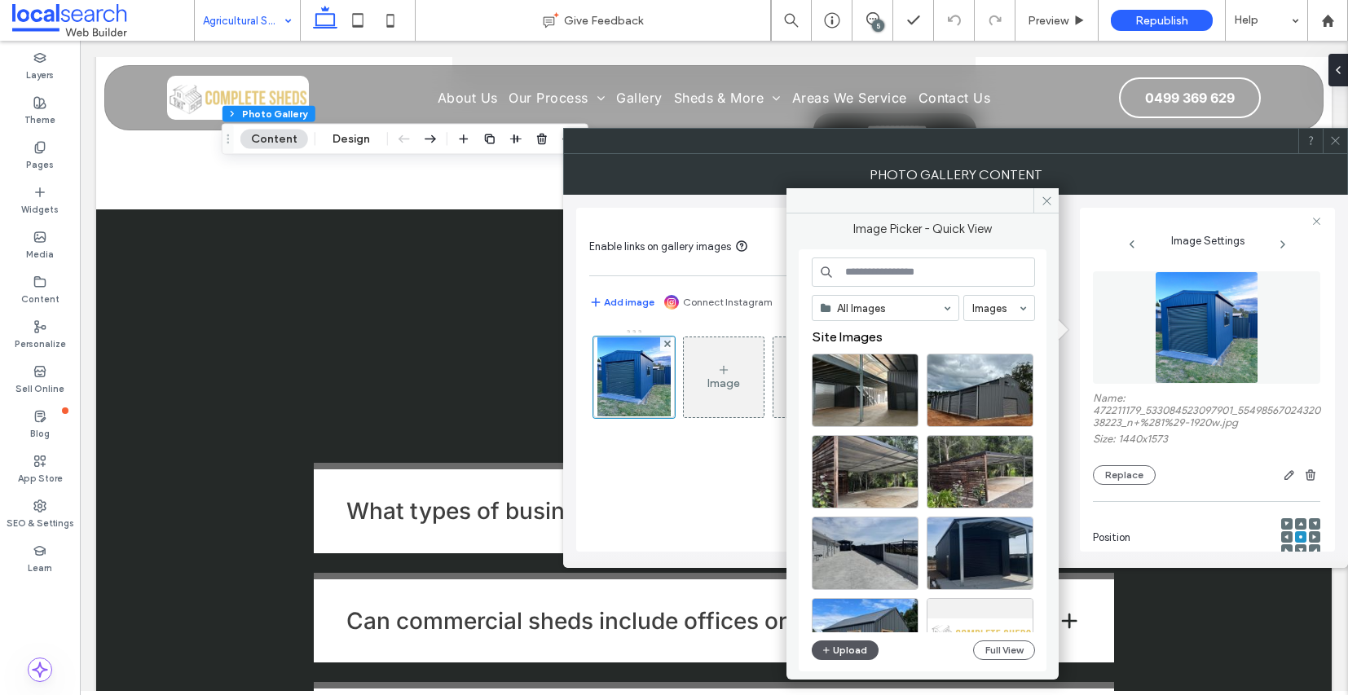
click at [847, 656] on button "Upload" at bounding box center [845, 651] width 67 height 20
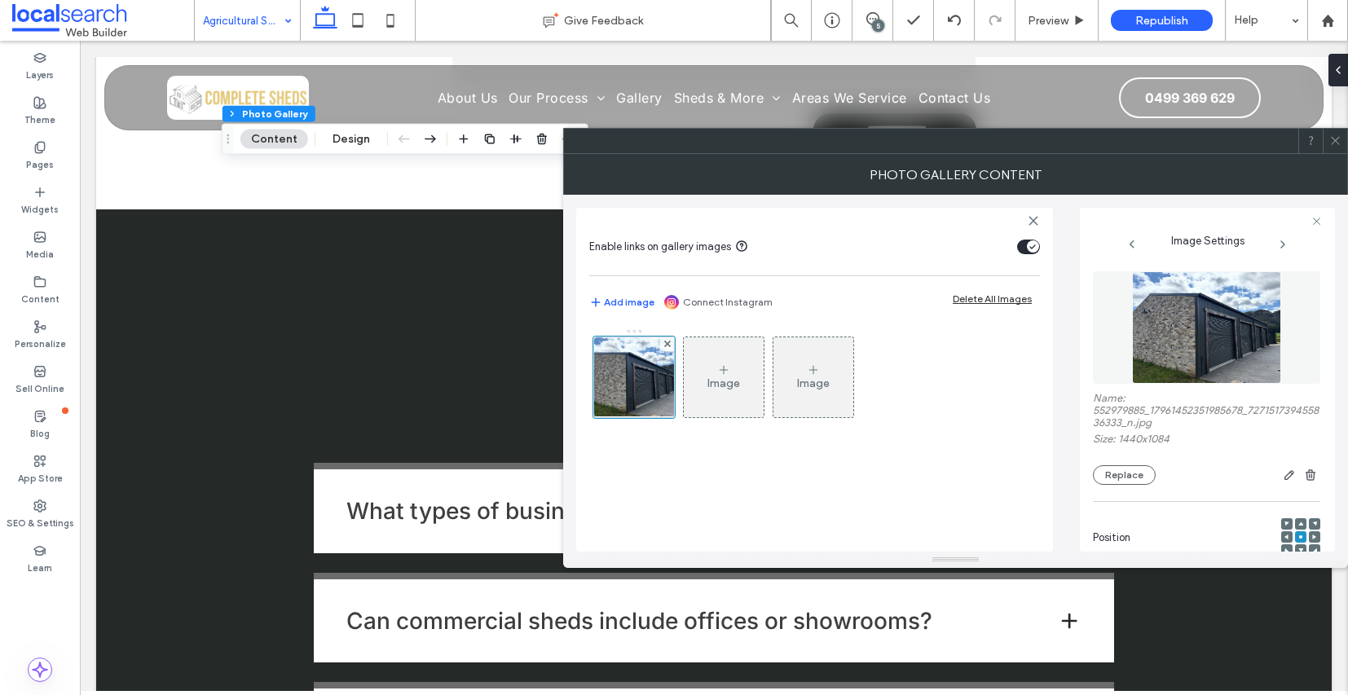
click at [1339, 135] on icon at bounding box center [1336, 141] width 12 height 12
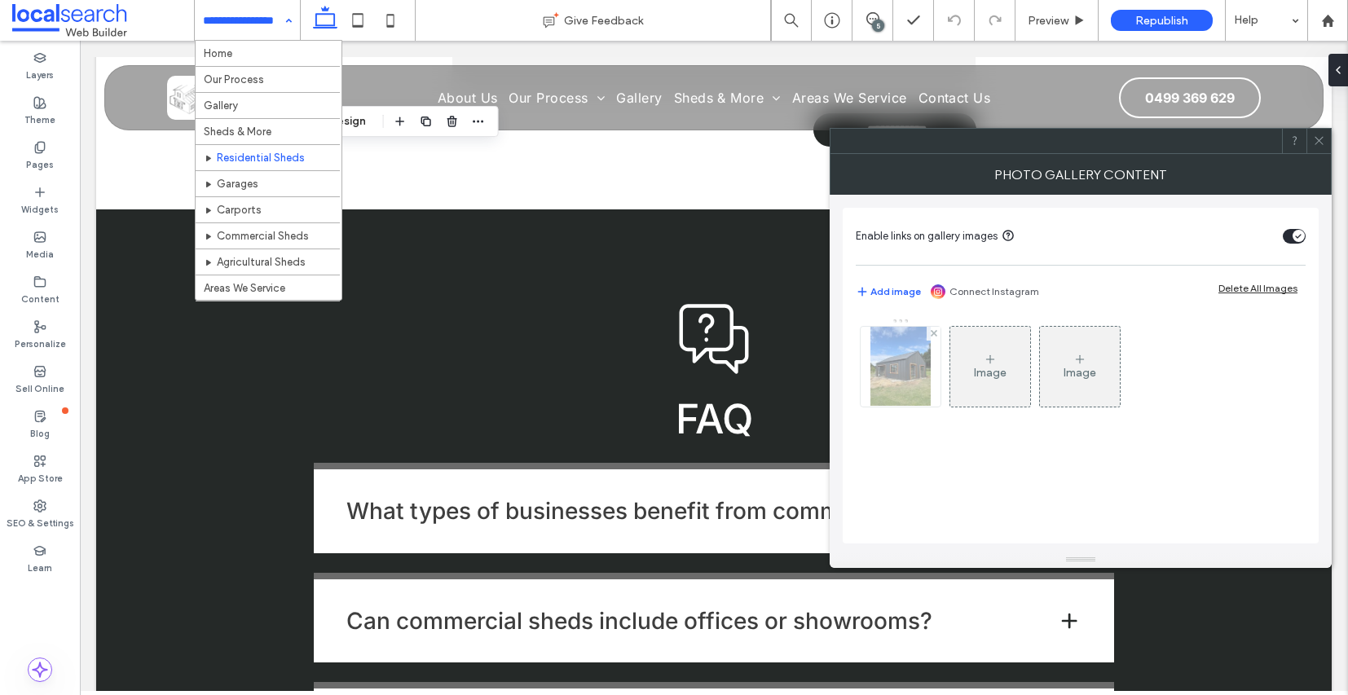
click at [885, 363] on img at bounding box center [901, 367] width 60 height 80
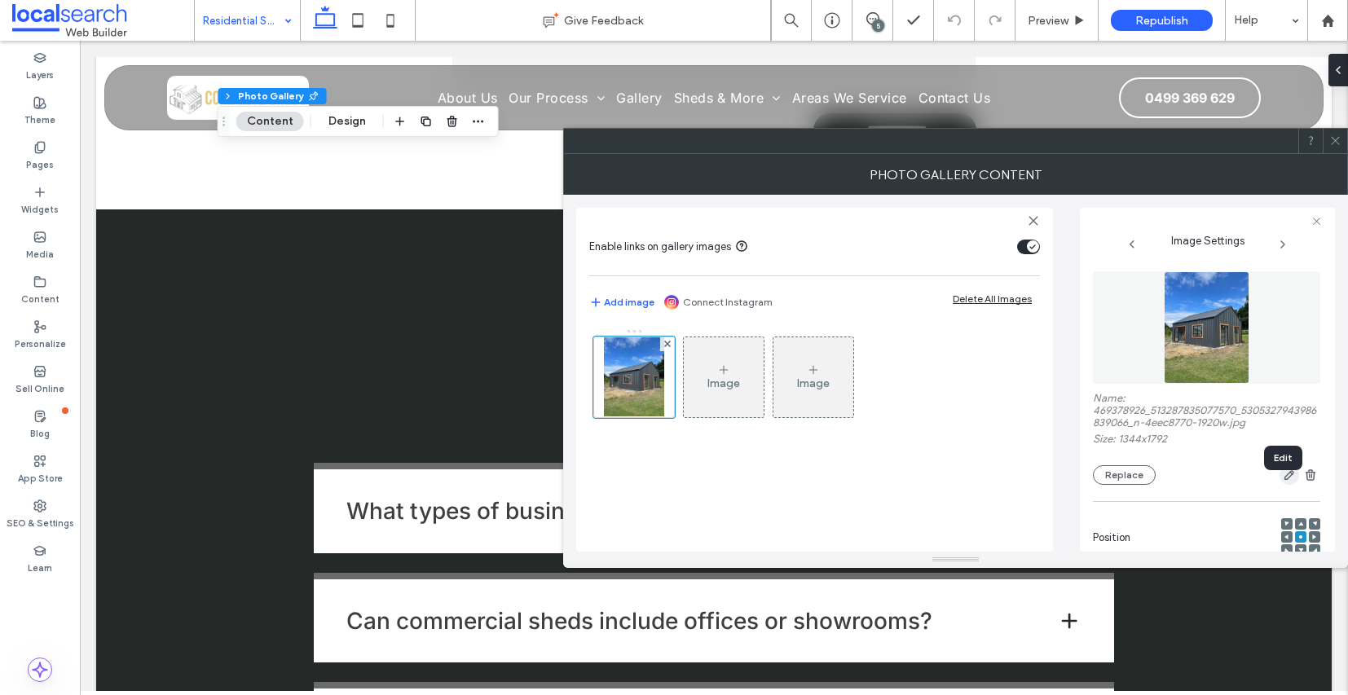
click at [1285, 480] on use "button" at bounding box center [1290, 475] width 10 height 10
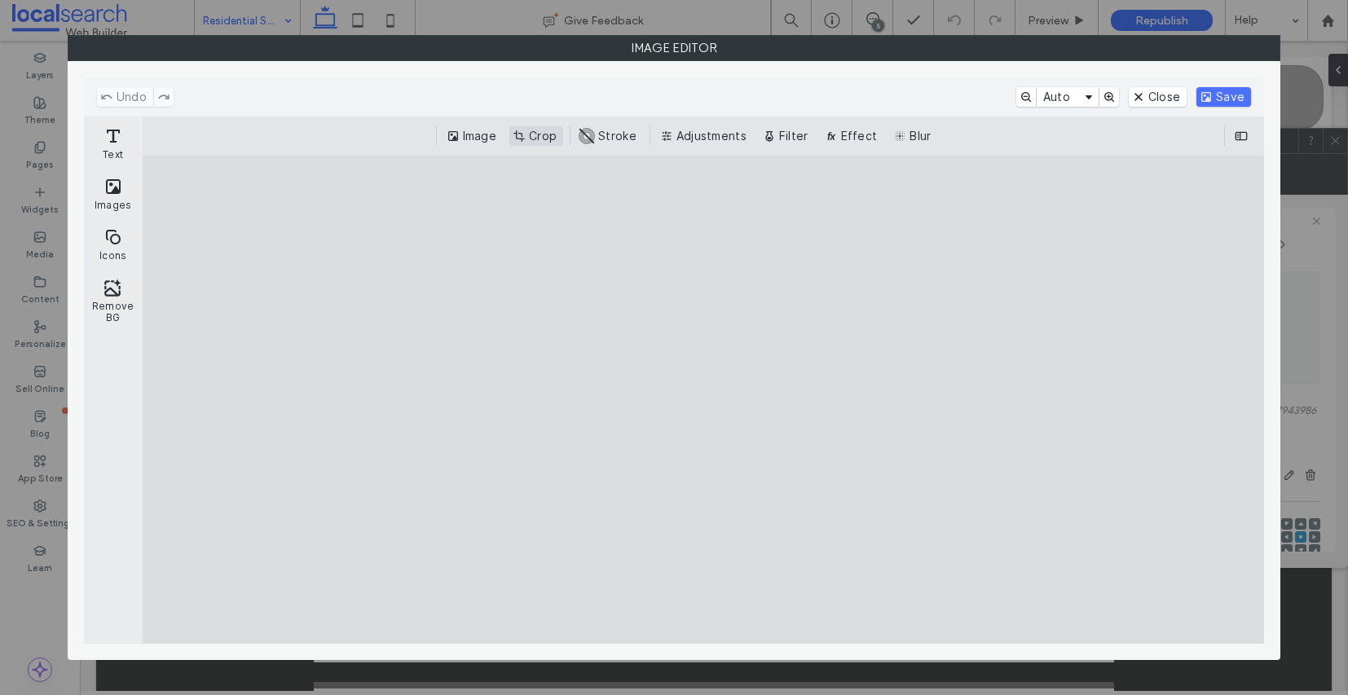
click at [531, 135] on button "Crop" at bounding box center [537, 136] width 54 height 20
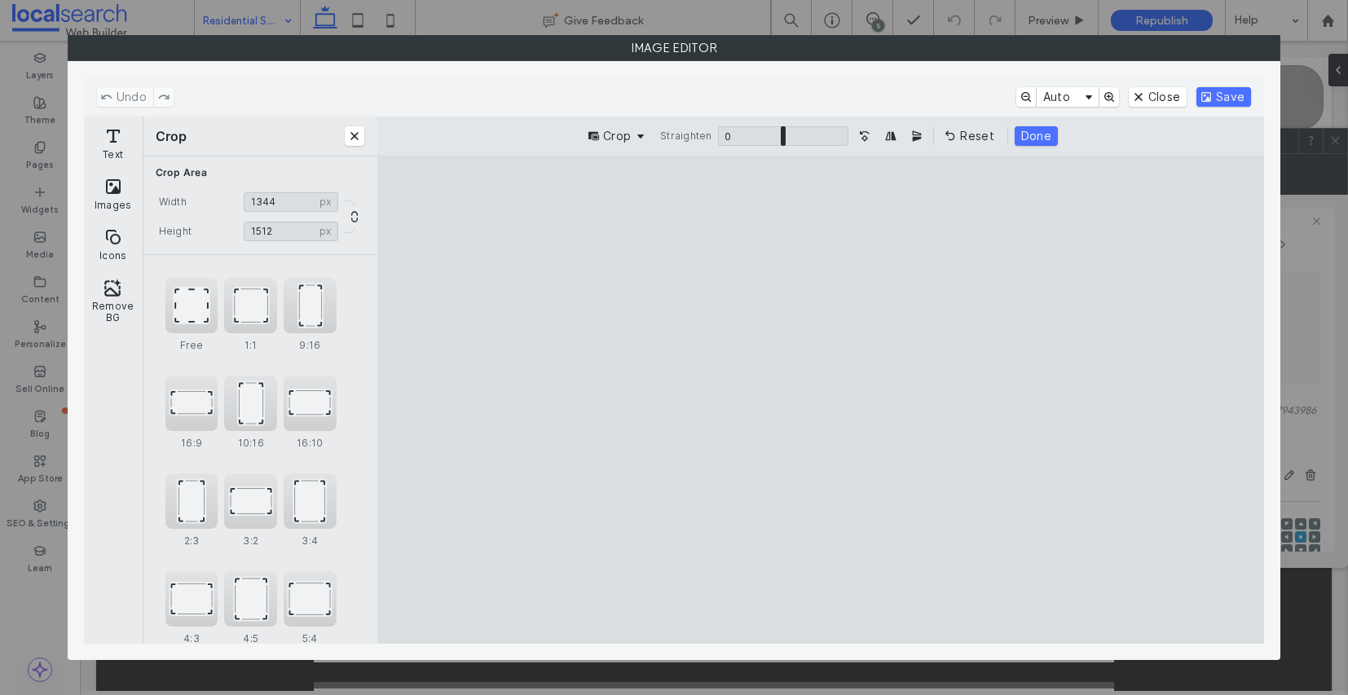
type input "****"
drag, startPoint x: 831, startPoint y: 587, endPoint x: 844, endPoint y: 533, distance: 55.4
click at [821, 400] on cesdk-canvas "Editor canvas" at bounding box center [821, 400] width 0 height 0
click at [1042, 137] on button "Done" at bounding box center [1036, 136] width 43 height 20
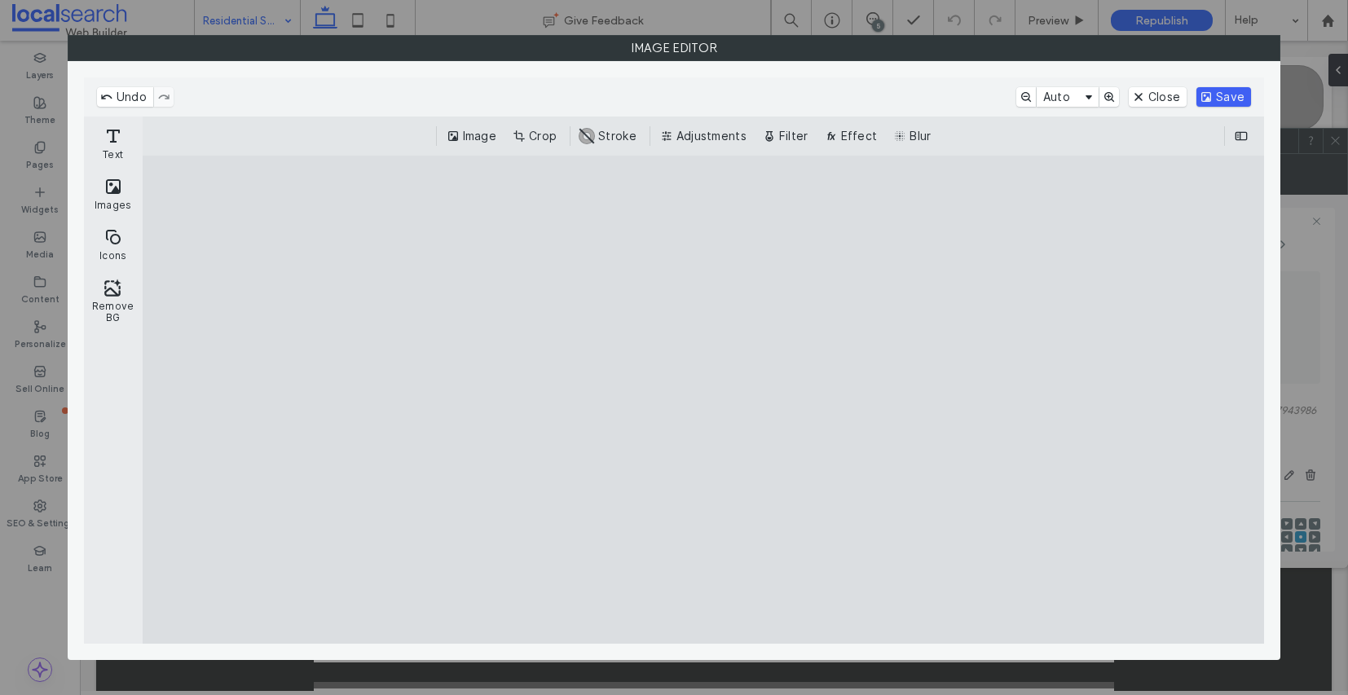
click at [1234, 101] on button "Save" at bounding box center [1224, 97] width 55 height 20
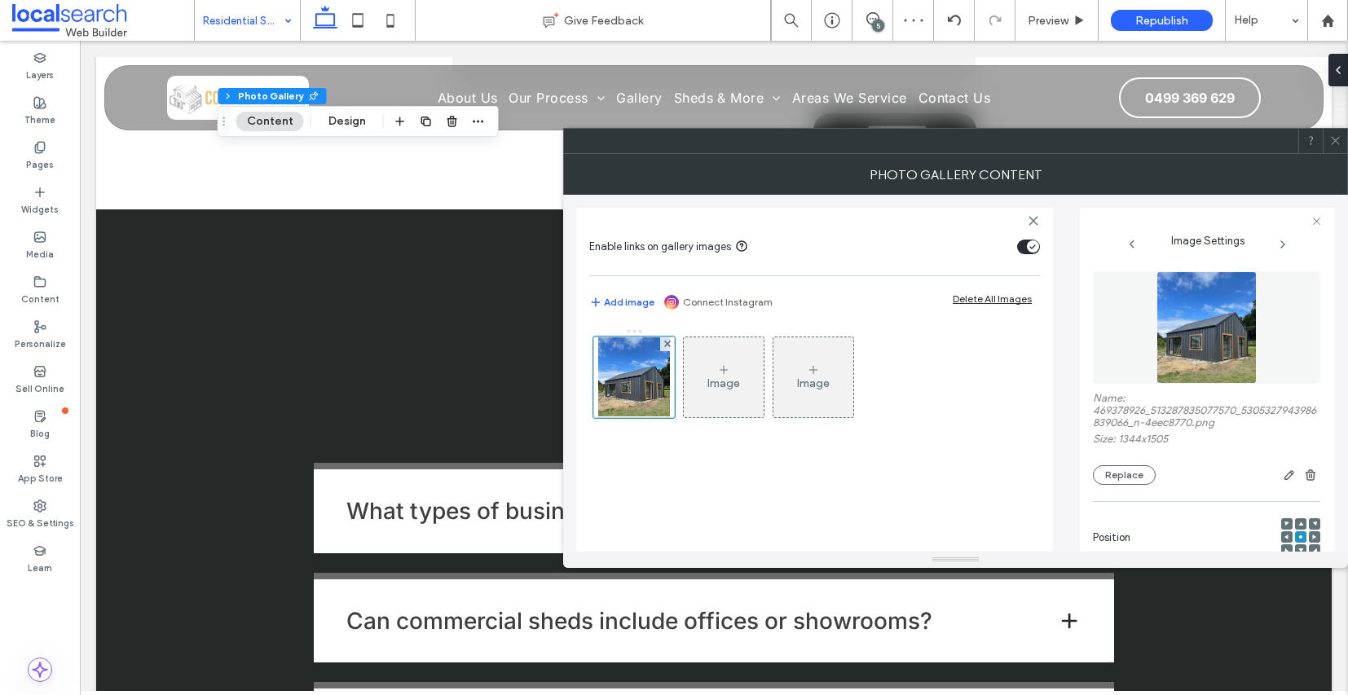
click at [1338, 146] on icon at bounding box center [1336, 141] width 12 height 12
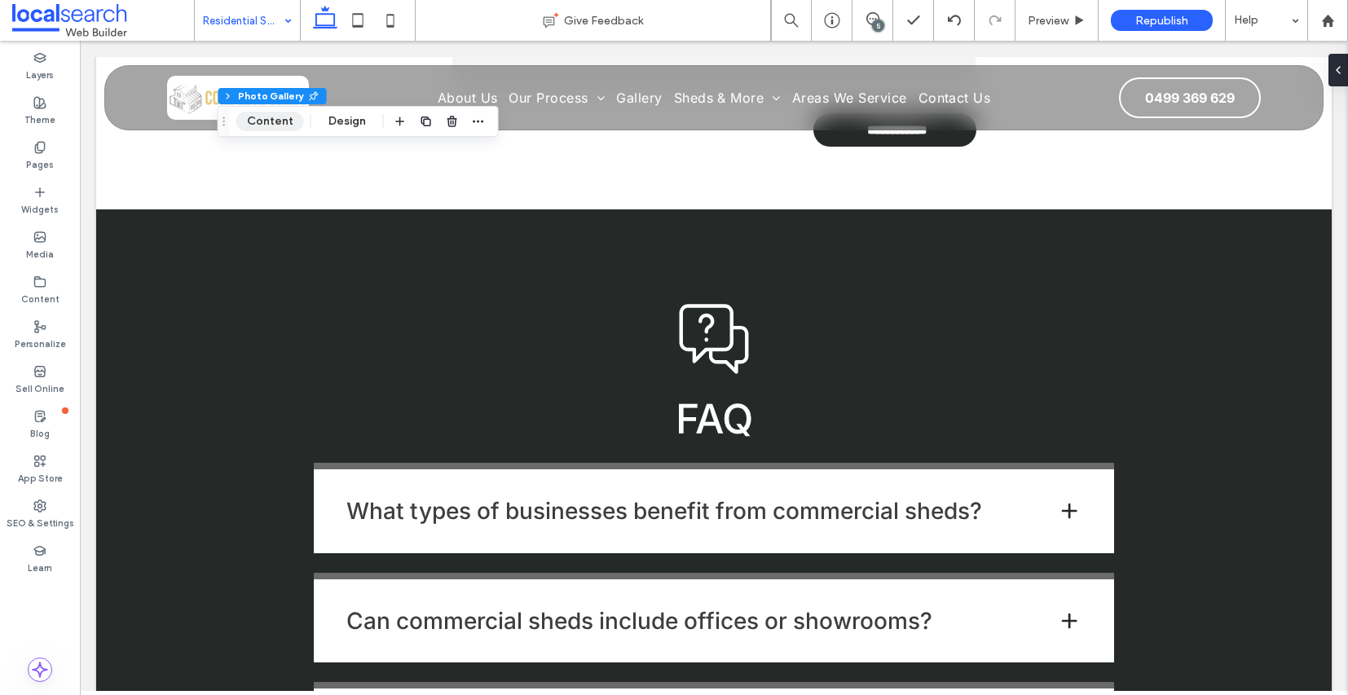
click at [270, 118] on button "Content" at bounding box center [270, 122] width 68 height 20
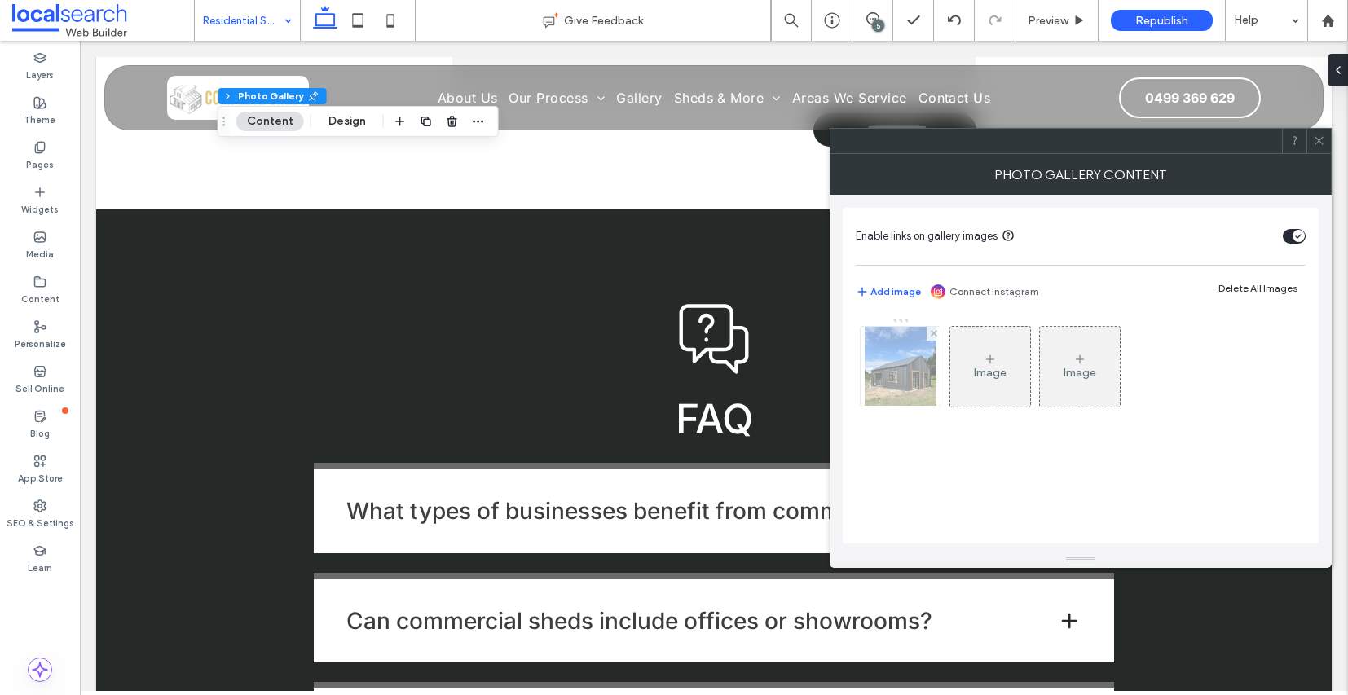
click at [893, 375] on img at bounding box center [901, 367] width 72 height 80
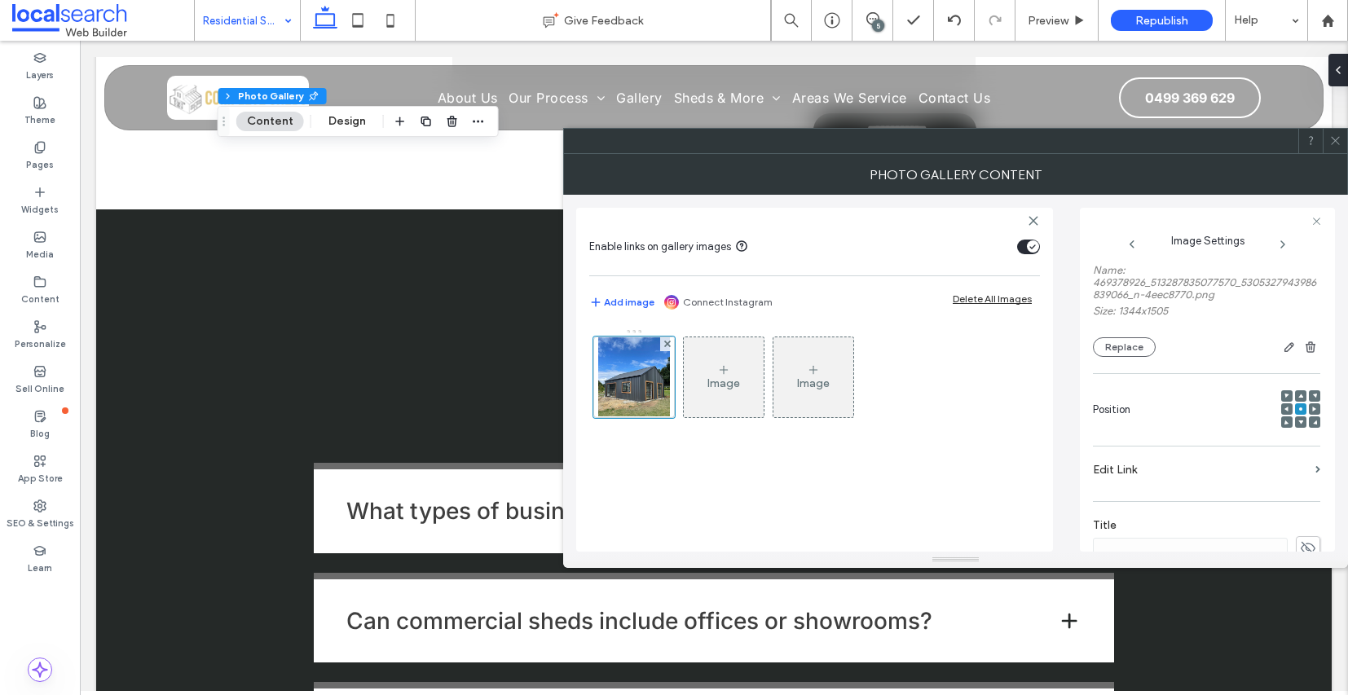
scroll to position [139, 0]
click at [1297, 417] on div at bounding box center [1300, 411] width 11 height 11
click at [1299, 414] on icon at bounding box center [1301, 411] width 5 height 5
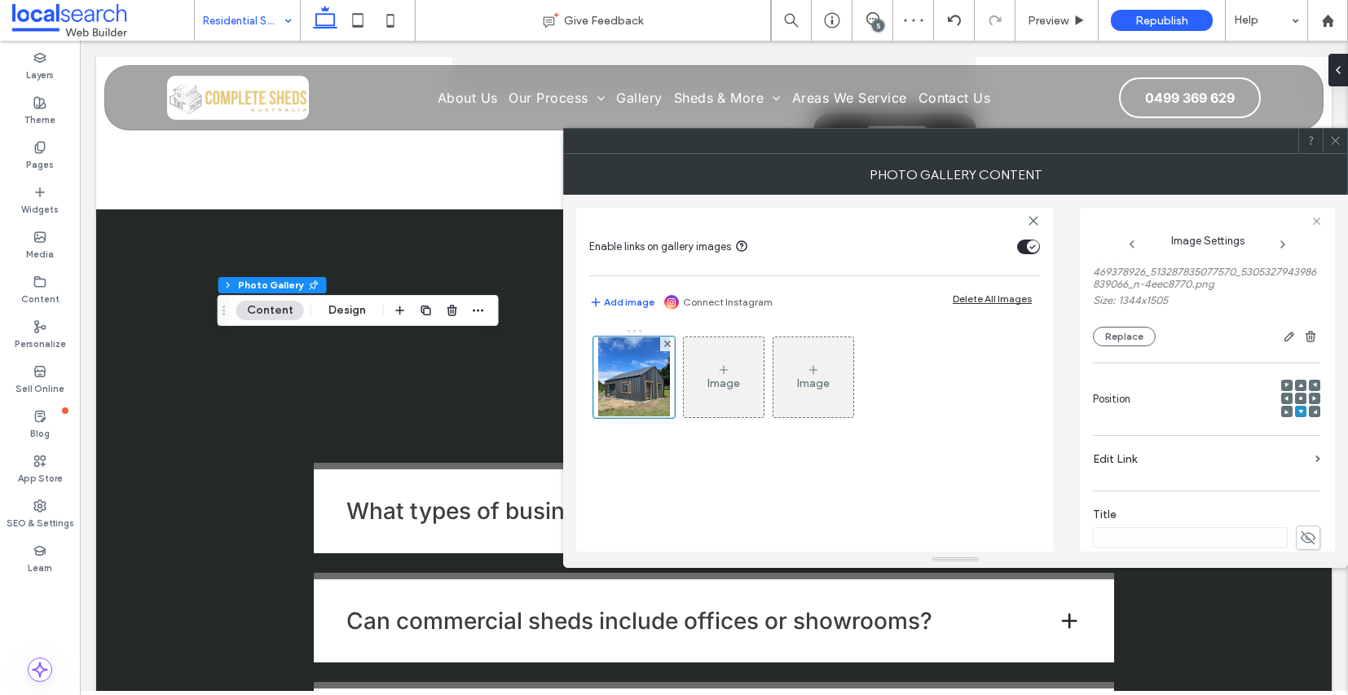
click at [1344, 143] on div at bounding box center [1335, 141] width 24 height 24
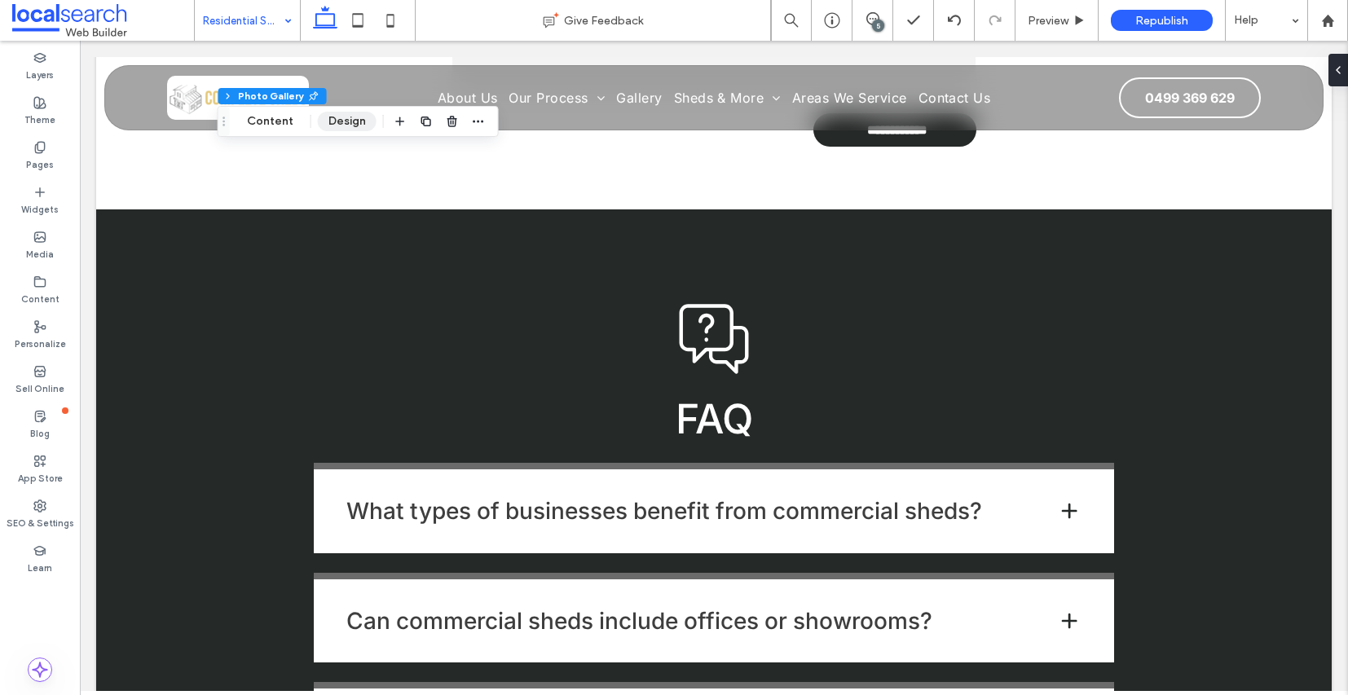
click at [338, 122] on button "Design" at bounding box center [347, 122] width 59 height 20
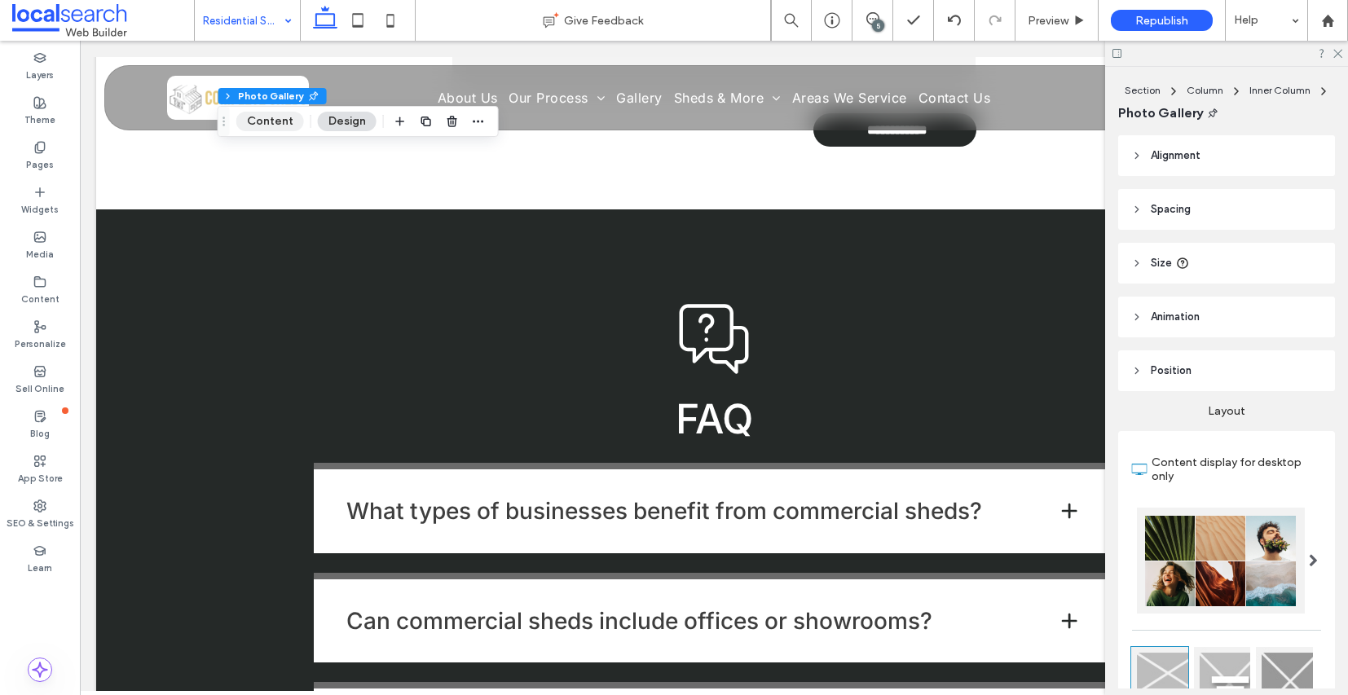
click at [263, 126] on button "Content" at bounding box center [270, 122] width 68 height 20
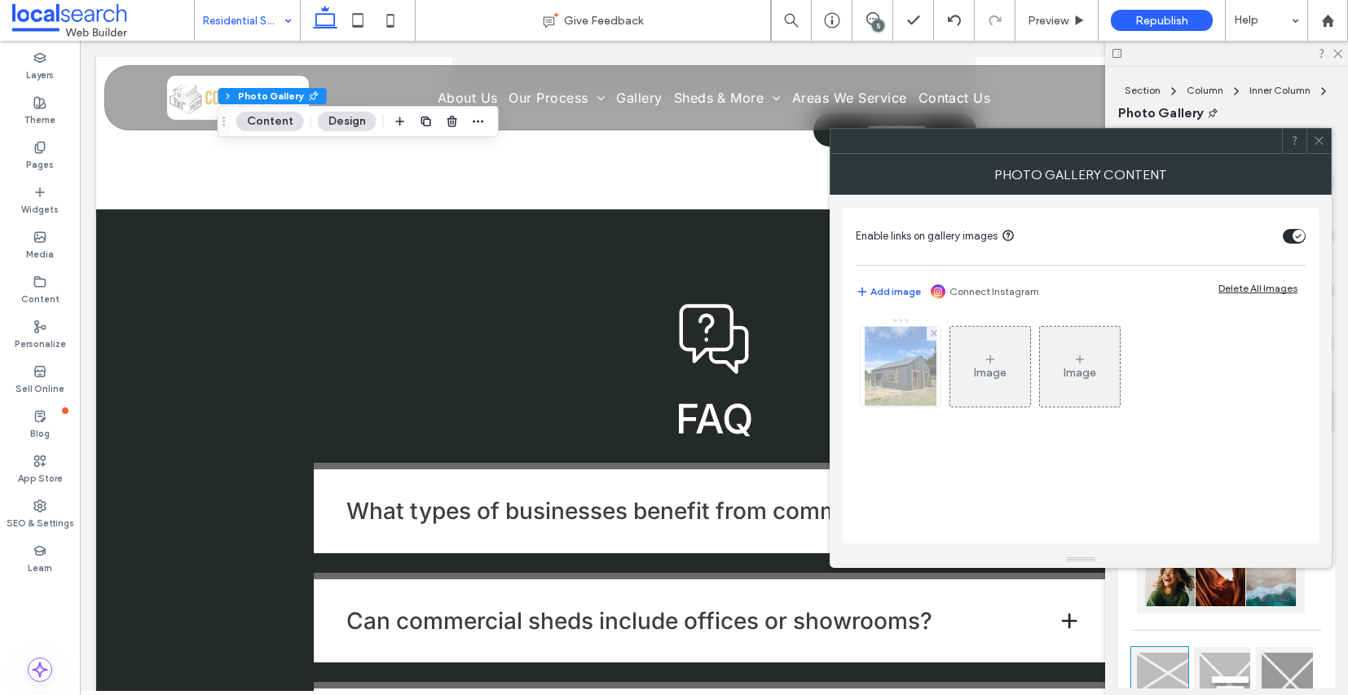
click at [904, 382] on img at bounding box center [901, 367] width 72 height 80
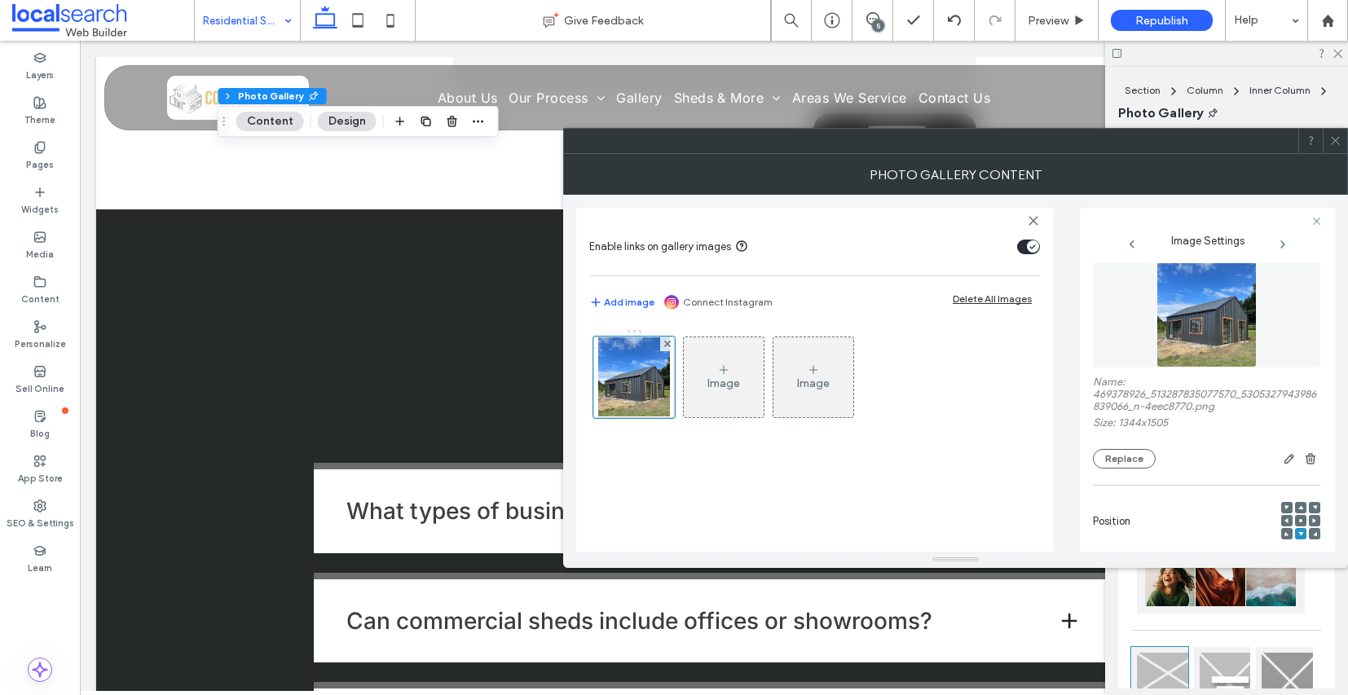
scroll to position [36, 0]
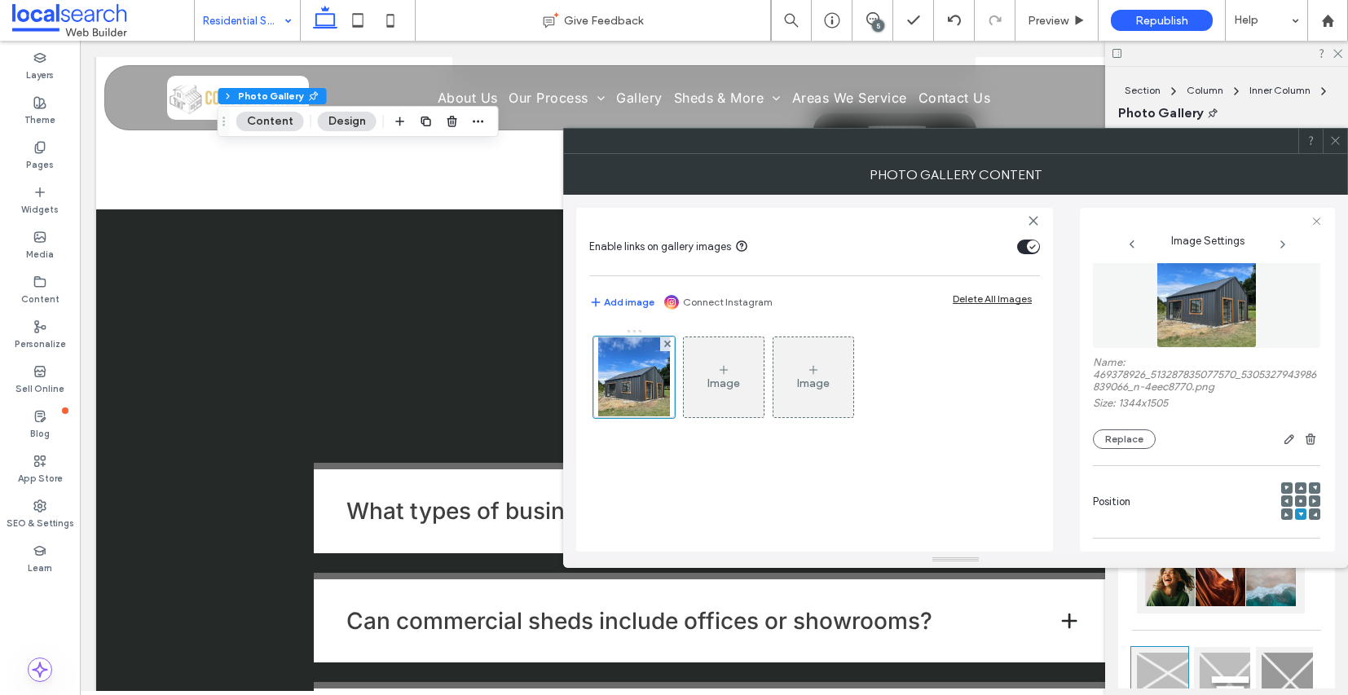
click at [1299, 504] on icon at bounding box center [1301, 501] width 5 height 5
click at [1336, 148] on span at bounding box center [1336, 141] width 12 height 24
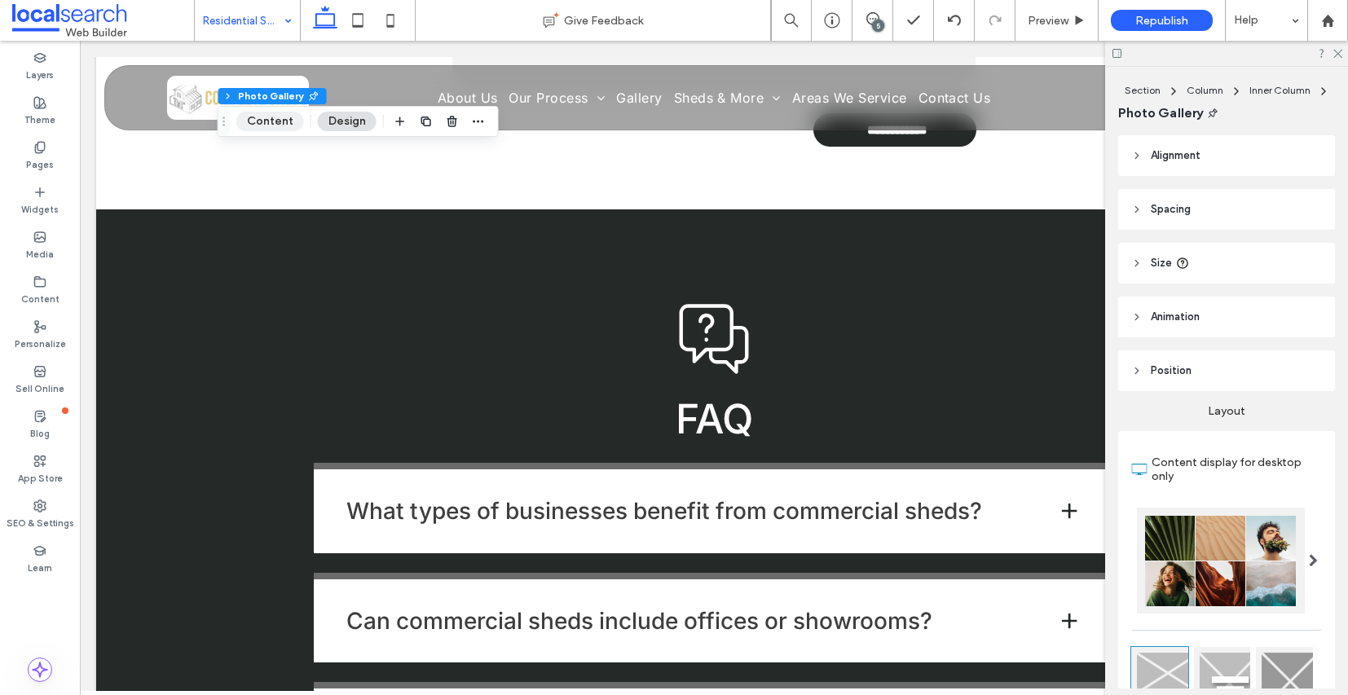
click at [287, 123] on button "Content" at bounding box center [270, 122] width 68 height 20
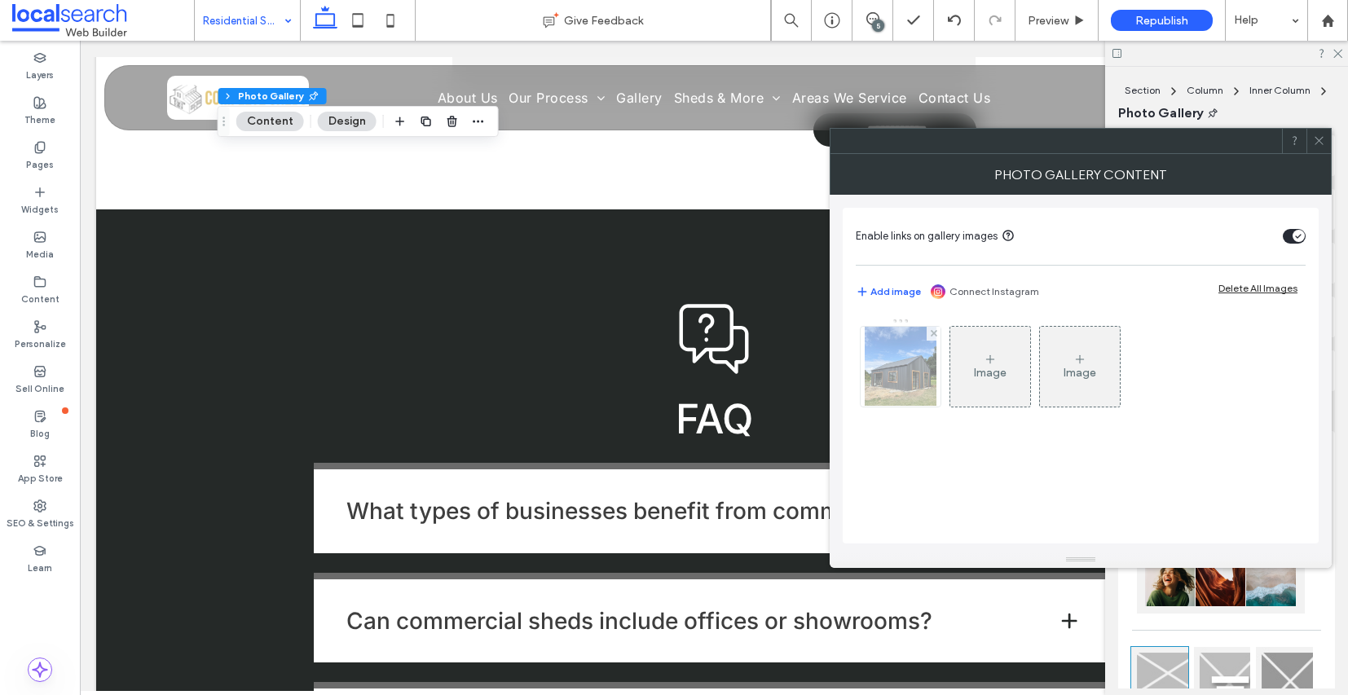
click at [904, 373] on img at bounding box center [901, 367] width 72 height 80
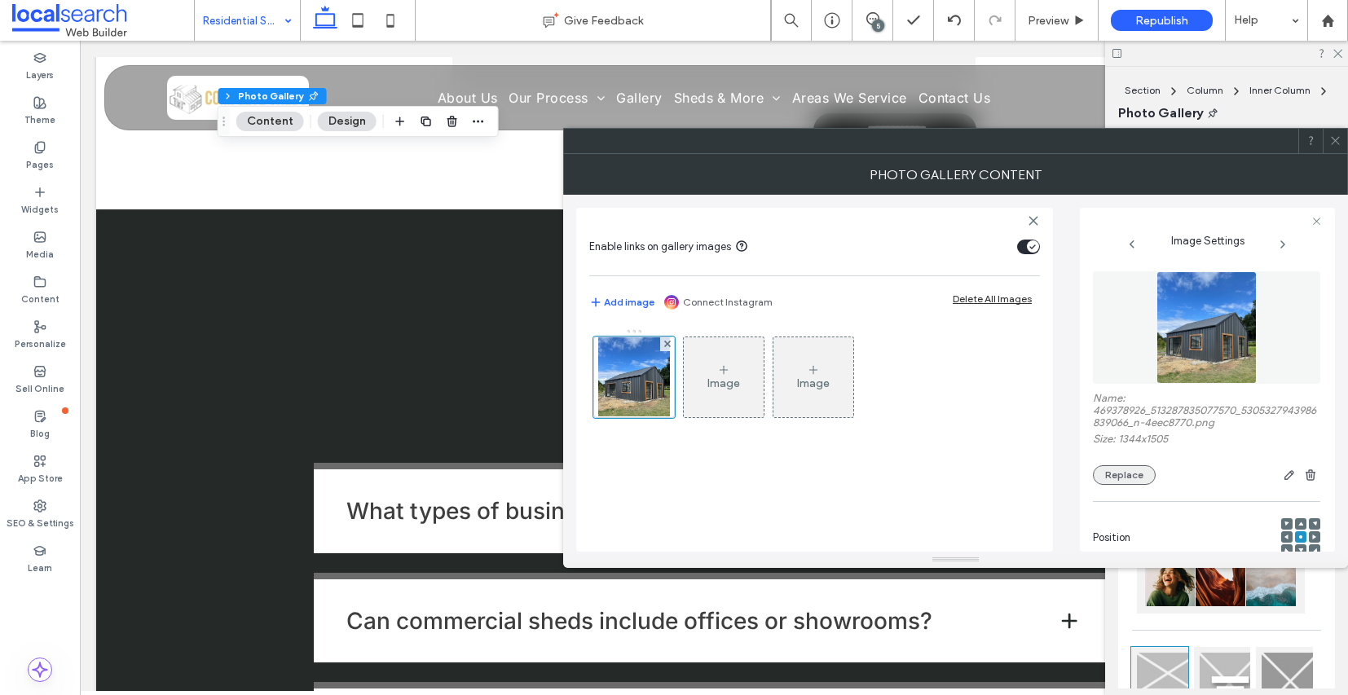
click at [1128, 485] on button "Replace" at bounding box center [1124, 475] width 63 height 20
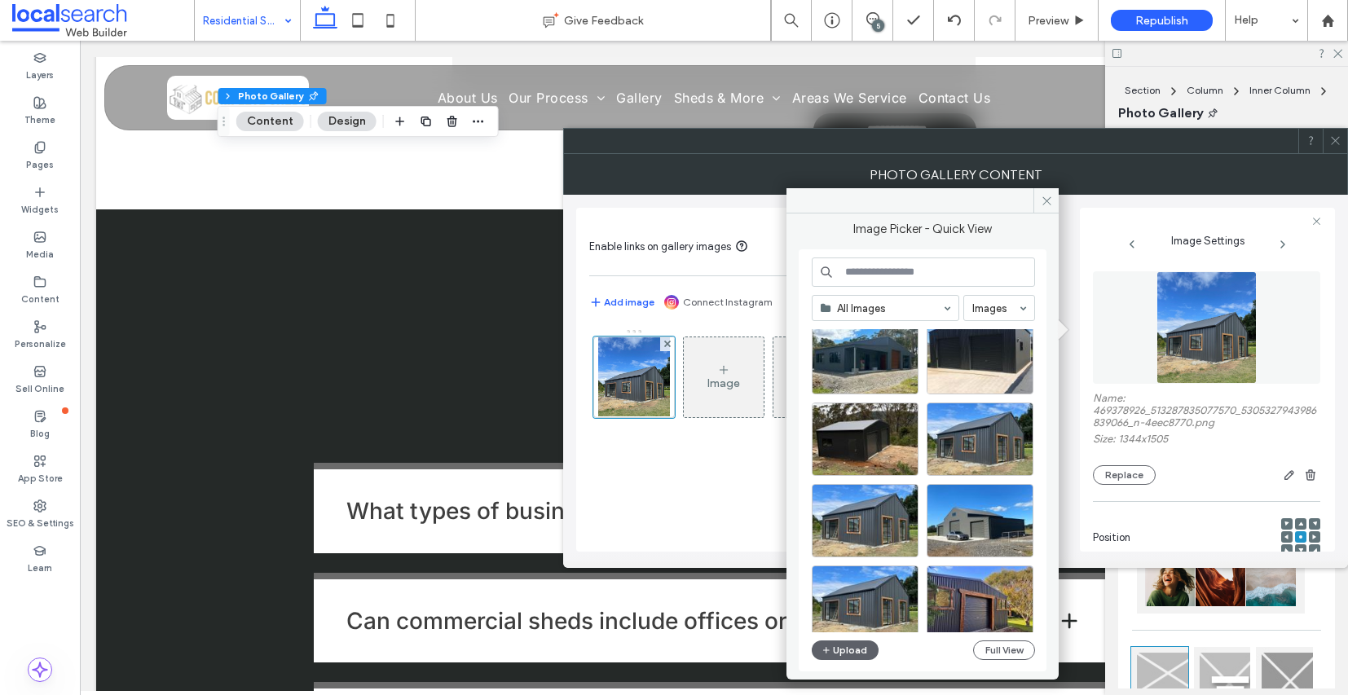
scroll to position [1108, 0]
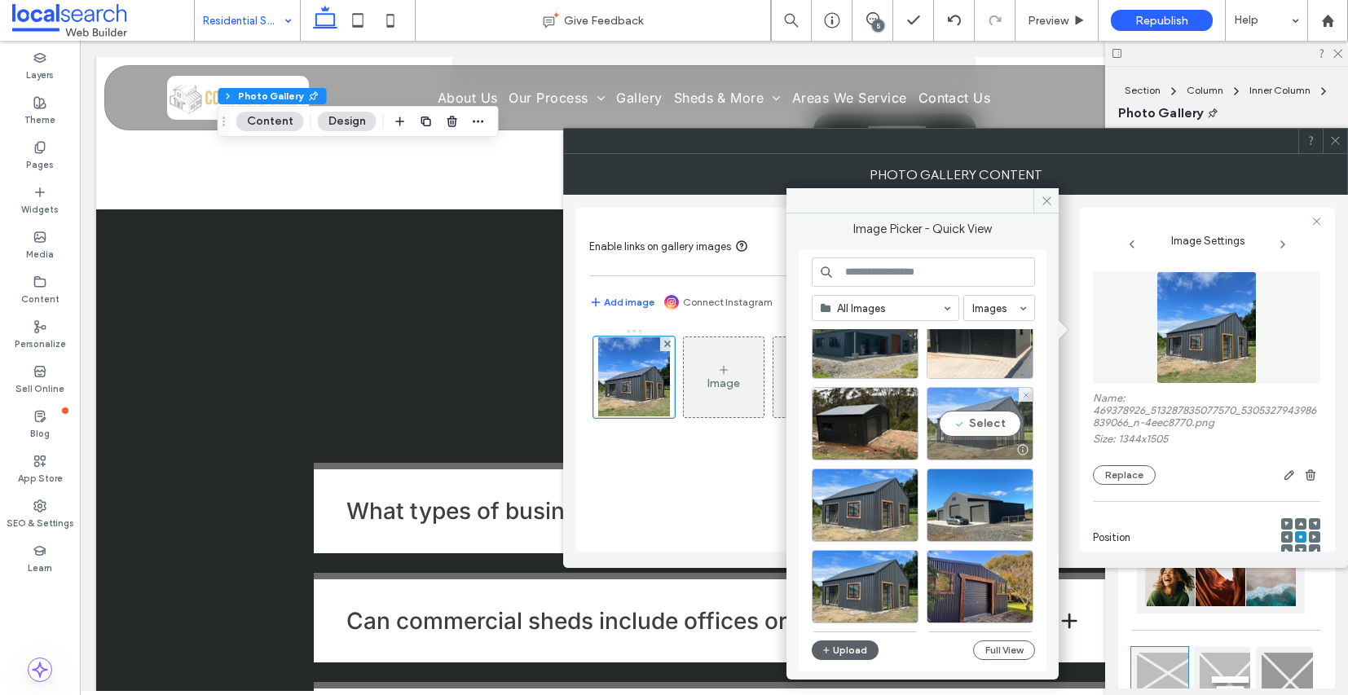
click at [980, 447] on div at bounding box center [980, 450] width 105 height 20
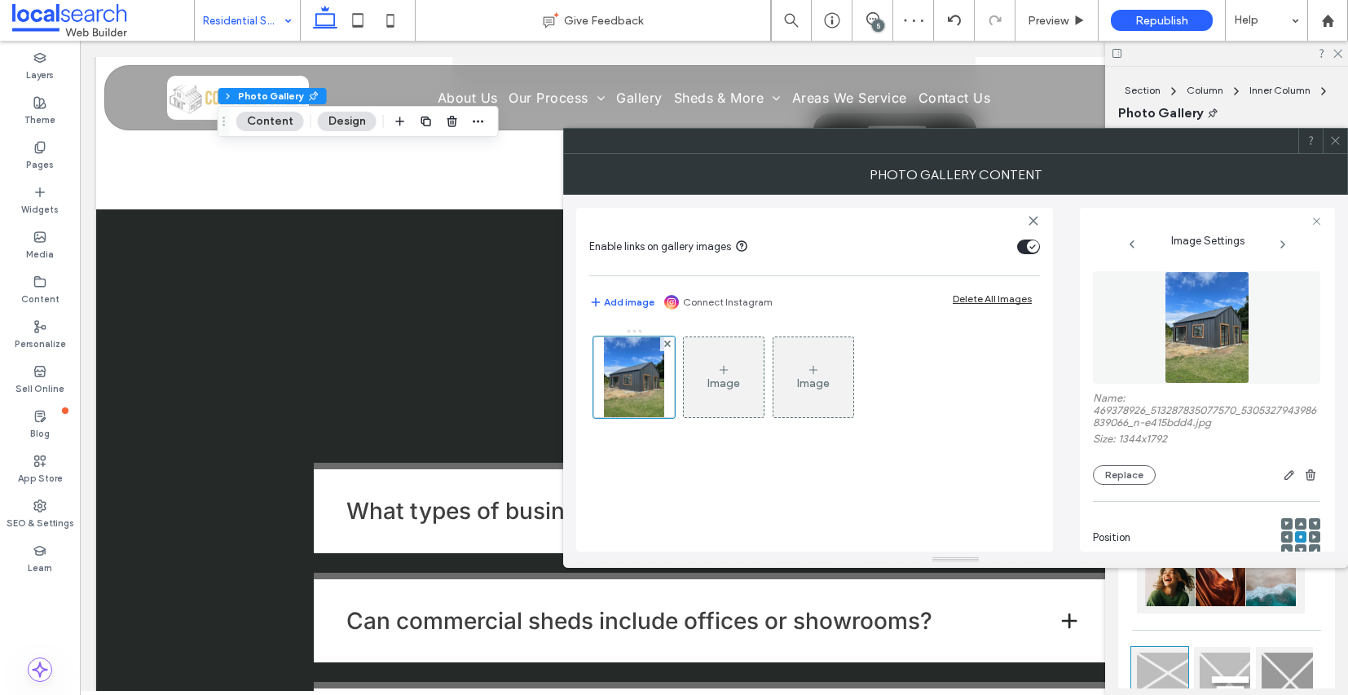
click at [1338, 145] on icon at bounding box center [1336, 141] width 12 height 12
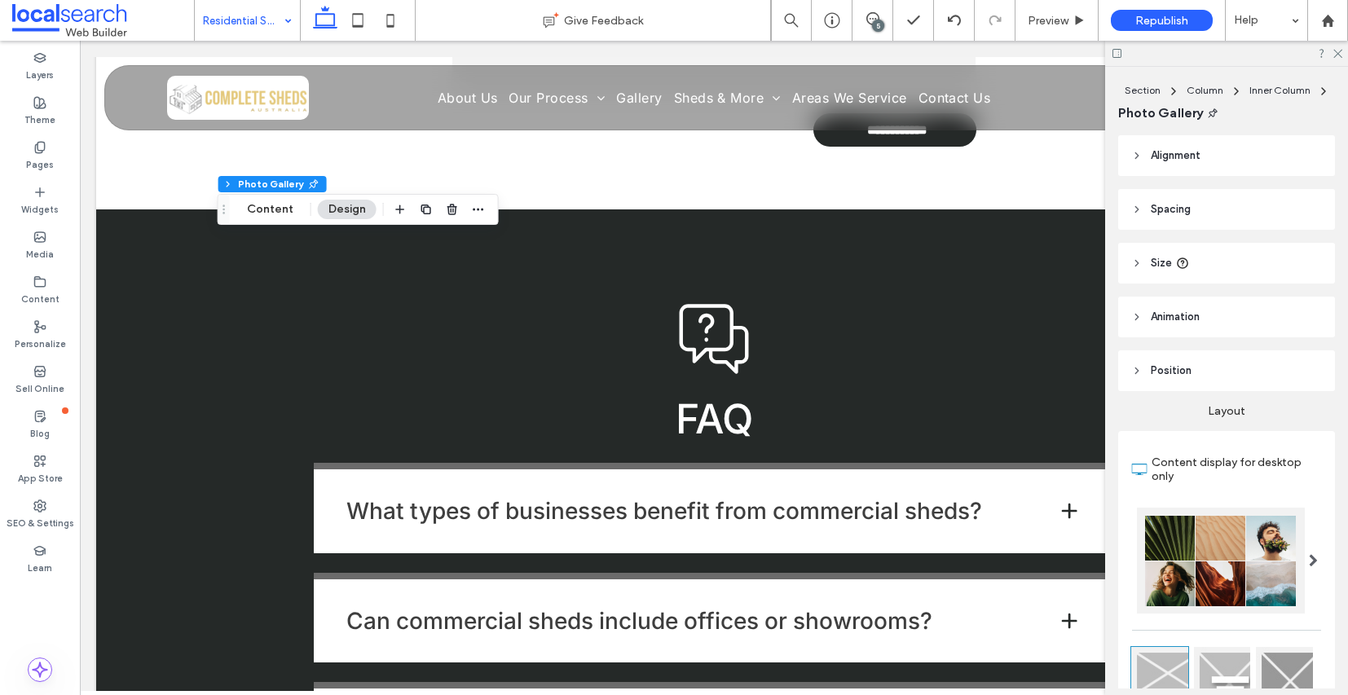
click at [1340, 58] on div at bounding box center [1226, 53] width 243 height 25
click at [1337, 54] on icon at bounding box center [1337, 52] width 11 height 11
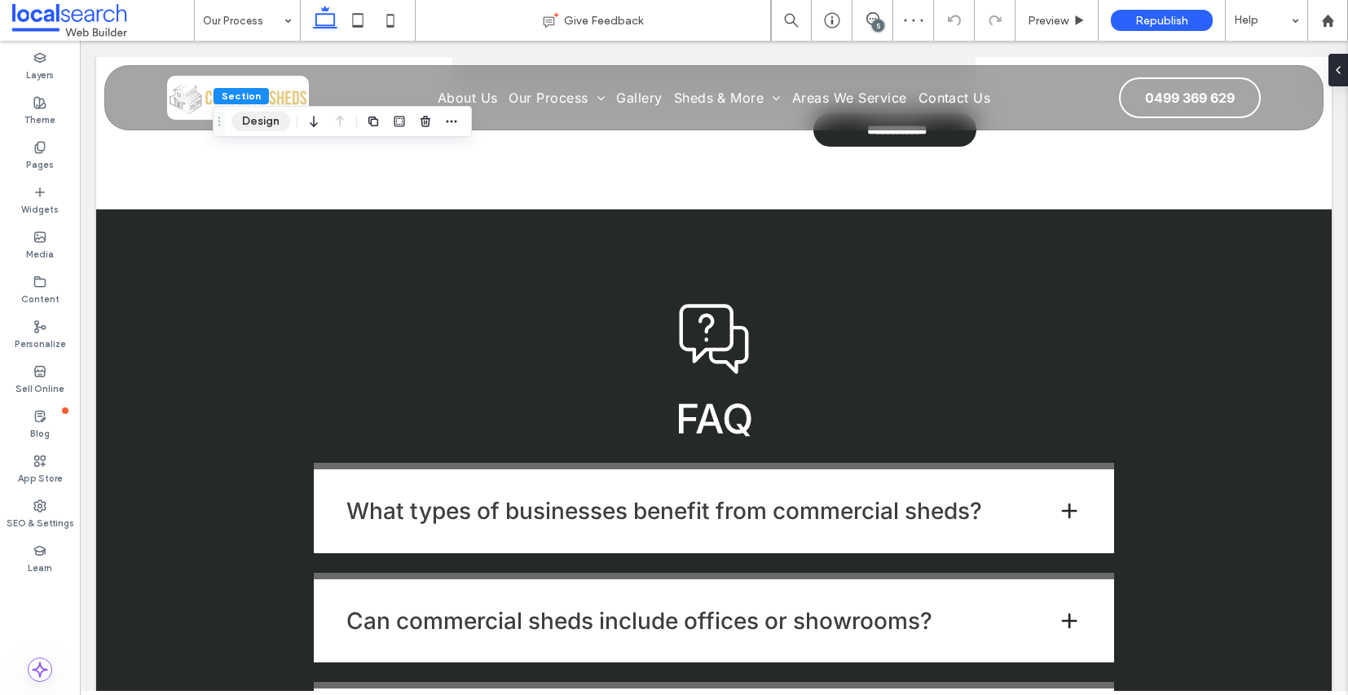
click at [258, 126] on button "Design" at bounding box center [261, 122] width 59 height 20
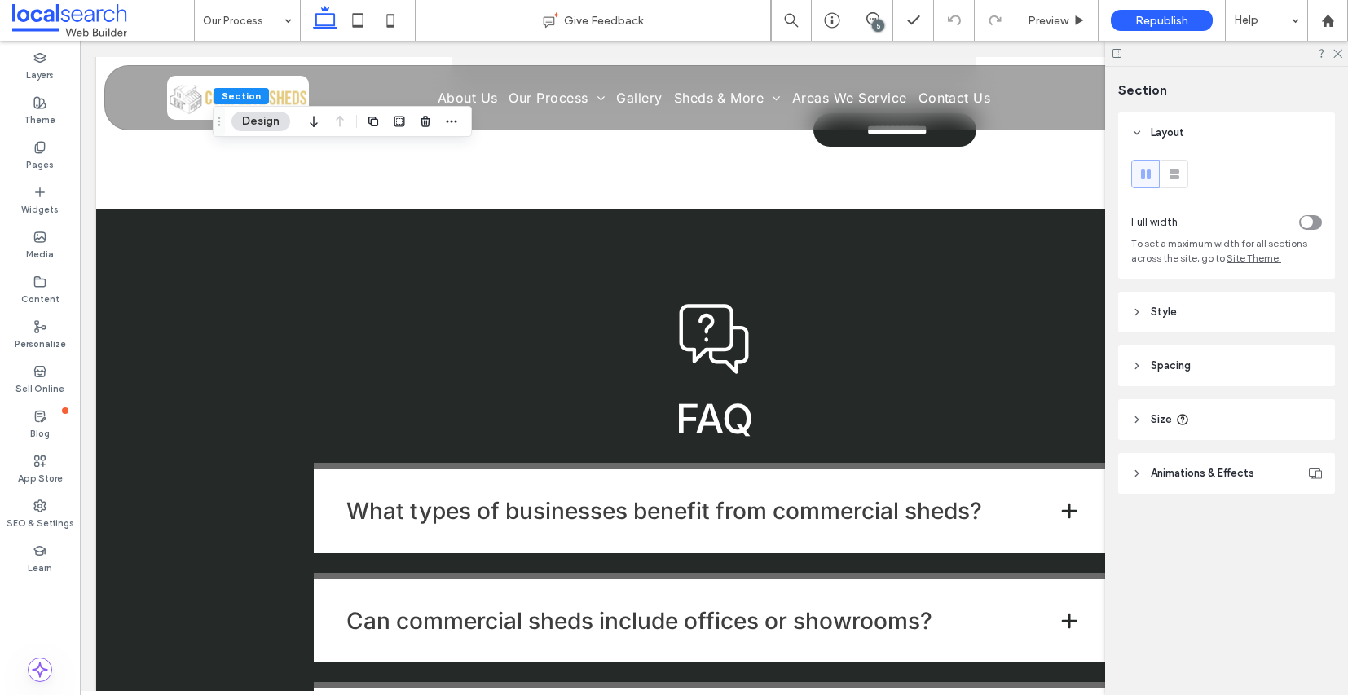
click at [1138, 312] on icon at bounding box center [1137, 312] width 11 height 11
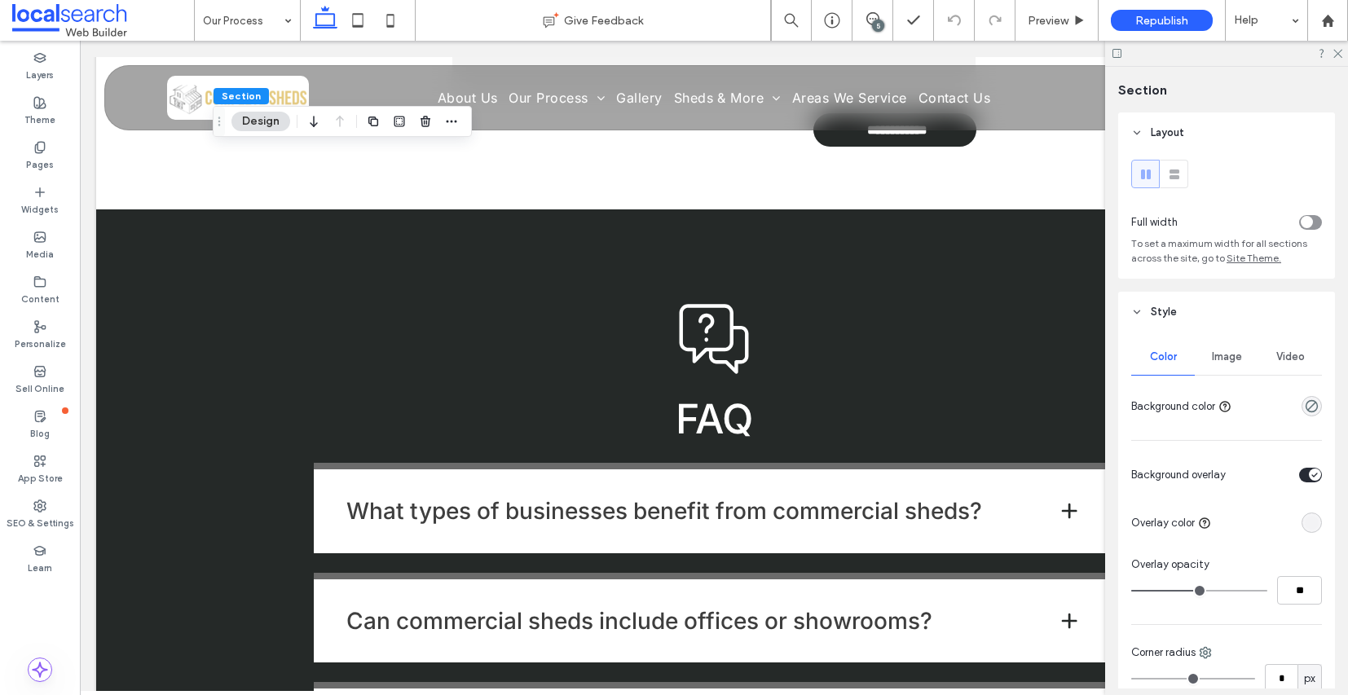
click at [1221, 363] on span "Image" at bounding box center [1227, 357] width 30 height 13
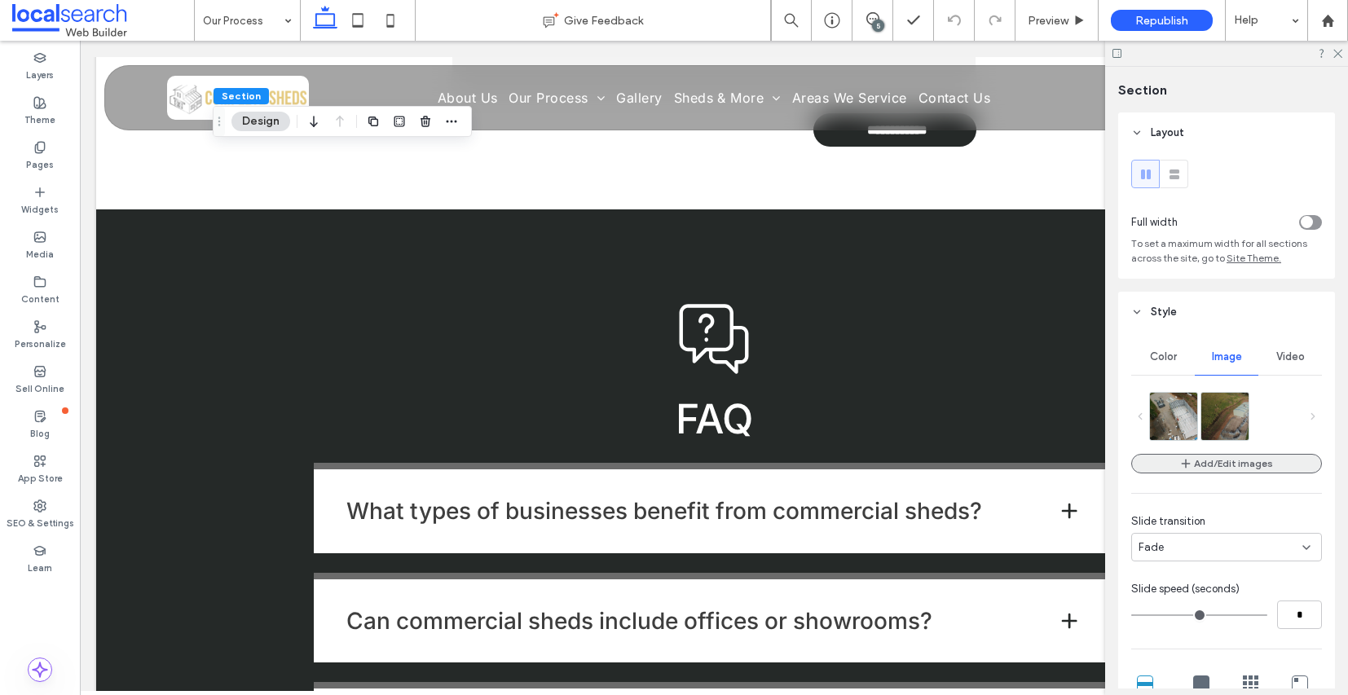
click at [1269, 465] on button "Add/Edit images" at bounding box center [1227, 464] width 191 height 20
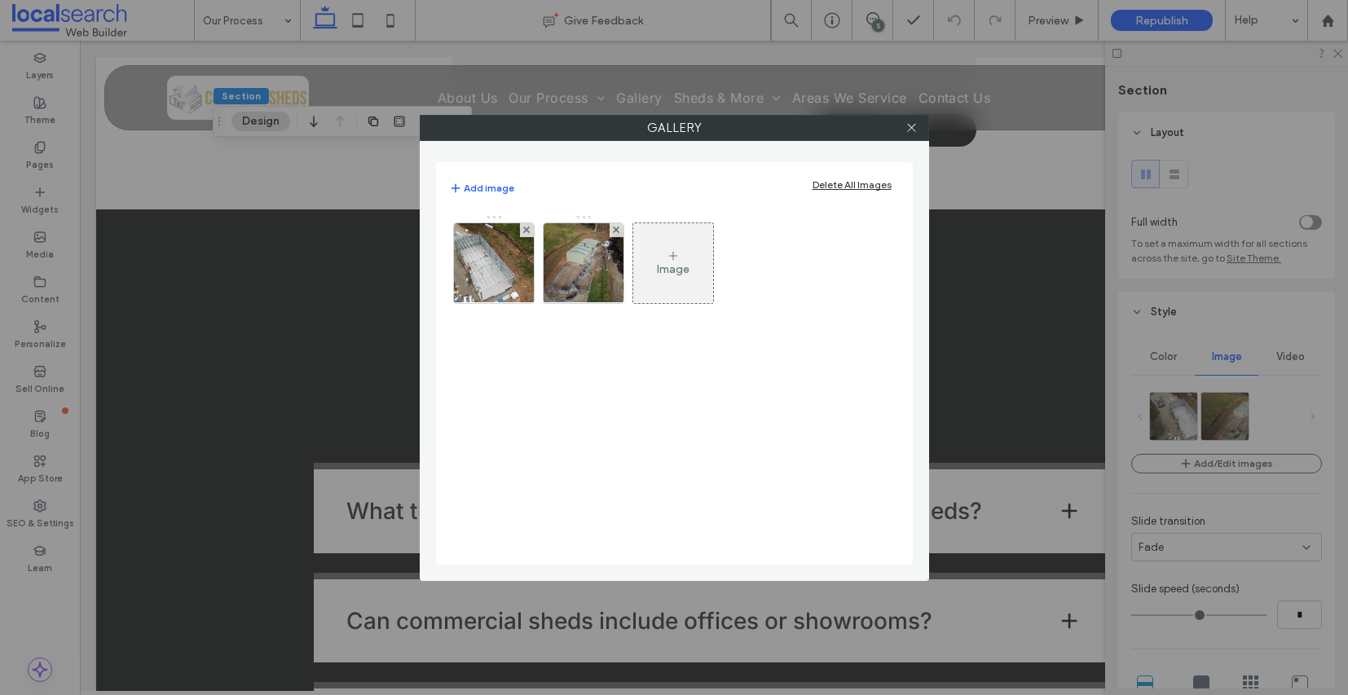
click at [663, 239] on div "Image" at bounding box center [673, 263] width 80 height 77
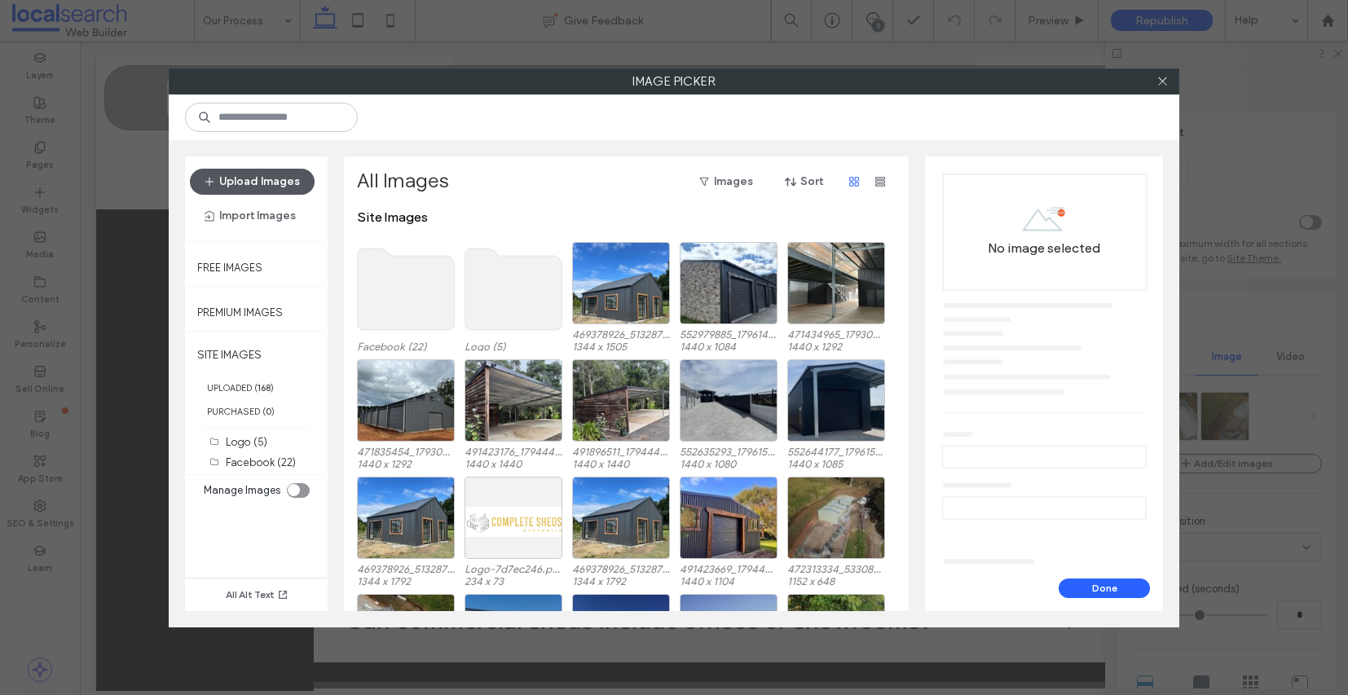
click at [251, 179] on button "Upload Images" at bounding box center [252, 182] width 125 height 26
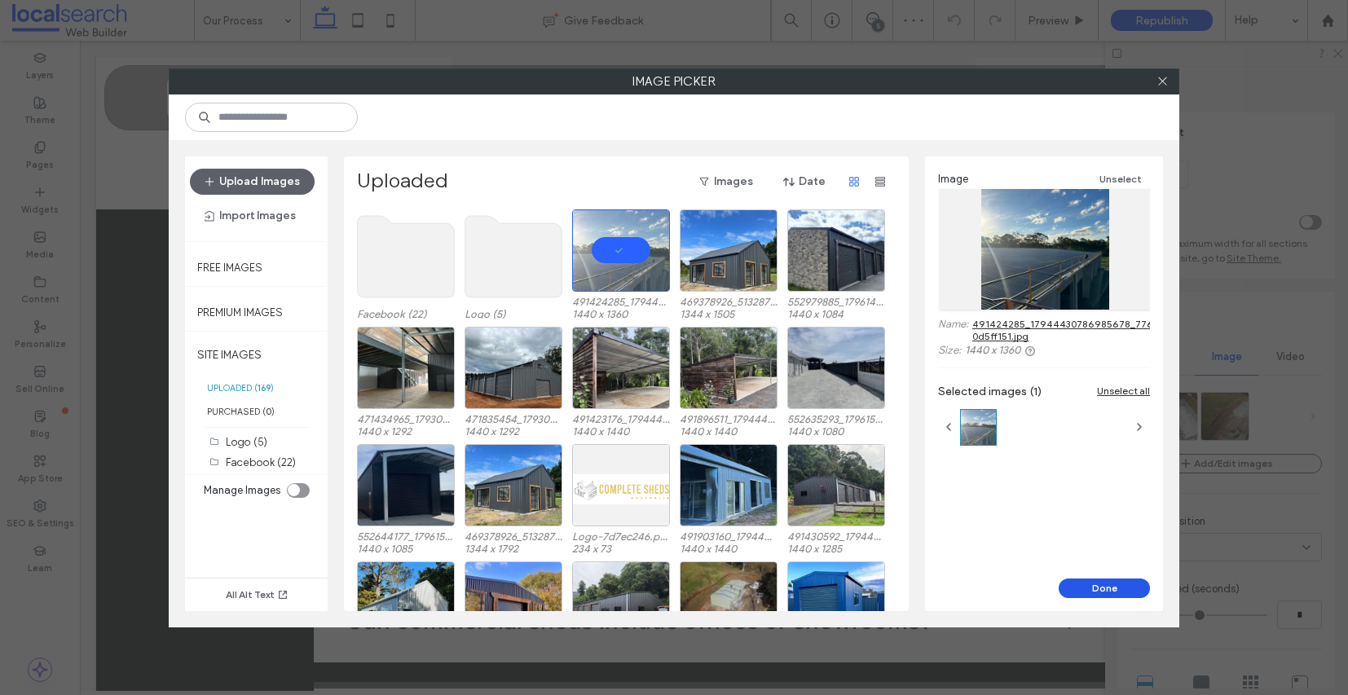
click at [1100, 590] on button "Done" at bounding box center [1104, 589] width 91 height 20
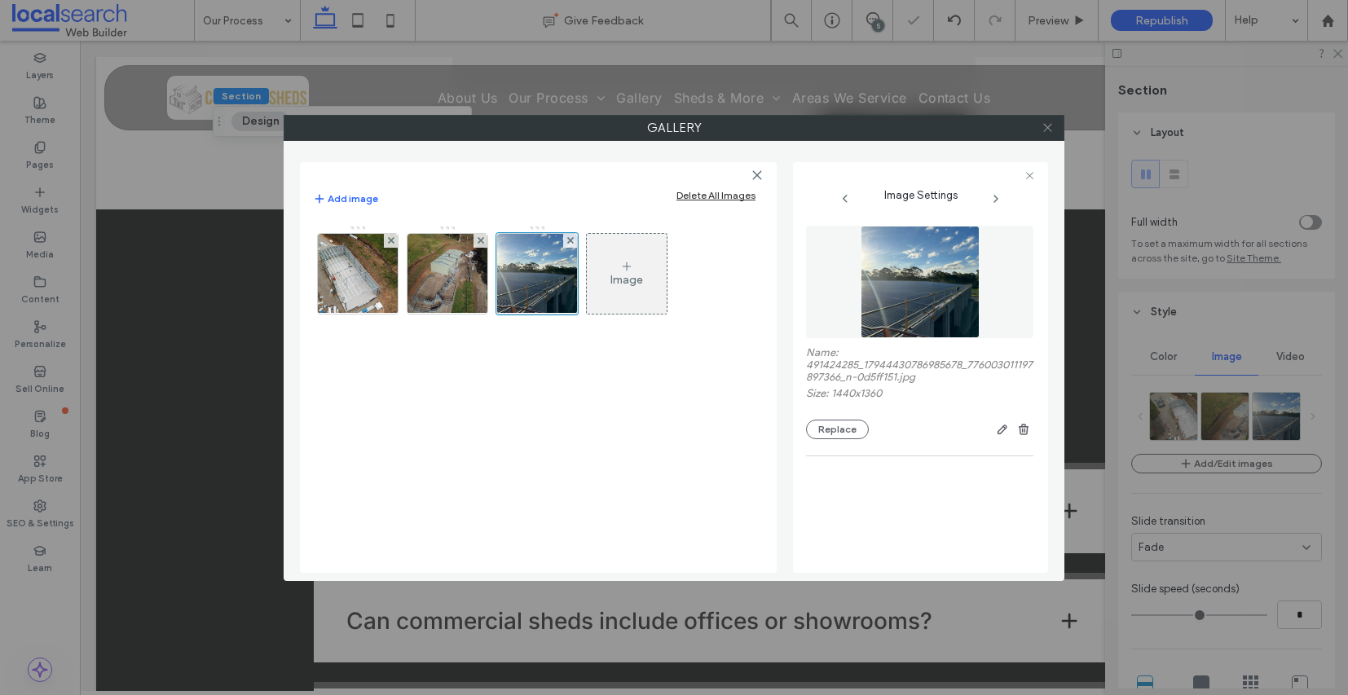
click at [1053, 138] on div at bounding box center [1047, 128] width 24 height 24
click at [1051, 135] on span at bounding box center [1048, 128] width 12 height 24
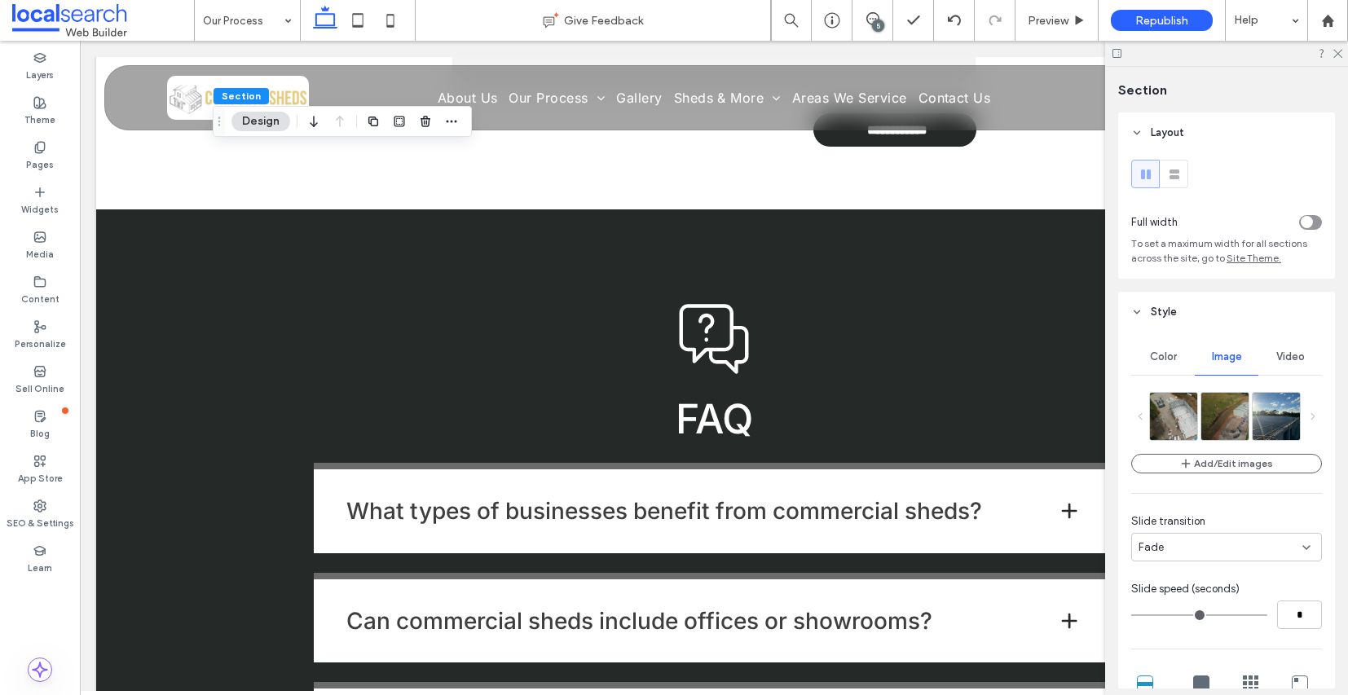
click at [1343, 61] on div at bounding box center [1226, 53] width 243 height 25
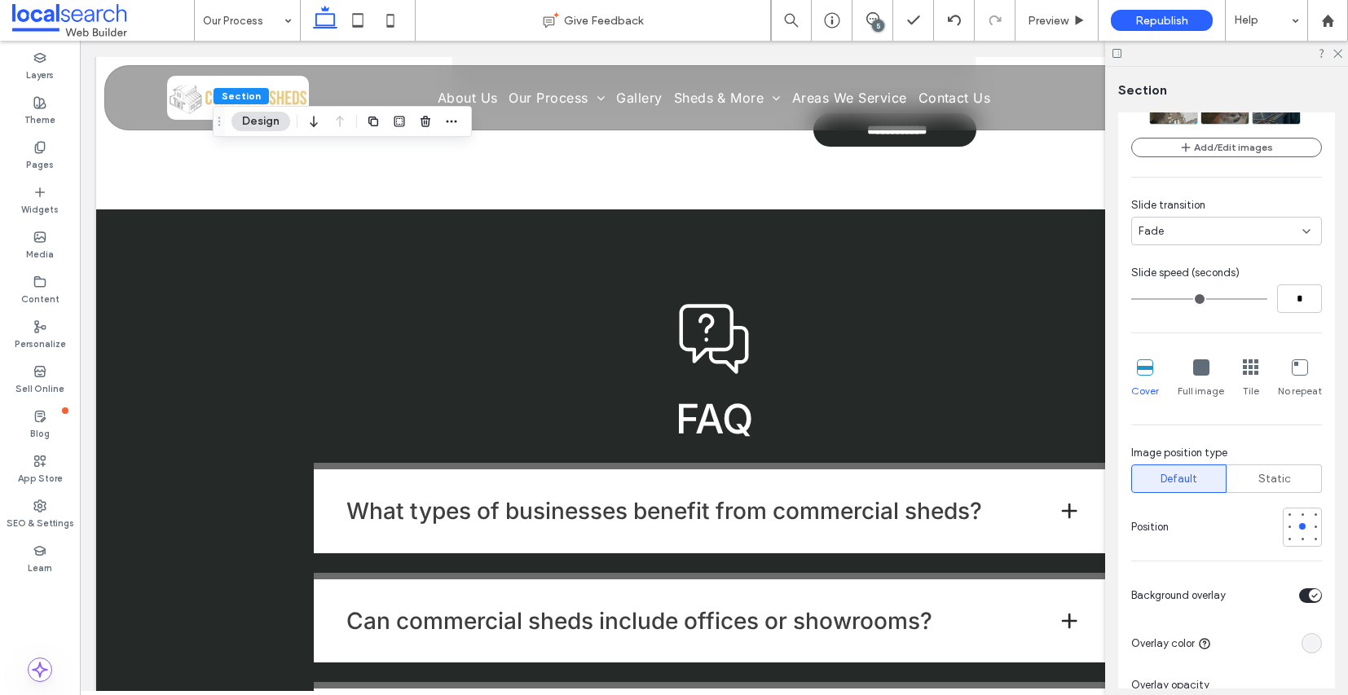
scroll to position [317, 0]
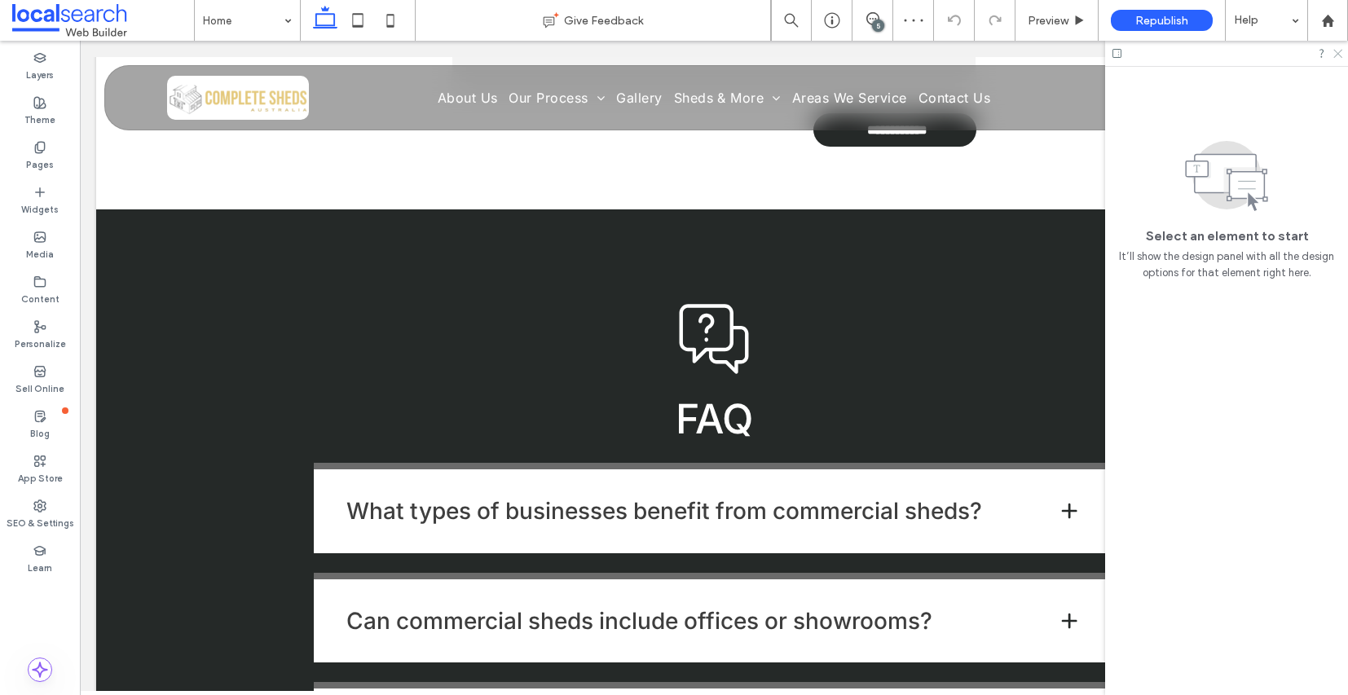
click at [1339, 54] on icon at bounding box center [1337, 52] width 11 height 11
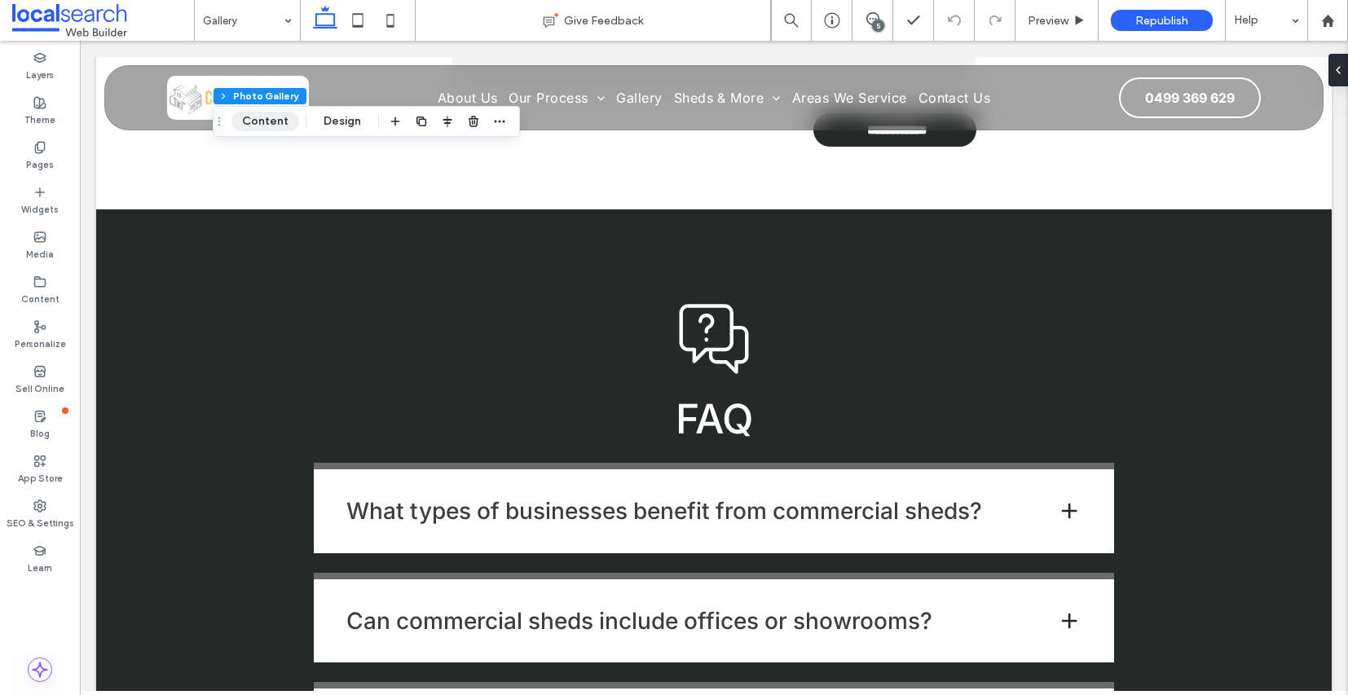
click at [265, 122] on button "Content" at bounding box center [266, 122] width 68 height 20
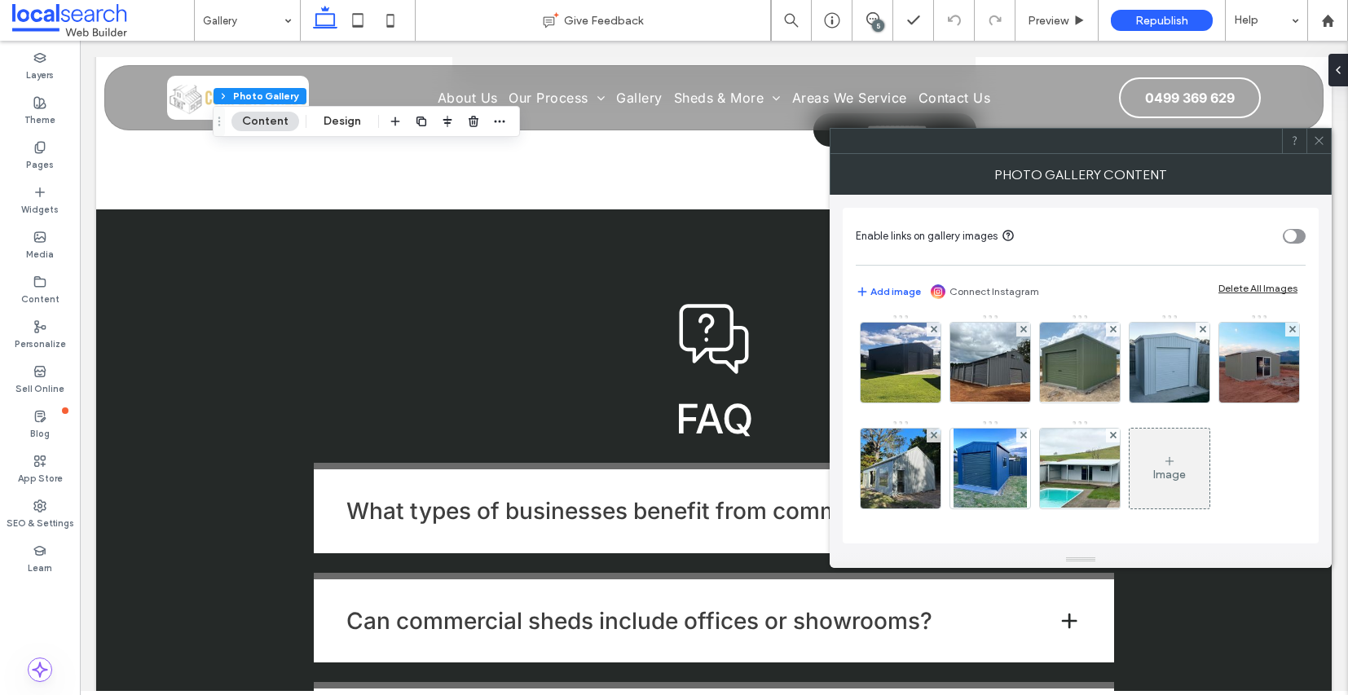
scroll to position [110, 0]
click at [1130, 454] on div "Image" at bounding box center [1170, 468] width 80 height 77
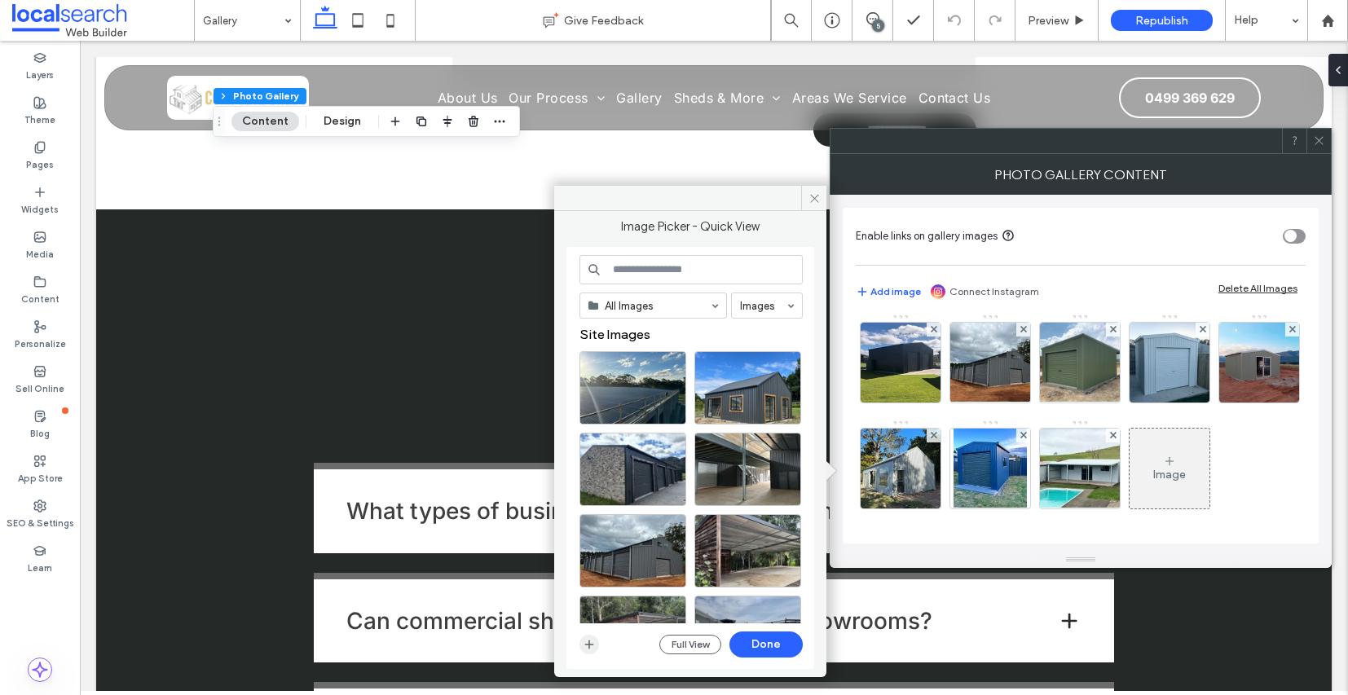
click at [592, 649] on icon "button" at bounding box center [589, 644] width 13 height 13
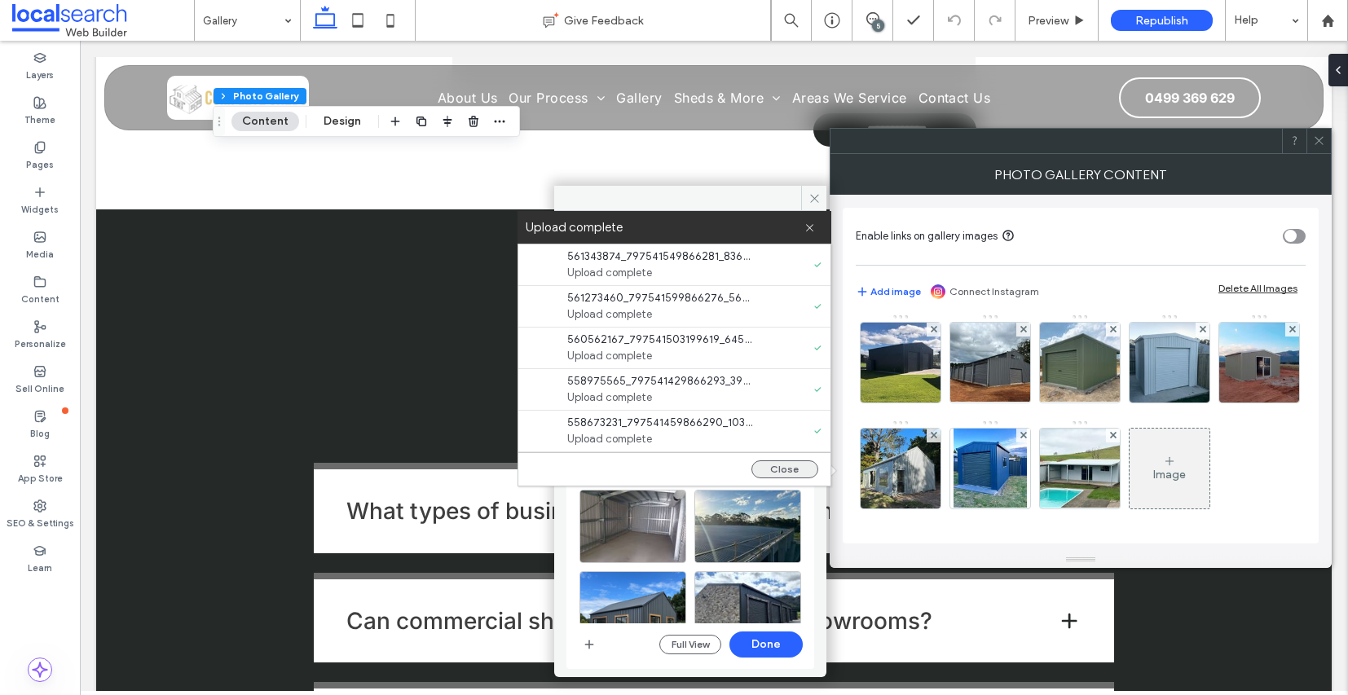
click at [794, 469] on button "Close" at bounding box center [785, 470] width 67 height 18
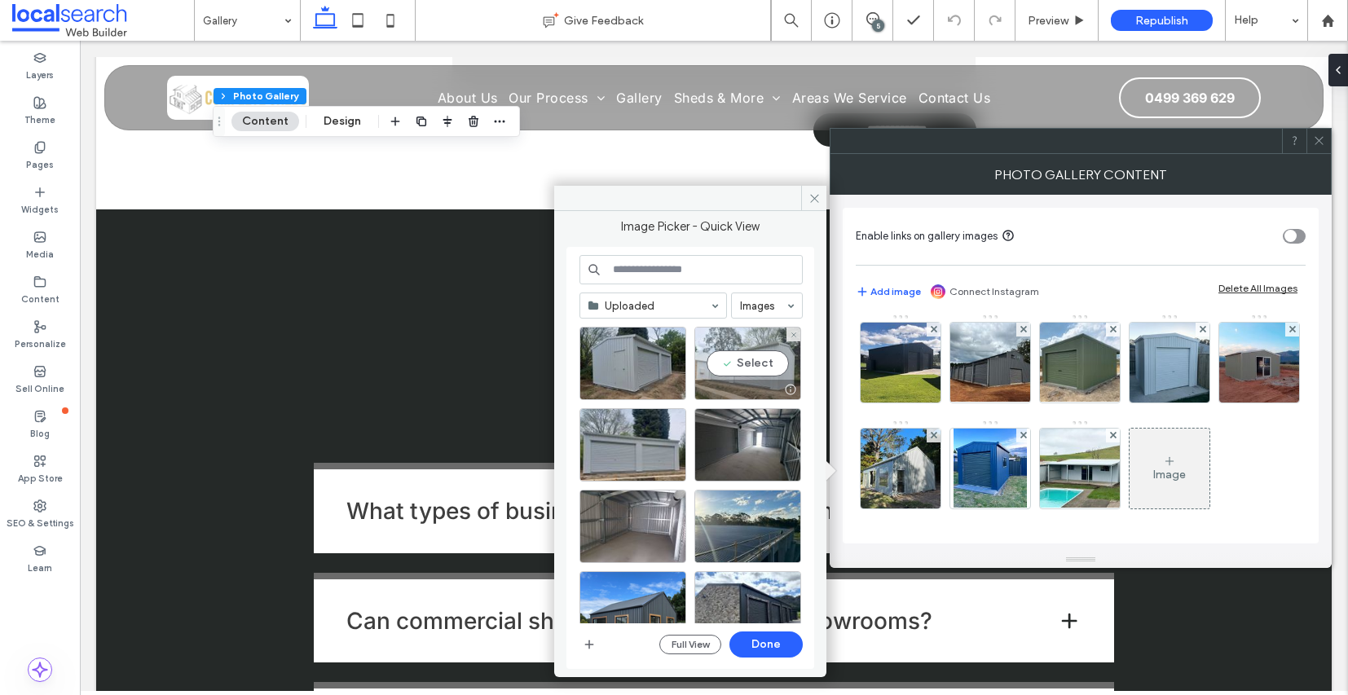
click at [748, 379] on div "Select" at bounding box center [748, 363] width 107 height 73
click at [776, 650] on button "Done" at bounding box center [766, 645] width 73 height 26
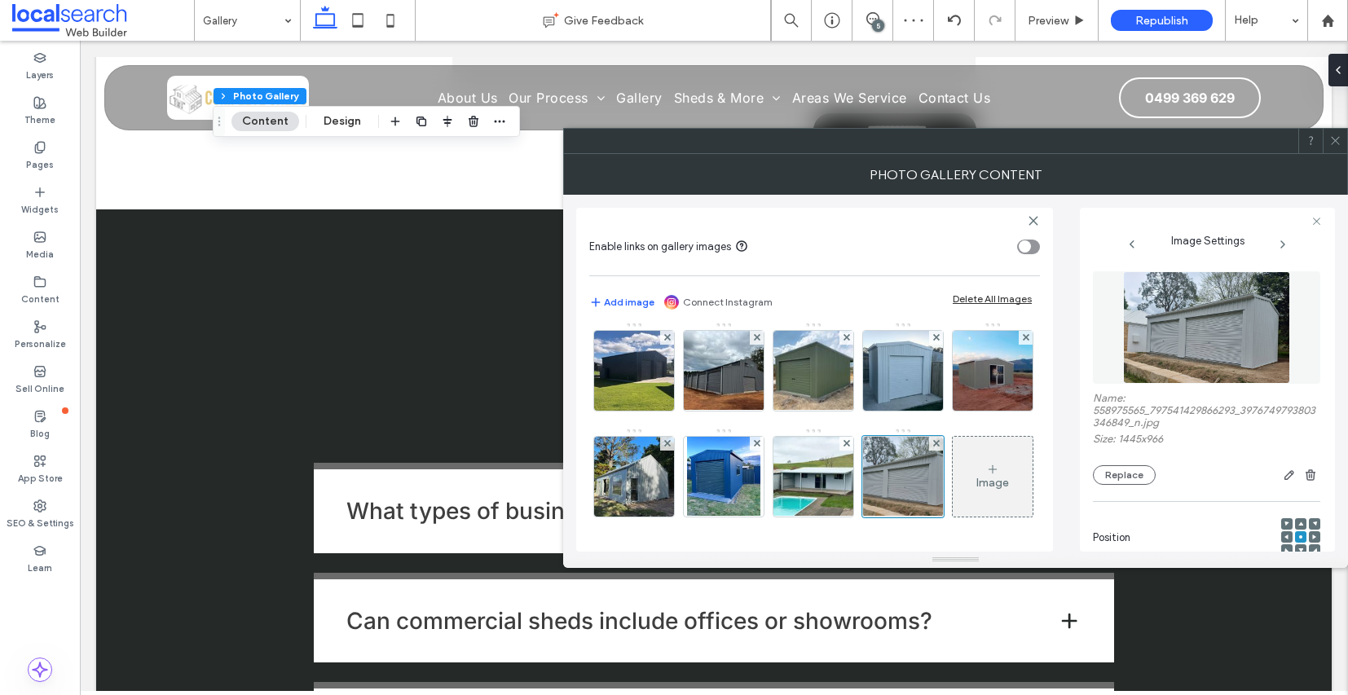
click at [953, 481] on div "Image" at bounding box center [993, 477] width 80 height 77
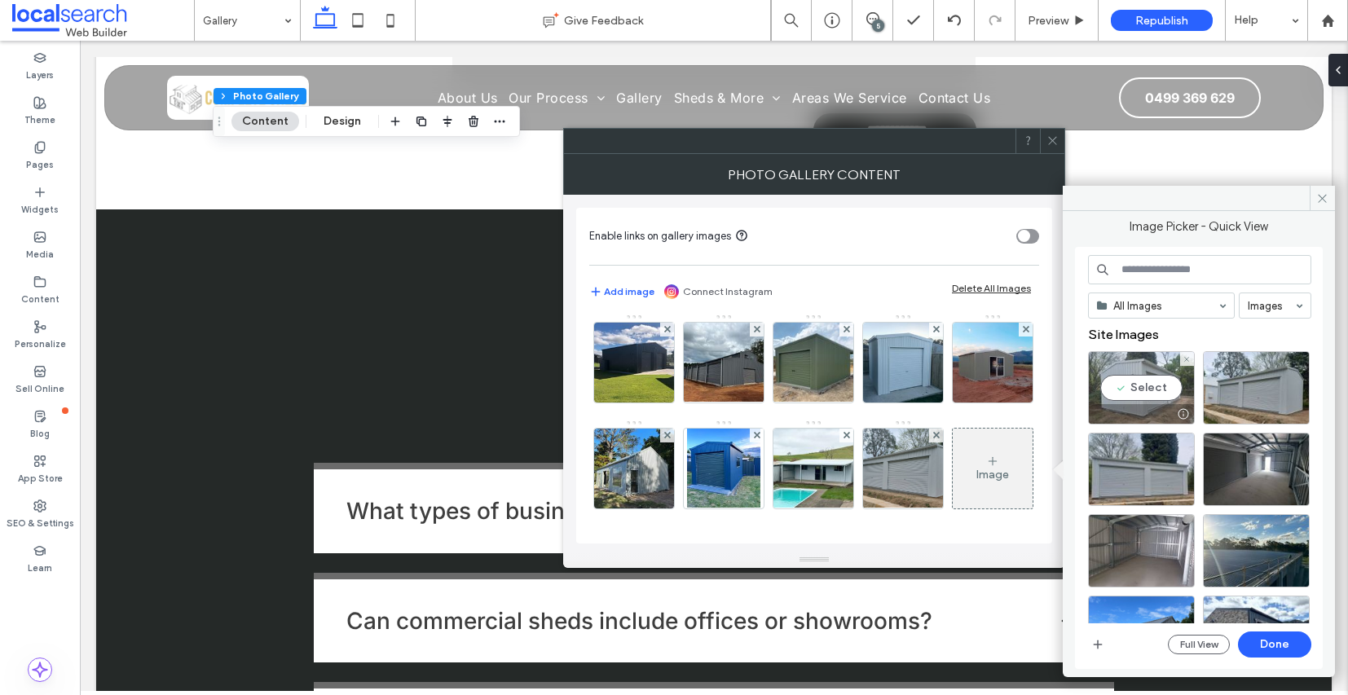
click at [1130, 389] on div "Select" at bounding box center [1141, 387] width 107 height 73
click at [1272, 651] on button "Done" at bounding box center [1274, 645] width 73 height 26
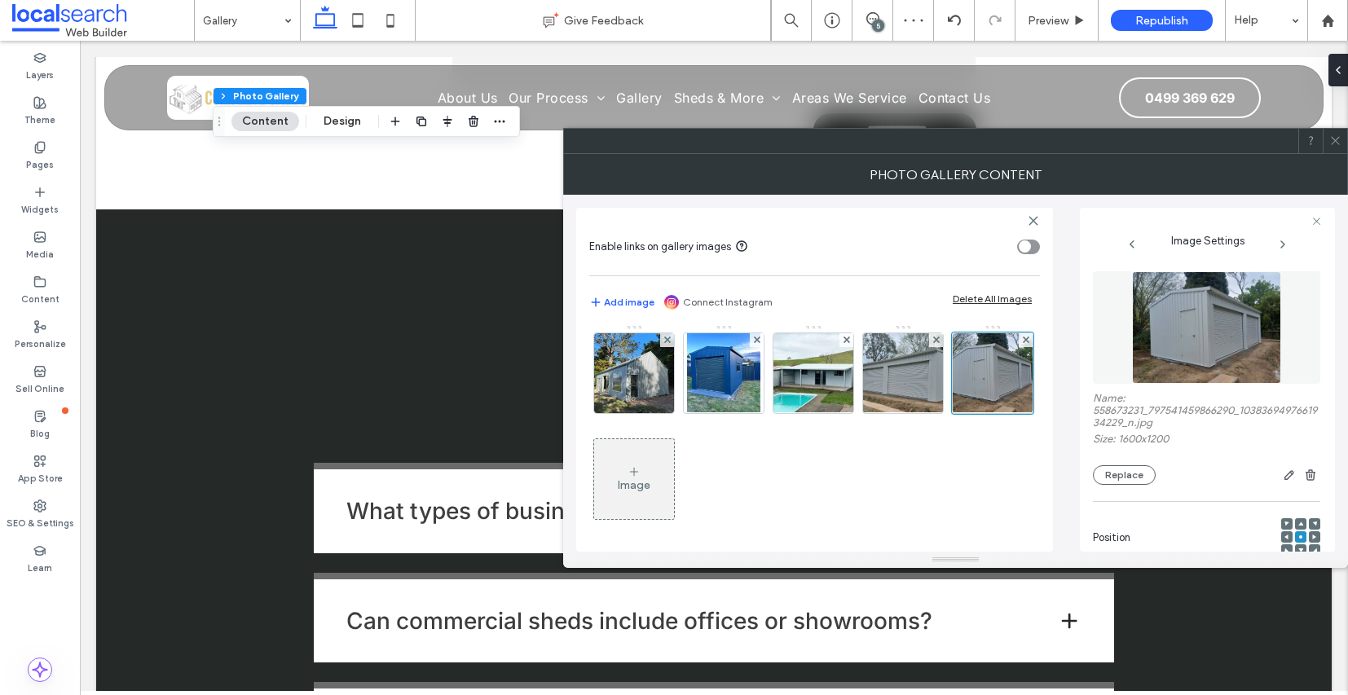
click at [651, 488] on div "Image" at bounding box center [634, 486] width 33 height 14
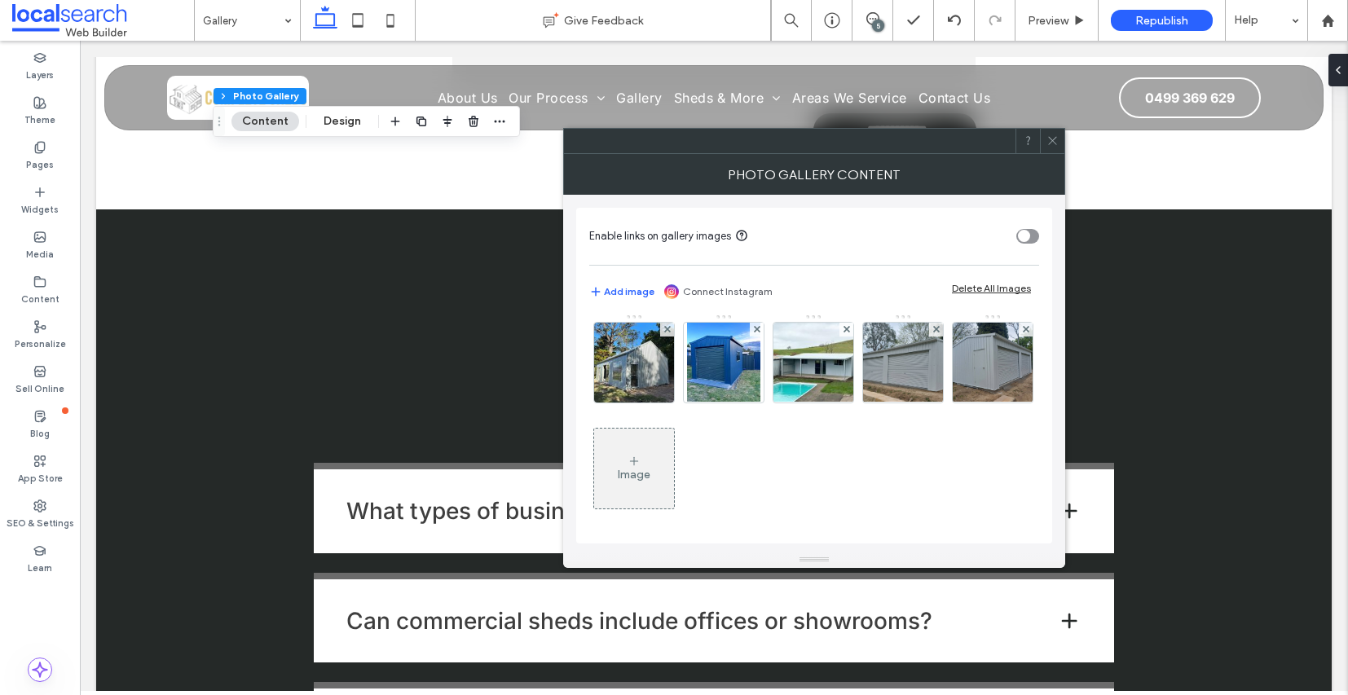
click at [674, 453] on div "Image" at bounding box center [634, 468] width 80 height 77
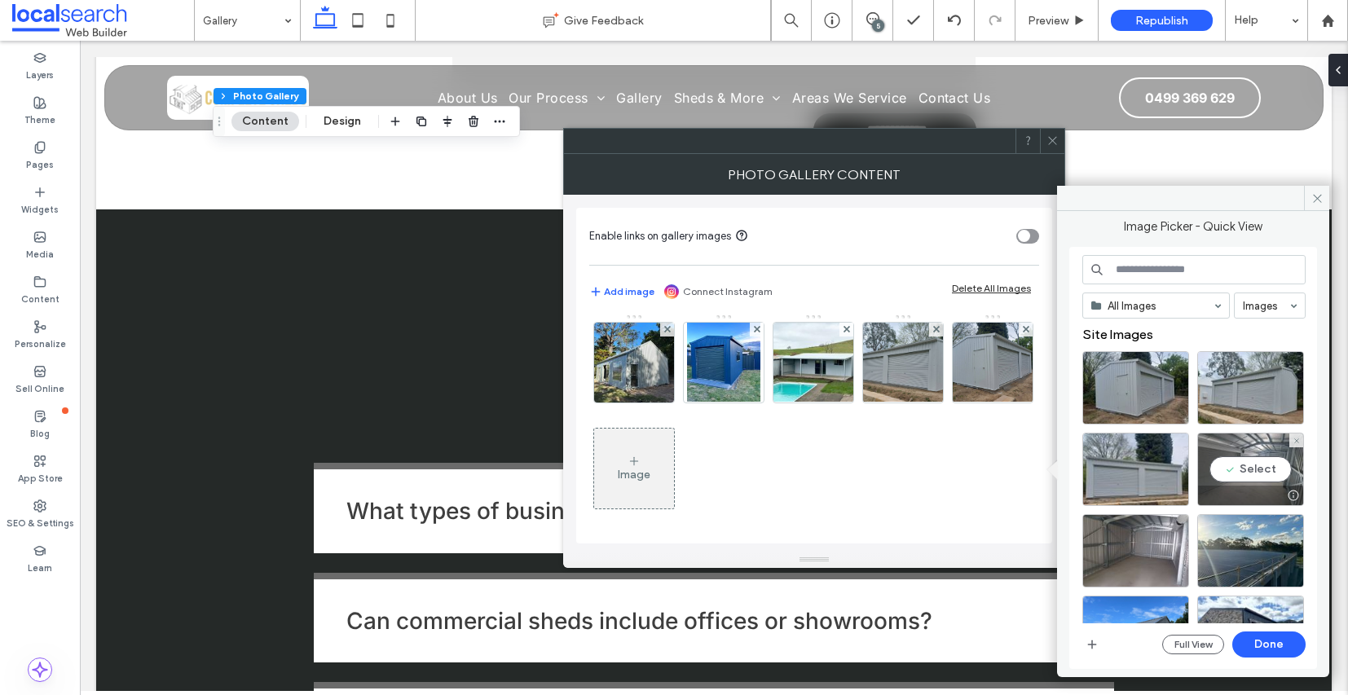
click at [1286, 483] on div "Select" at bounding box center [1251, 469] width 107 height 73
click at [1274, 646] on button "Done" at bounding box center [1269, 645] width 73 height 26
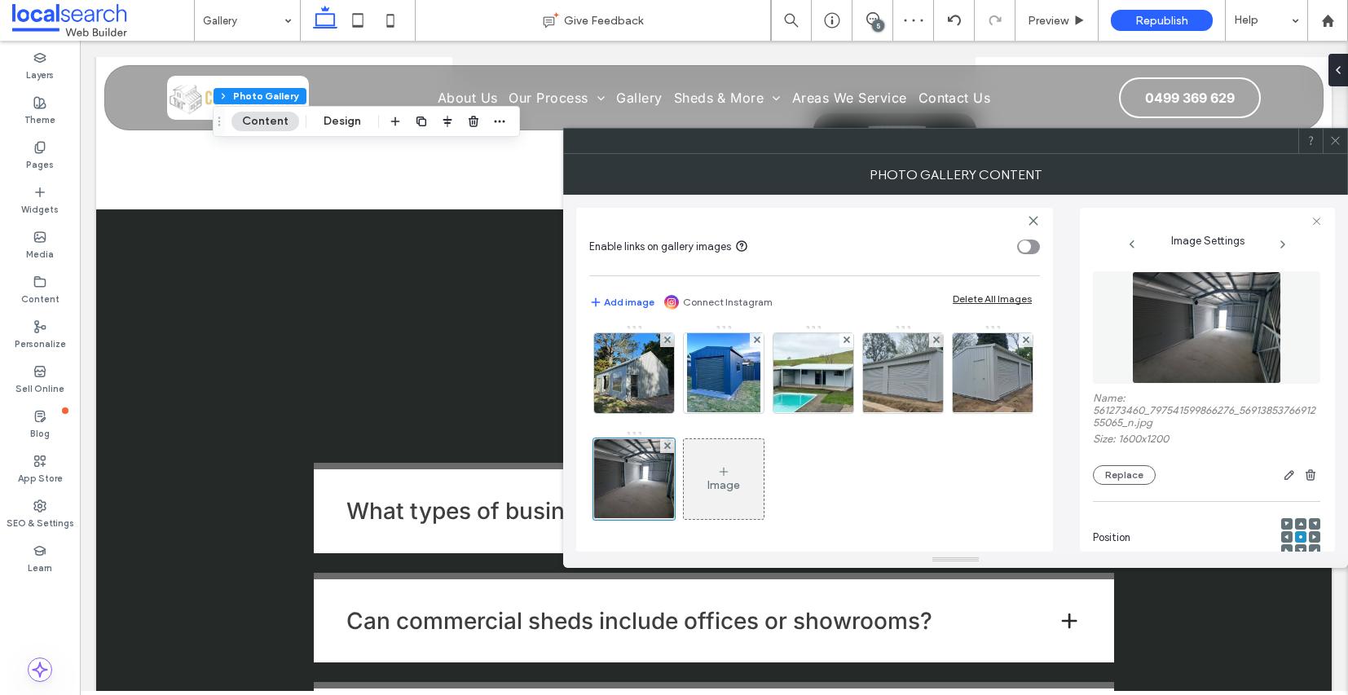
click at [764, 469] on div "Image" at bounding box center [724, 479] width 80 height 77
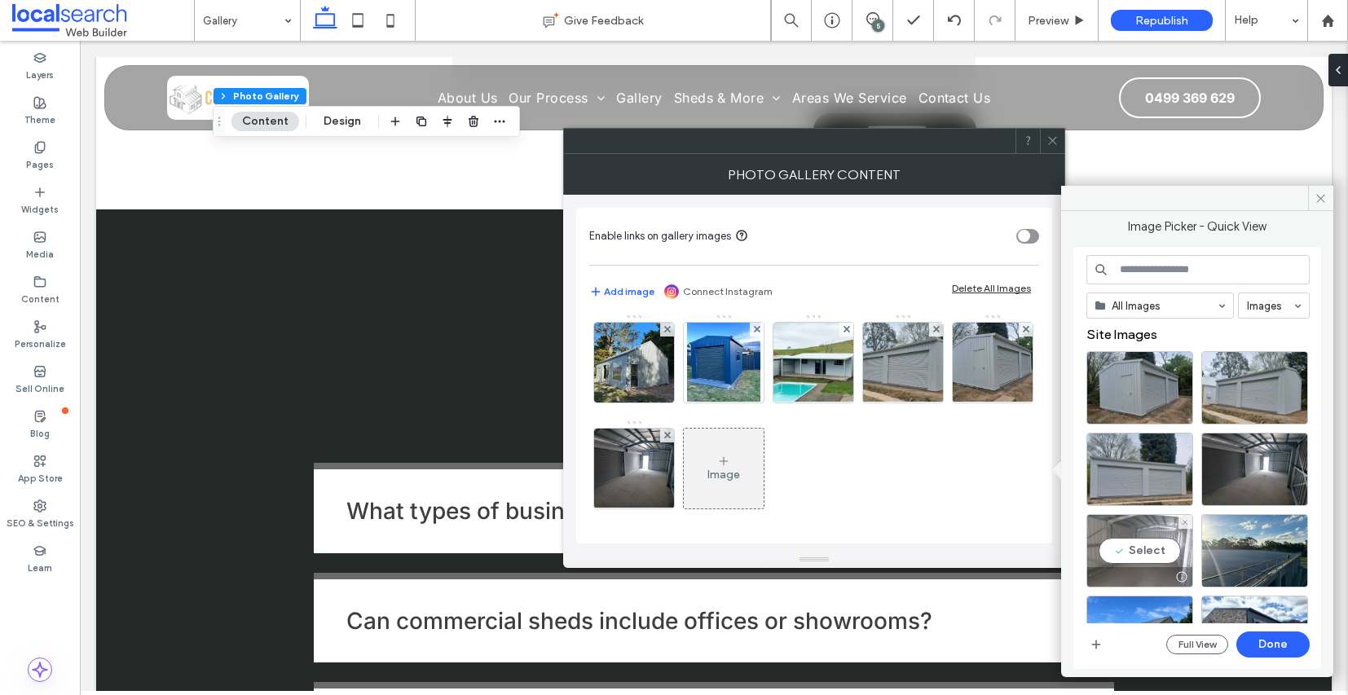
click at [1139, 543] on div "Select" at bounding box center [1140, 550] width 107 height 73
click at [1268, 642] on button "Done" at bounding box center [1273, 645] width 73 height 26
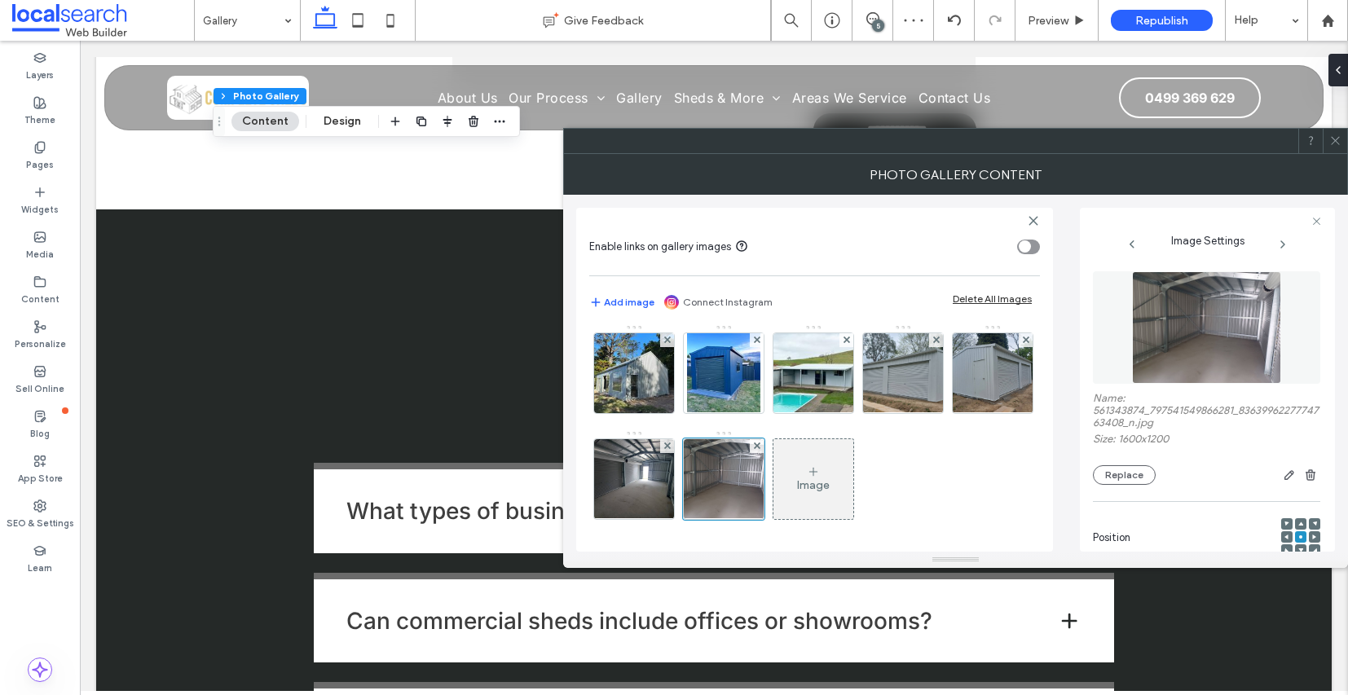
click at [1338, 148] on span at bounding box center [1336, 141] width 12 height 24
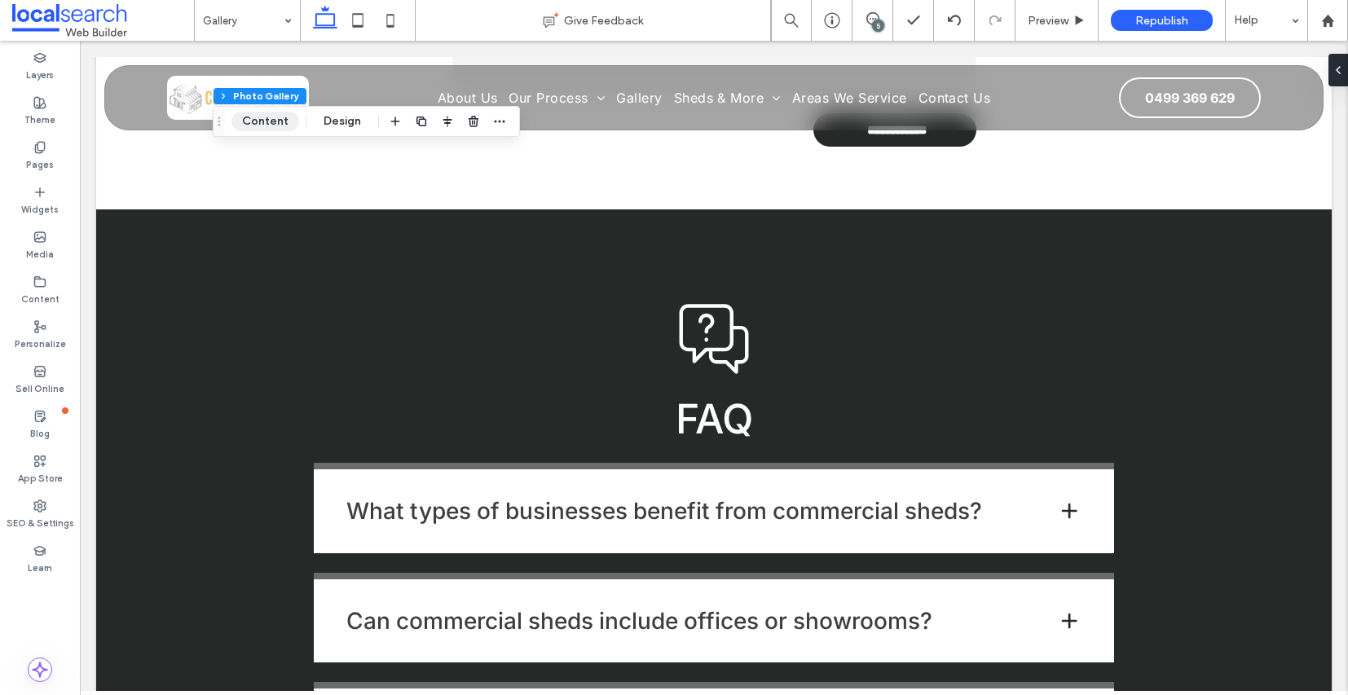
click at [274, 126] on button "Content" at bounding box center [266, 122] width 68 height 20
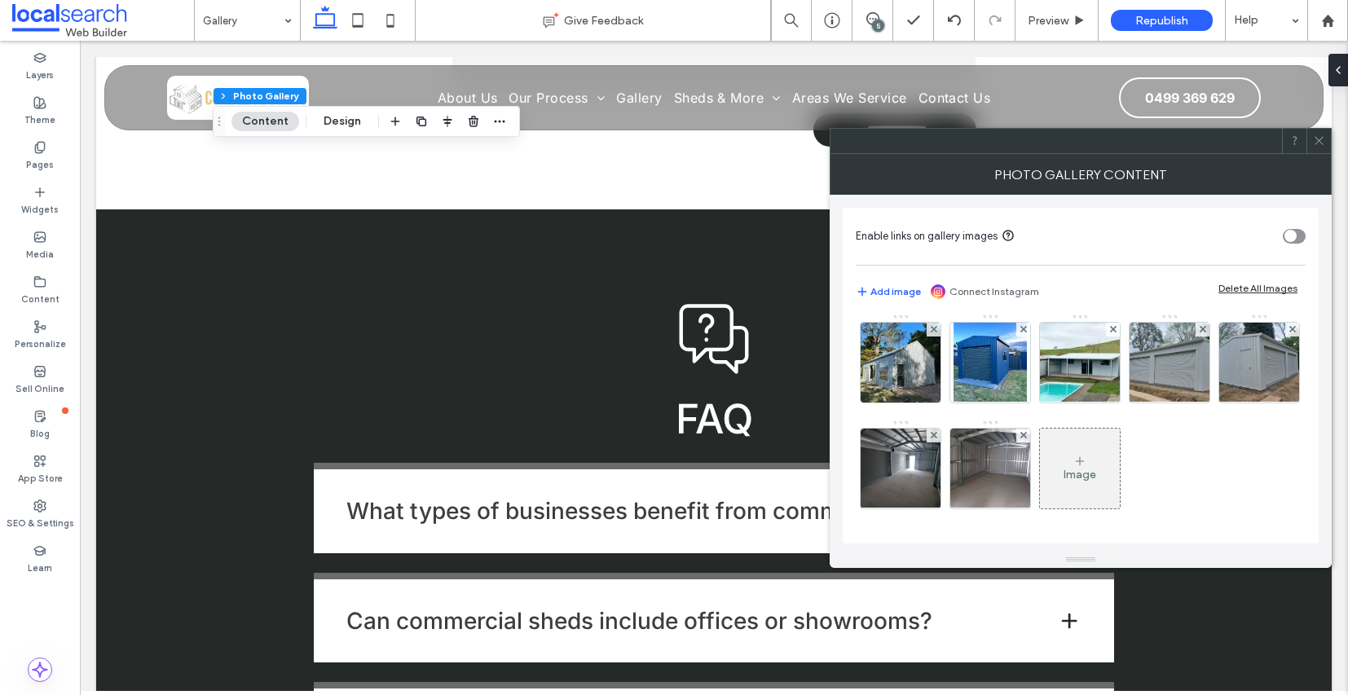
scroll to position [178, 0]
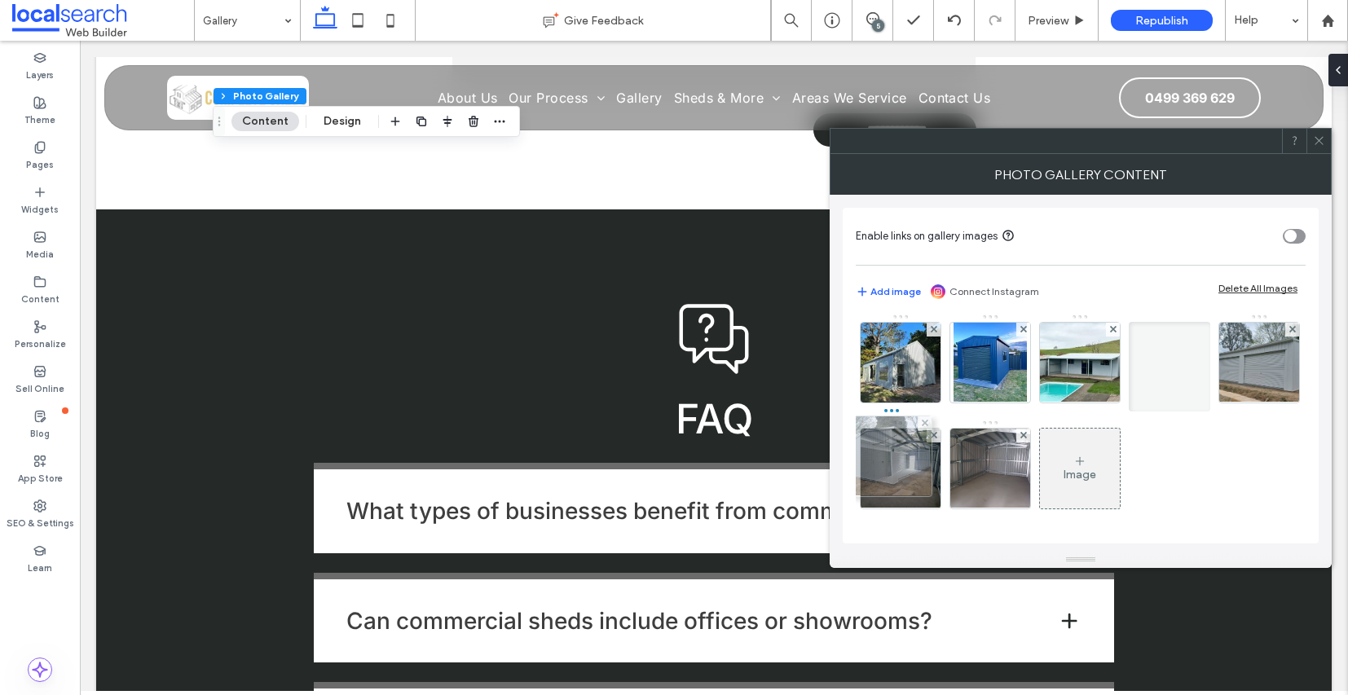
drag, startPoint x: 995, startPoint y: 411, endPoint x: 902, endPoint y: 401, distance: 94.3
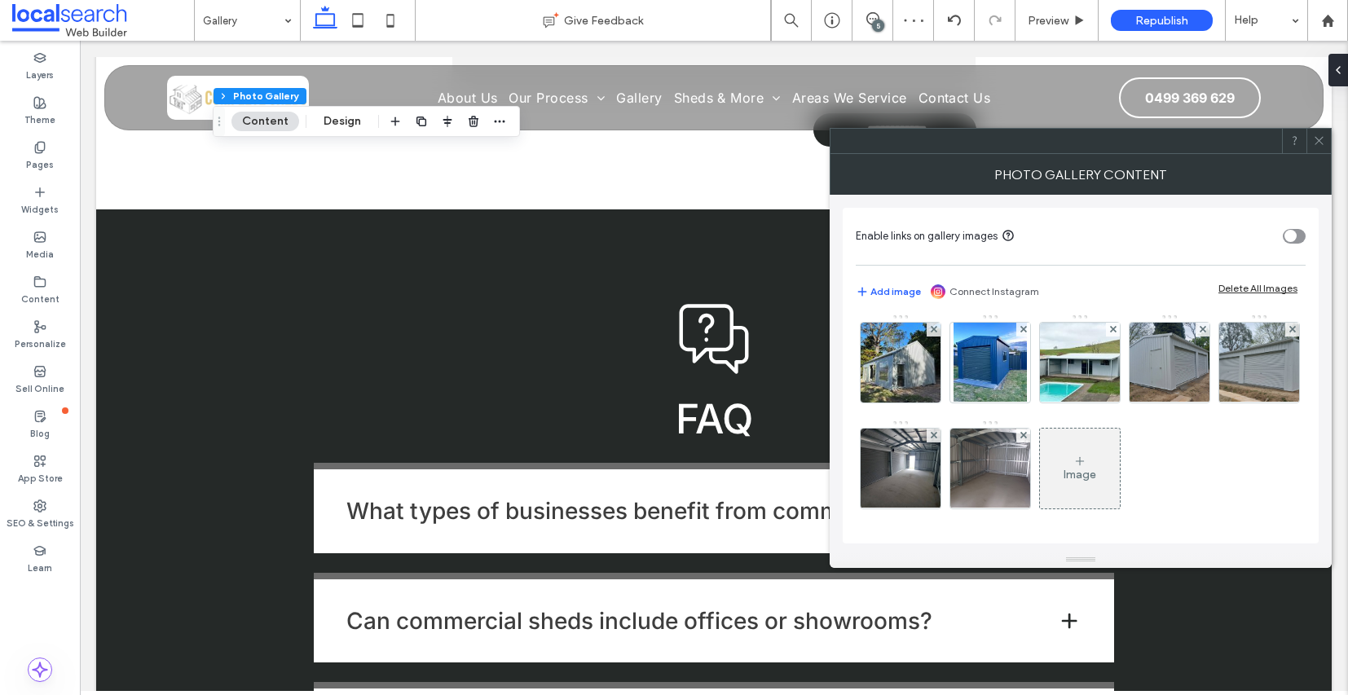
scroll to position [185, 0]
click at [1326, 140] on div at bounding box center [1319, 141] width 24 height 24
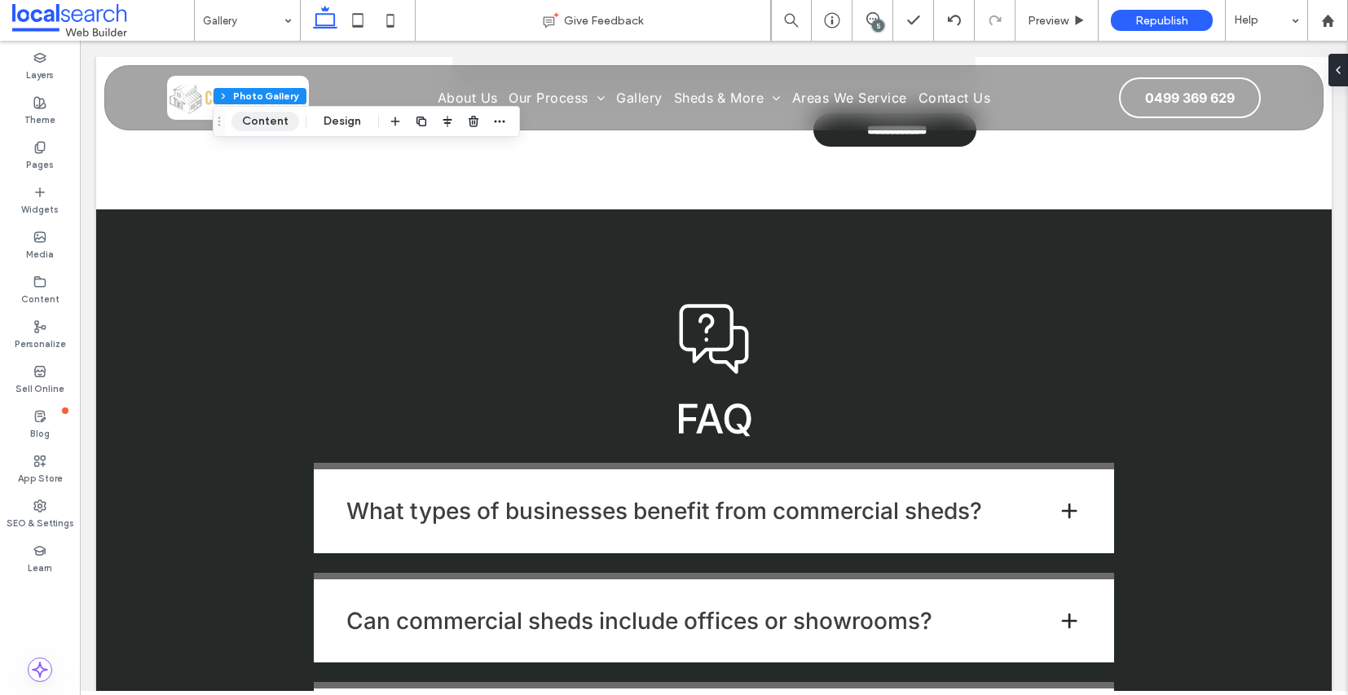
click at [264, 126] on button "Content" at bounding box center [266, 122] width 68 height 20
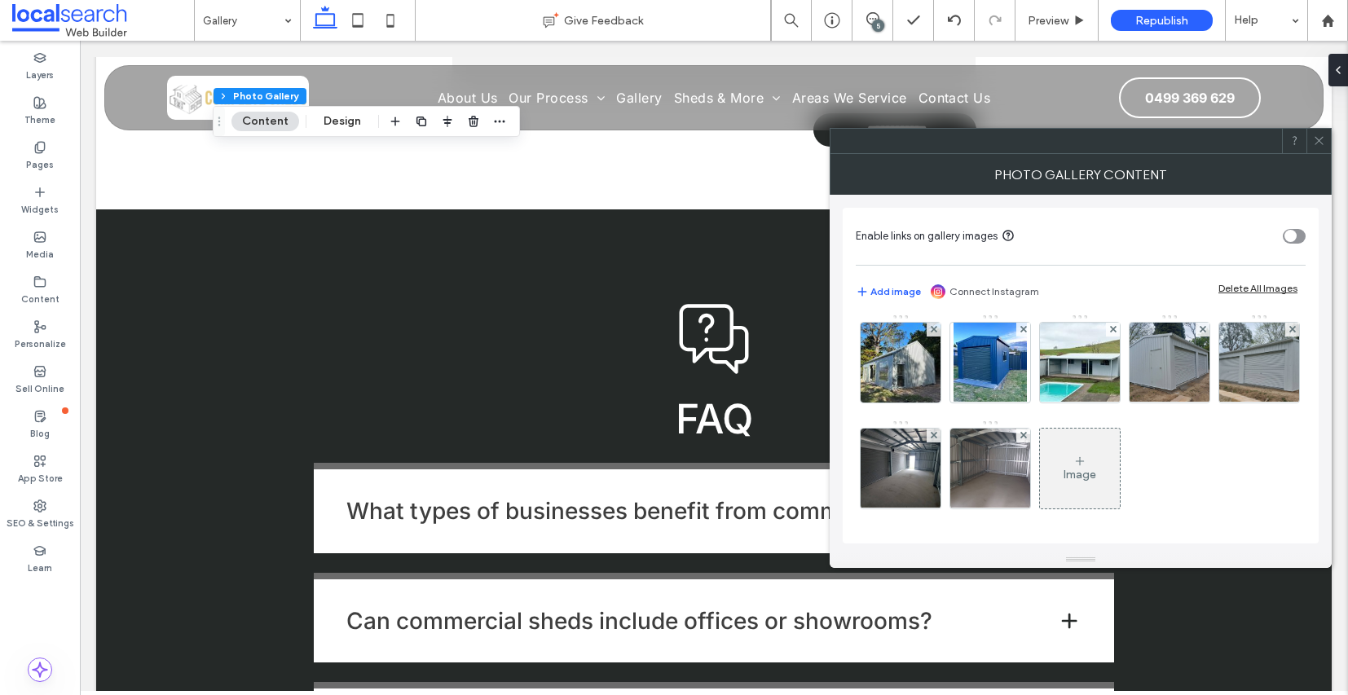
scroll to position [165, 0]
click at [1040, 492] on div "Image" at bounding box center [1080, 468] width 80 height 77
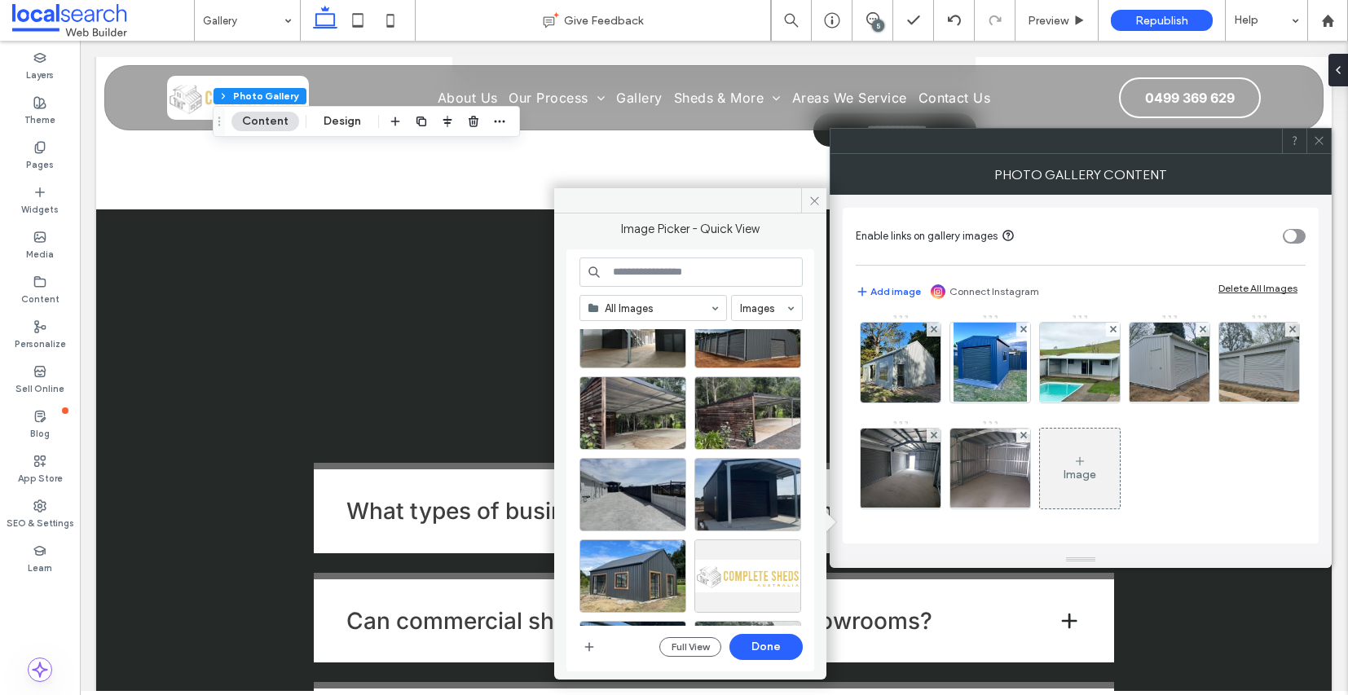
scroll to position [386, 0]
click at [749, 481] on div "Select" at bounding box center [748, 493] width 107 height 73
click at [769, 647] on button "Done" at bounding box center [766, 647] width 73 height 26
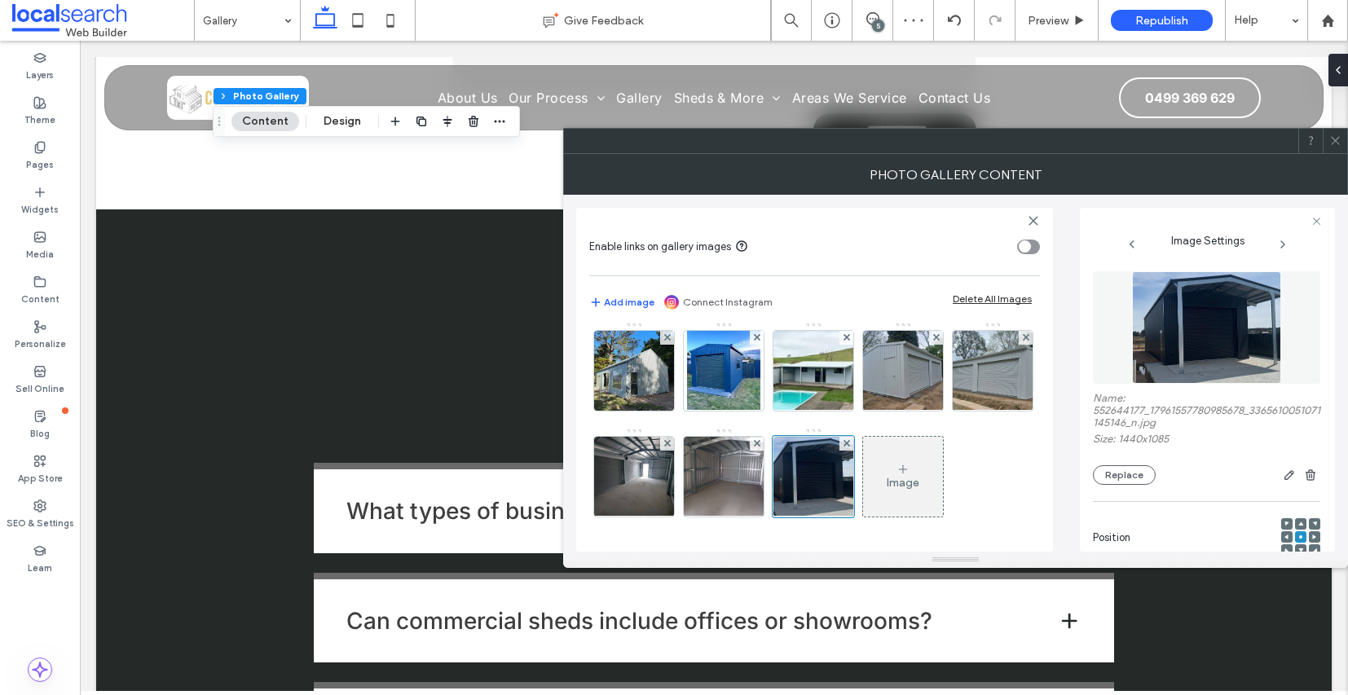
click at [863, 515] on div "Image" at bounding box center [903, 477] width 80 height 77
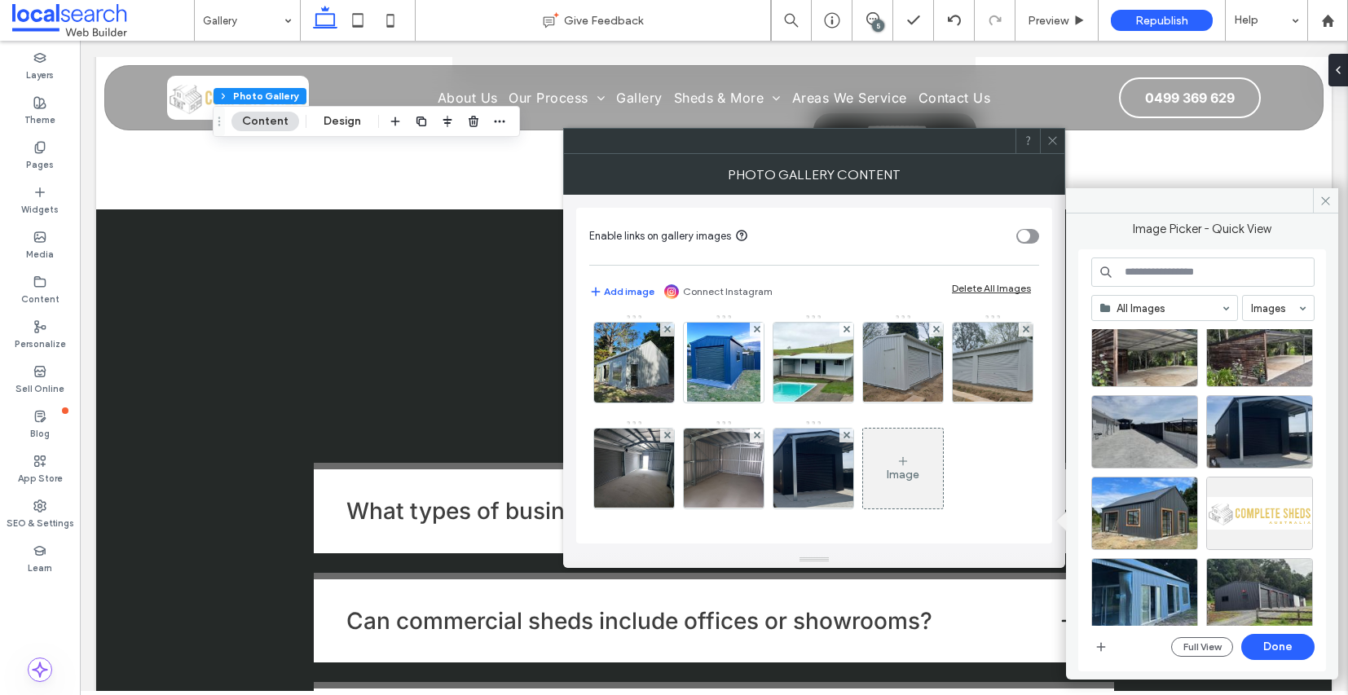
scroll to position [470, 0]
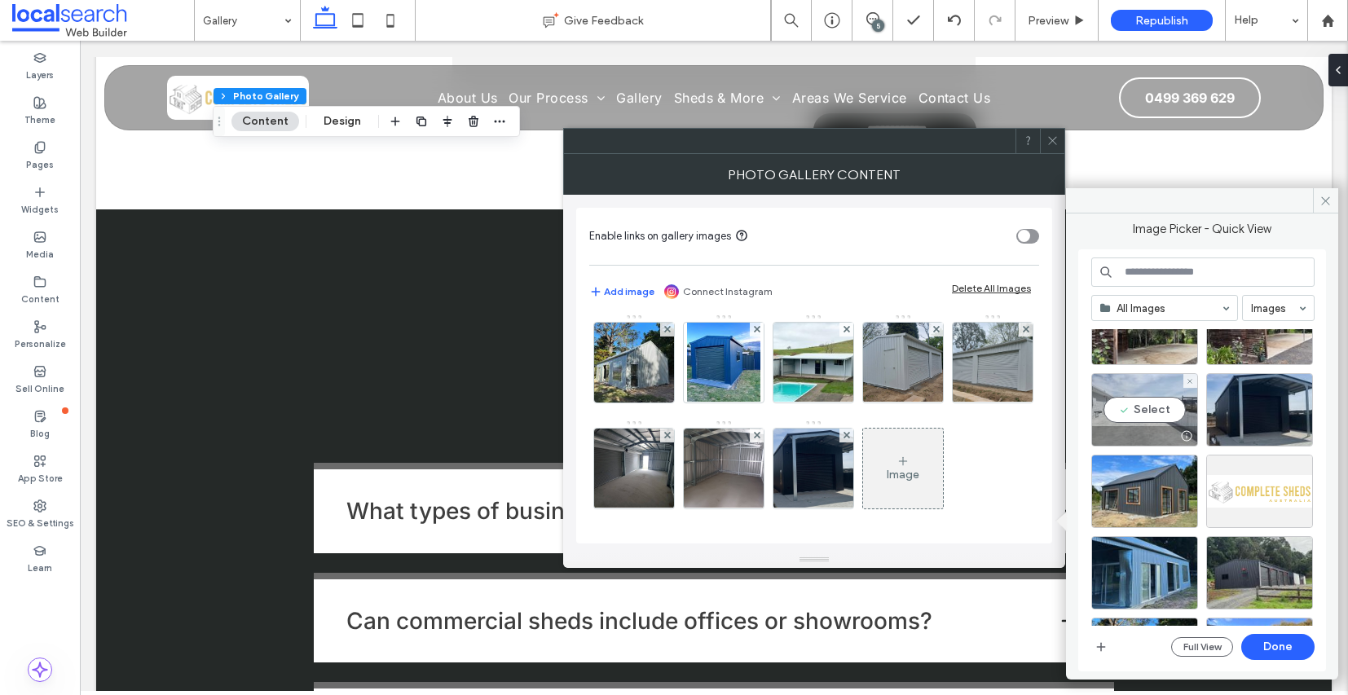
click at [1145, 404] on div "Select" at bounding box center [1145, 409] width 107 height 73
click at [1264, 646] on button "Done" at bounding box center [1278, 647] width 73 height 26
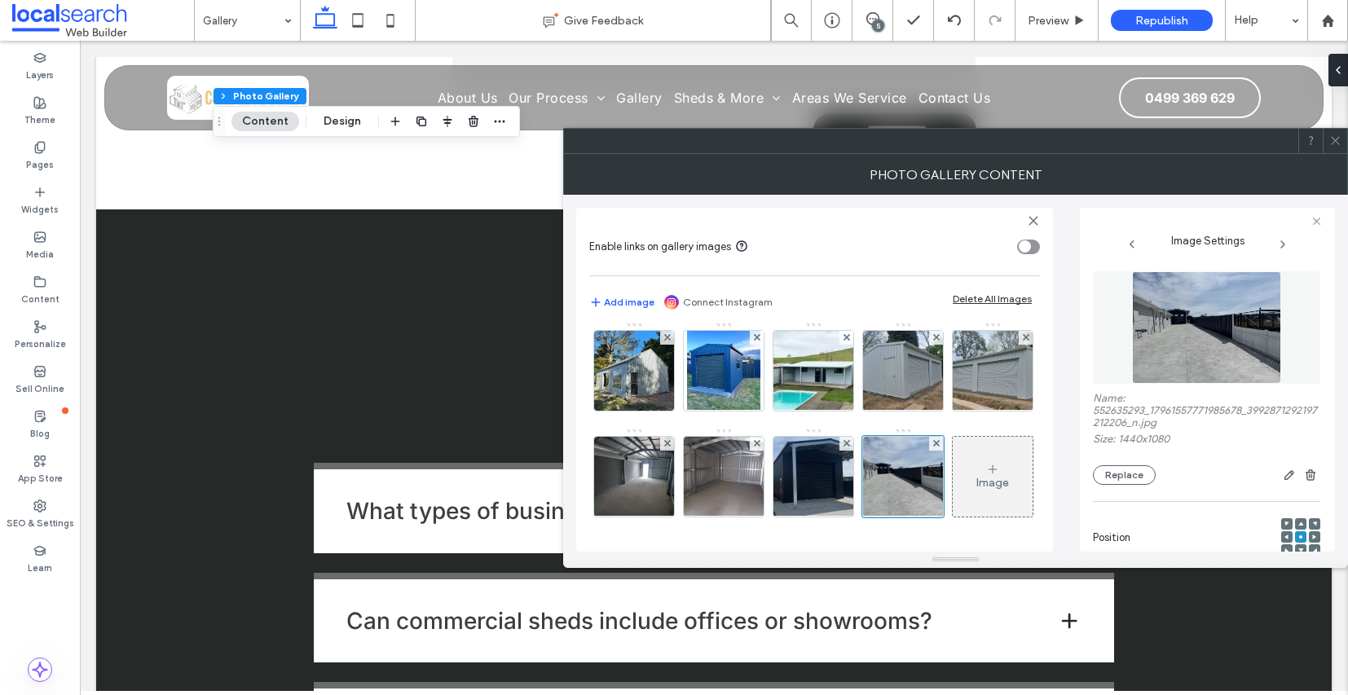
click at [953, 505] on div "Image" at bounding box center [993, 477] width 80 height 77
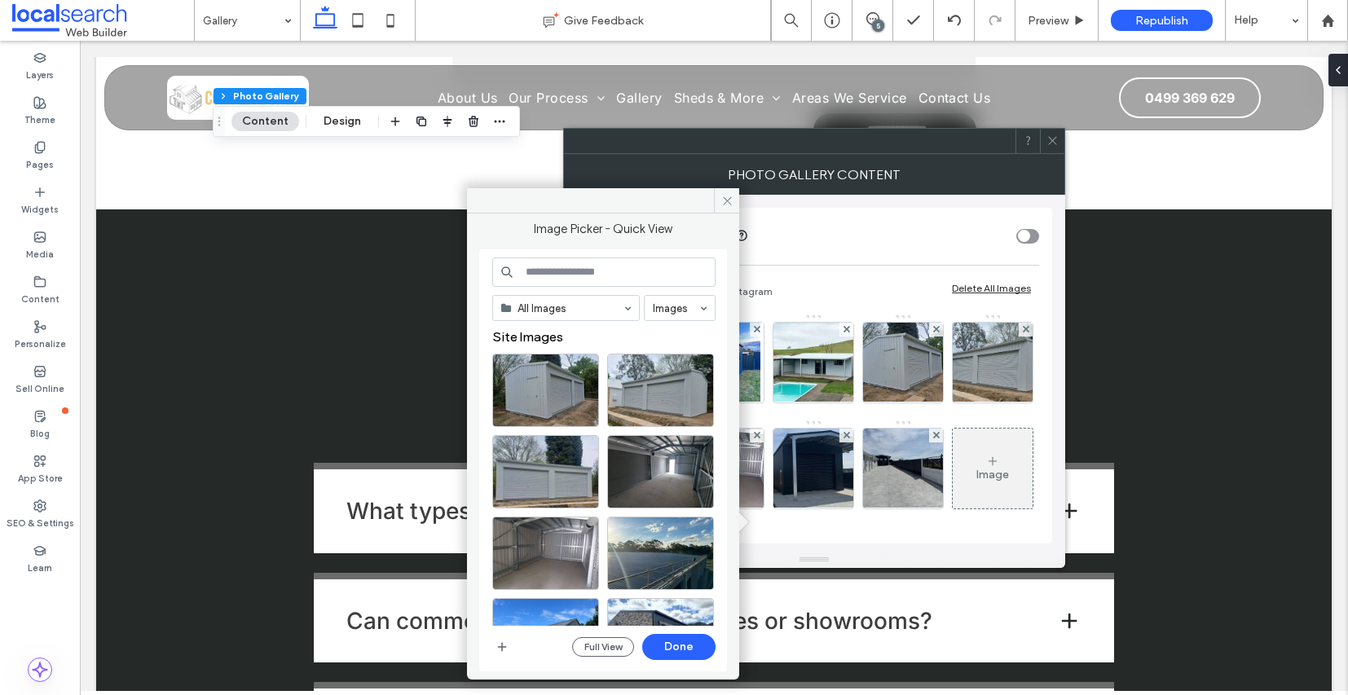
click at [515, 651] on div "Full View Done" at bounding box center [603, 647] width 223 height 26
click at [484, 646] on div "All Images Images Site Images Full View Done" at bounding box center [603, 460] width 248 height 422
click at [493, 649] on span "button" at bounding box center [502, 648] width 20 height 20
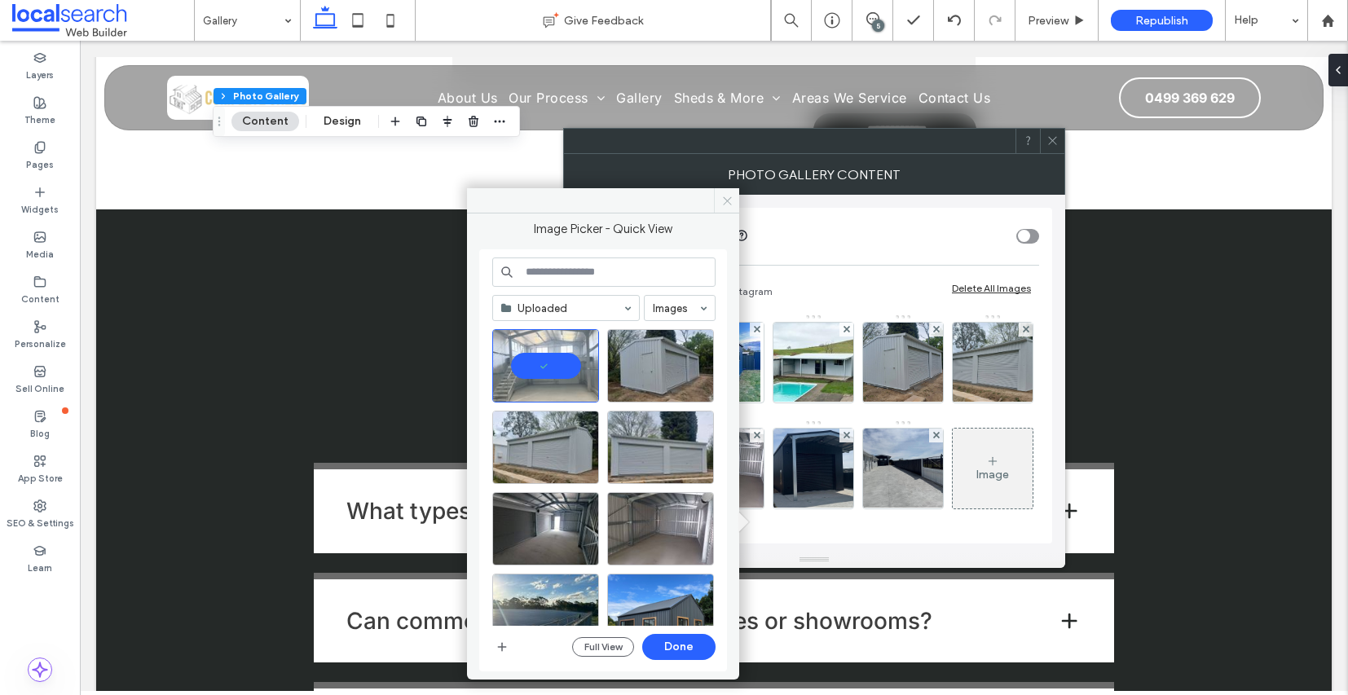
click at [730, 202] on icon at bounding box center [727, 201] width 12 height 12
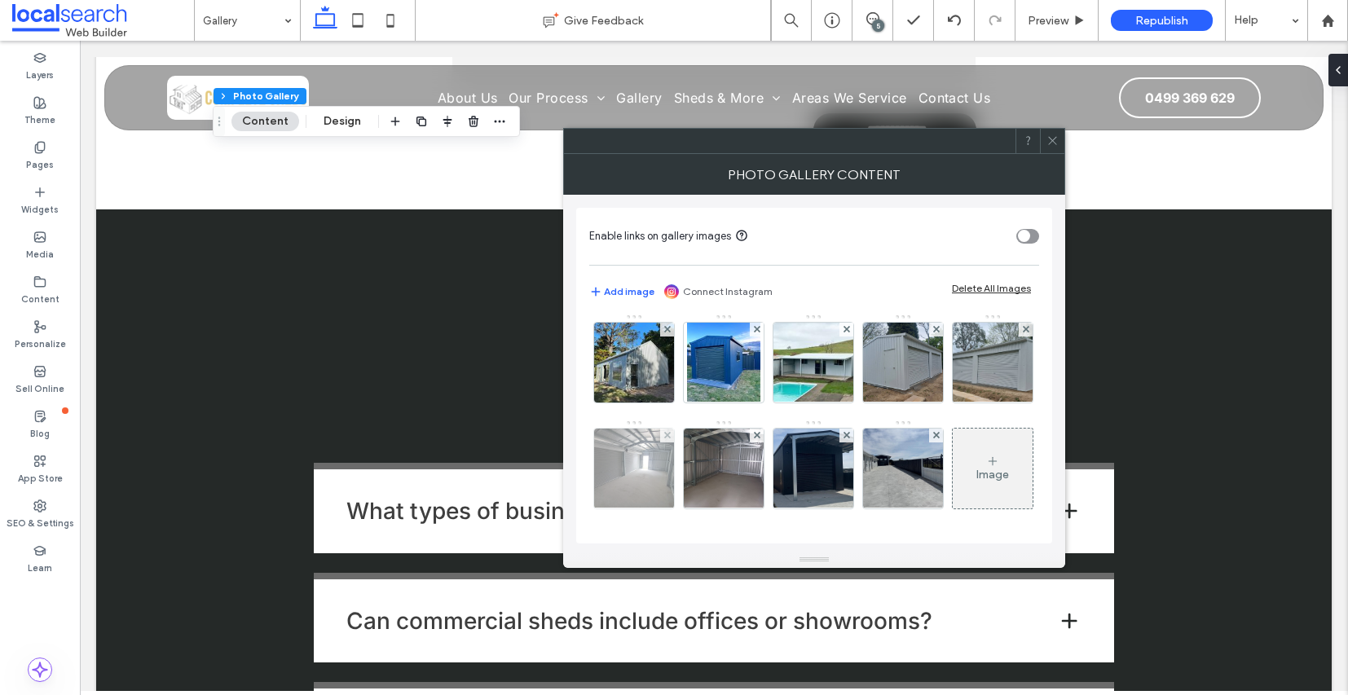
scroll to position [216, 0]
click at [986, 465] on icon at bounding box center [992, 461] width 13 height 13
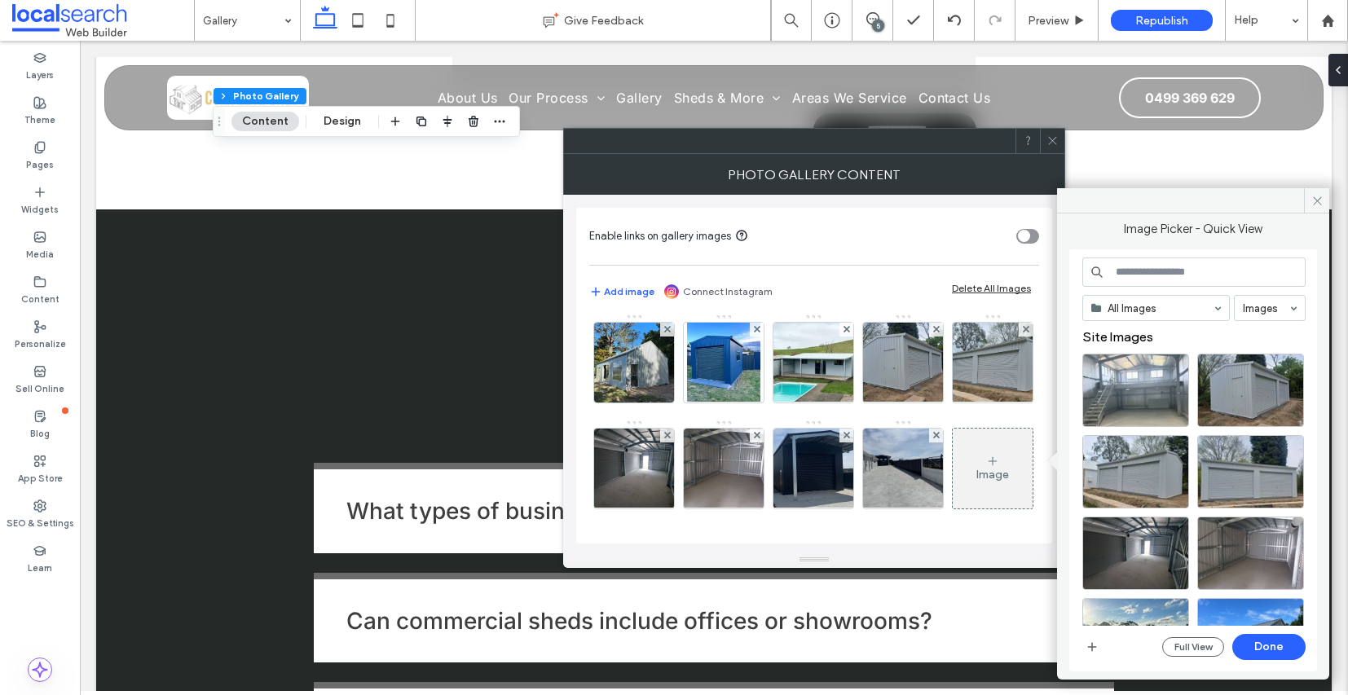
click at [1142, 390] on div at bounding box center [1136, 390] width 107 height 73
click at [1264, 655] on button "Done" at bounding box center [1269, 647] width 73 height 26
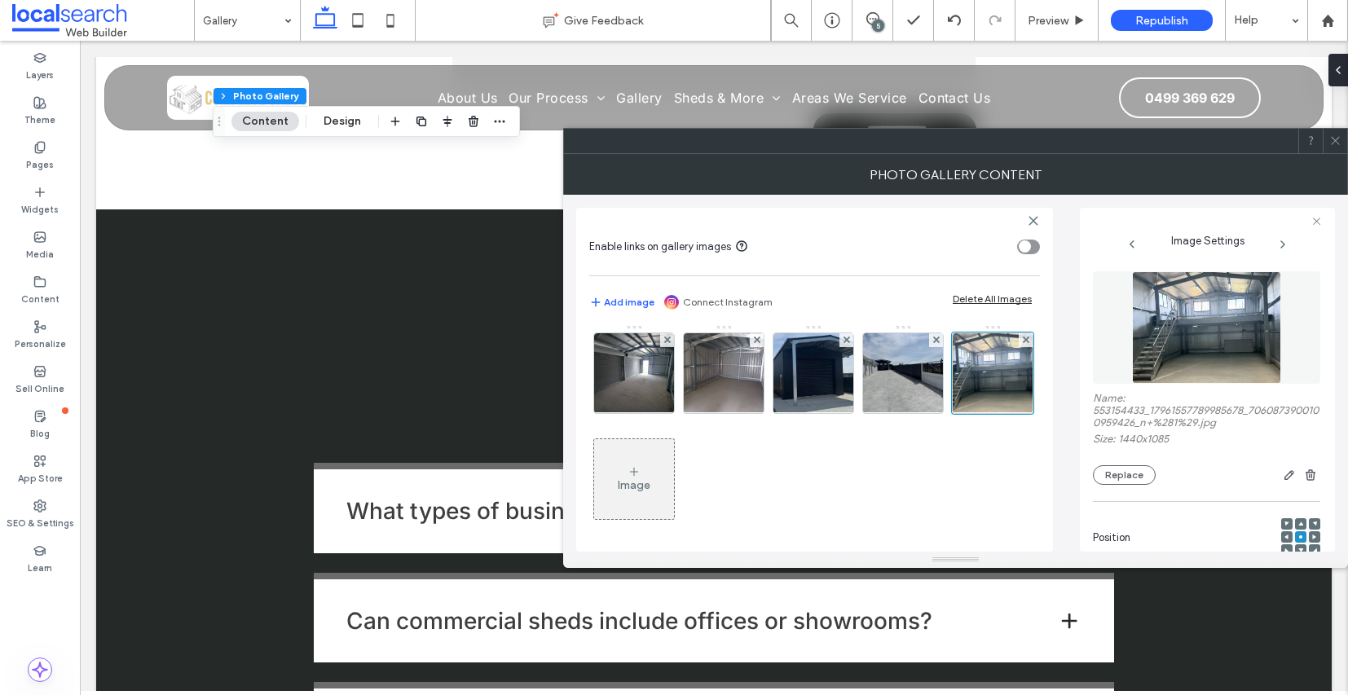
click at [1339, 140] on icon at bounding box center [1336, 141] width 12 height 12
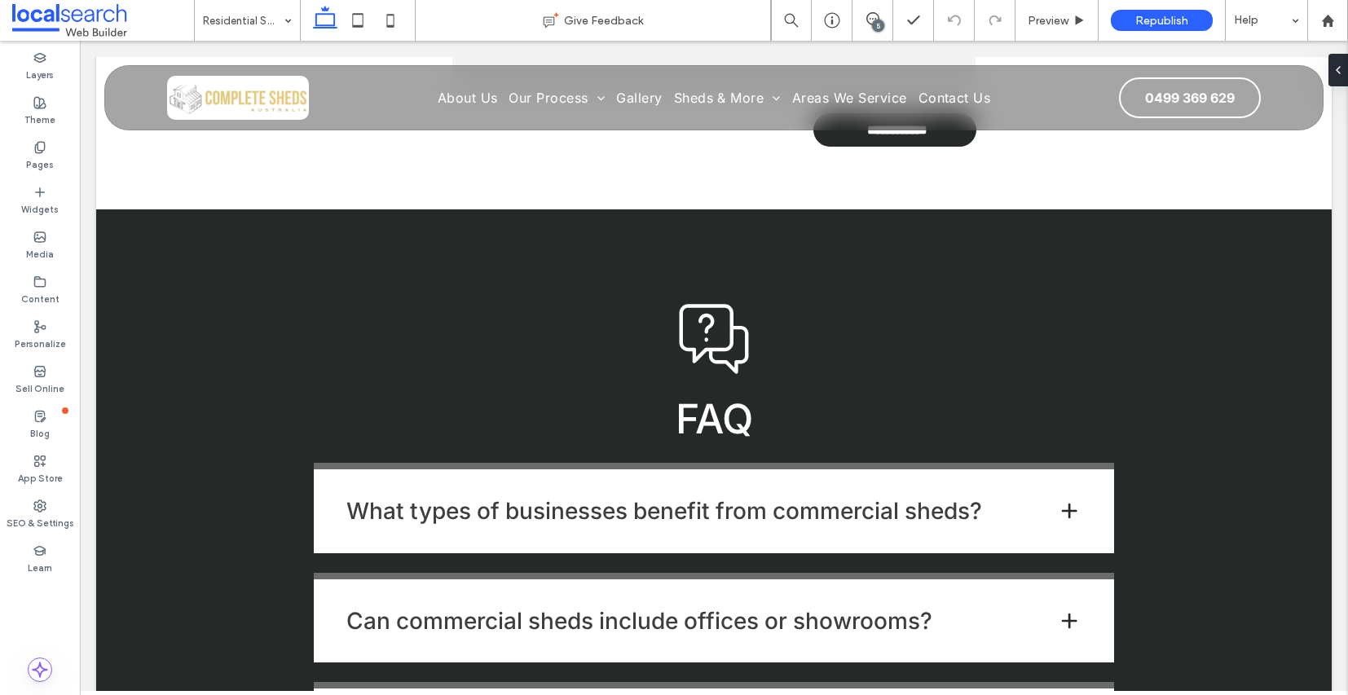
type input "**"
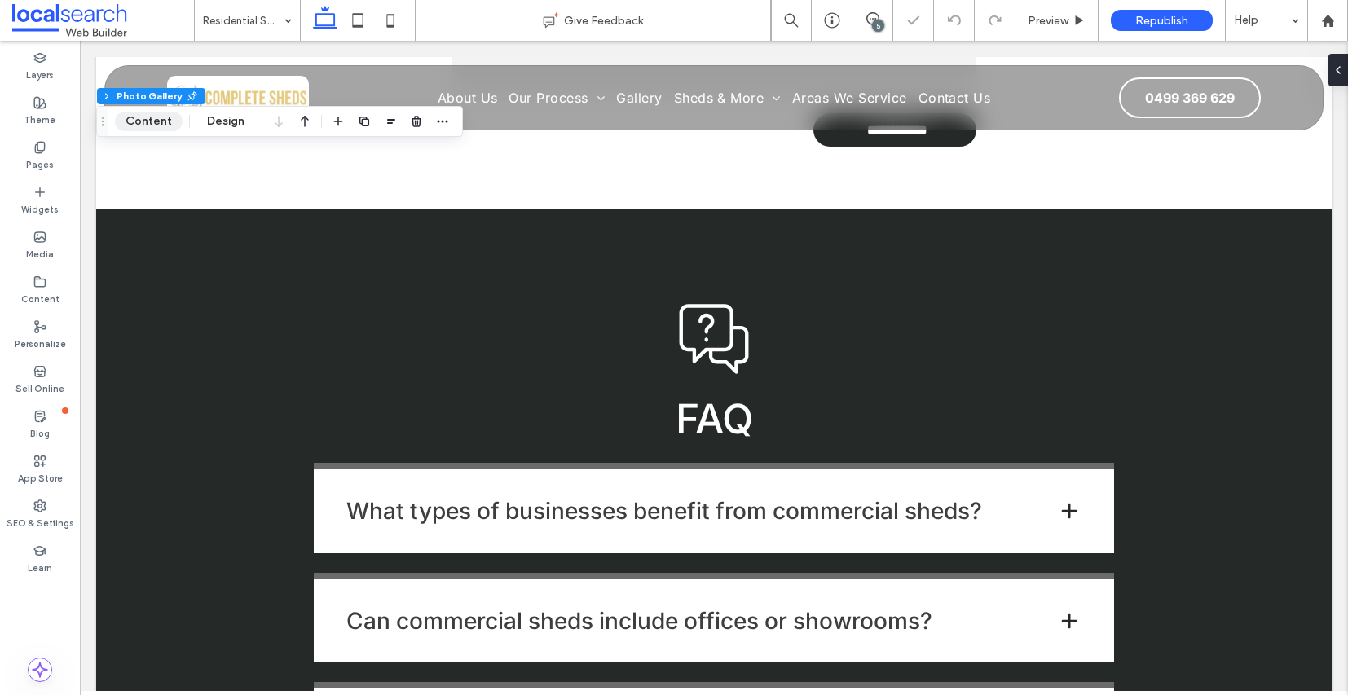
click at [152, 121] on button "Content" at bounding box center [149, 122] width 68 height 20
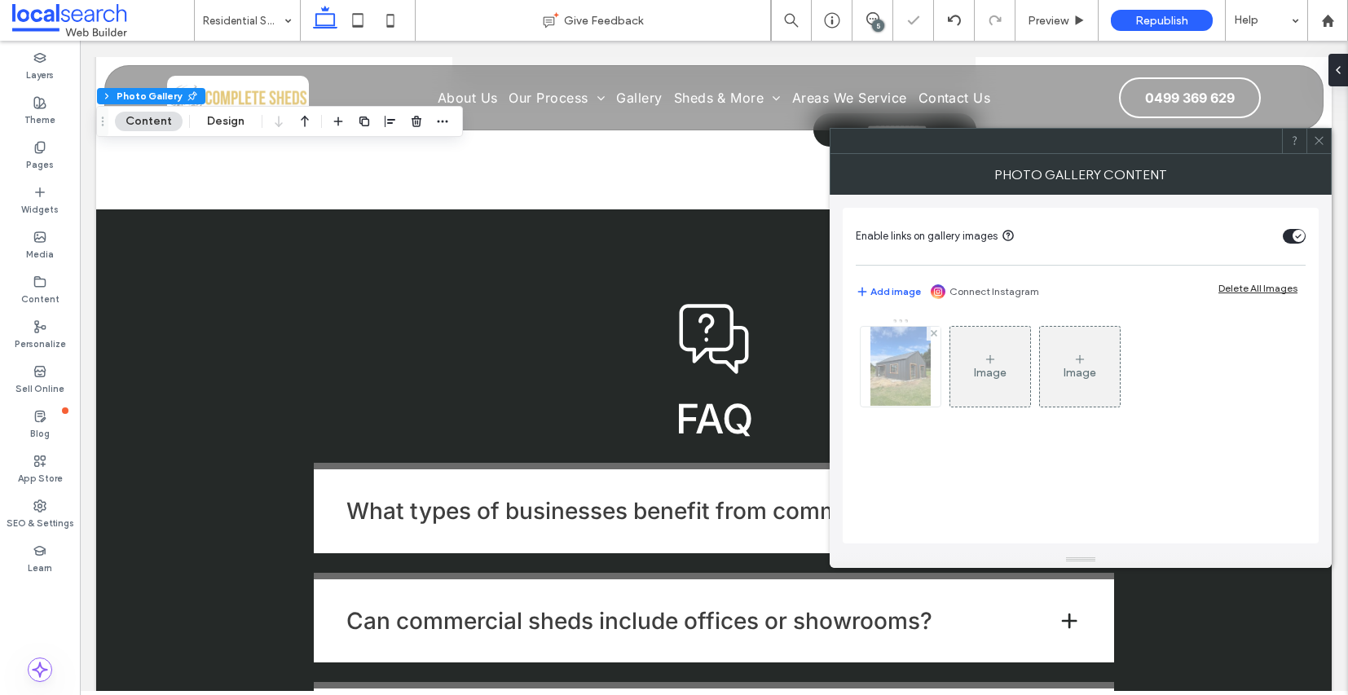
click at [872, 373] on img at bounding box center [901, 367] width 60 height 80
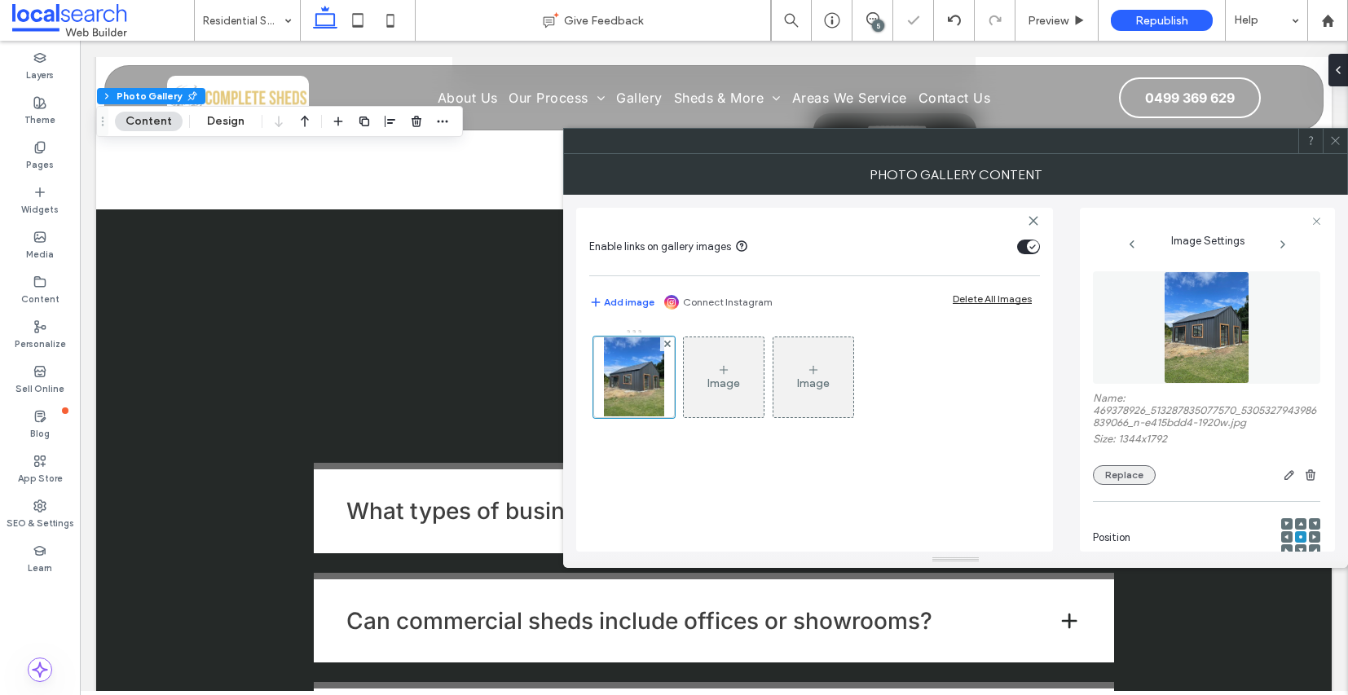
click at [1125, 485] on button "Replace" at bounding box center [1124, 475] width 63 height 20
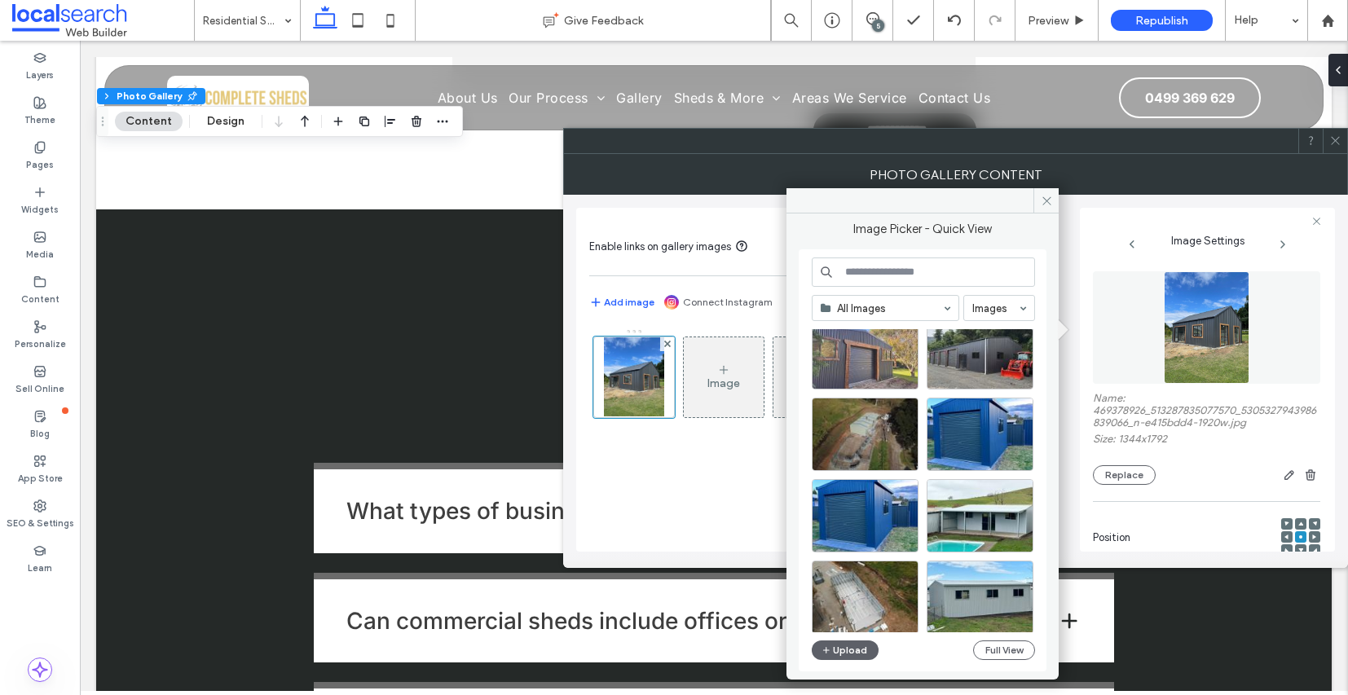
scroll to position [885, 0]
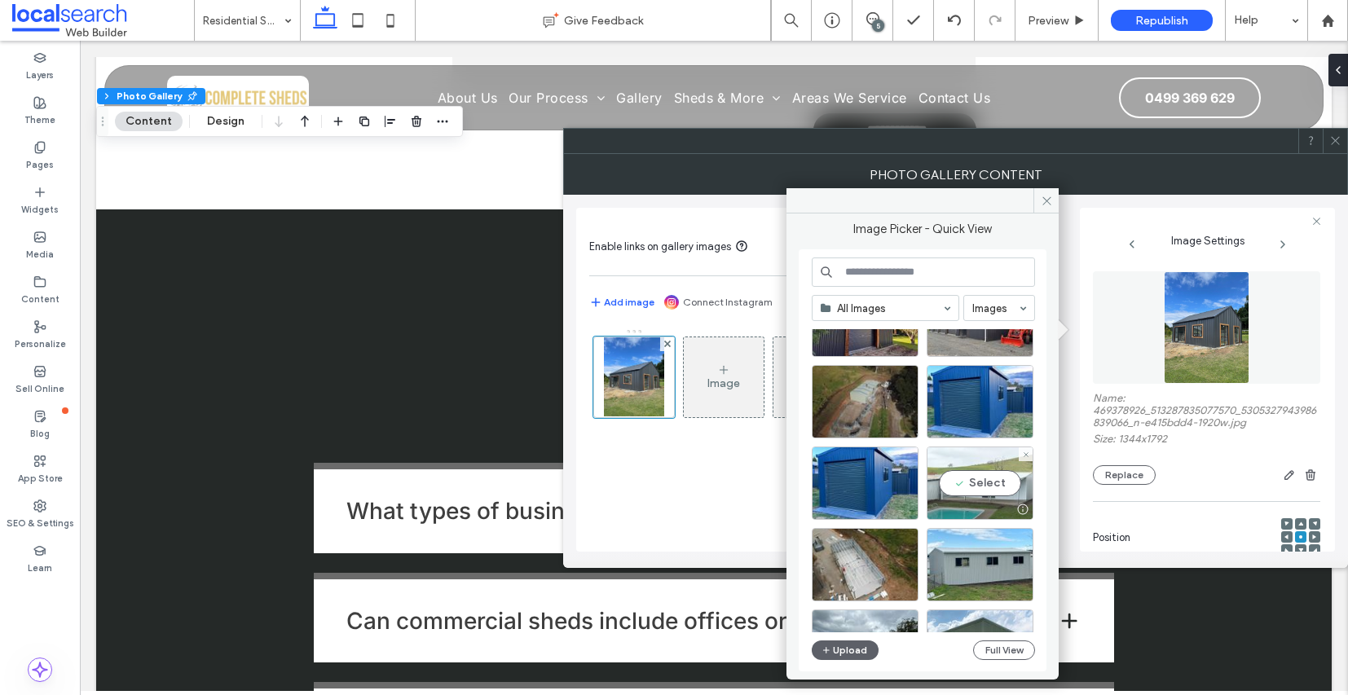
click at [987, 501] on div "Select" at bounding box center [980, 483] width 107 height 73
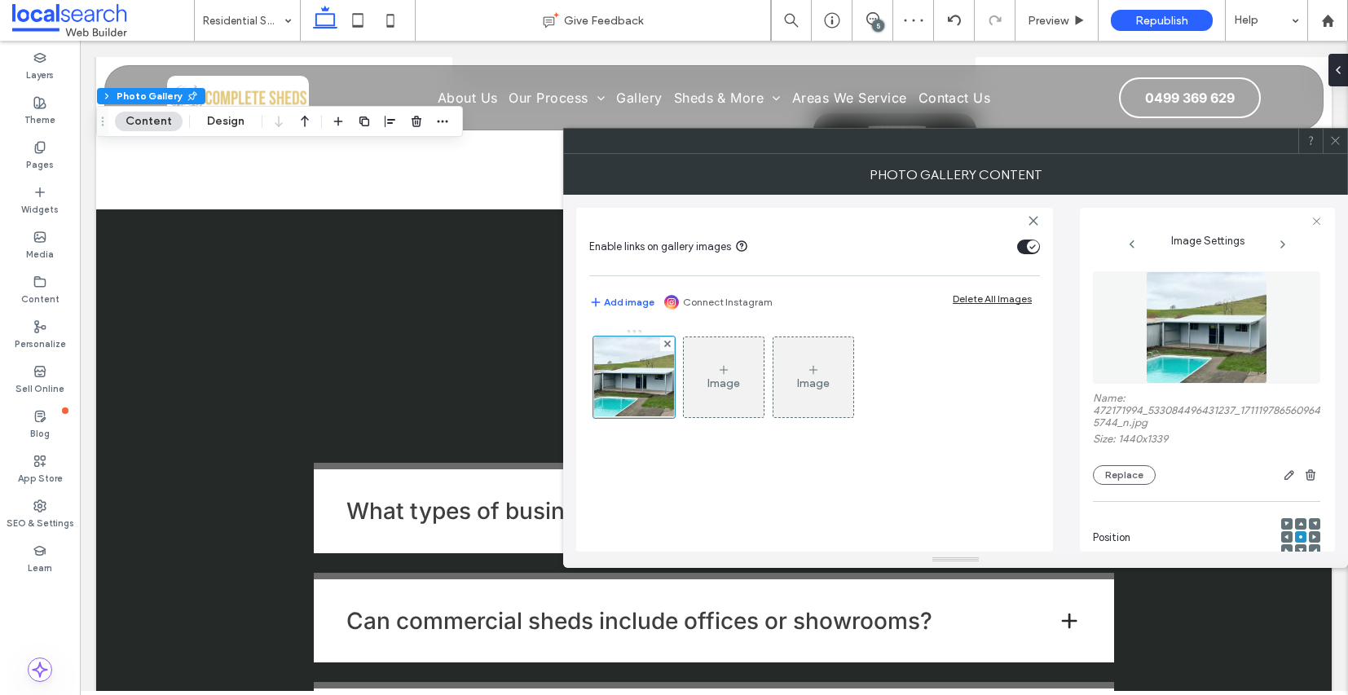
click at [1336, 146] on icon at bounding box center [1336, 141] width 12 height 12
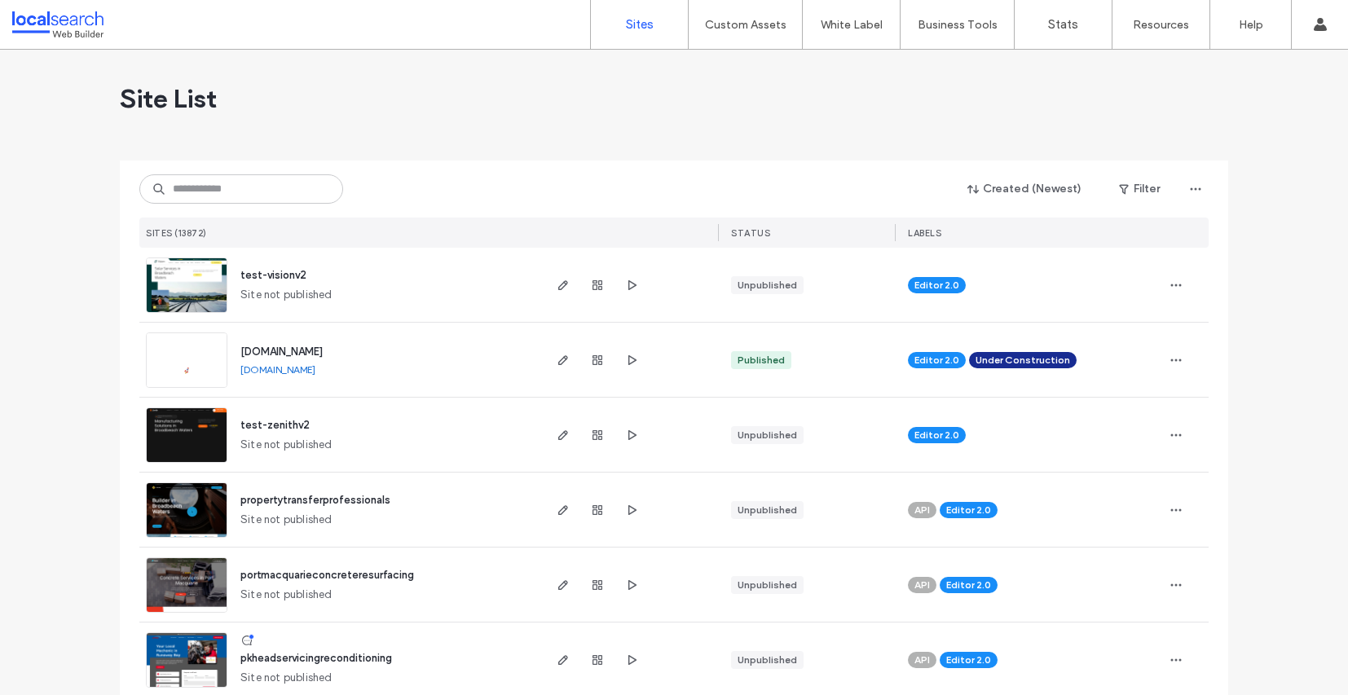
scroll to position [380, 0]
click at [212, 198] on input at bounding box center [241, 188] width 204 height 29
paste input "********"
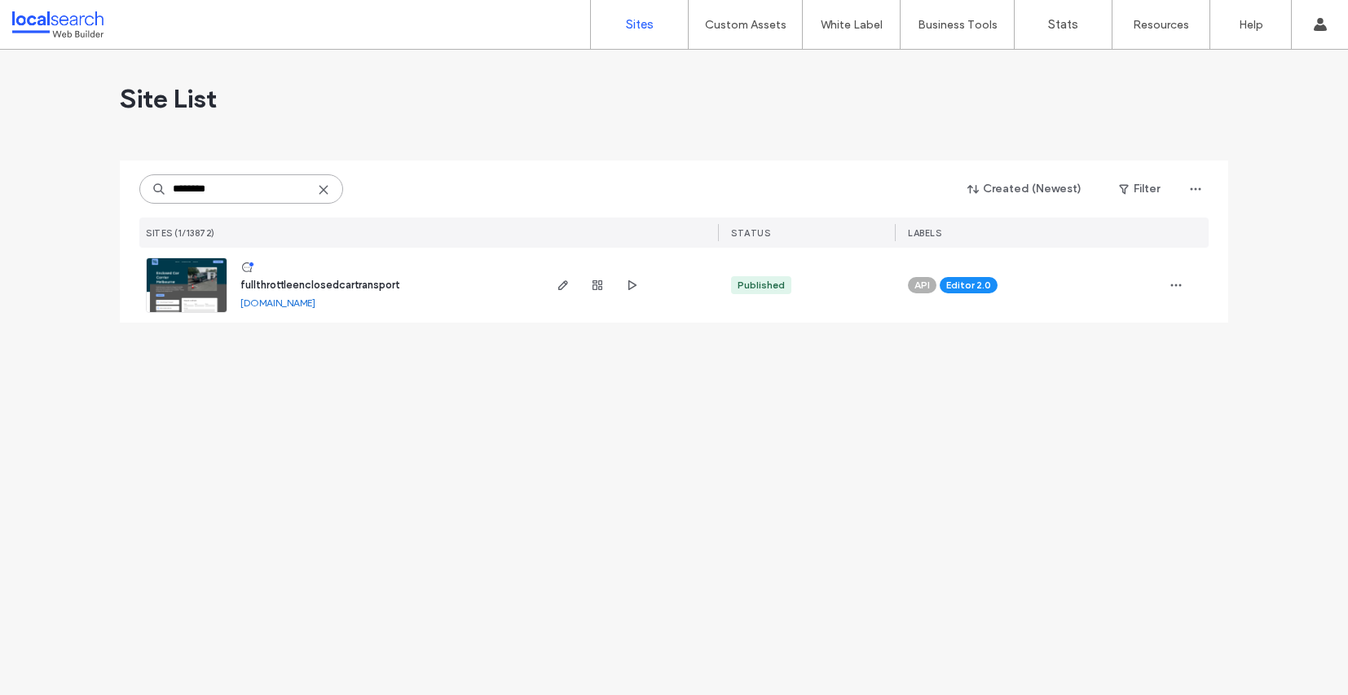
type input "********"
click at [194, 286] on img at bounding box center [187, 313] width 80 height 111
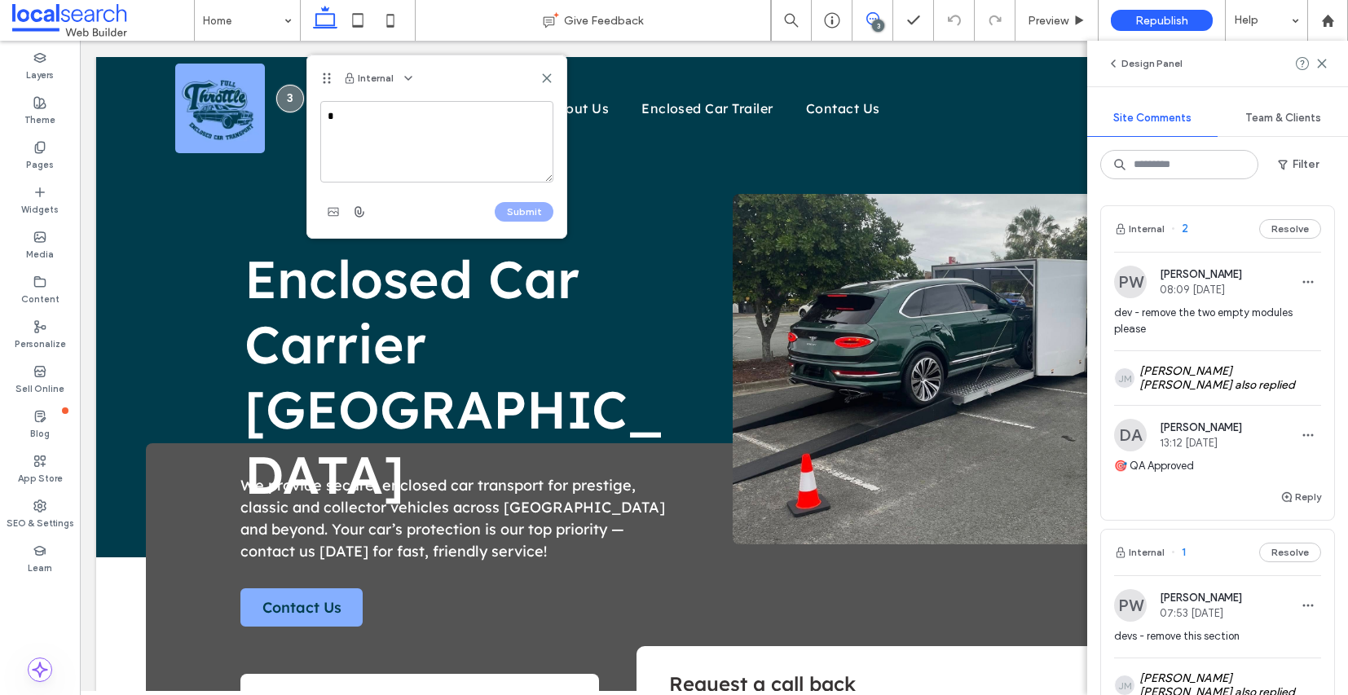
scroll to position [380, 0]
type textarea "**********"
click at [523, 214] on button "Submit" at bounding box center [524, 212] width 59 height 20
